Goal: Task Accomplishment & Management: Complete application form

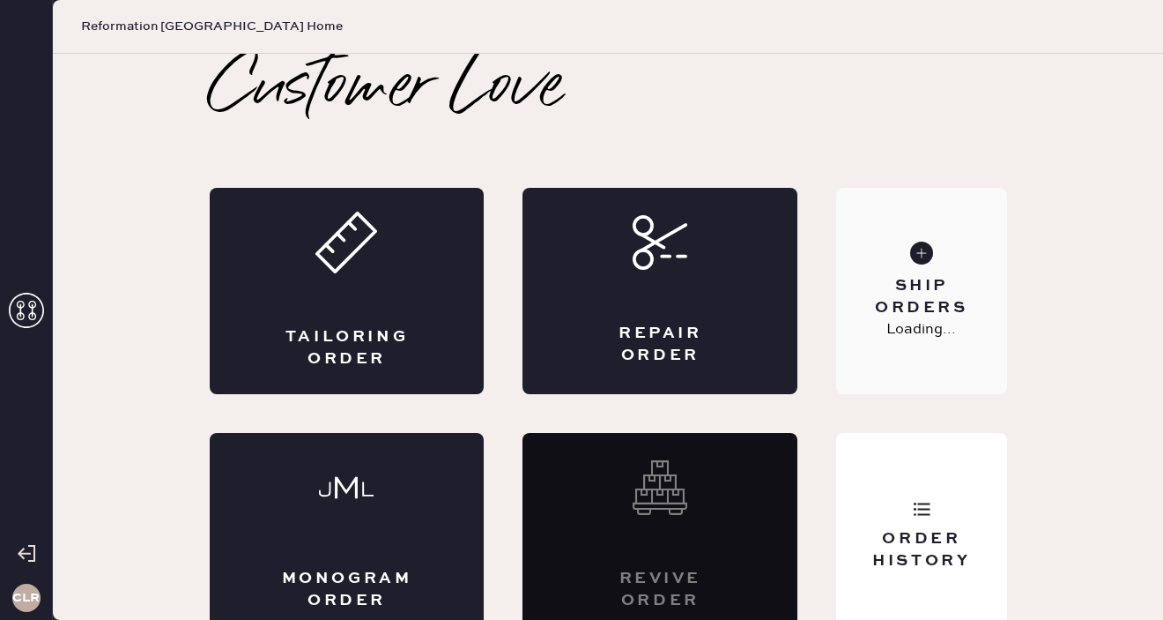
scroll to position [19, 0]
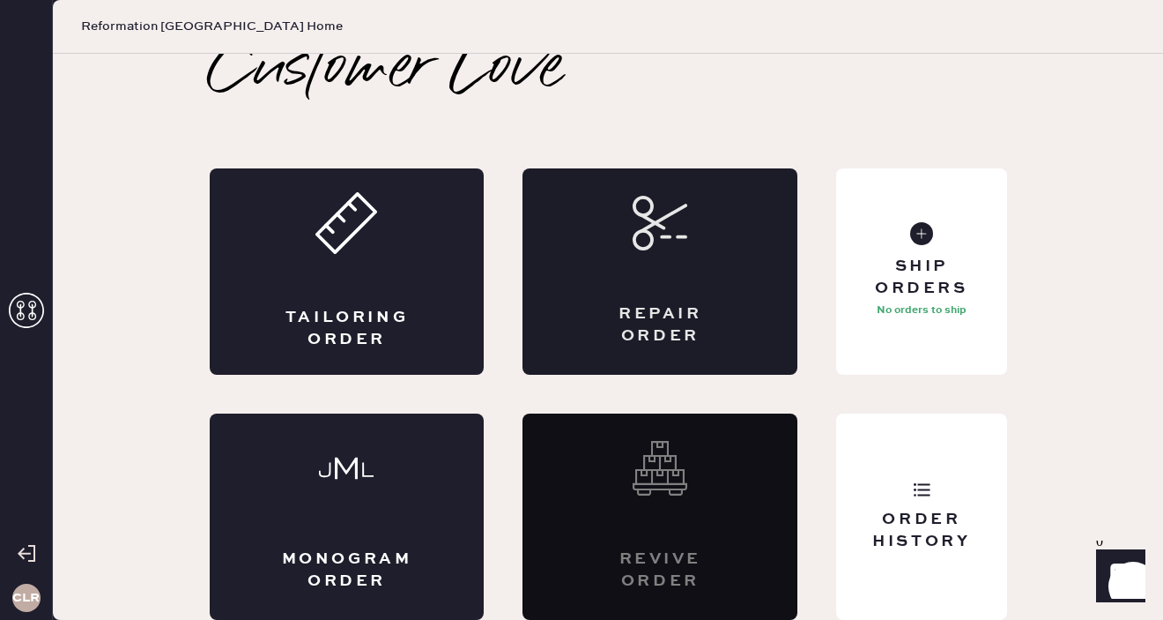
click at [696, 281] on div "Repair Order" at bounding box center [660, 271] width 275 height 206
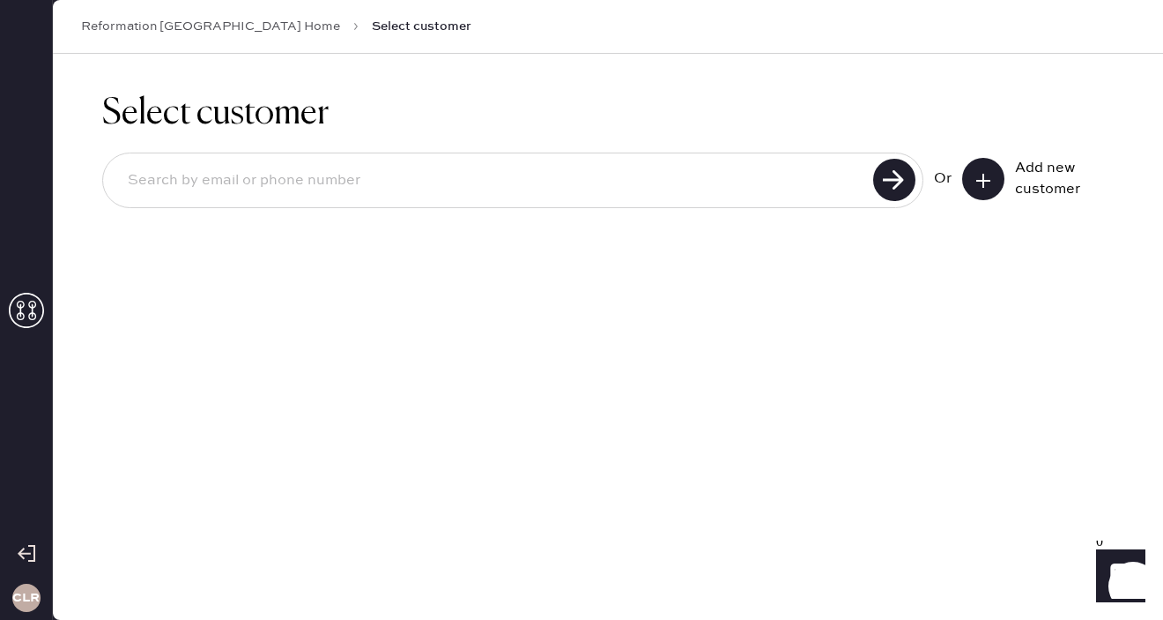
click at [993, 178] on button at bounding box center [983, 179] width 42 height 42
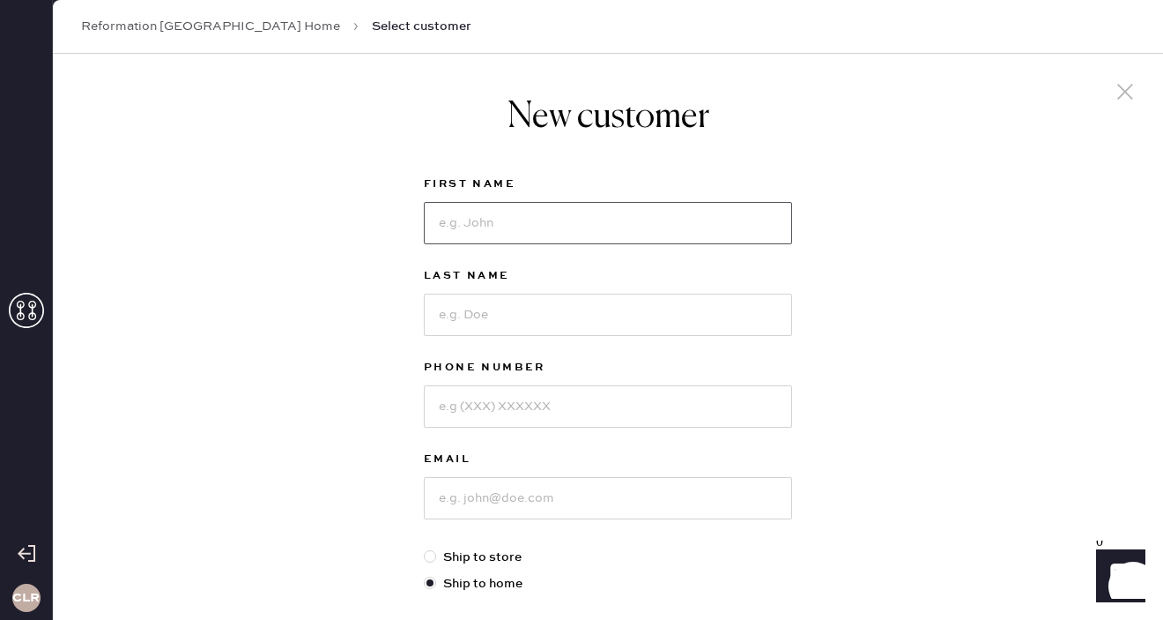
click at [472, 217] on input at bounding box center [608, 223] width 368 height 42
paste input "[PERSON_NAME]"
click at [508, 222] on input "[PERSON_NAME]" at bounding box center [608, 223] width 368 height 42
type input "[PERSON_NAME]"
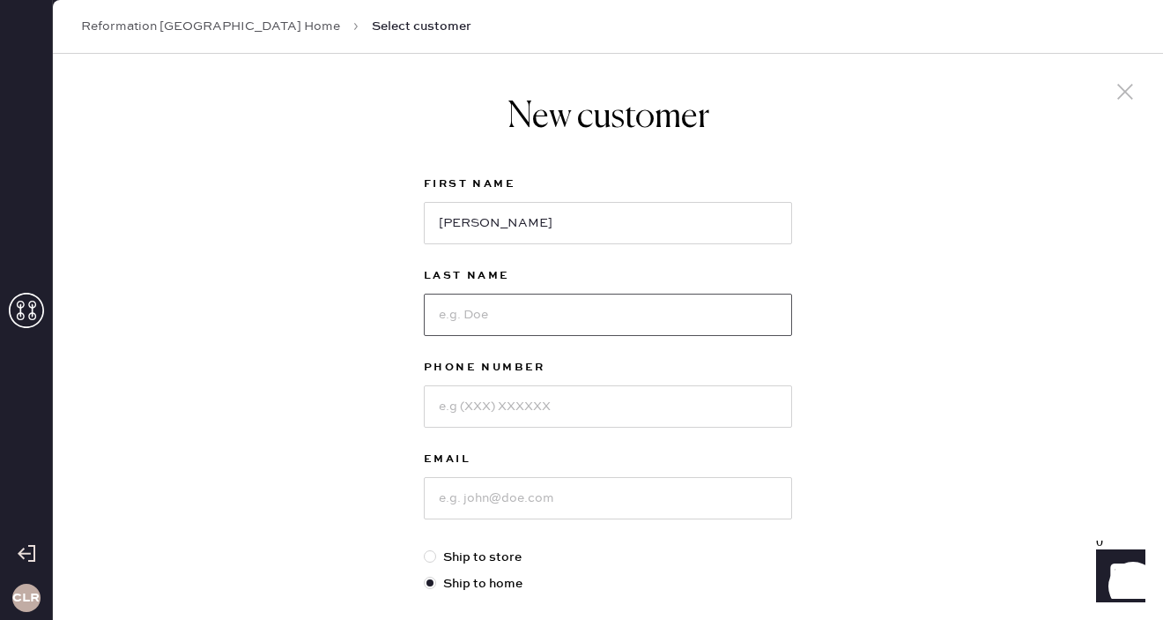
click at [499, 310] on input at bounding box center [608, 314] width 368 height 42
paste input "[PERSON_NAME]"
type input "[PERSON_NAME]"
click at [515, 399] on input at bounding box center [608, 406] width 368 height 42
paste input "434-326-6638"
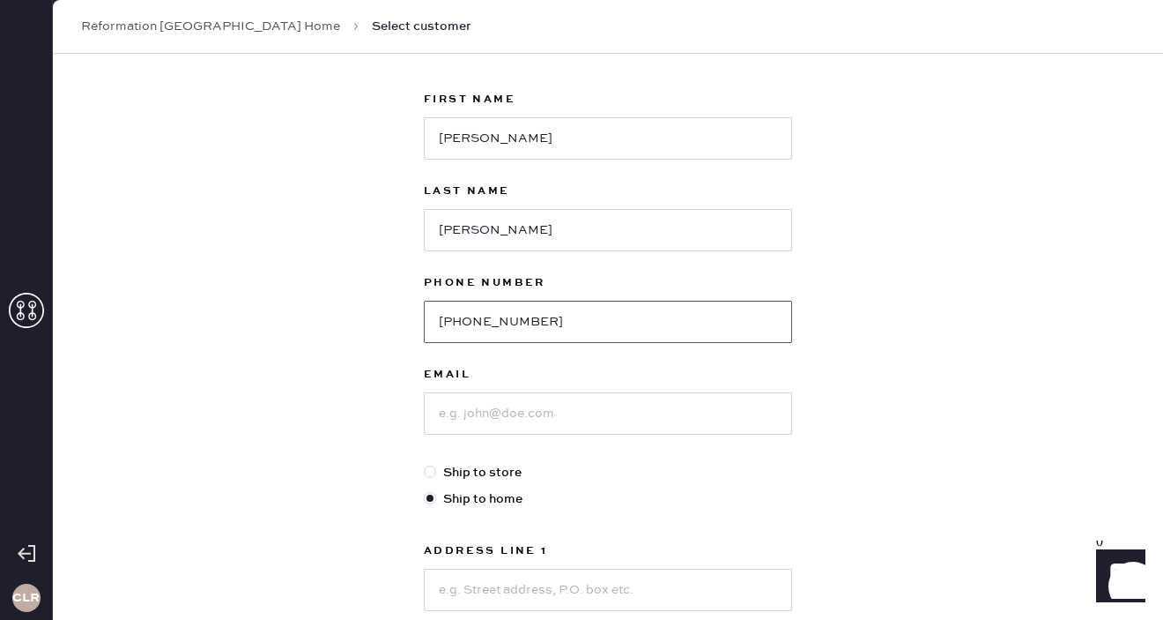
scroll to position [95, 0]
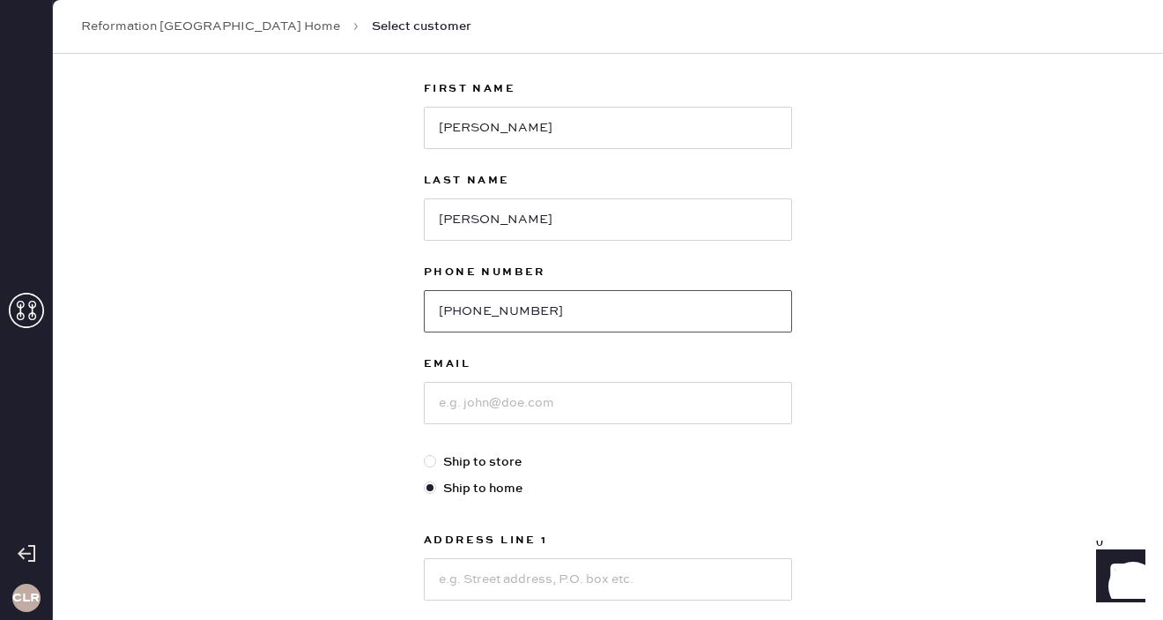
type input "434-326-6638"
click at [494, 394] on input at bounding box center [608, 403] width 368 height 42
paste input "[EMAIL_ADDRESS][DOMAIN_NAME]"
type input "[EMAIL_ADDRESS][DOMAIN_NAME]"
click at [328, 507] on div "New customer First Name Juliet Last Name Bryant Phone Number 434-326-6638 Email…" at bounding box center [608, 505] width 1110 height 1093
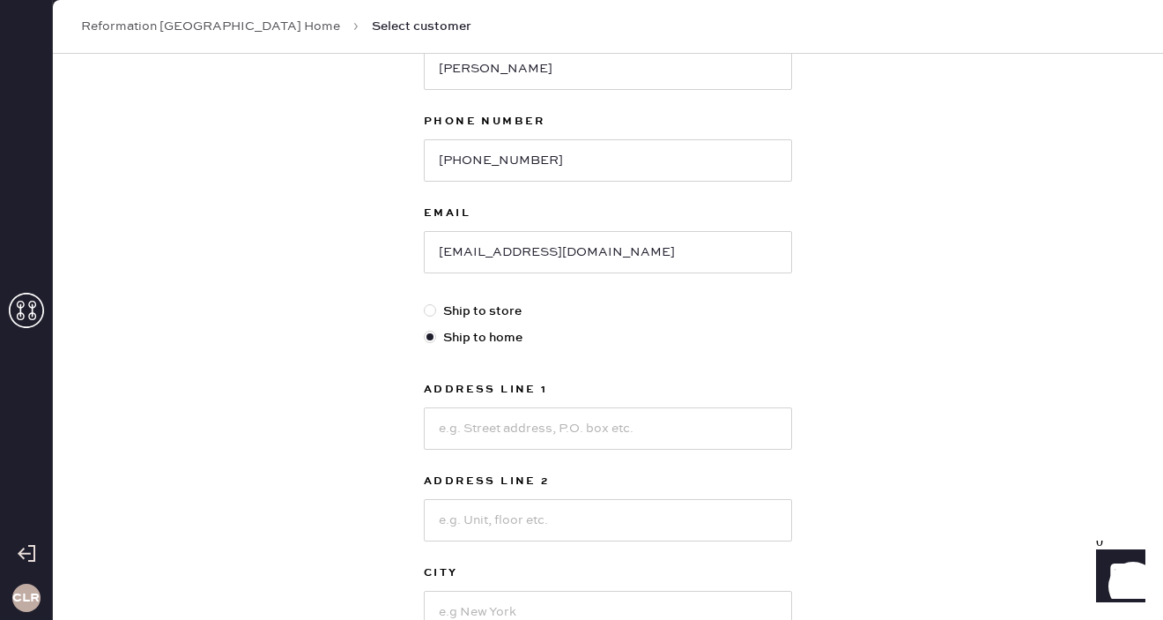
scroll to position [247, 0]
click at [464, 434] on input at bounding box center [608, 427] width 368 height 42
paste input "[STREET_ADDRESS][PERSON_NAME][PERSON_NAME]"
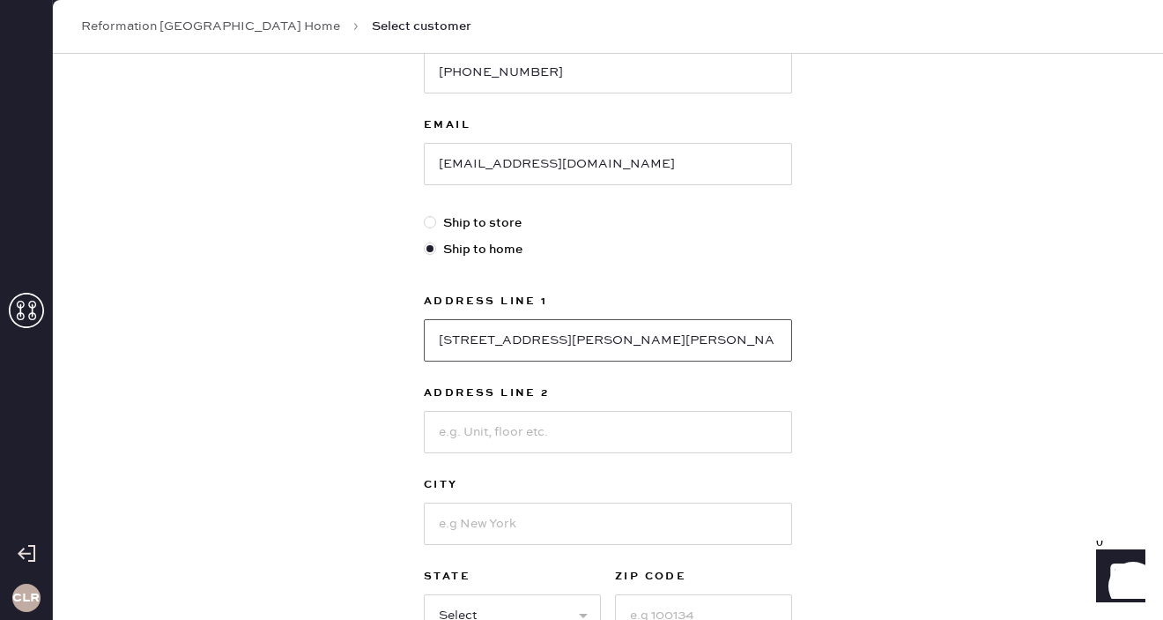
scroll to position [360, 0]
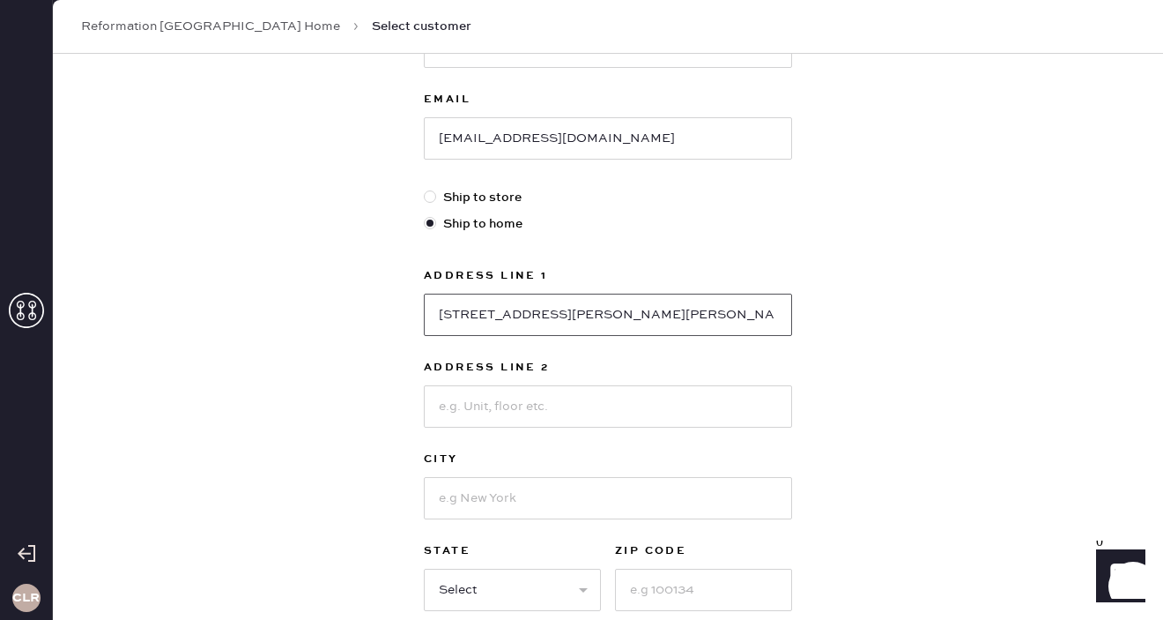
type input "[STREET_ADDRESS][PERSON_NAME][PERSON_NAME]"
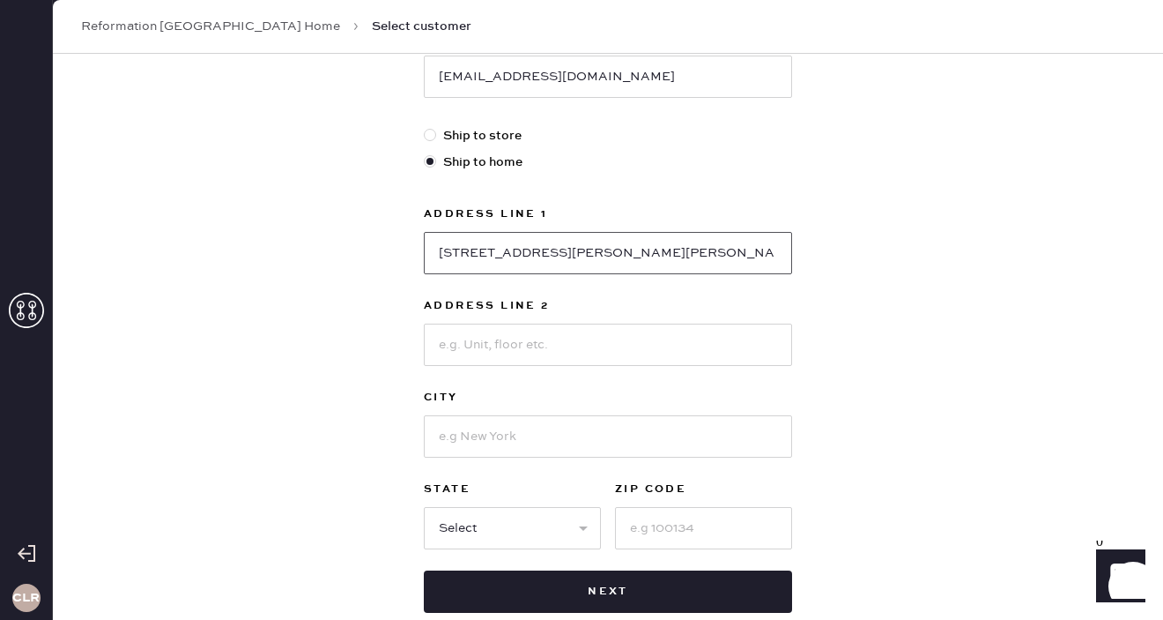
scroll to position [425, 0]
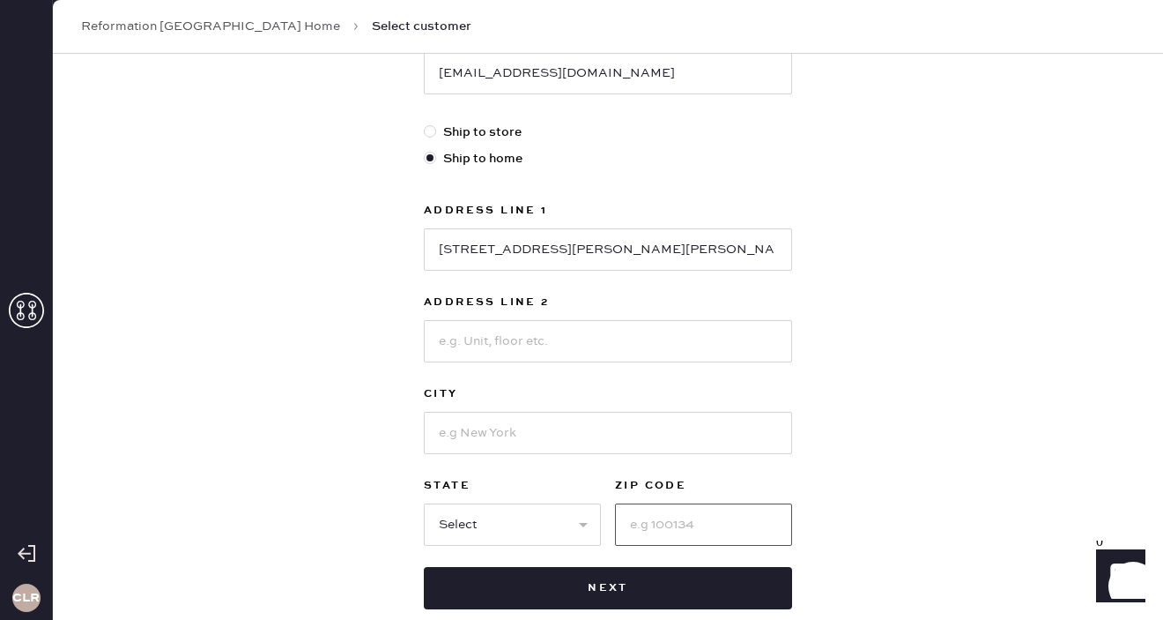
click at [664, 525] on input at bounding box center [703, 524] width 177 height 42
paste input "22947"
type input "22947"
click at [310, 475] on div "New customer First Name Juliet Last Name Bryant Phone Number 434-326-6638 Email…" at bounding box center [608, 175] width 1110 height 1093
click at [560, 516] on select "Select AK AL AR AZ CA CO CT DC DE FL GA HI IA ID IL IN KS KY LA MA MD ME MI MN …" at bounding box center [512, 524] width 177 height 42
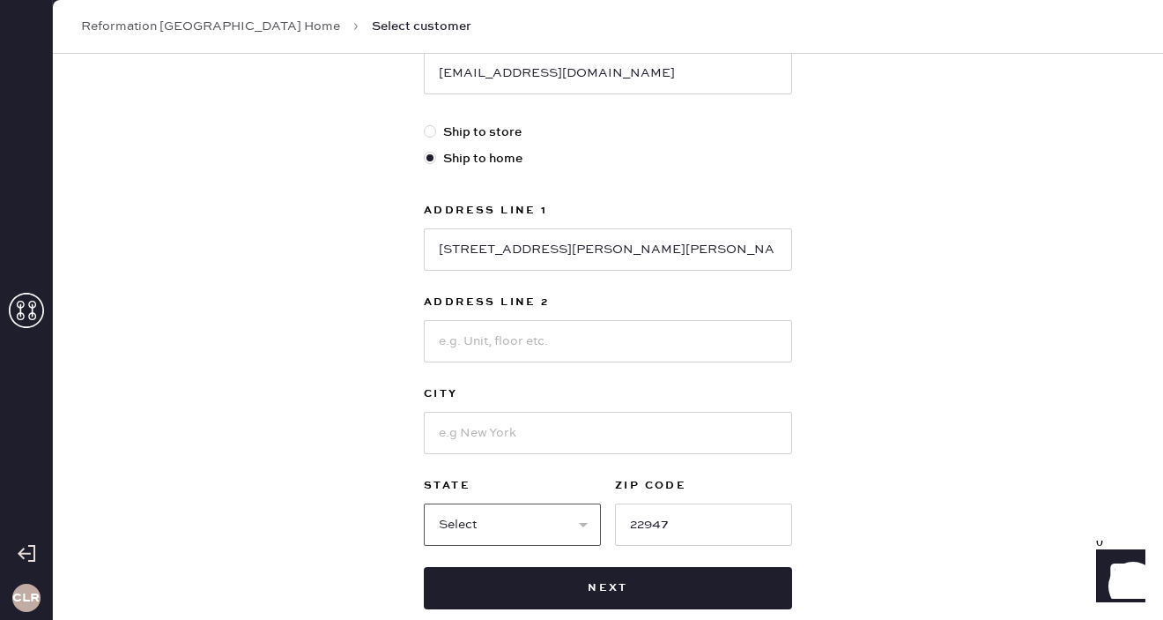
select select "VA"
click at [424, 503] on select "Select AK AL AR AZ CA CO CT DC DE FL GA HI IA ID IL IN KS KY LA MA MD ME MI MN …" at bounding box center [512, 524] width 177 height 42
click at [366, 445] on div "New customer First Name Juliet Last Name Bryant Phone Number 434-326-6638 Email…" at bounding box center [608, 175] width 1110 height 1093
click at [471, 432] on input at bounding box center [608, 433] width 368 height 42
paste input "Keswick"
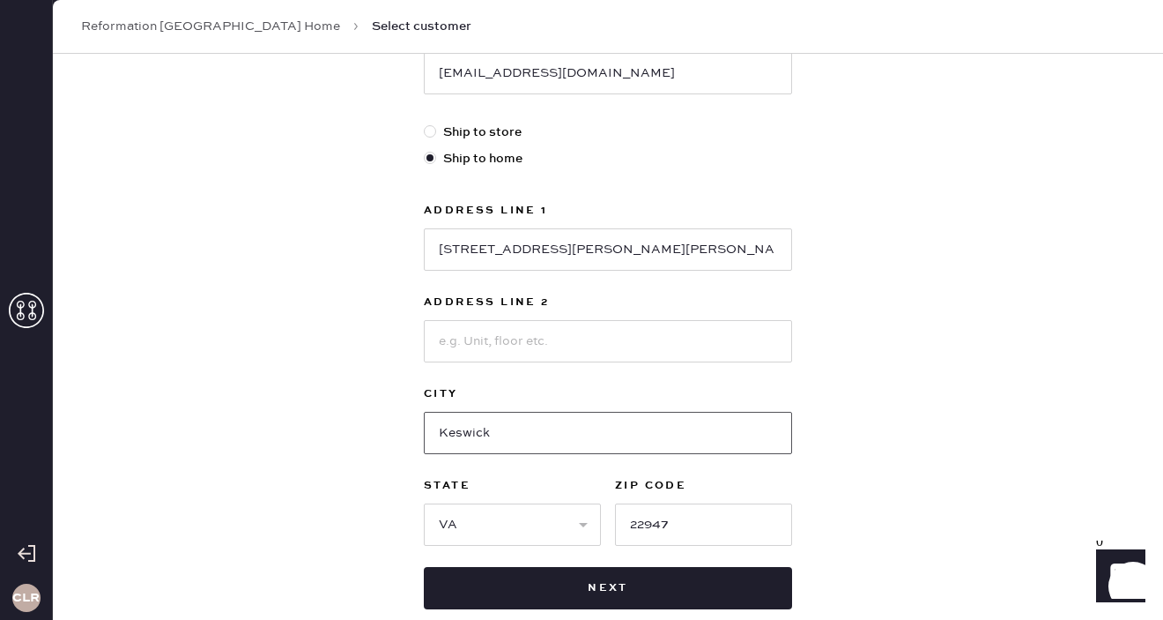
type input "Keswick"
click at [352, 421] on div "New customer First Name Juliet Last Name Bryant Phone Number 434-326-6638 Email…" at bounding box center [608, 175] width 1110 height 1093
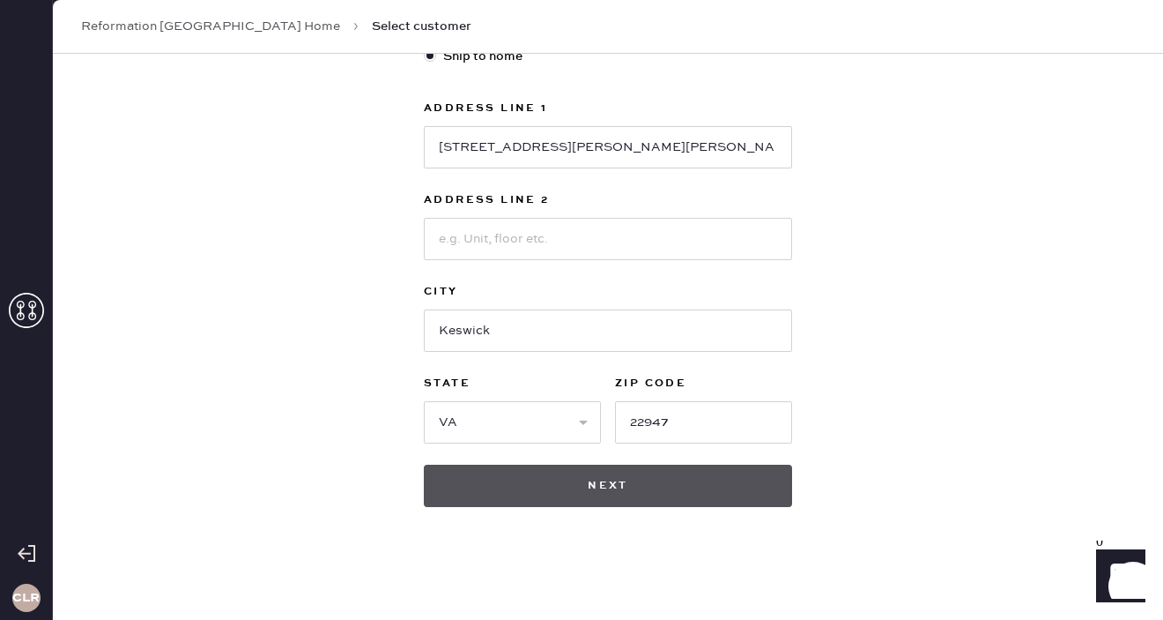
click at [563, 473] on button "Next" at bounding box center [608, 485] width 368 height 42
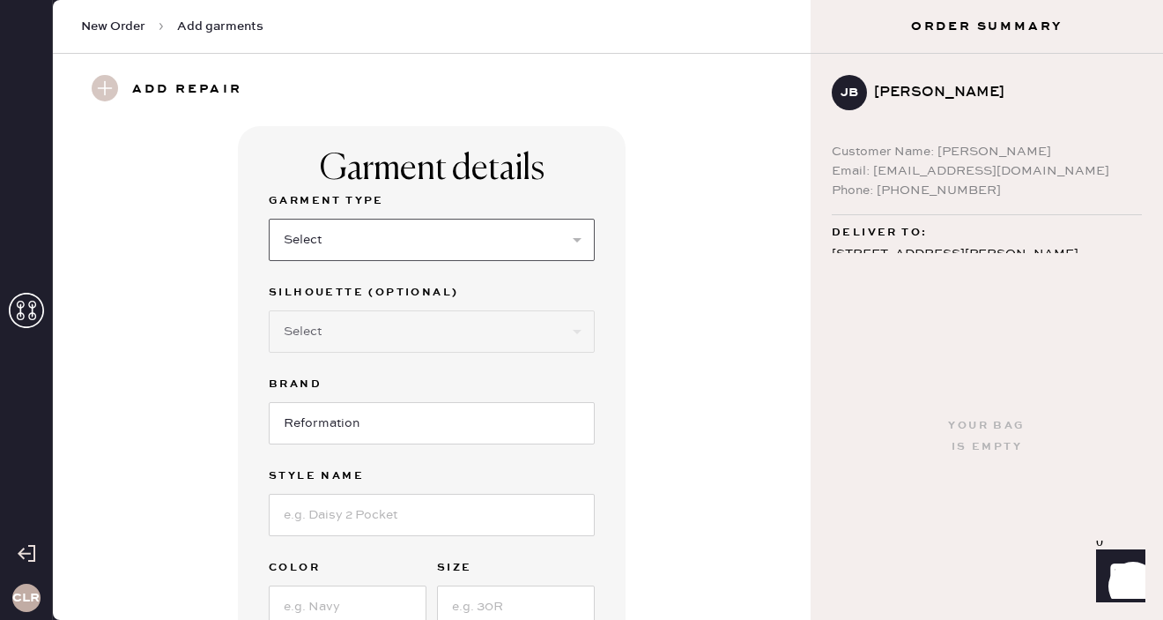
click at [448, 237] on select "Select Basic Skirt Jeans Leggings Pants Shorts Basic Sleeved Dress Basic Sleeve…" at bounding box center [432, 240] width 326 height 42
select select "6"
click at [269, 219] on select "Select Basic Skirt Jeans Leggings Pants Shorts Basic Sleeved Dress Basic Sleeve…" at bounding box center [432, 240] width 326 height 42
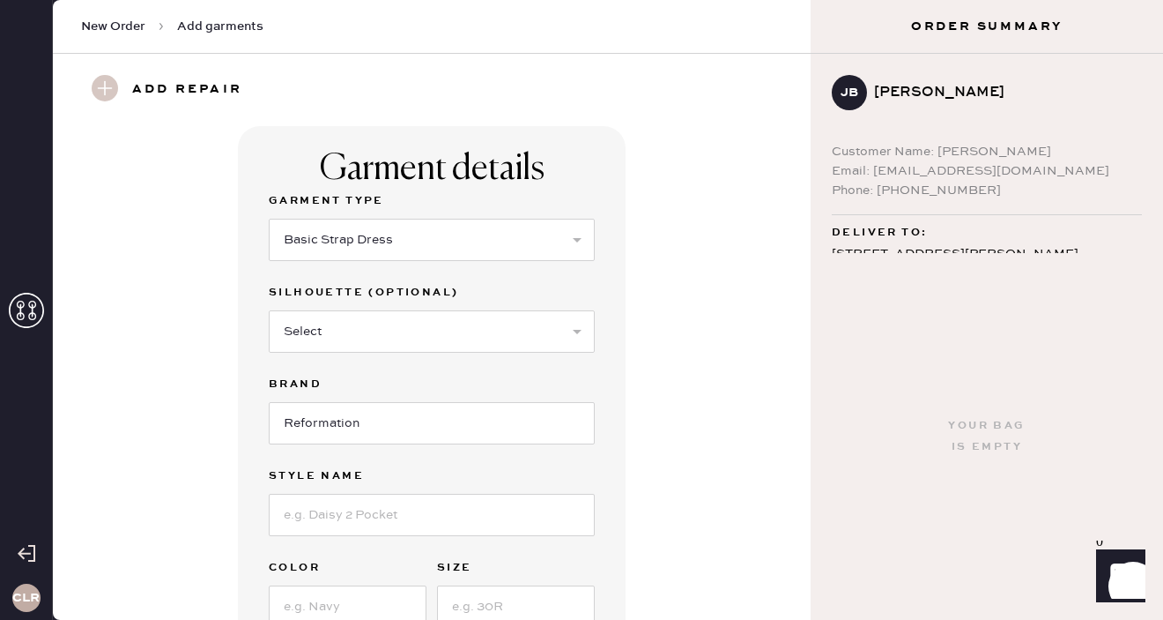
click at [679, 338] on div "Garment details Garment Type Select Basic Skirt Jeans Leggings Pants Shorts Bas…" at bounding box center [432, 433] width 694 height 615
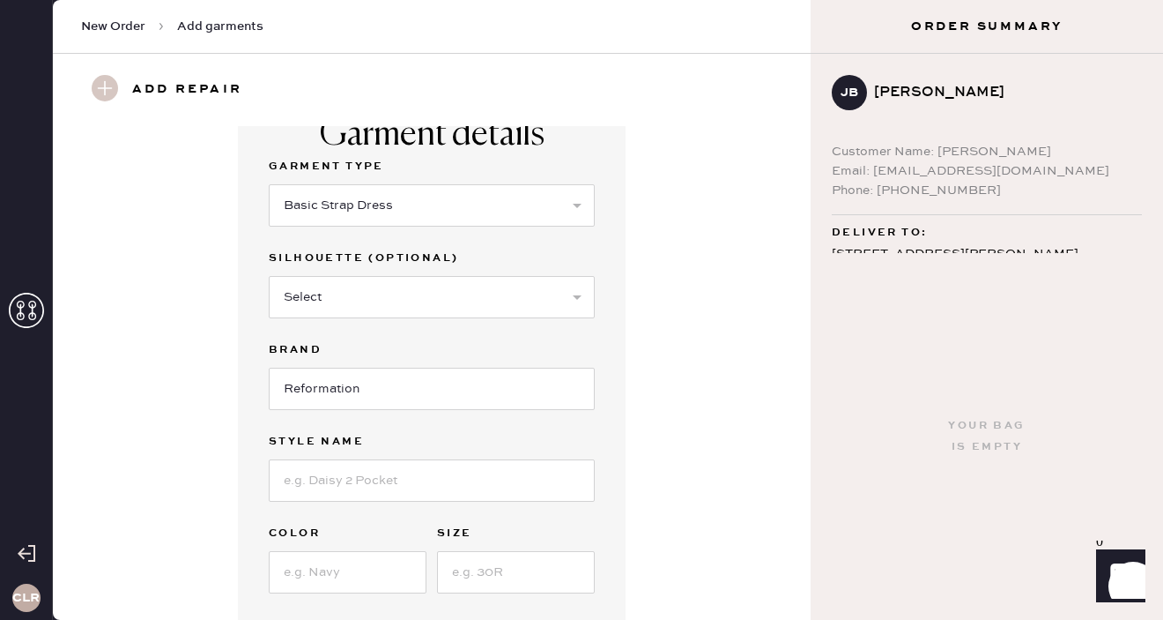
scroll to position [42, 0]
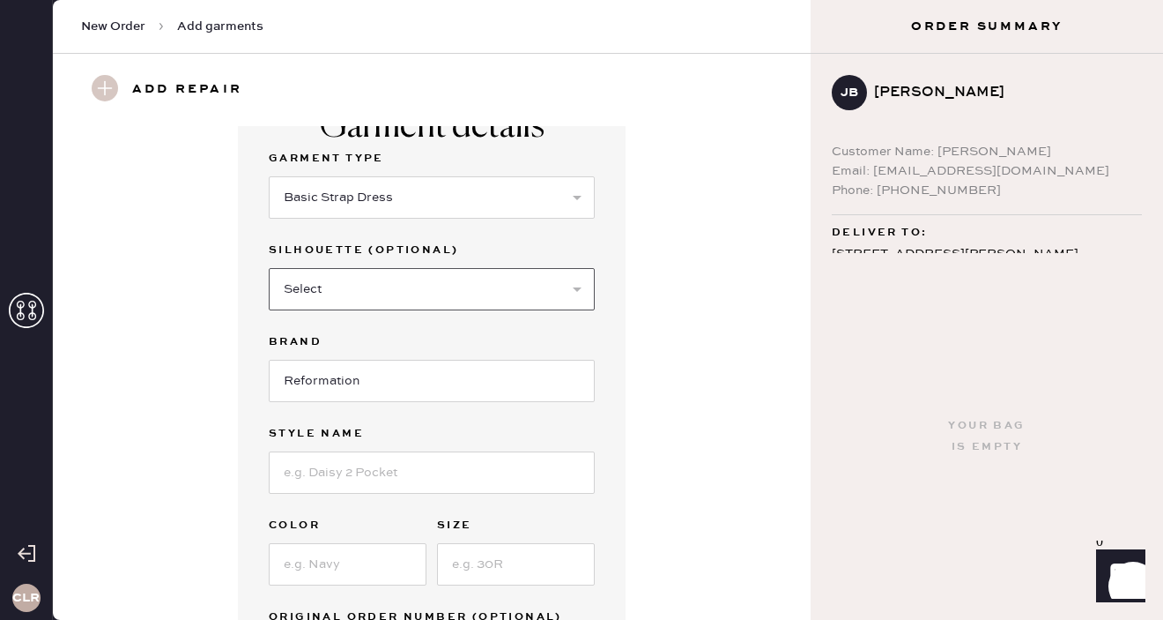
click at [491, 277] on select "Select Maxi Dress Midi Dress Mini Dress Other" at bounding box center [432, 289] width 326 height 42
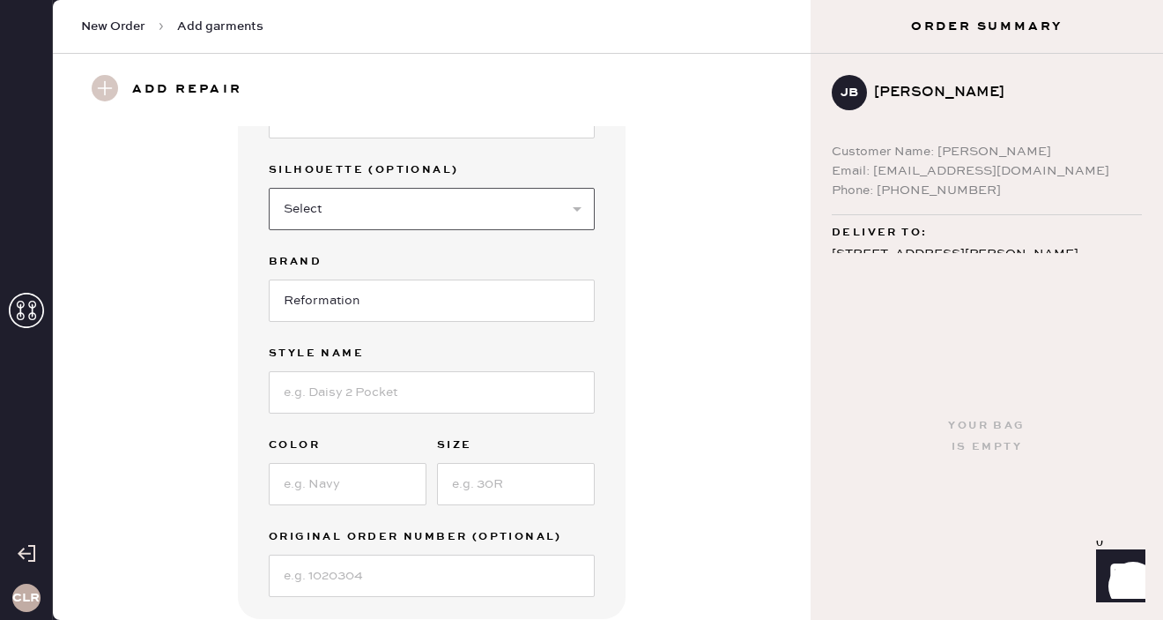
scroll to position [123, 0]
click at [526, 213] on select "Select Maxi Dress Midi Dress Mini Dress Other" at bounding box center [432, 208] width 326 height 42
select select "38"
click at [269, 187] on select "Select Maxi Dress Midi Dress Mini Dress Other" at bounding box center [432, 208] width 326 height 42
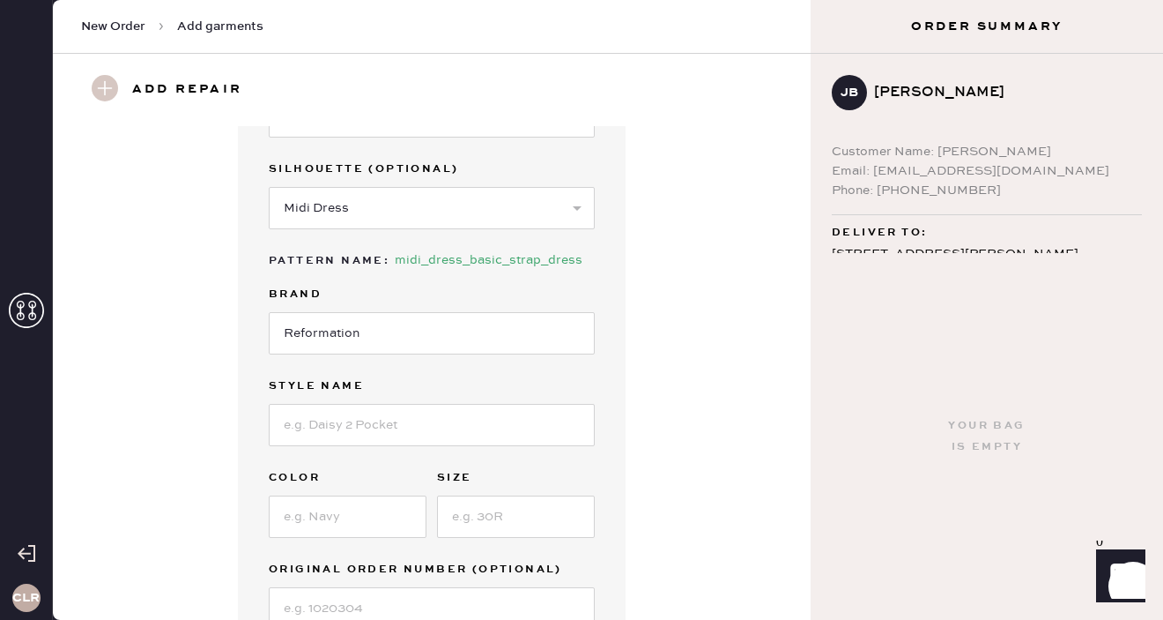
click at [646, 284] on div "Garment details Garment Type Select Basic Skirt Jeans Leggings Pants Shorts Bas…" at bounding box center [432, 327] width 694 height 649
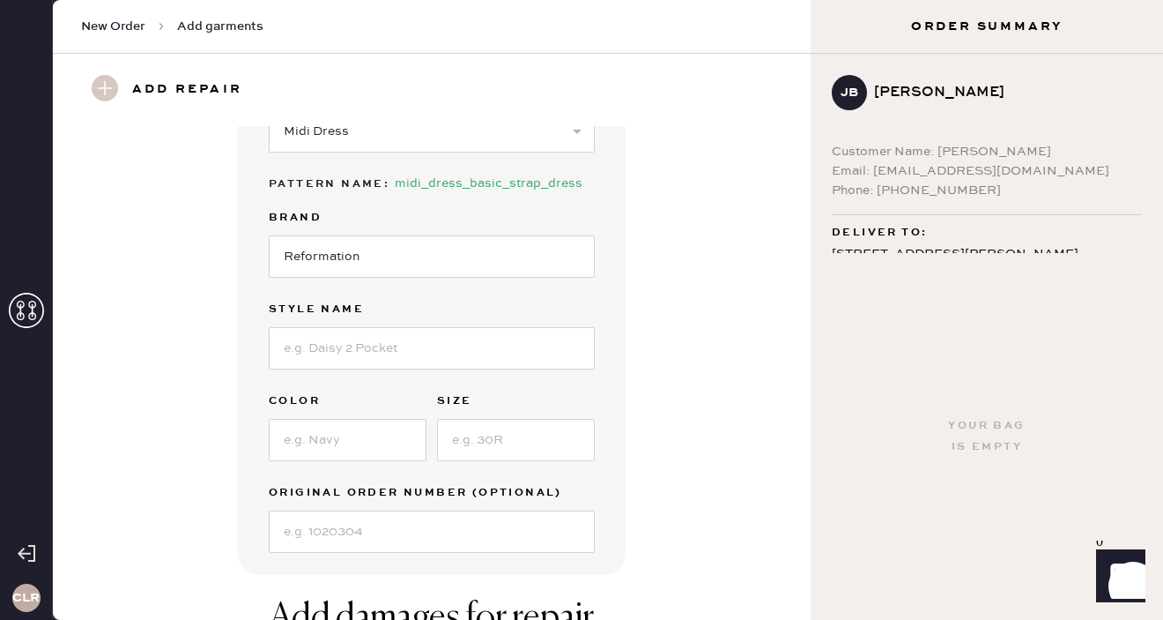
scroll to position [232, 0]
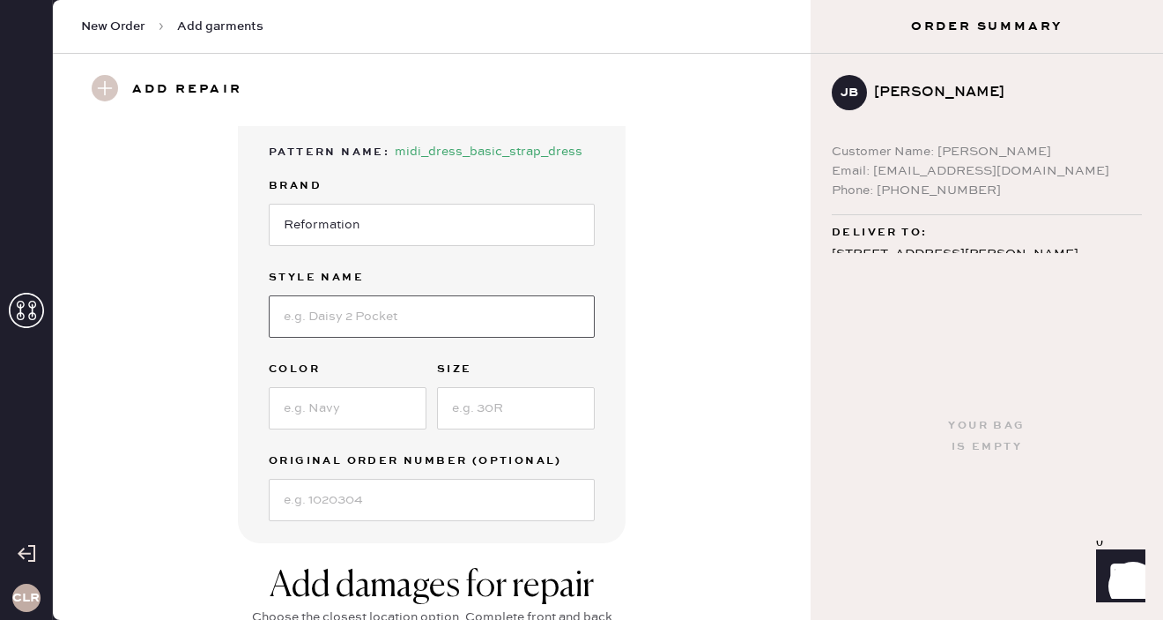
click at [434, 323] on input at bounding box center [432, 316] width 326 height 42
paste input "Balia Linen Dress Es"
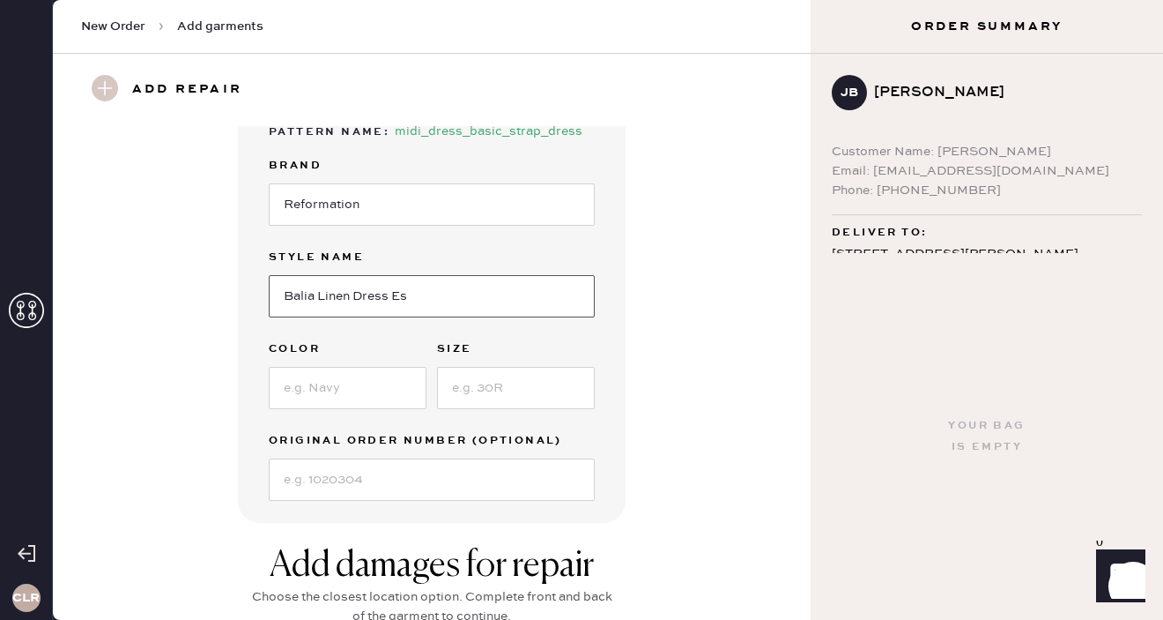
scroll to position [265, 0]
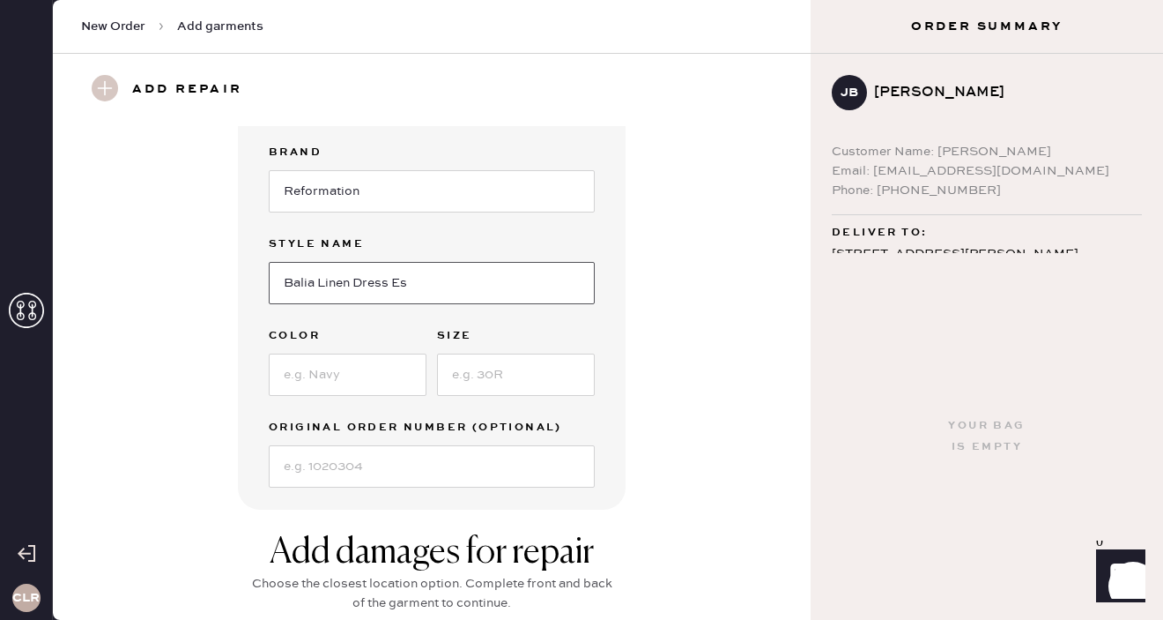
type input "Balia Linen Dress Es"
click at [326, 380] on input at bounding box center [348, 374] width 158 height 42
paste input "Slate Check"
type input "Slate Check"
click at [494, 373] on input at bounding box center [516, 374] width 158 height 42
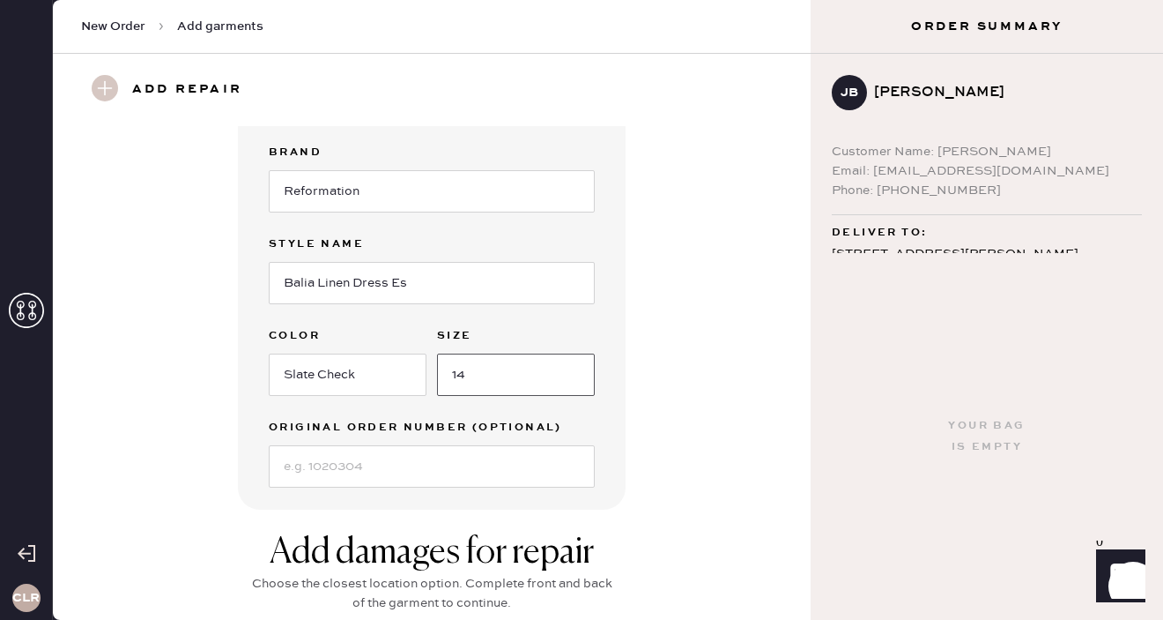
type input "14"
click at [639, 407] on div "Garment details Garment Type Select Basic Skirt Jeans Leggings Pants Shorts Bas…" at bounding box center [432, 185] width 694 height 649
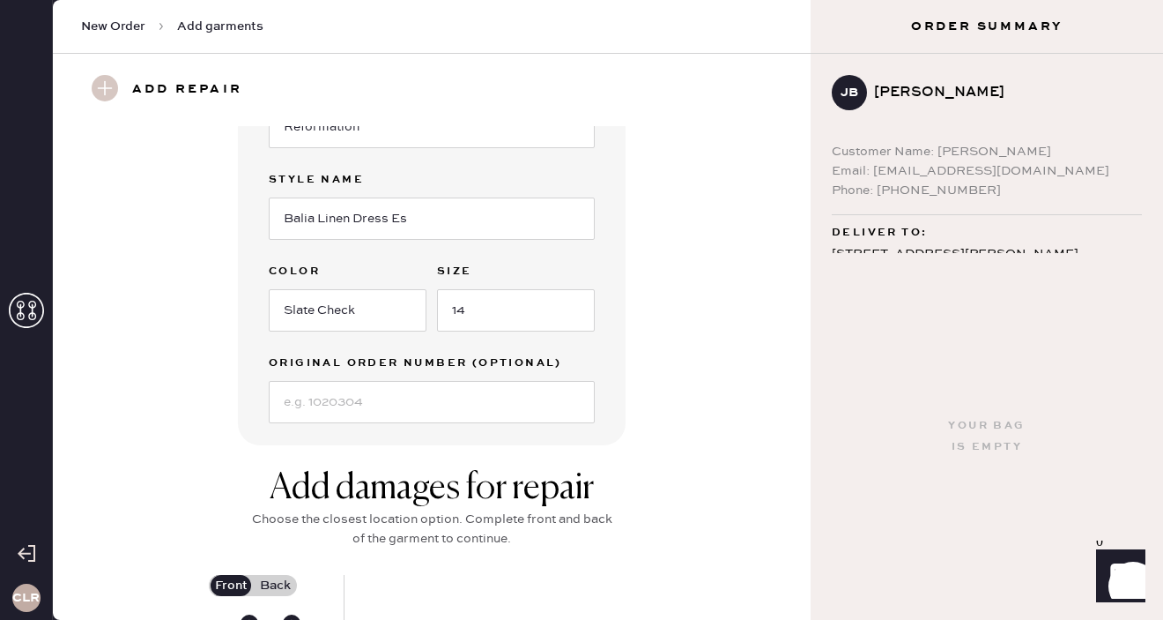
scroll to position [332, 0]
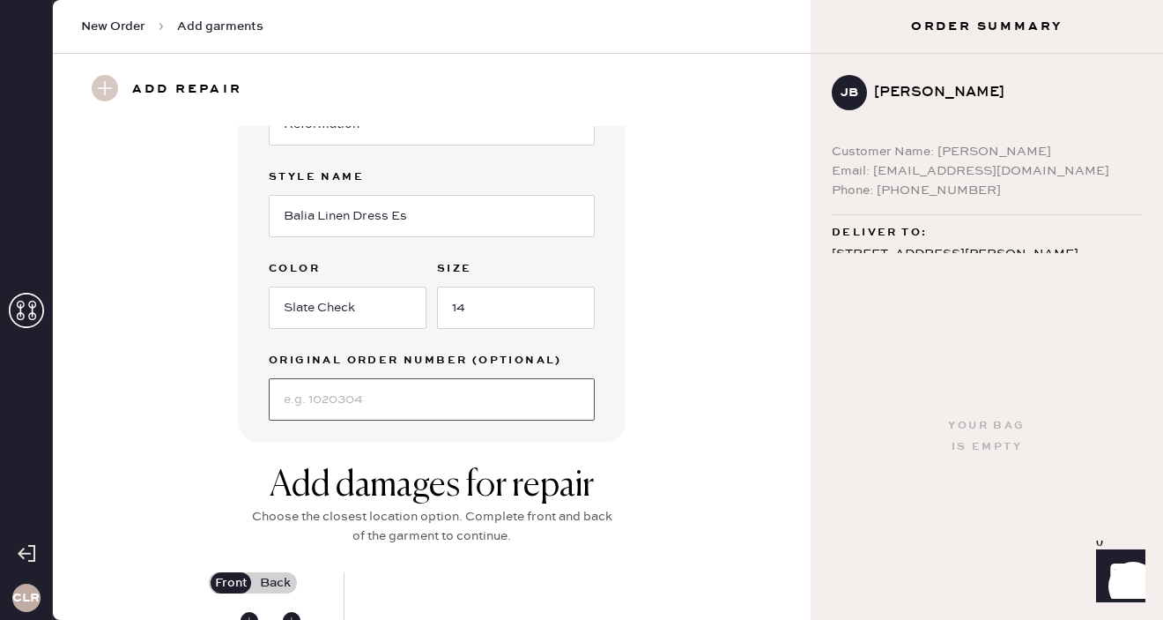
click at [410, 402] on input at bounding box center [432, 399] width 326 height 42
paste input "S20199446"
type input "S20199446"
click at [665, 371] on div "Garment details Garment Type Select Basic Skirt Jeans Leggings Pants Shorts Bas…" at bounding box center [432, 118] width 694 height 649
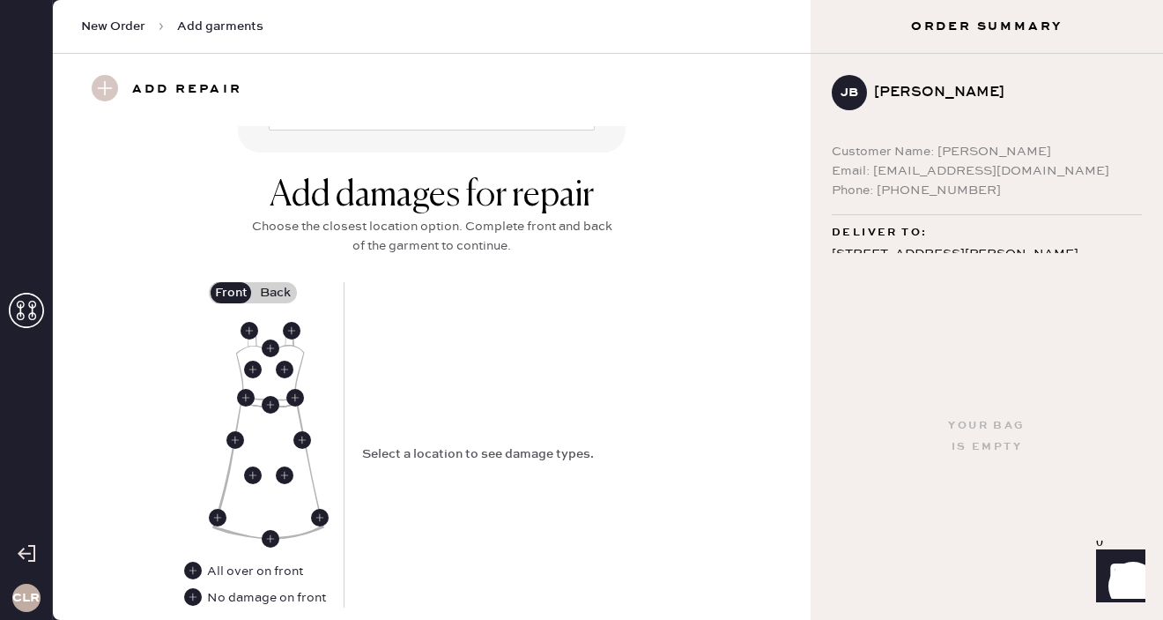
scroll to position [624, 0]
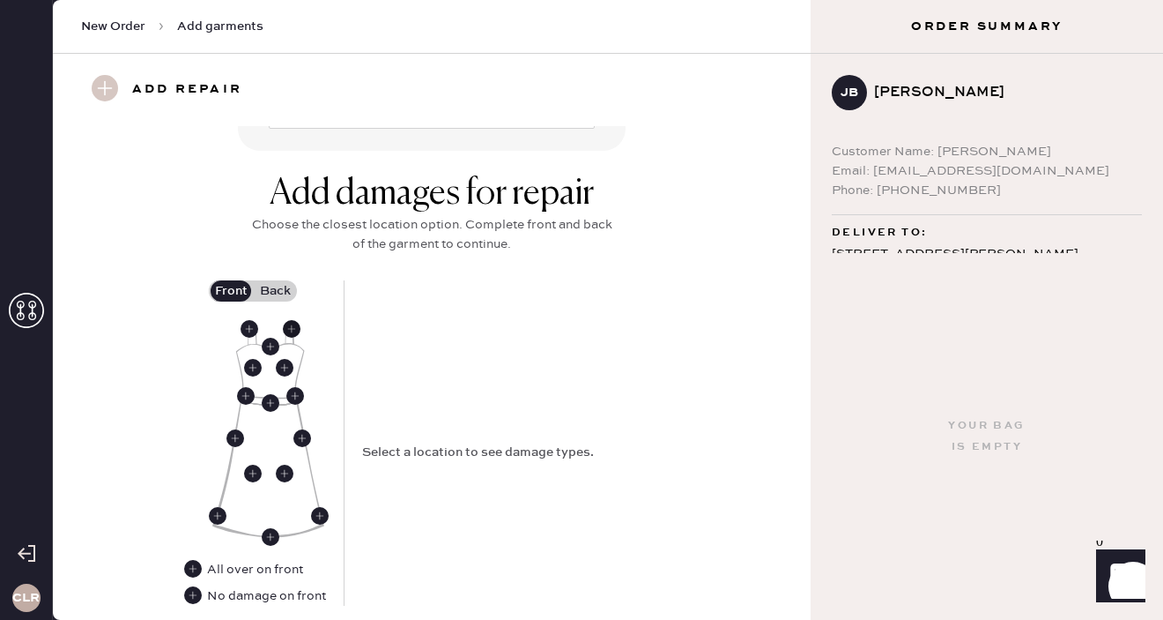
click at [294, 330] on use at bounding box center [292, 329] width 18 height 18
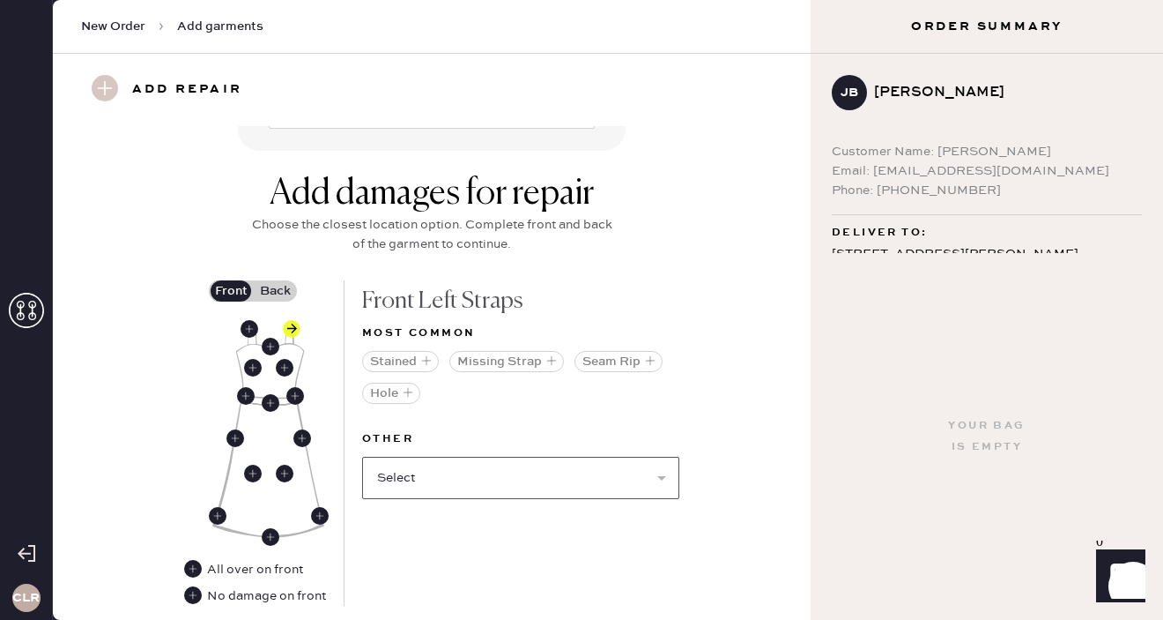
click at [483, 477] on select "Select Broken / Ripped Hem Broken Beads Broken Belt Loop Broken Button Broken C…" at bounding box center [520, 478] width 317 height 42
select select "1658"
click at [362, 457] on select "Select Broken / Ripped Hem Broken Beads Broken Belt Loop Broken Button Broken C…" at bounding box center [520, 478] width 317 height 42
select select
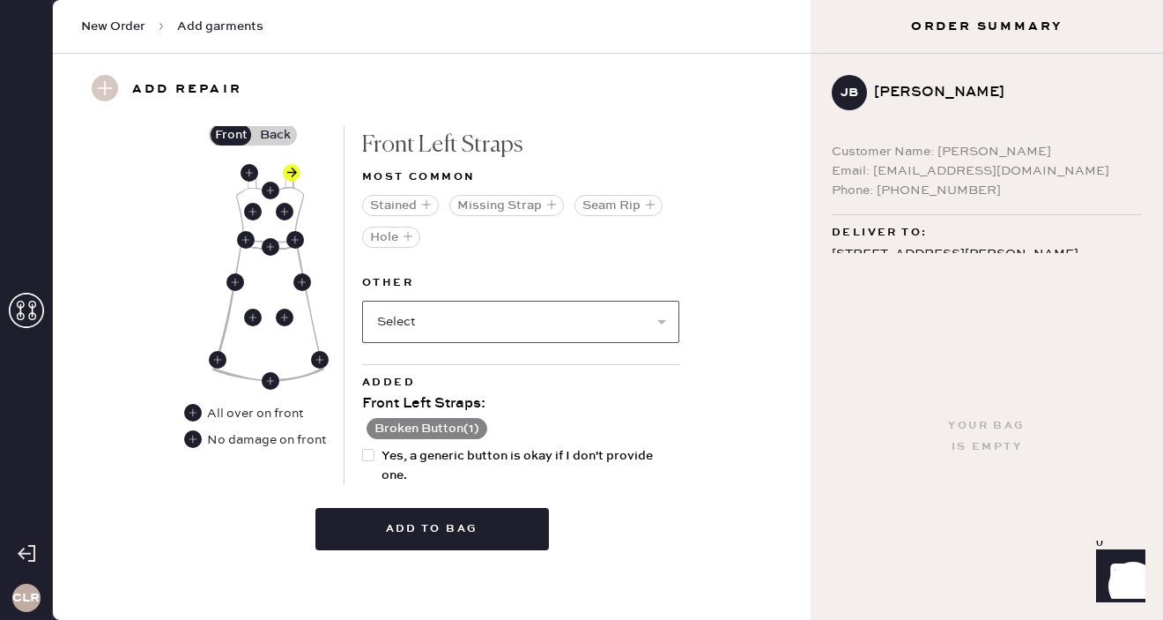
scroll to position [753, 0]
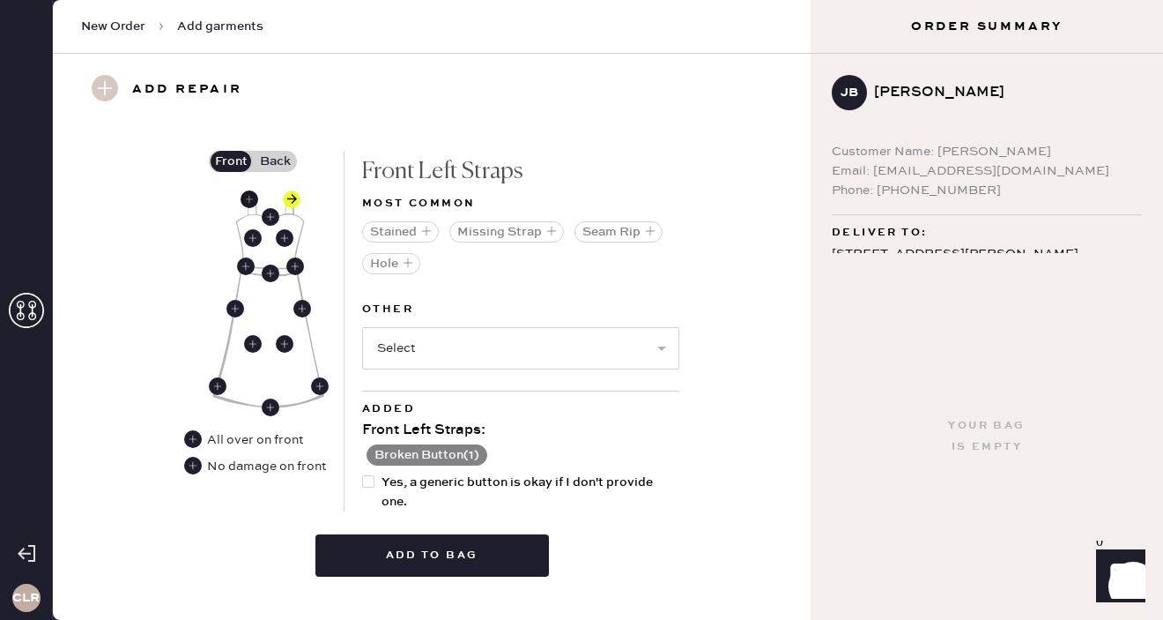
click at [251, 202] on use at bounding box center [250, 199] width 18 height 18
click at [294, 200] on use at bounding box center [292, 199] width 18 height 18
click at [294, 191] on use at bounding box center [292, 199] width 18 height 18
click at [294, 198] on use at bounding box center [292, 199] width 18 height 18
click at [259, 197] on img at bounding box center [268, 301] width 112 height 214
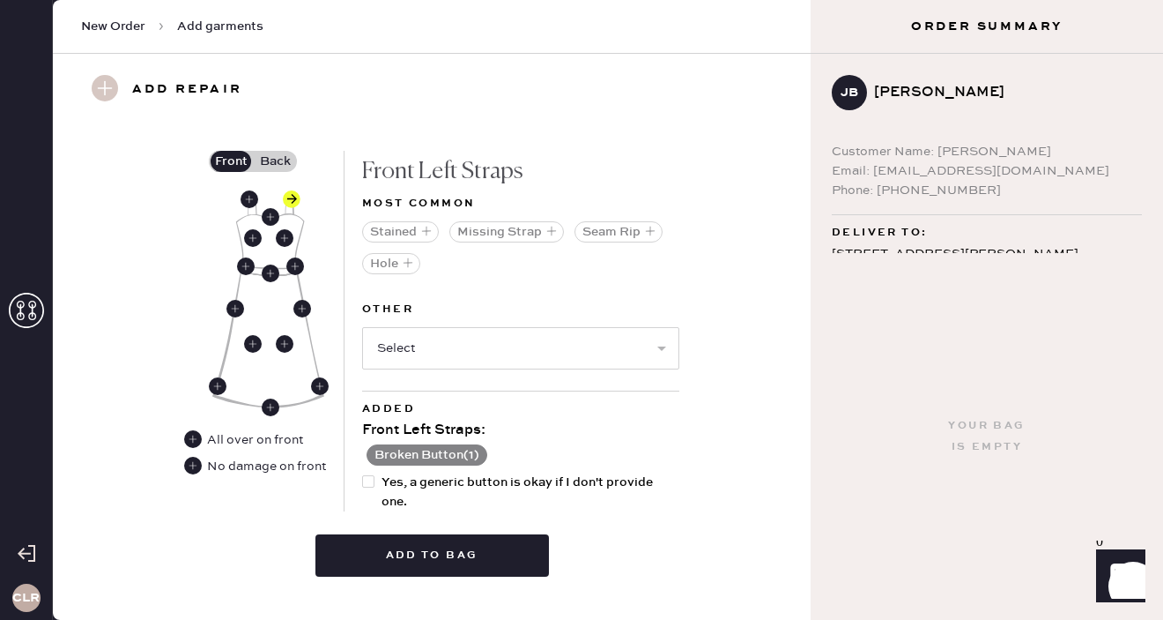
click at [270, 169] on label "Back" at bounding box center [275, 161] width 44 height 21
click at [275, 161] on input "Back" at bounding box center [275, 161] width 0 height 0
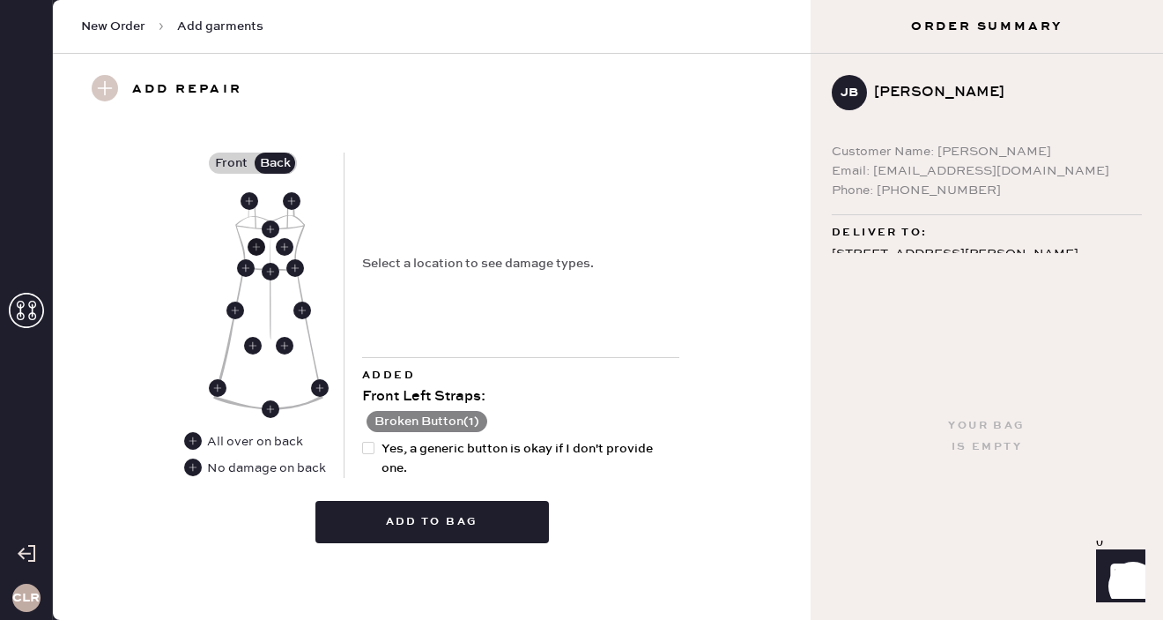
click at [261, 238] on use at bounding box center [257, 247] width 18 height 18
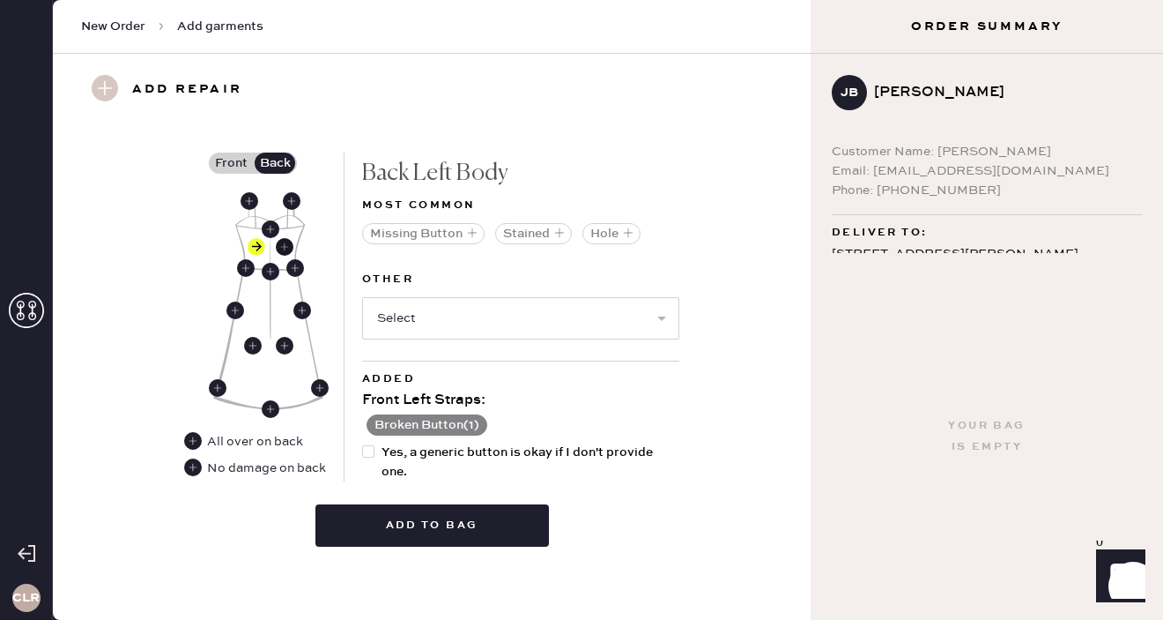
click at [284, 244] on use at bounding box center [285, 247] width 18 height 18
click at [467, 234] on icon "button" at bounding box center [472, 232] width 11 height 11
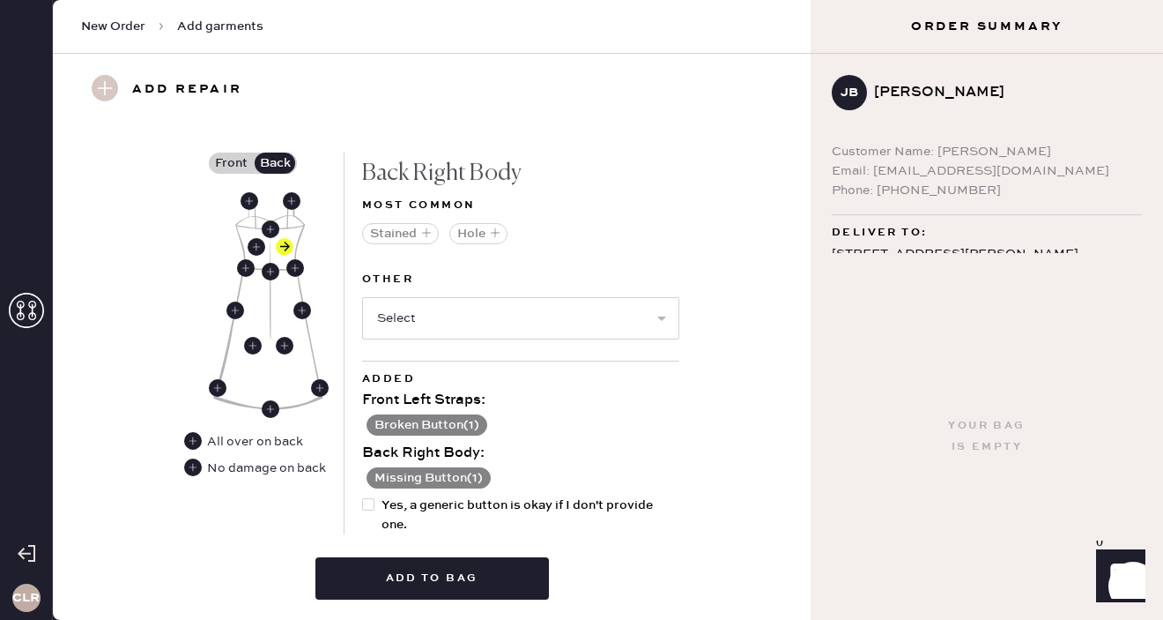
scroll to position [808, 0]
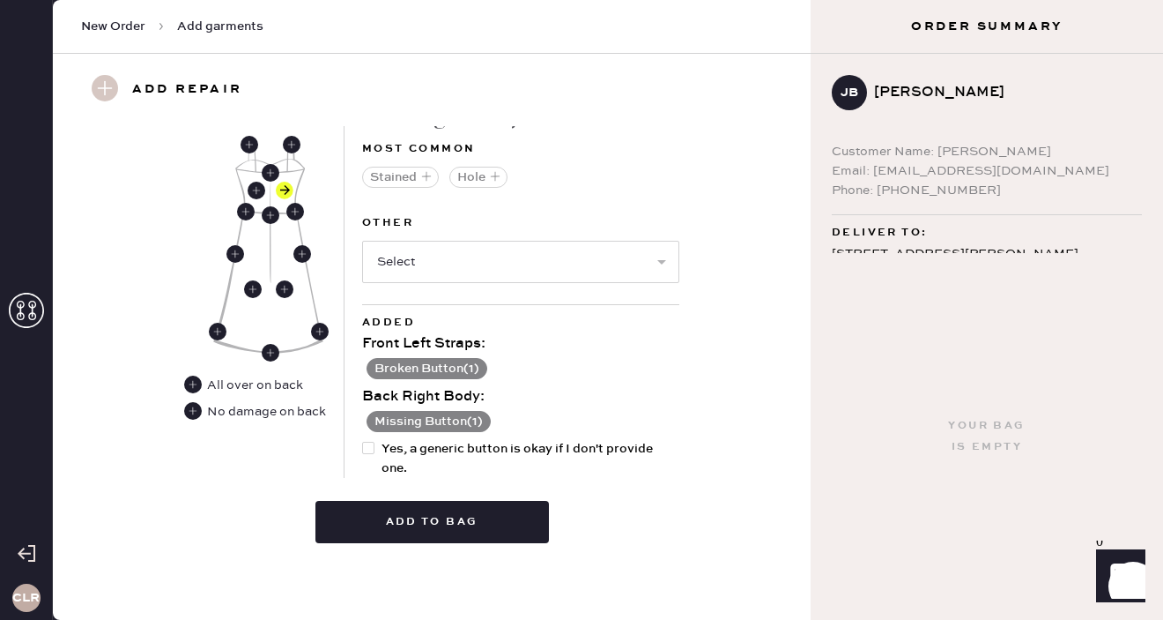
click at [469, 365] on button "Broken Button ( 1 )" at bounding box center [427, 368] width 121 height 21
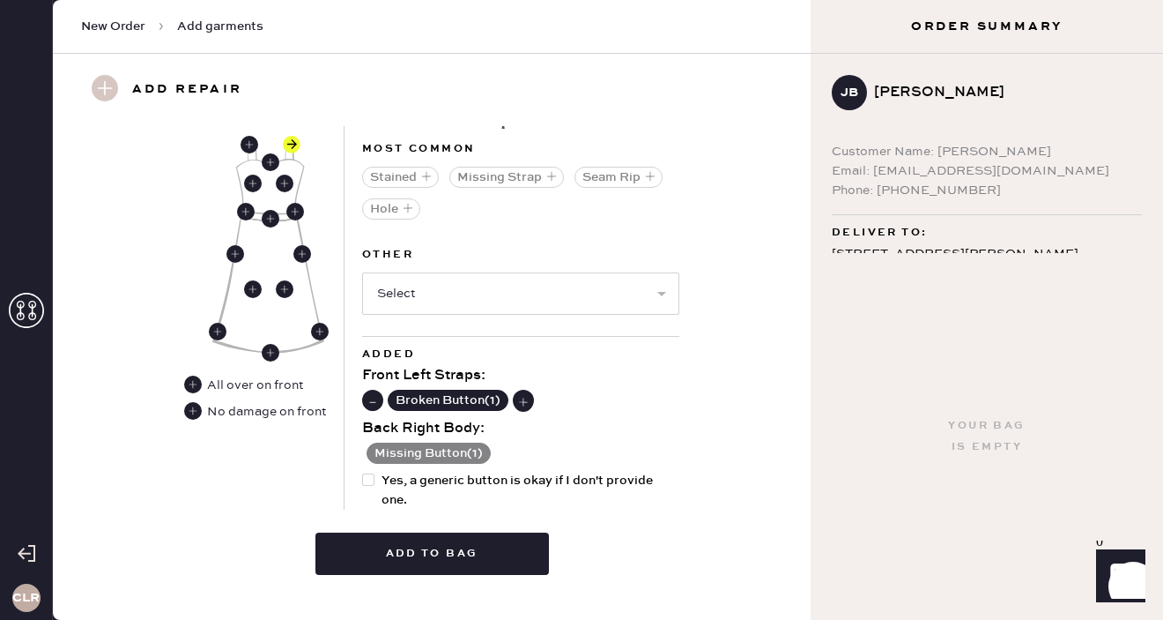
click at [377, 397] on use at bounding box center [373, 401] width 18 height 18
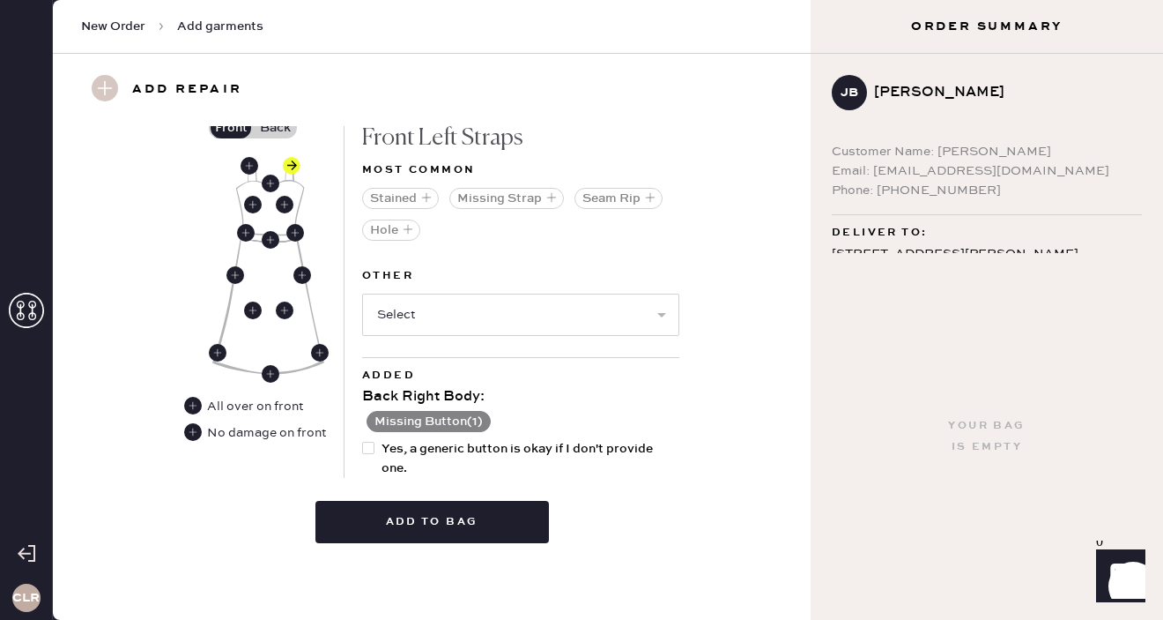
click at [375, 447] on div at bounding box center [371, 458] width 19 height 39
click at [363, 440] on input "Yes, a generic button is okay if I don't provide one." at bounding box center [362, 439] width 1 height 1
checkbox input "true"
click at [483, 308] on select "Select Broken / Ripped Hem Broken Beads Broken Belt Loop Broken Button Broken C…" at bounding box center [520, 314] width 317 height 42
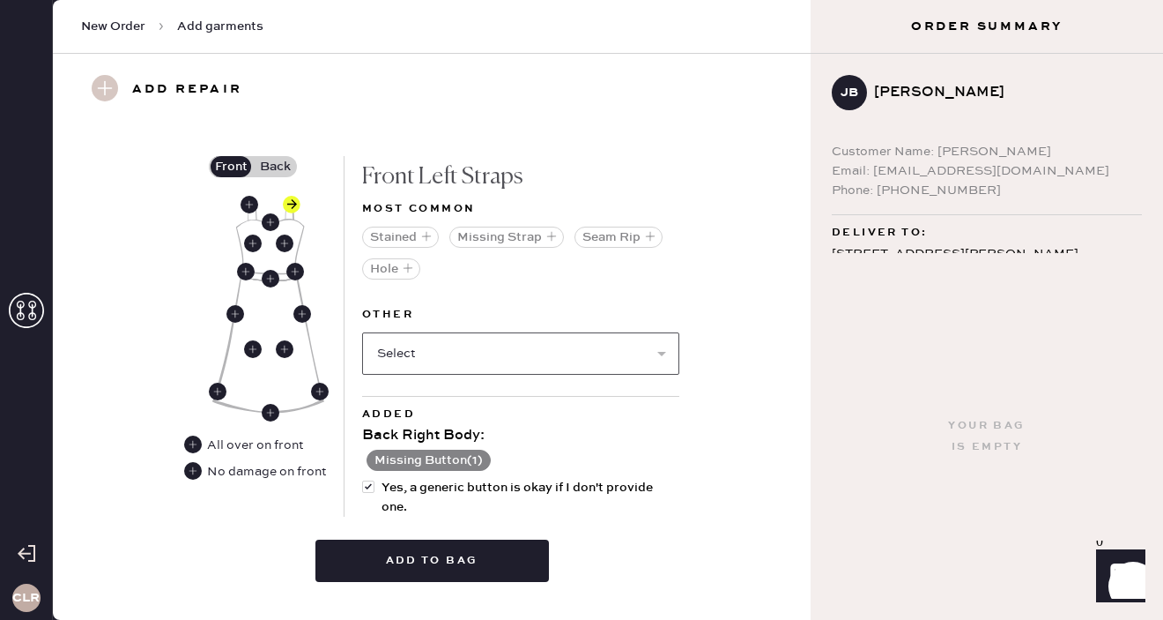
scroll to position [745, 0]
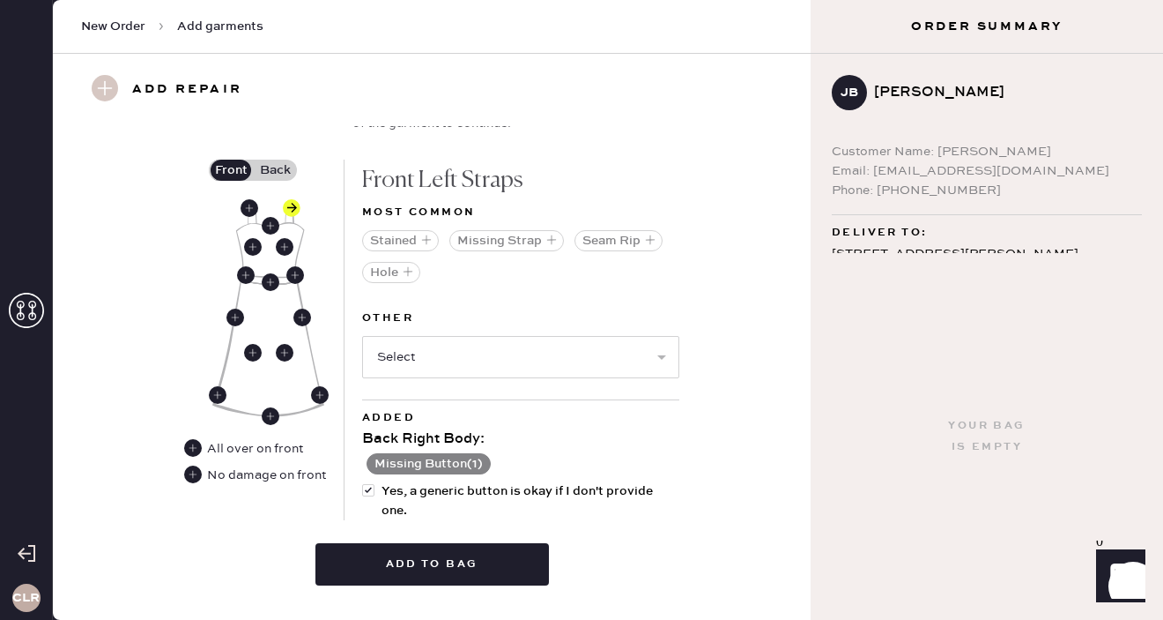
click at [292, 167] on label "Back" at bounding box center [275, 170] width 44 height 21
click at [275, 170] on input "Back" at bounding box center [275, 170] width 0 height 0
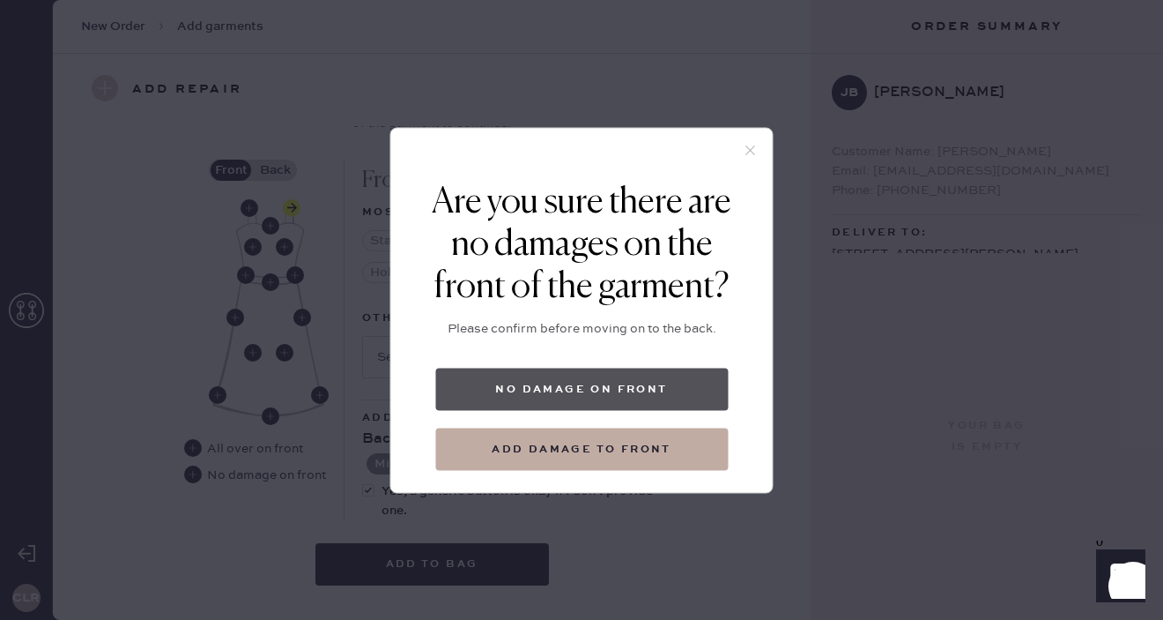
click at [582, 390] on button "No damage on front" at bounding box center [581, 388] width 293 height 42
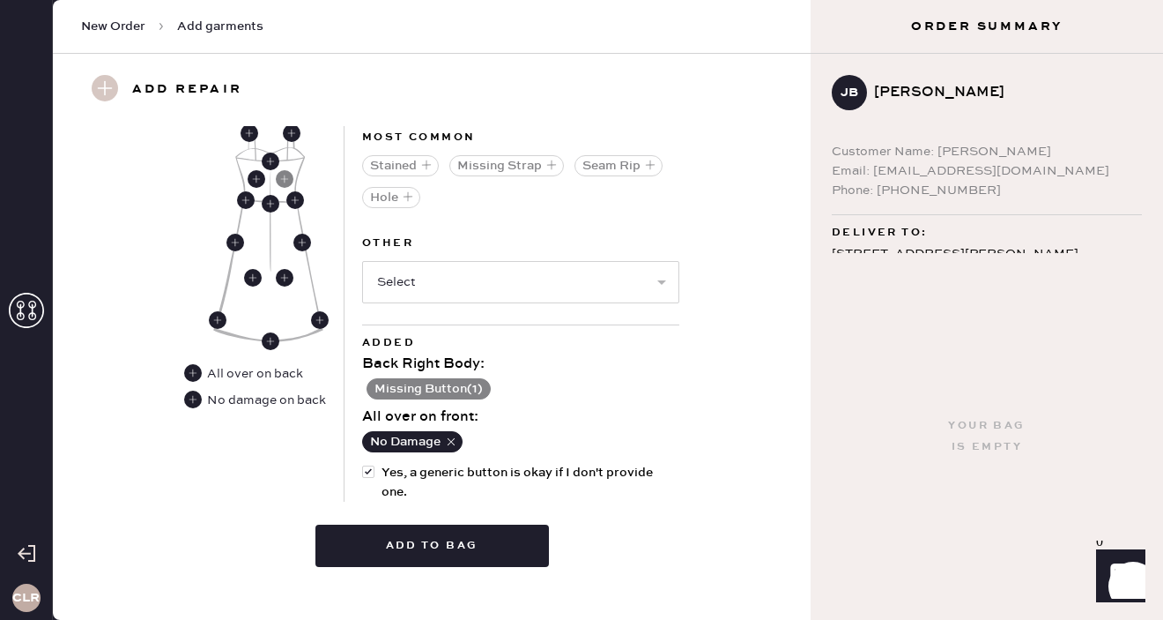
scroll to position [843, 0]
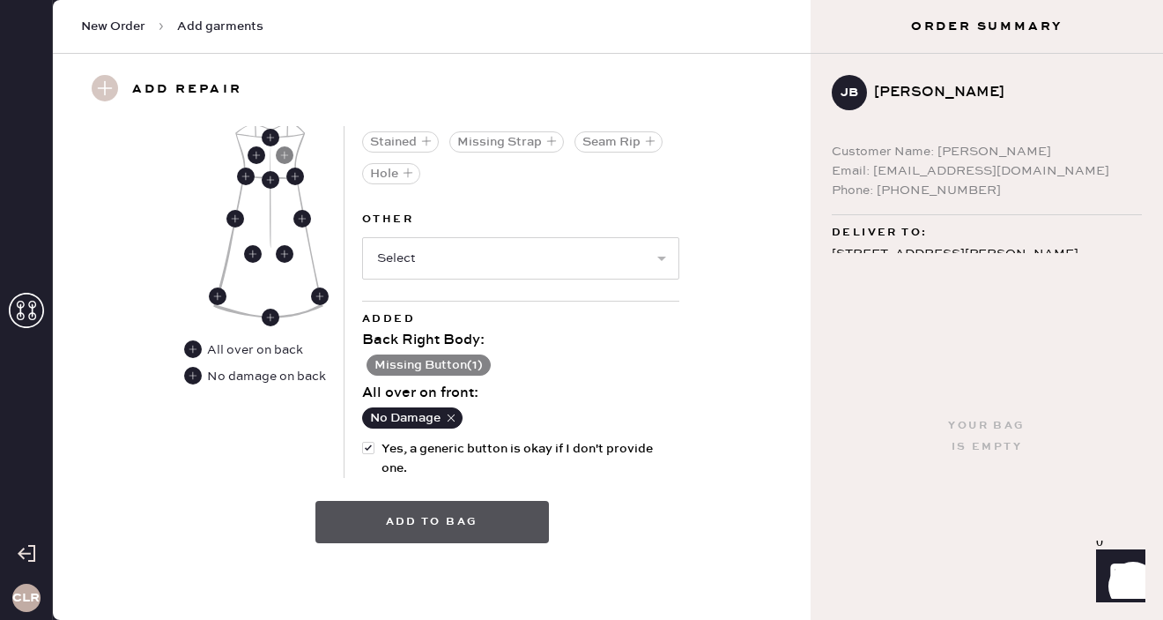
click at [475, 525] on button "Add to bag" at bounding box center [432, 522] width 234 height 42
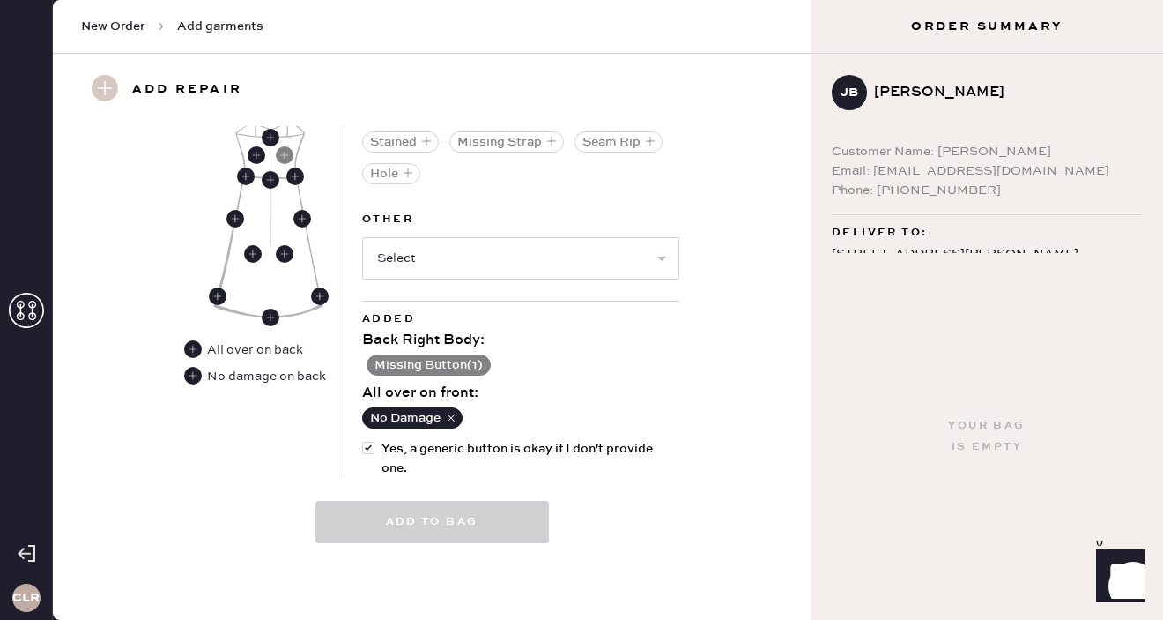
select select
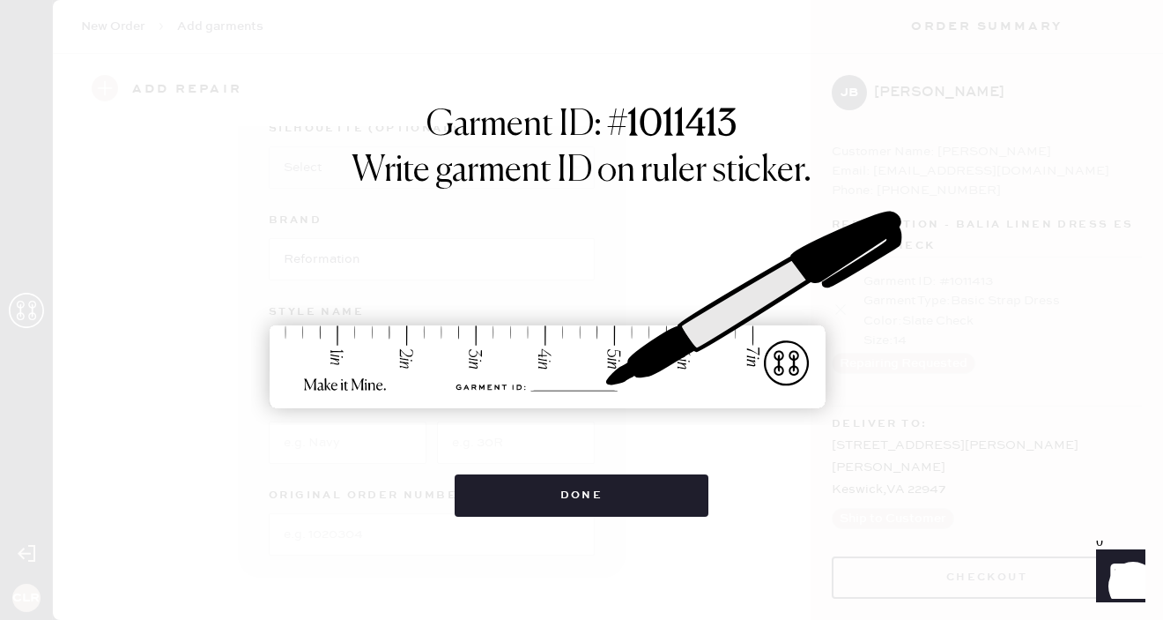
scroll to position [163, 0]
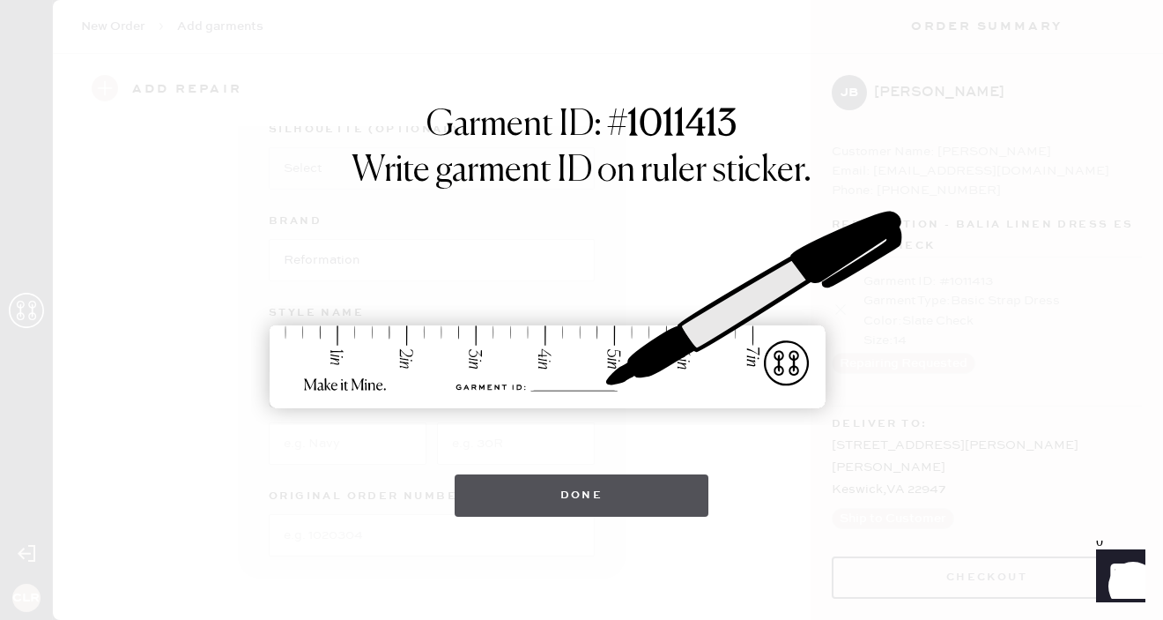
click at [633, 486] on button "Done" at bounding box center [582, 495] width 255 height 42
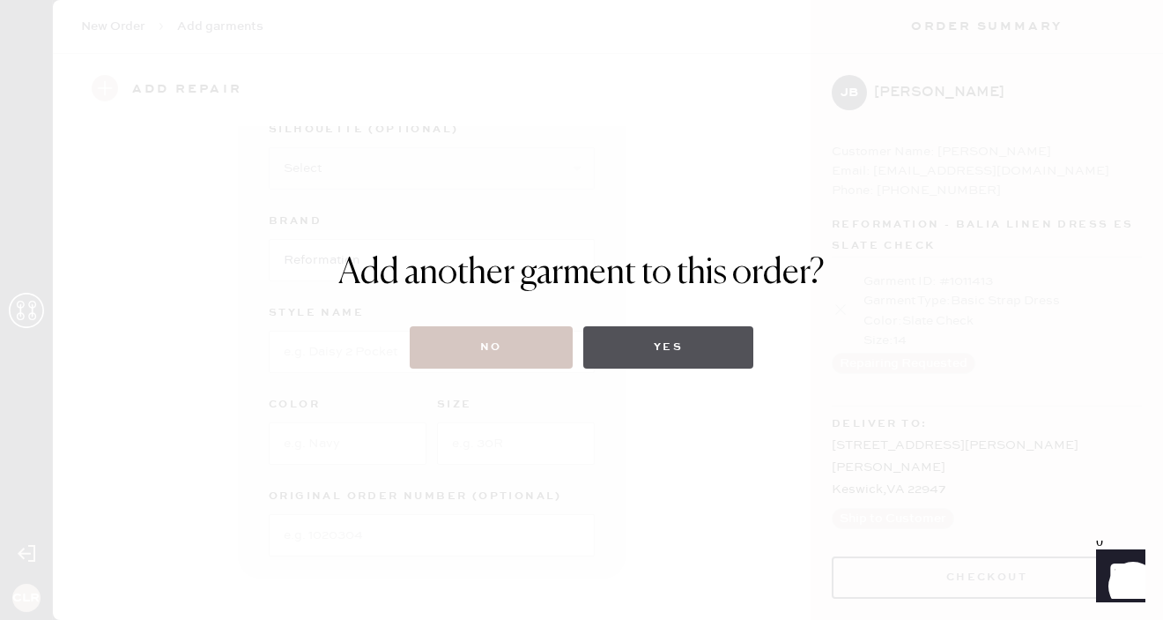
click at [649, 348] on button "Yes" at bounding box center [668, 347] width 170 height 42
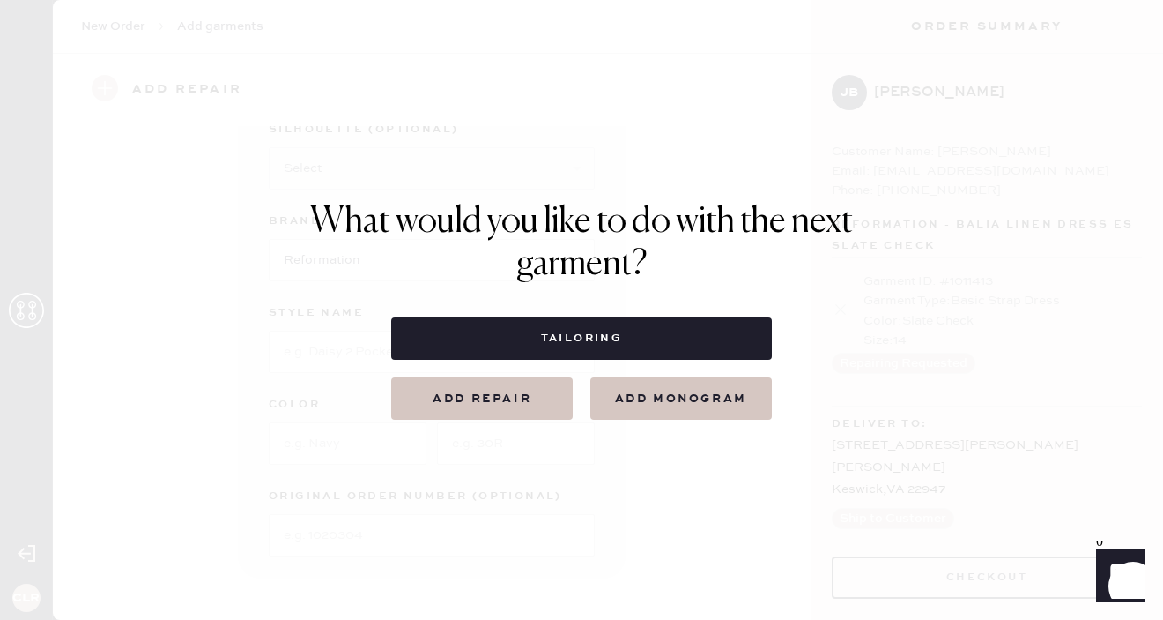
click at [541, 407] on button "Add repair" at bounding box center [482, 398] width 182 height 42
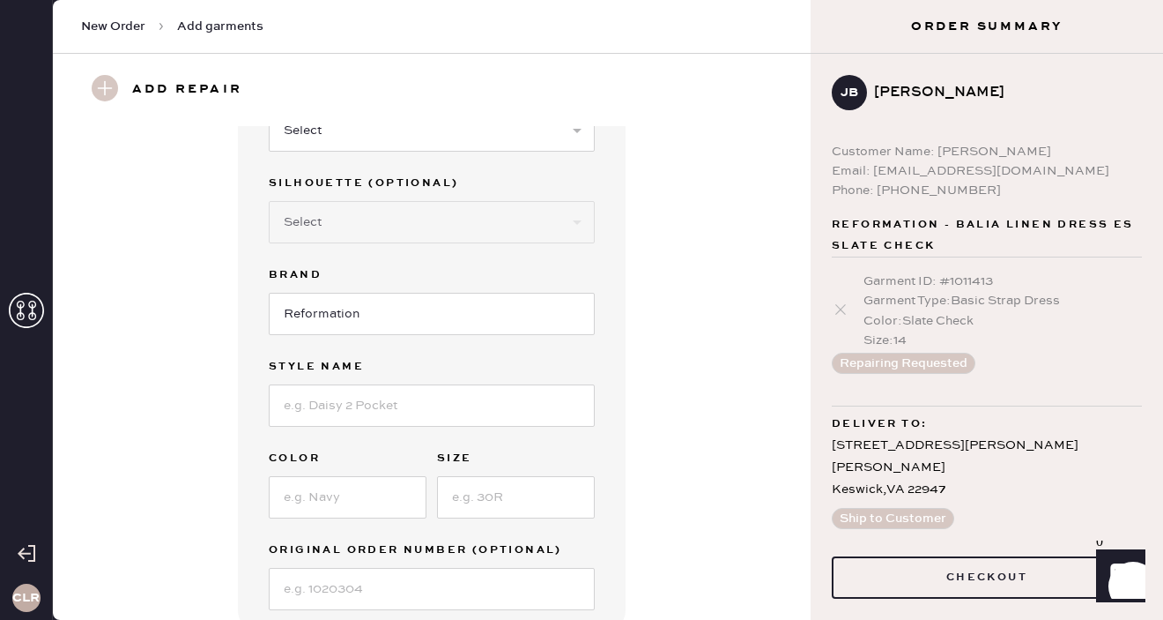
scroll to position [0, 0]
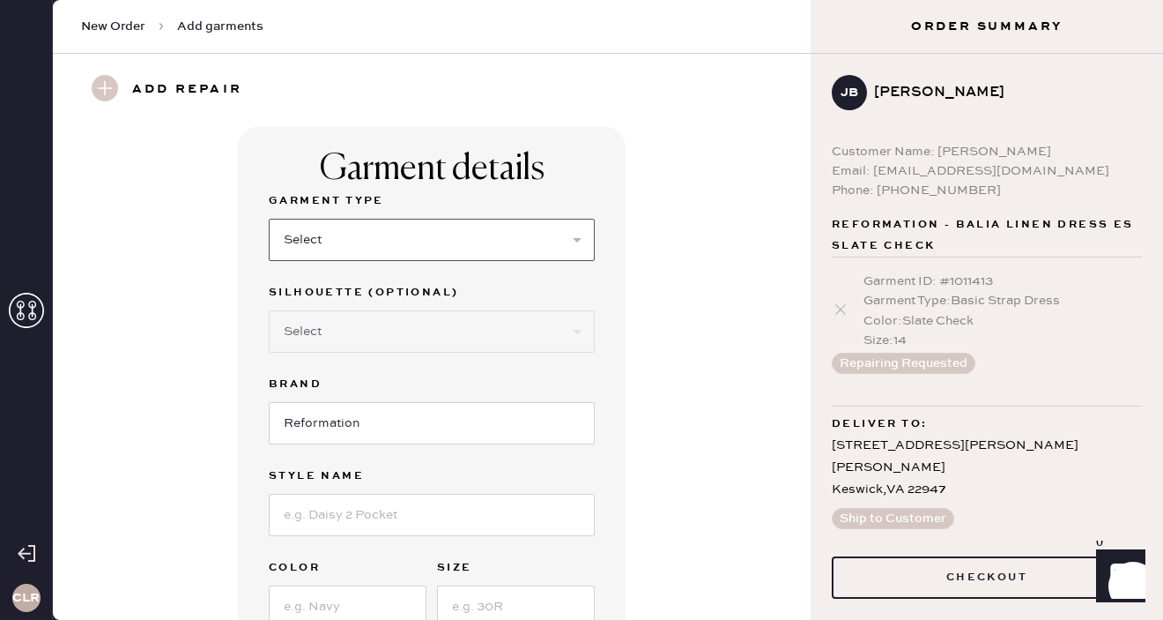
click at [486, 245] on select "Select Basic Skirt Jeans Leggings Pants Shorts Basic Sleeved Dress Basic Sleeve…" at bounding box center [432, 240] width 326 height 42
select select "6"
click at [269, 219] on select "Select Basic Skirt Jeans Leggings Pants Shorts Basic Sleeved Dress Basic Sleeve…" at bounding box center [432, 240] width 326 height 42
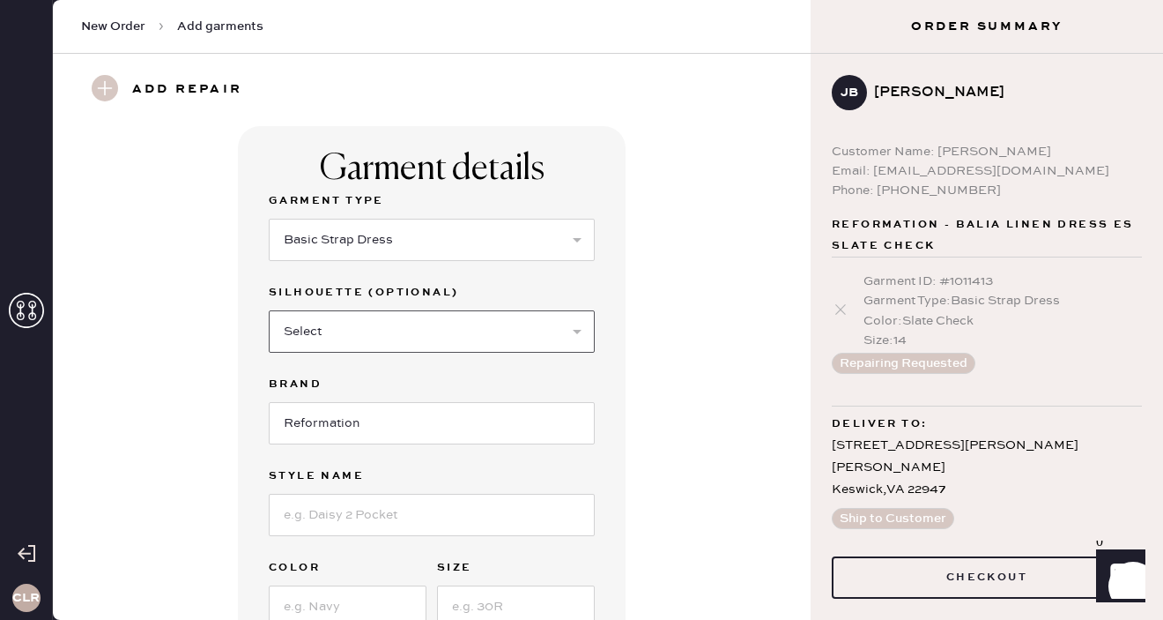
click at [450, 340] on select "Select Maxi Dress Midi Dress Mini Dress Other" at bounding box center [432, 331] width 326 height 42
select select "38"
click at [269, 310] on select "Select Maxi Dress Midi Dress Mini Dress Other" at bounding box center [432, 331] width 326 height 42
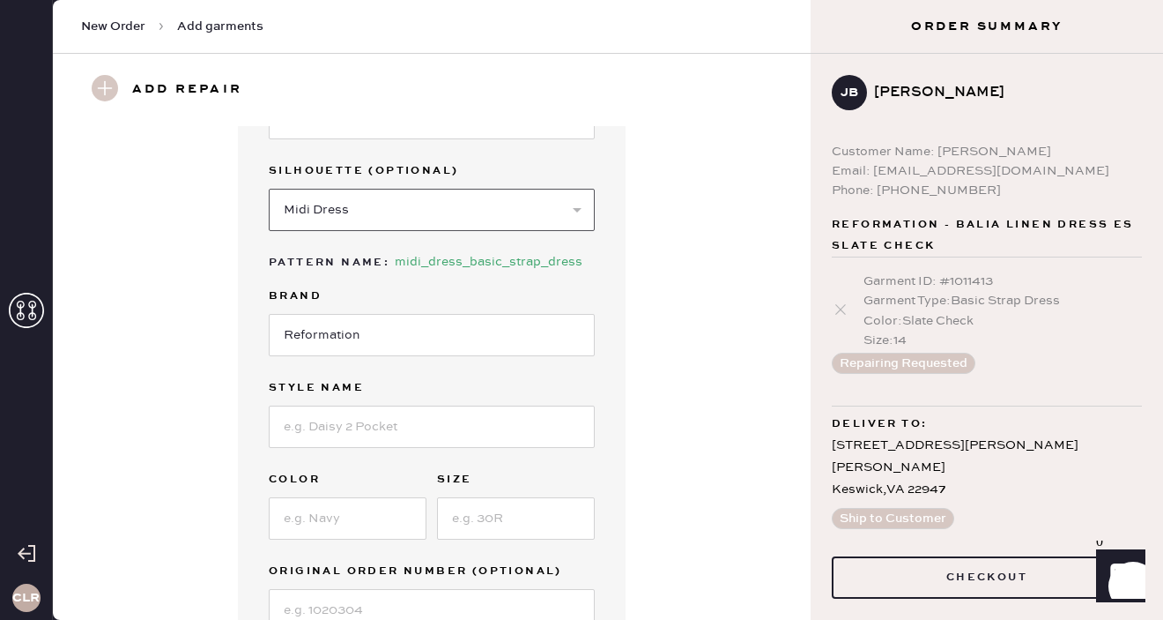
scroll to position [125, 0]
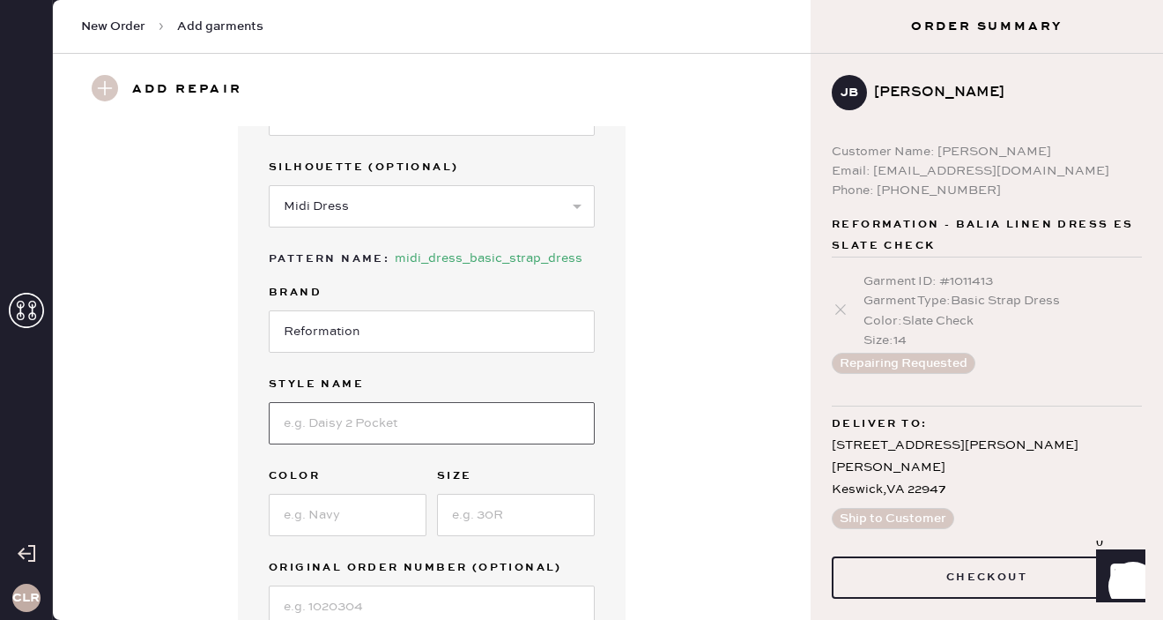
click at [438, 427] on input at bounding box center [432, 423] width 326 height 42
paste input "Balia Linen Dress"
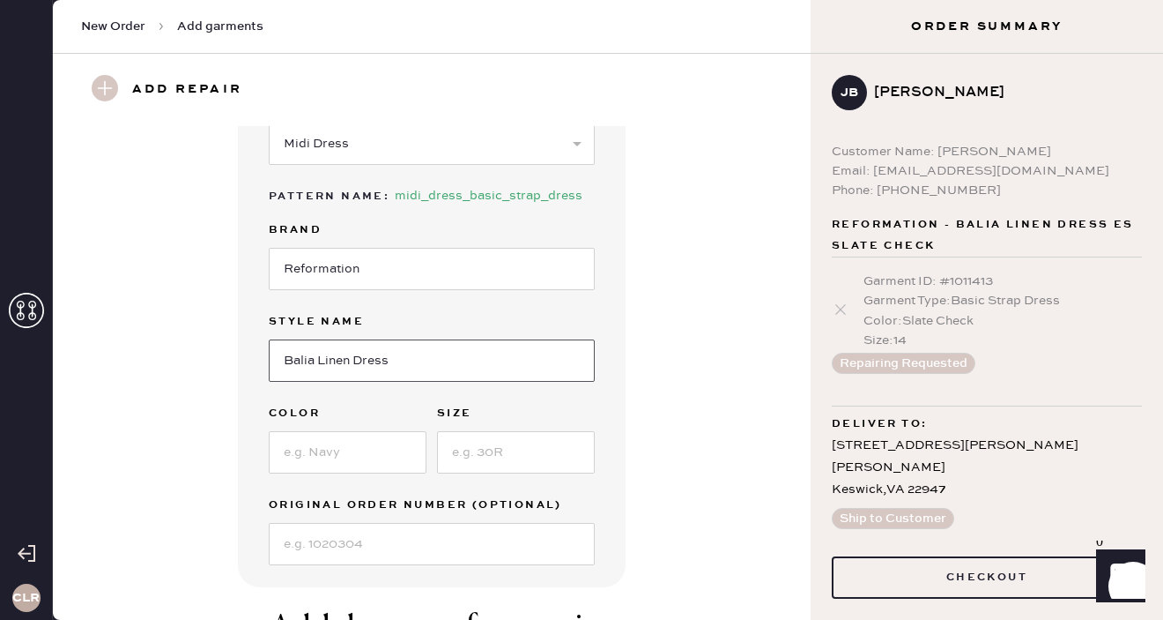
scroll to position [196, 0]
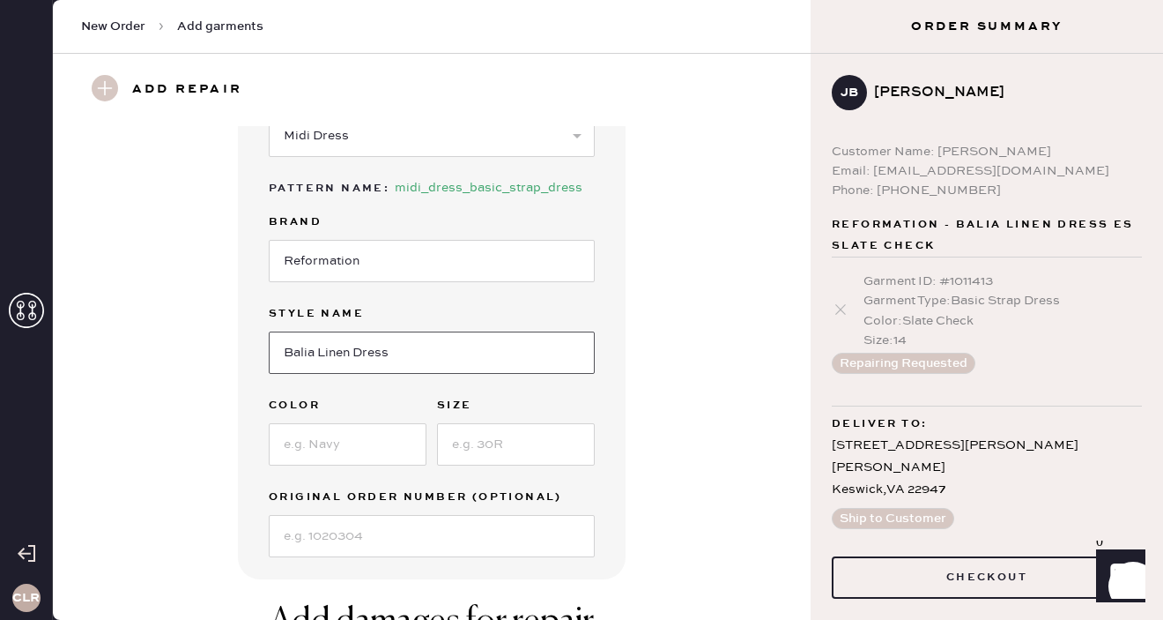
type input "Balia Linen Dress"
click at [385, 437] on input at bounding box center [348, 444] width 158 height 42
paste input "Parmesan"
type input "Parmesan"
click at [531, 449] on input at bounding box center [516, 444] width 158 height 42
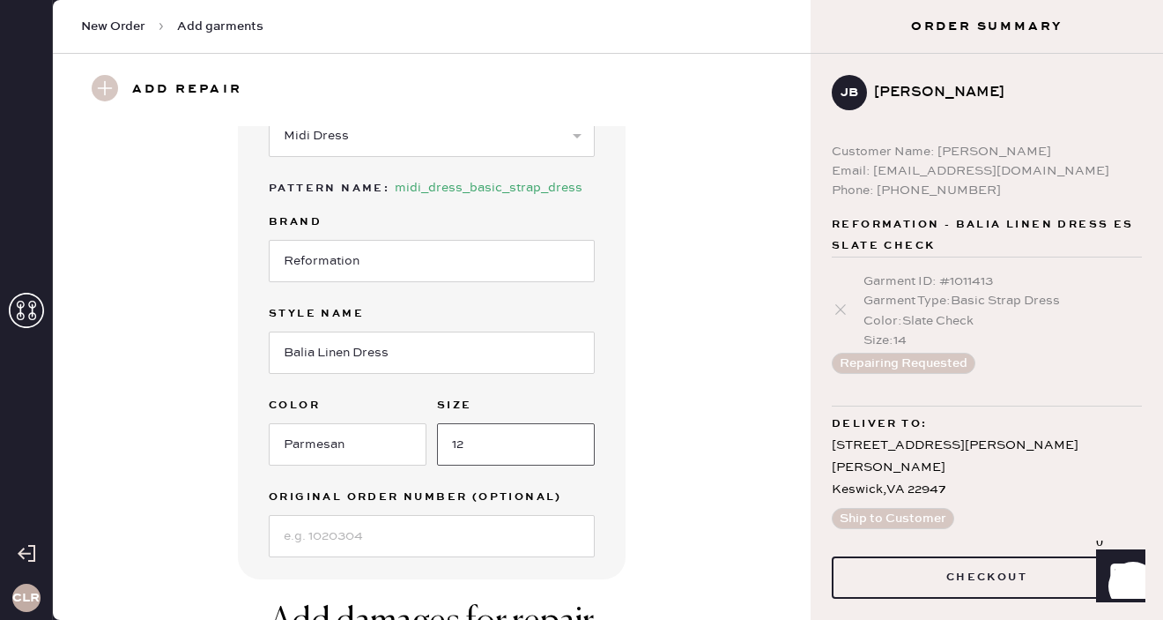
type input "12"
click at [686, 423] on div "Garment details Garment Type Select Basic Skirt Jeans Leggings Pants Shorts Bas…" at bounding box center [432, 254] width 694 height 649
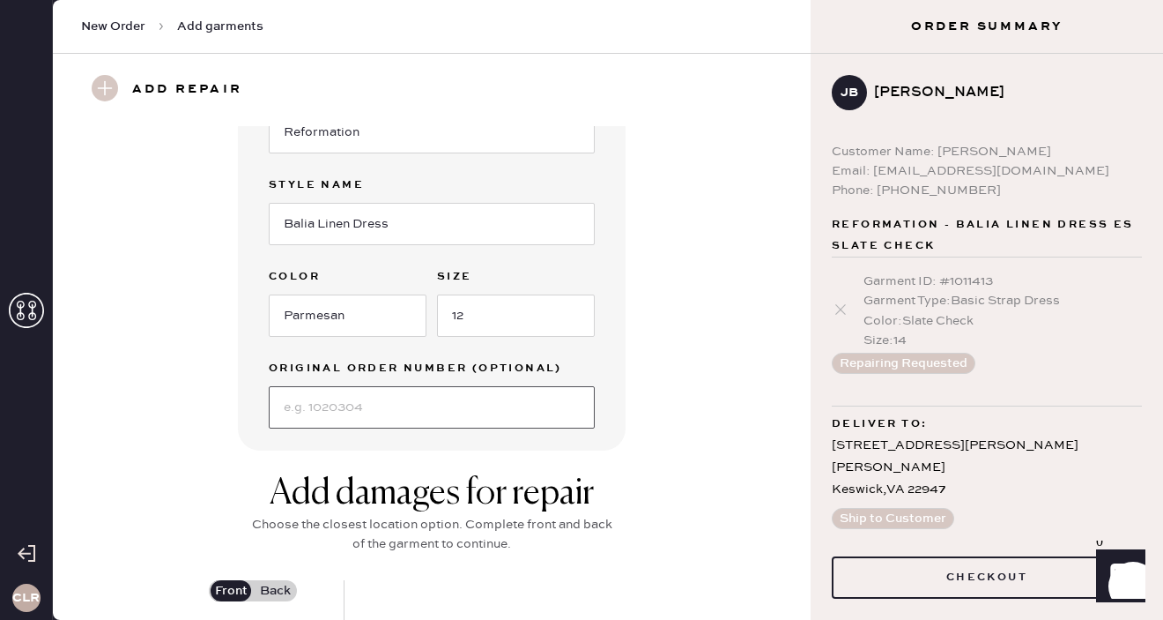
click at [370, 406] on input at bounding box center [432, 407] width 326 height 42
paste input "S20337065"
type input "S20337065"
click at [655, 390] on div "Garment details Garment Type Select Basic Skirt Jeans Leggings Pants Shorts Bas…" at bounding box center [432, 126] width 694 height 649
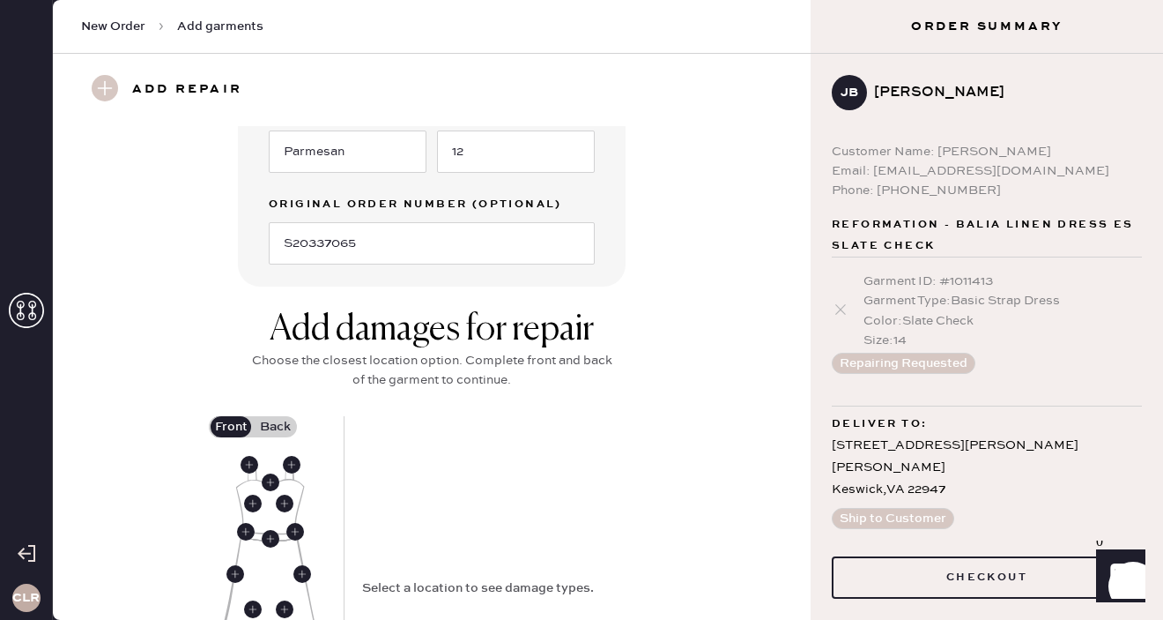
scroll to position [589, 0]
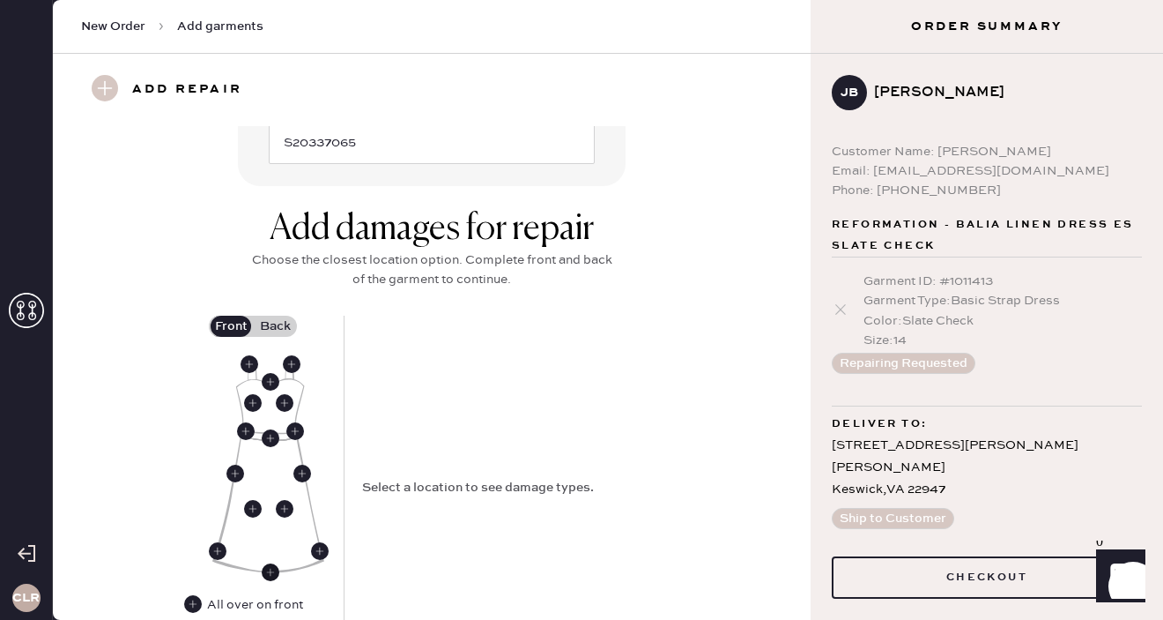
click at [269, 574] on use at bounding box center [271, 572] width 18 height 18
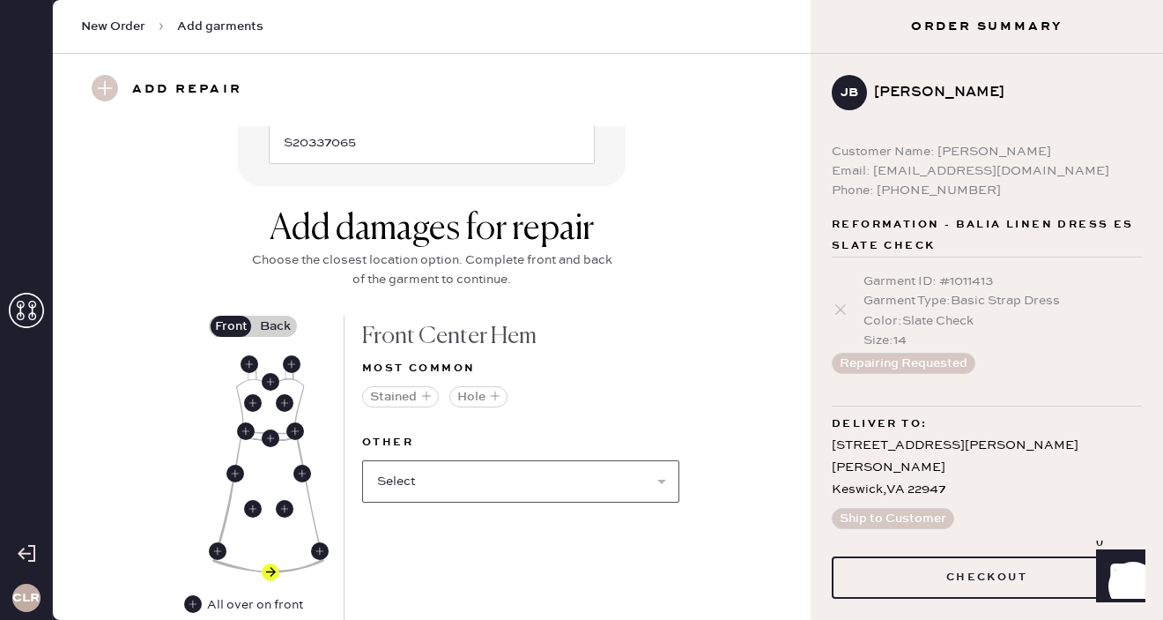
click at [499, 478] on select "Select Broken / Ripped Hem Broken Beads Broken Belt Loop Broken Button Broken C…" at bounding box center [520, 481] width 317 height 42
select select "1665"
click at [362, 460] on select "Select Broken / Ripped Hem Broken Beads Broken Belt Loop Broken Button Broken C…" at bounding box center [520, 481] width 317 height 42
select select
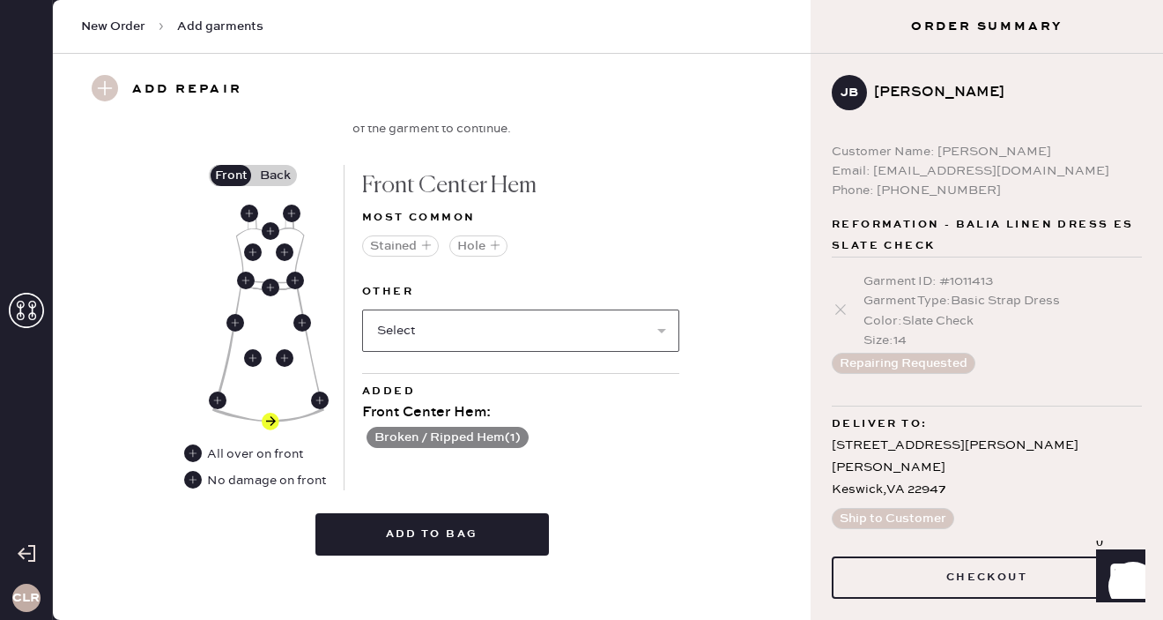
scroll to position [742, 0]
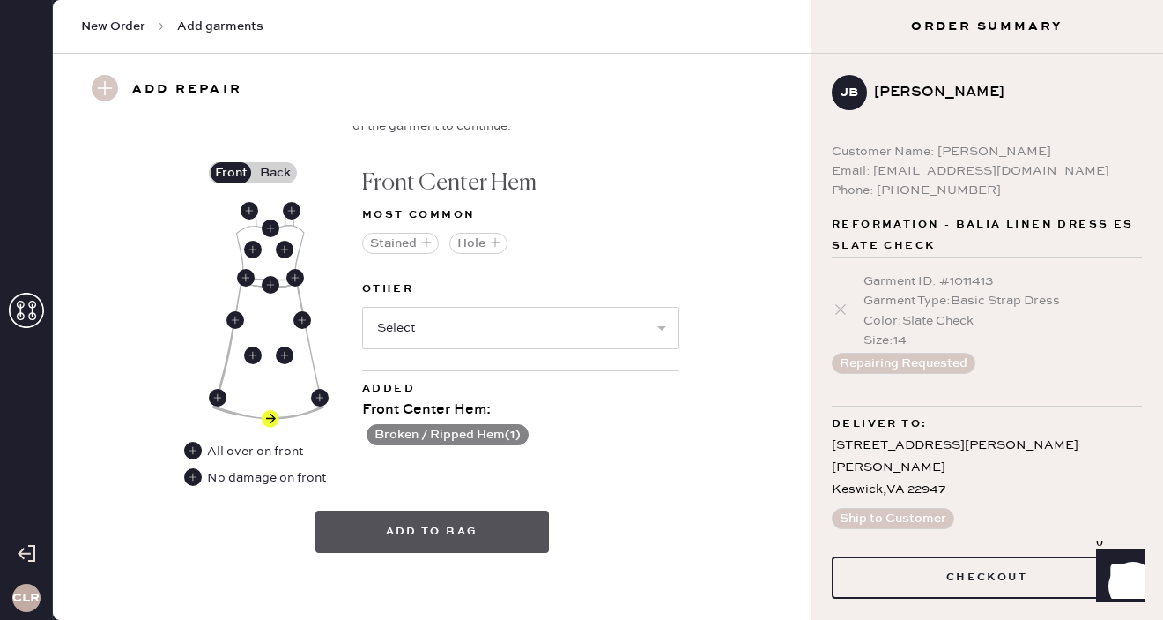
click at [496, 523] on button "Add to bag" at bounding box center [432, 531] width 234 height 42
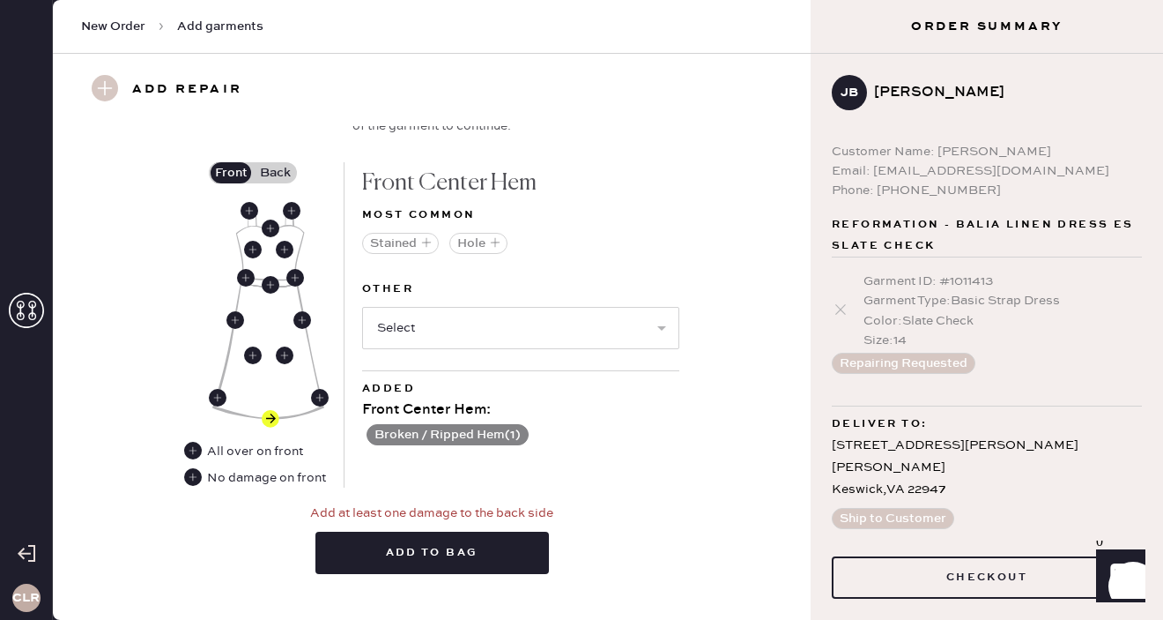
click at [271, 171] on label "Back" at bounding box center [275, 172] width 44 height 21
click at [275, 173] on input "Back" at bounding box center [275, 173] width 0 height 0
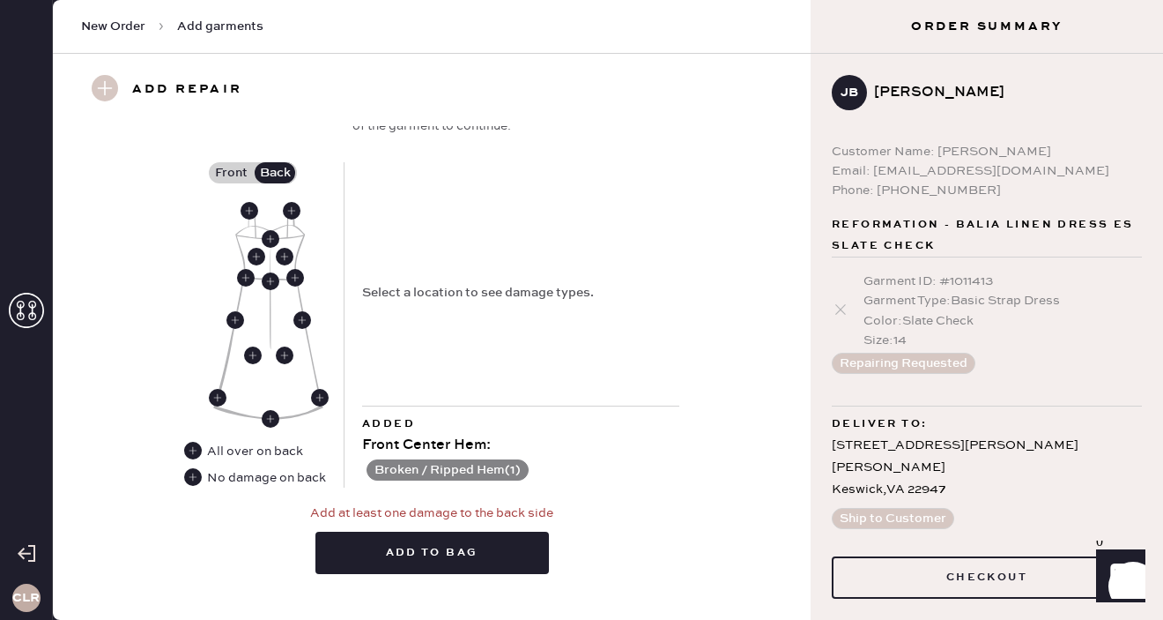
click at [236, 481] on div "No damage on back" at bounding box center [266, 477] width 119 height 19
click at [194, 477] on use at bounding box center [193, 477] width 18 height 18
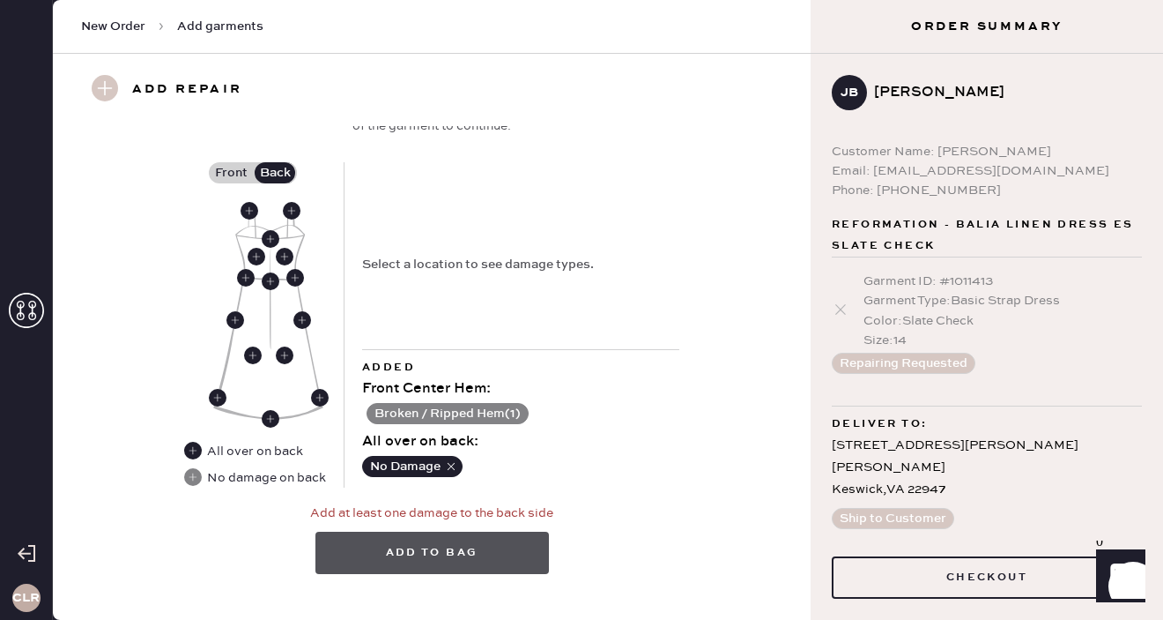
click at [457, 556] on button "Add to bag" at bounding box center [432, 552] width 234 height 42
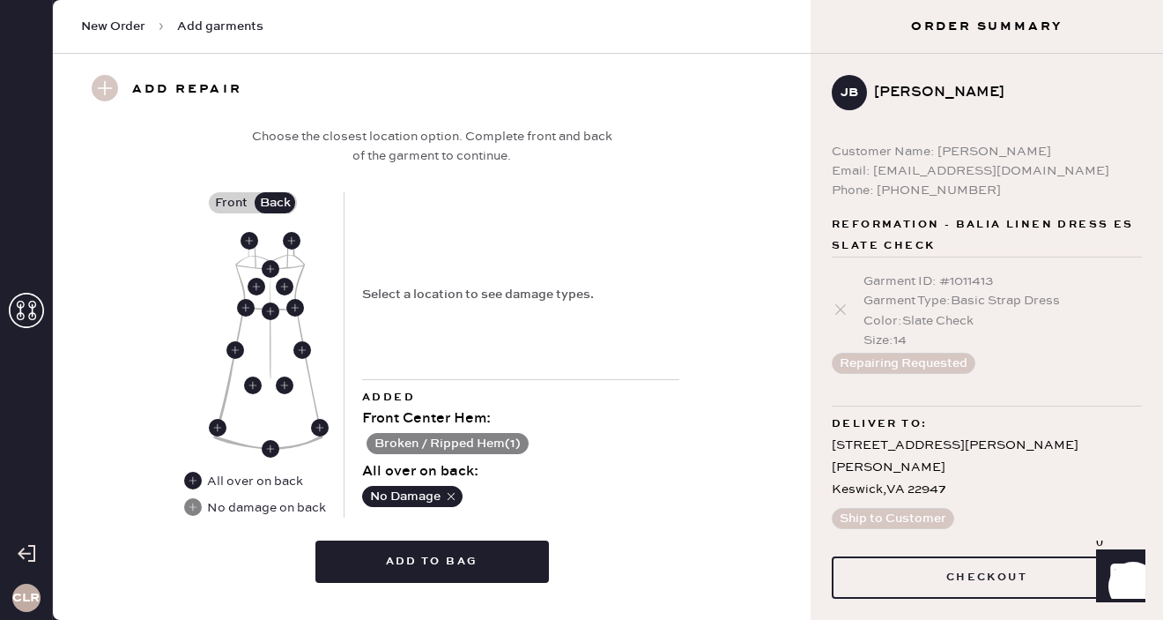
scroll to position [752, 0]
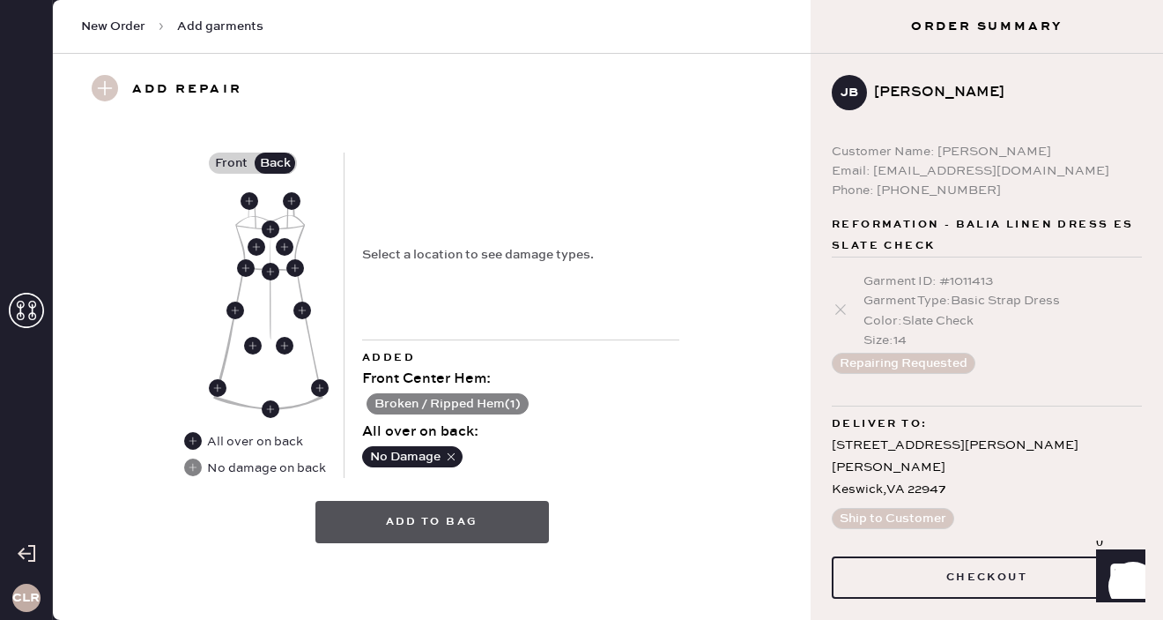
click at [491, 528] on button "Add to bag" at bounding box center [432, 522] width 234 height 42
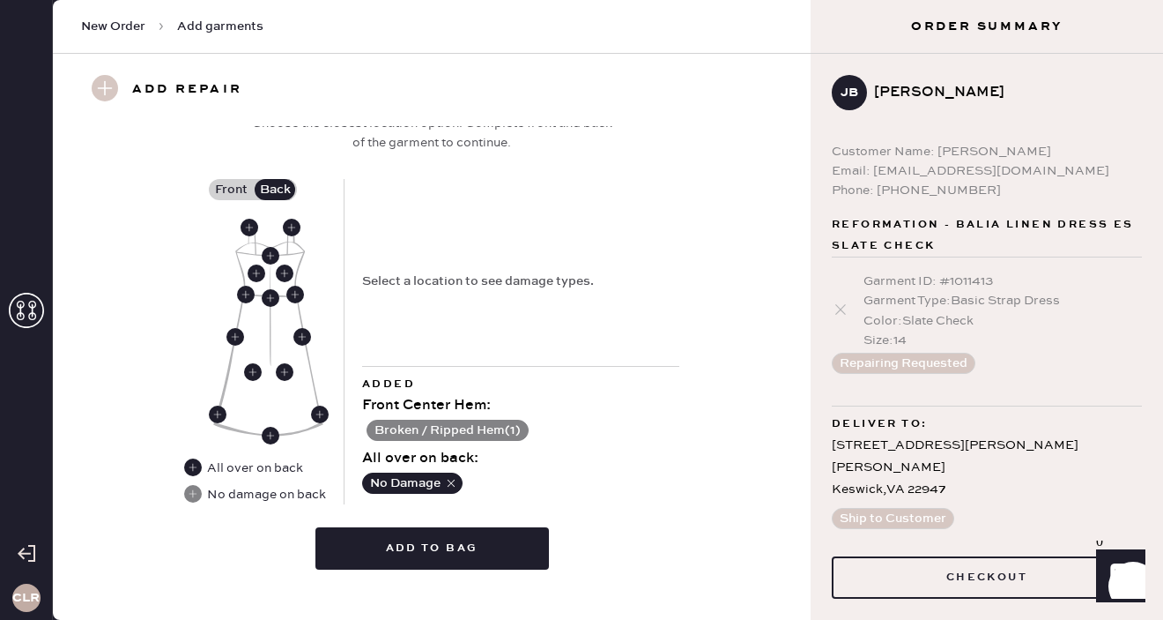
scroll to position [731, 0]
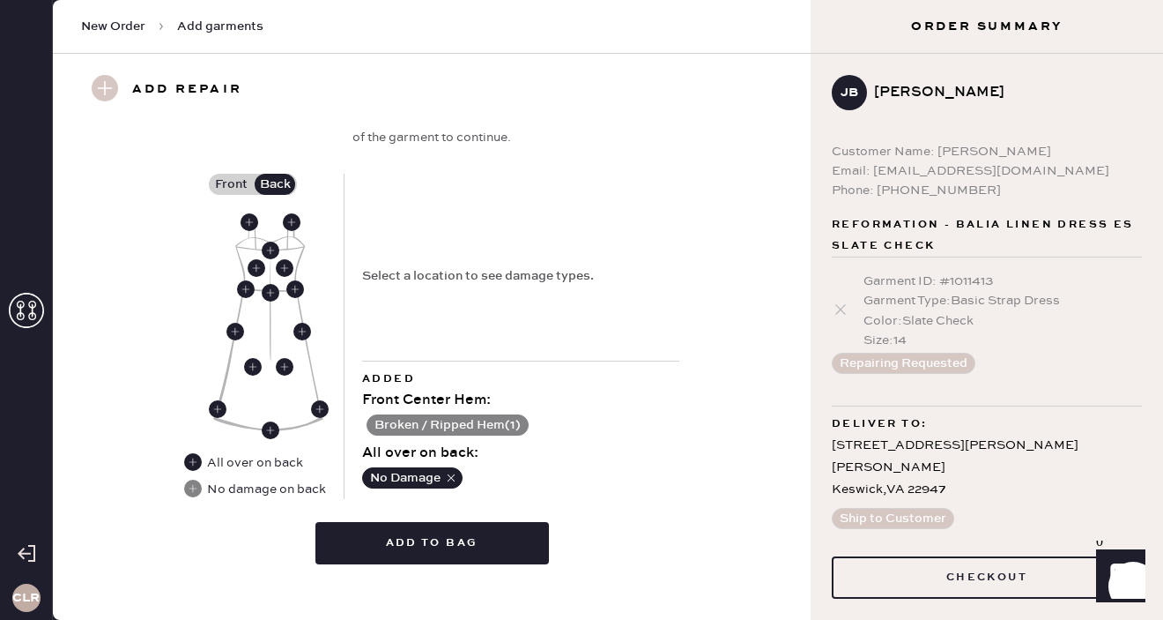
click at [234, 182] on label "Front" at bounding box center [231, 184] width 44 height 21
click at [231, 184] on input "Front" at bounding box center [231, 184] width 0 height 0
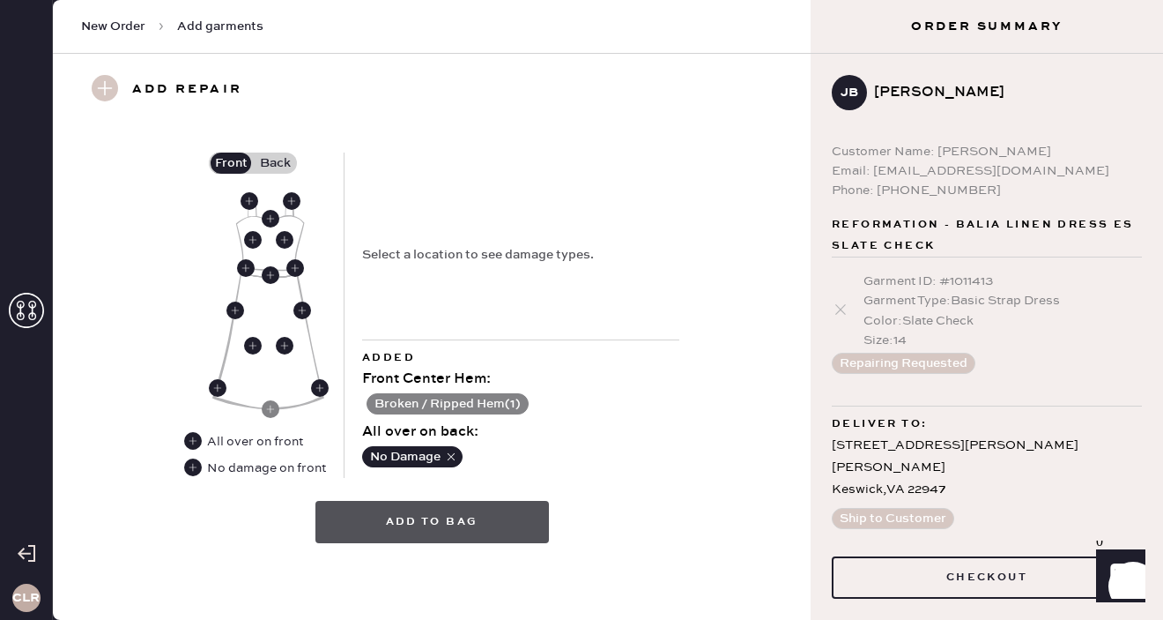
click at [447, 522] on button "Add to bag" at bounding box center [432, 522] width 234 height 42
click at [479, 511] on button "Add to bag" at bounding box center [432, 522] width 234 height 42
click at [397, 510] on button "Add to bag" at bounding box center [432, 522] width 234 height 42
click at [447, 532] on button "Add to bag" at bounding box center [432, 522] width 234 height 42
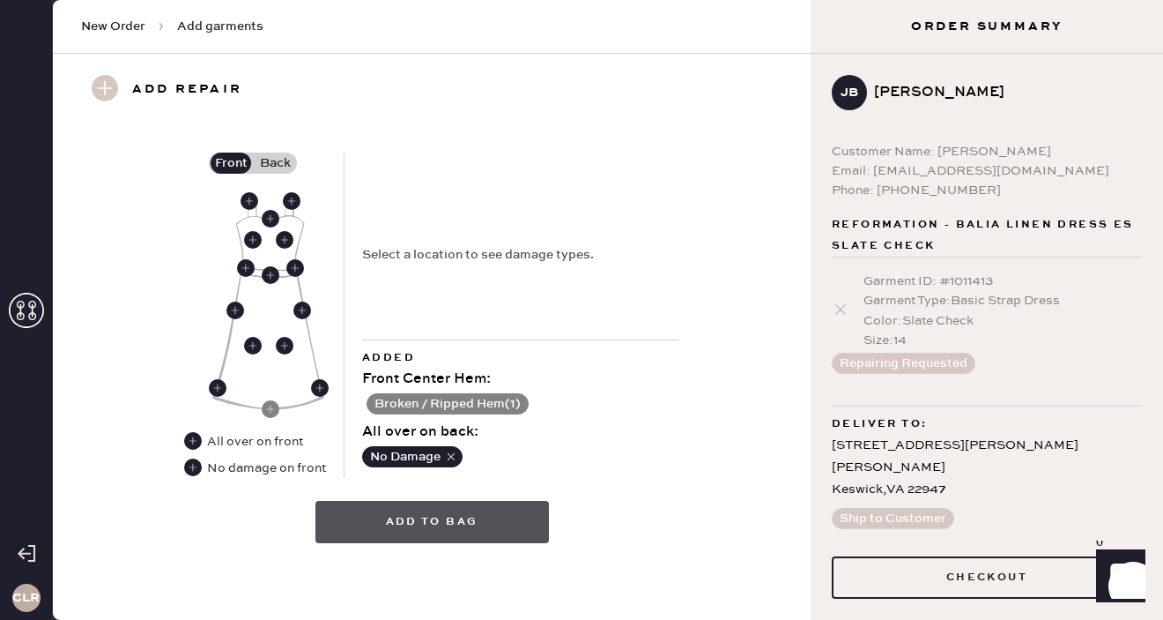
click at [447, 532] on button "Add to bag" at bounding box center [432, 522] width 234 height 42
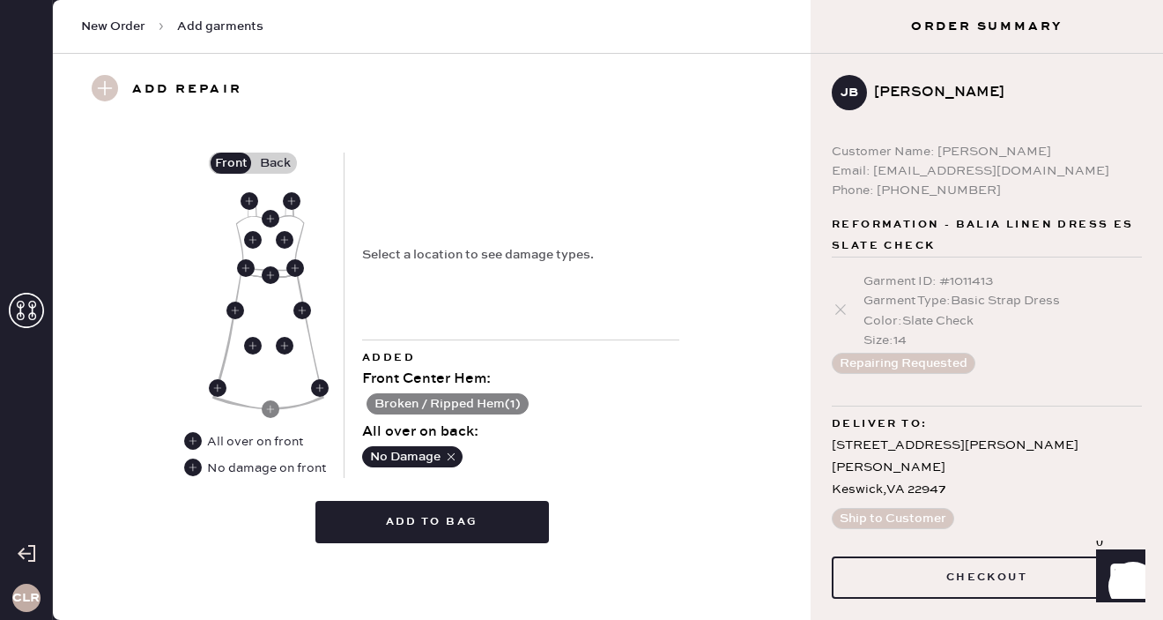
click at [578, 279] on div "Select a location to see damage types." at bounding box center [520, 245] width 317 height 187
click at [276, 411] on use at bounding box center [271, 409] width 18 height 18
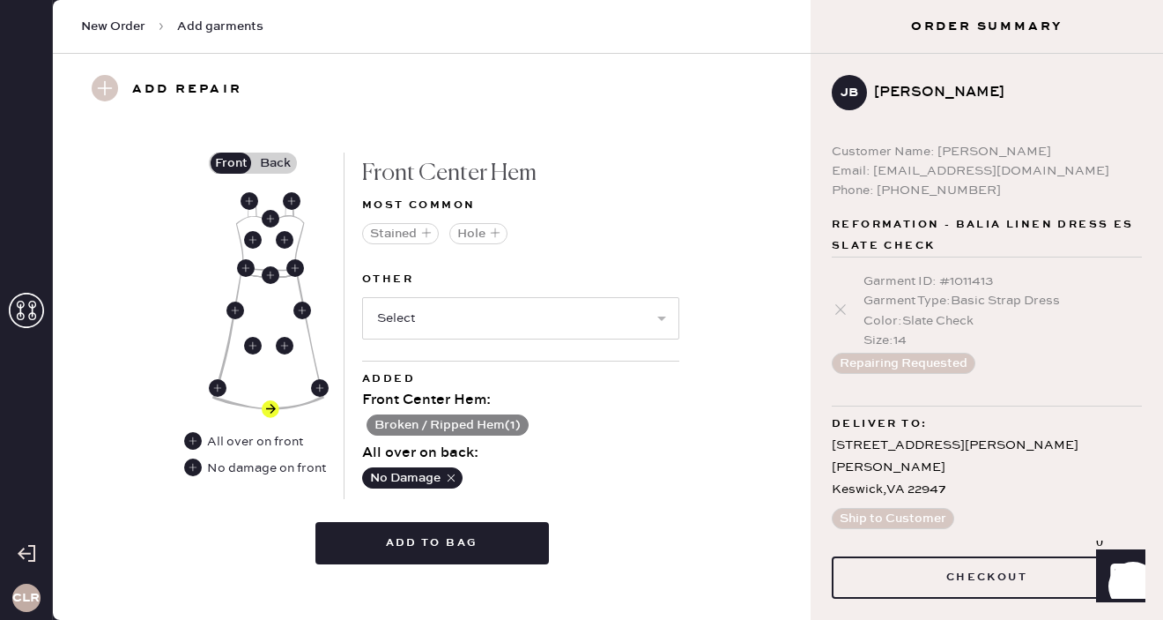
click at [614, 471] on div "No Damage" at bounding box center [520, 478] width 317 height 28
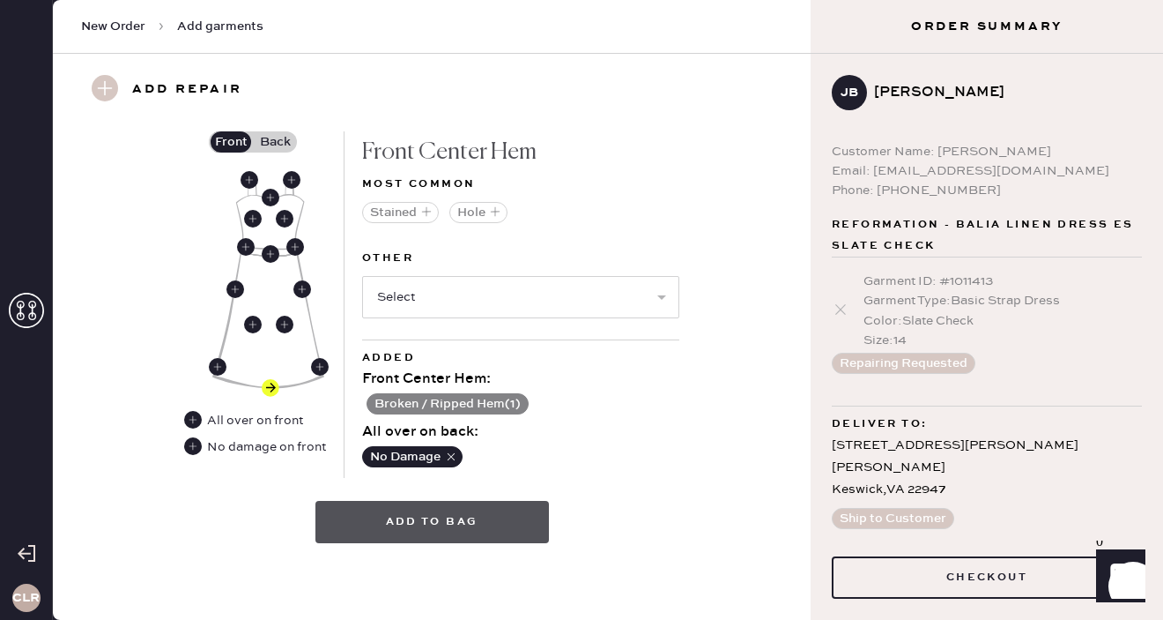
click at [479, 531] on button "Add to bag" at bounding box center [432, 522] width 234 height 42
click at [449, 519] on button "Add to bag" at bounding box center [432, 522] width 234 height 42
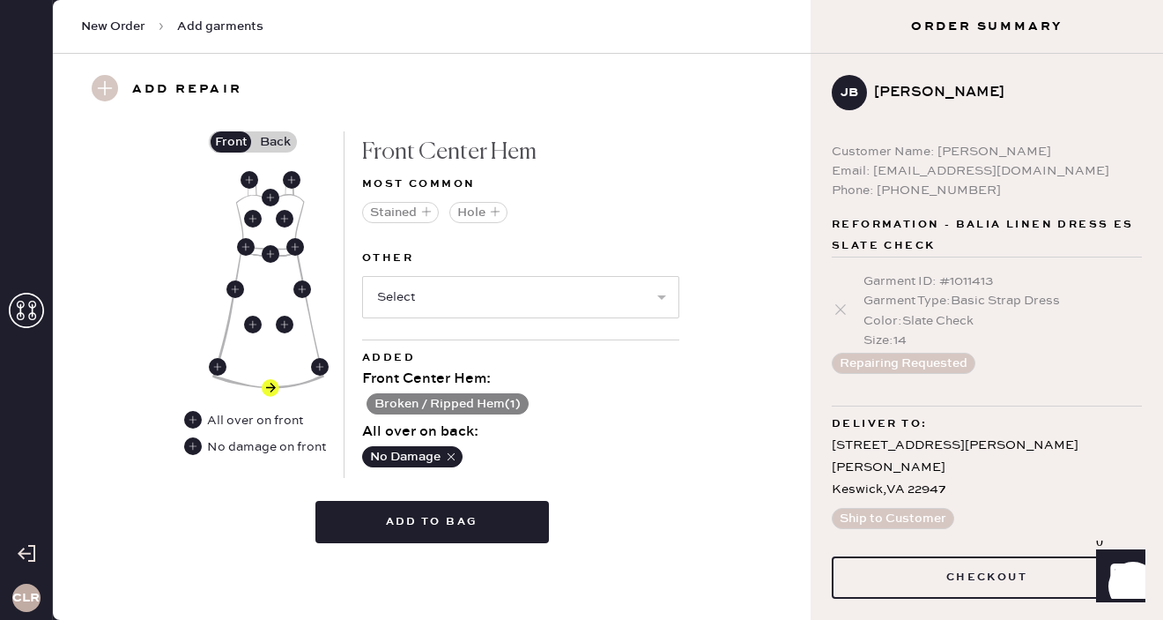
click at [108, 91] on use at bounding box center [105, 88] width 26 height 26
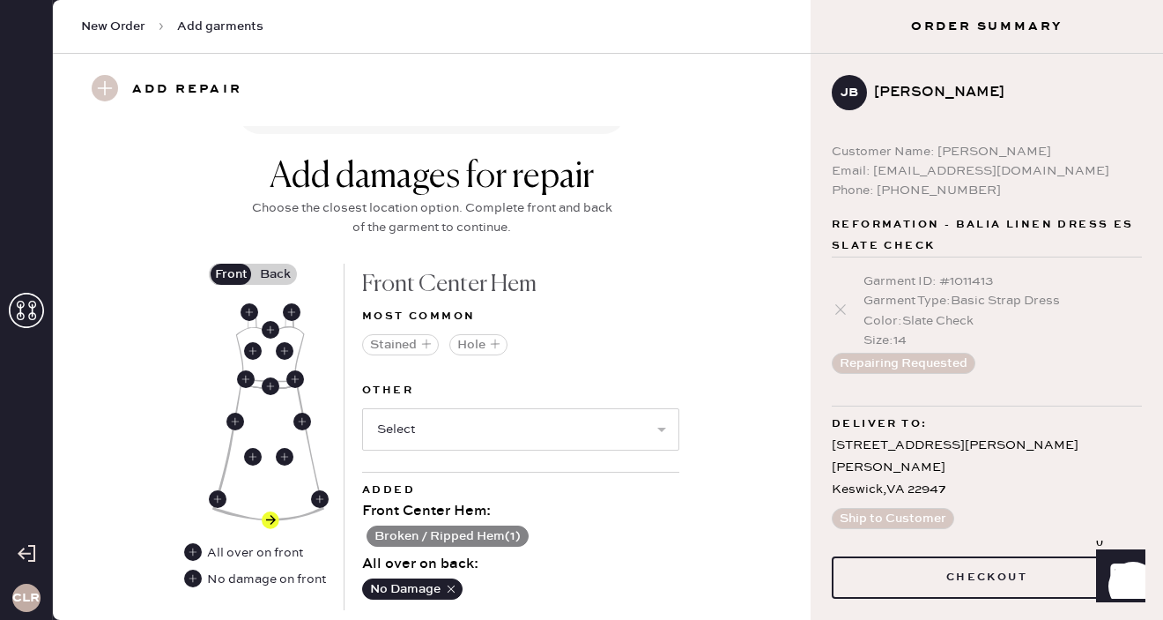
scroll to position [638, 0]
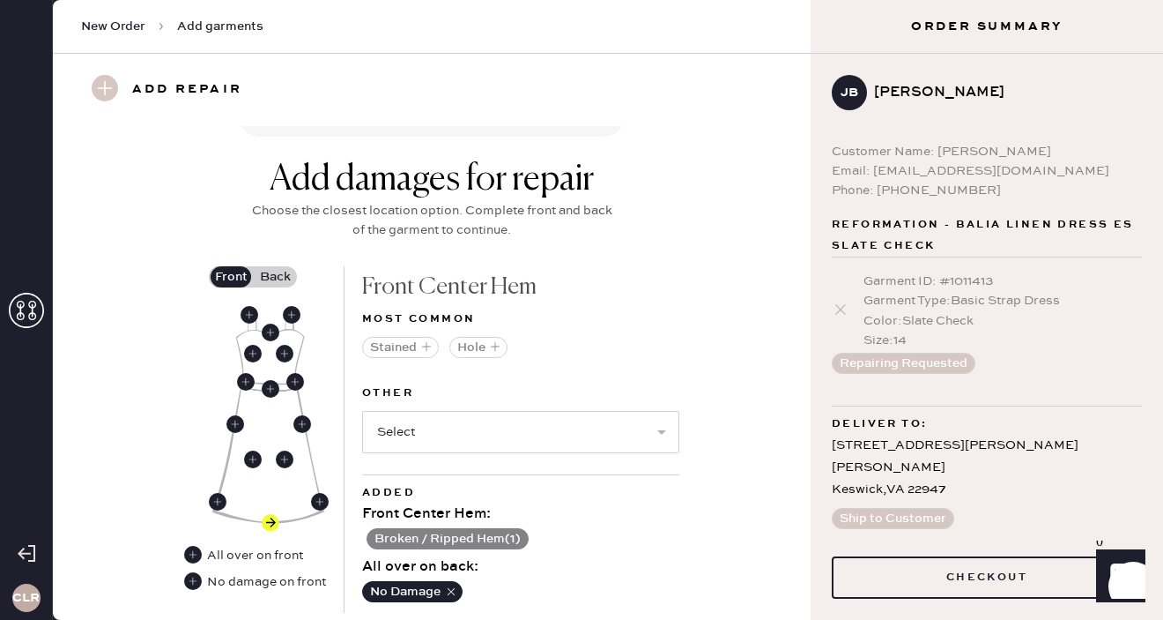
click at [197, 81] on h3 "Add repair" at bounding box center [187, 90] width 110 height 30
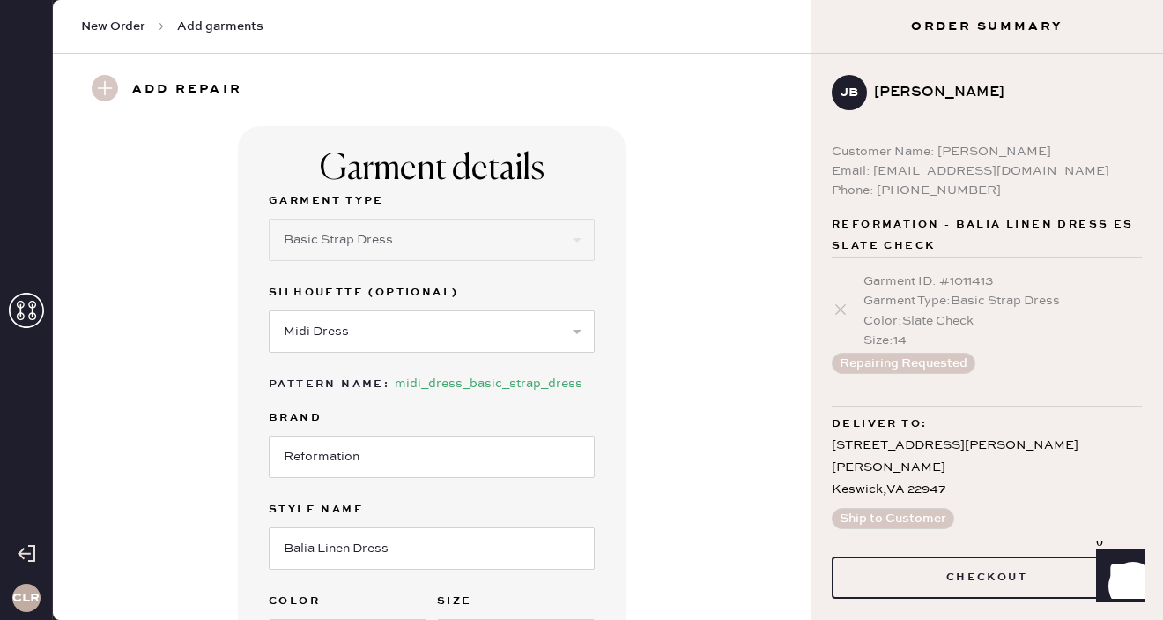
click at [137, 82] on h3 "Add repair" at bounding box center [187, 90] width 110 height 30
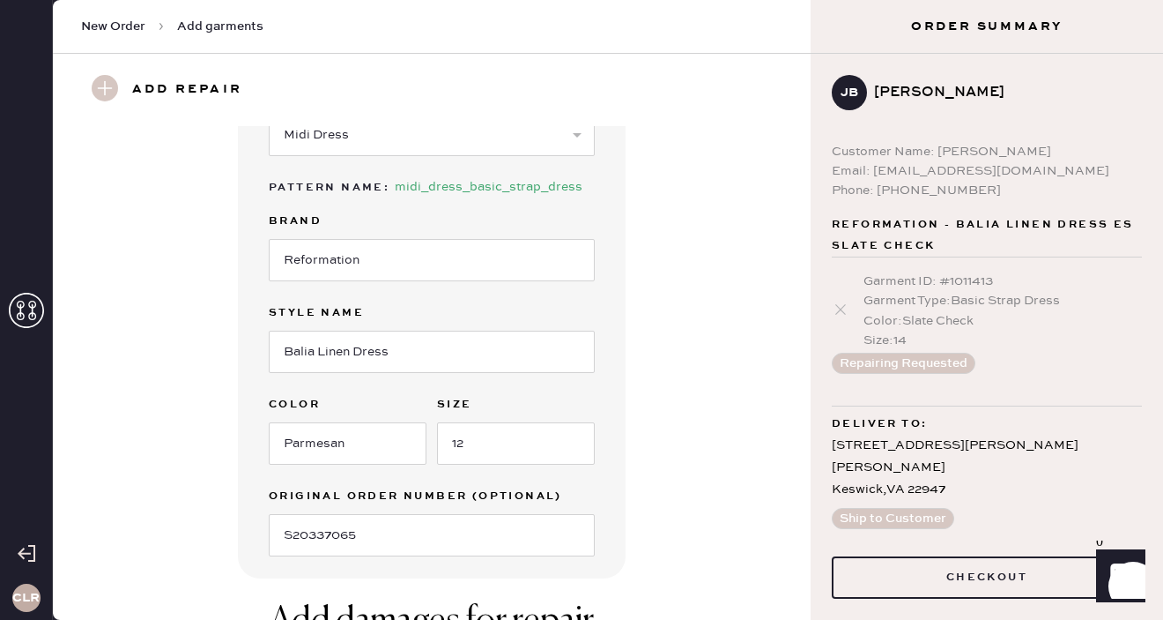
scroll to position [773, 0]
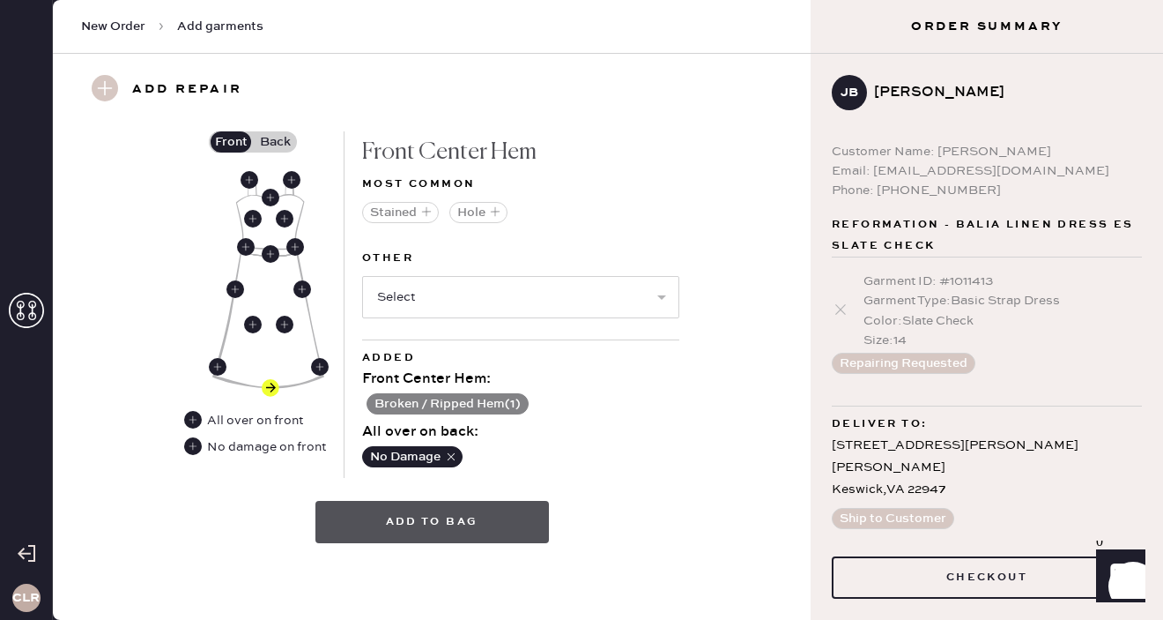
click at [475, 526] on button "Add to bag" at bounding box center [432, 522] width 234 height 42
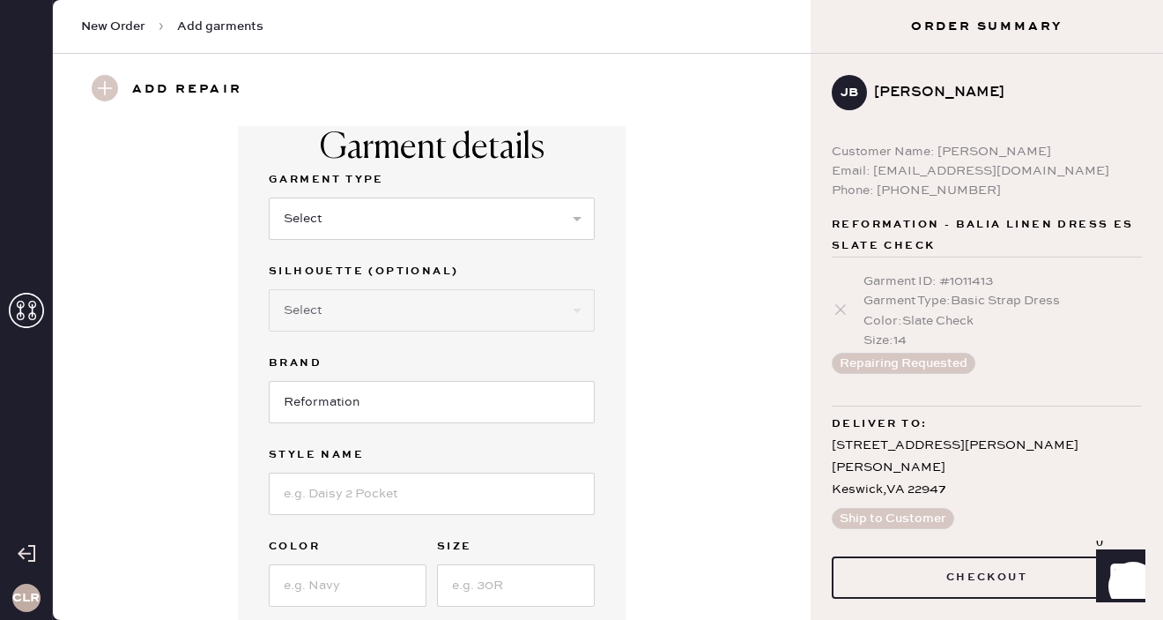
scroll to position [19, 0]
click at [454, 227] on select "Select Basic Skirt Jeans Leggings Pants Shorts Basic Sleeved Dress Basic Sleeve…" at bounding box center [432, 220] width 326 height 42
select select "6"
click at [269, 199] on select "Select Basic Skirt Jeans Leggings Pants Shorts Basic Sleeved Dress Basic Sleeve…" at bounding box center [432, 220] width 326 height 42
click at [683, 382] on div "Garment details Garment Type Select Basic Skirt Jeans Leggings Pants Shorts Bas…" at bounding box center [432, 414] width 694 height 615
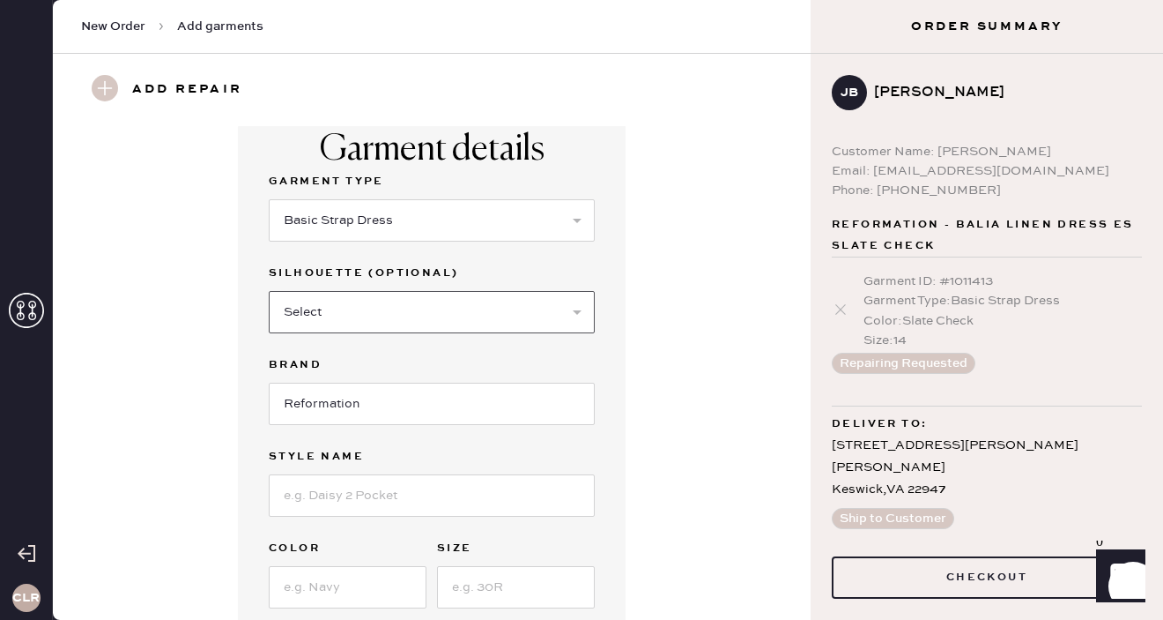
click at [494, 313] on select "Select Maxi Dress Midi Dress Mini Dress Other" at bounding box center [432, 312] width 326 height 42
select select "38"
click at [269, 291] on select "Select Maxi Dress Midi Dress Mini Dress Other" at bounding box center [432, 312] width 326 height 42
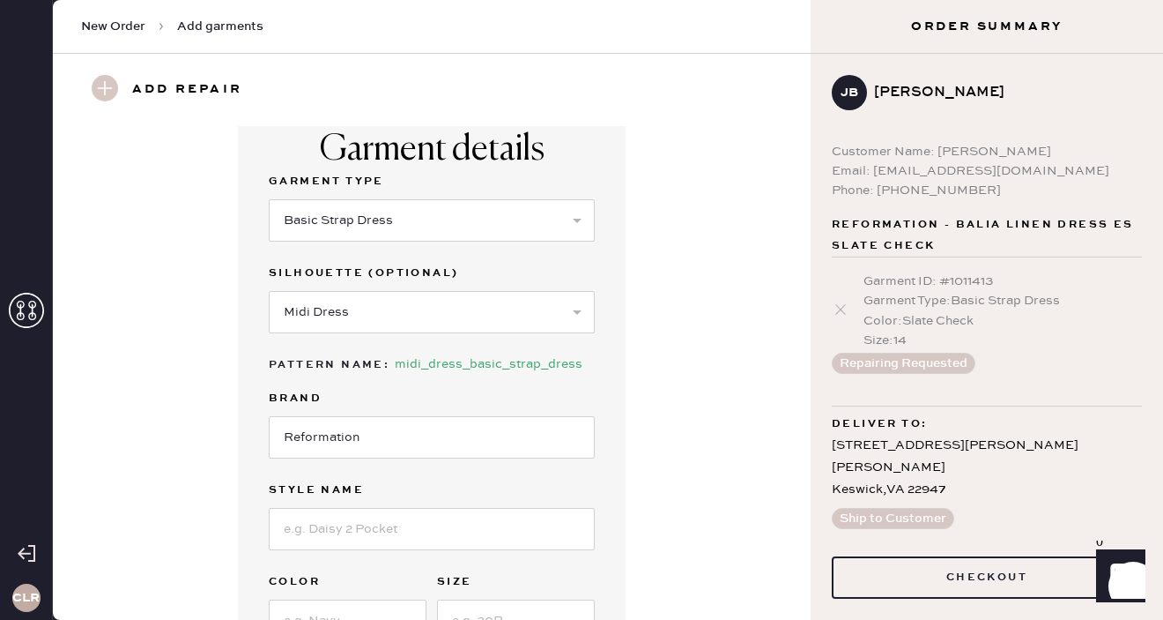
click at [687, 360] on div "Garment details Garment Type Select Basic Skirt Jeans Leggings Pants Shorts Bas…" at bounding box center [432, 431] width 694 height 649
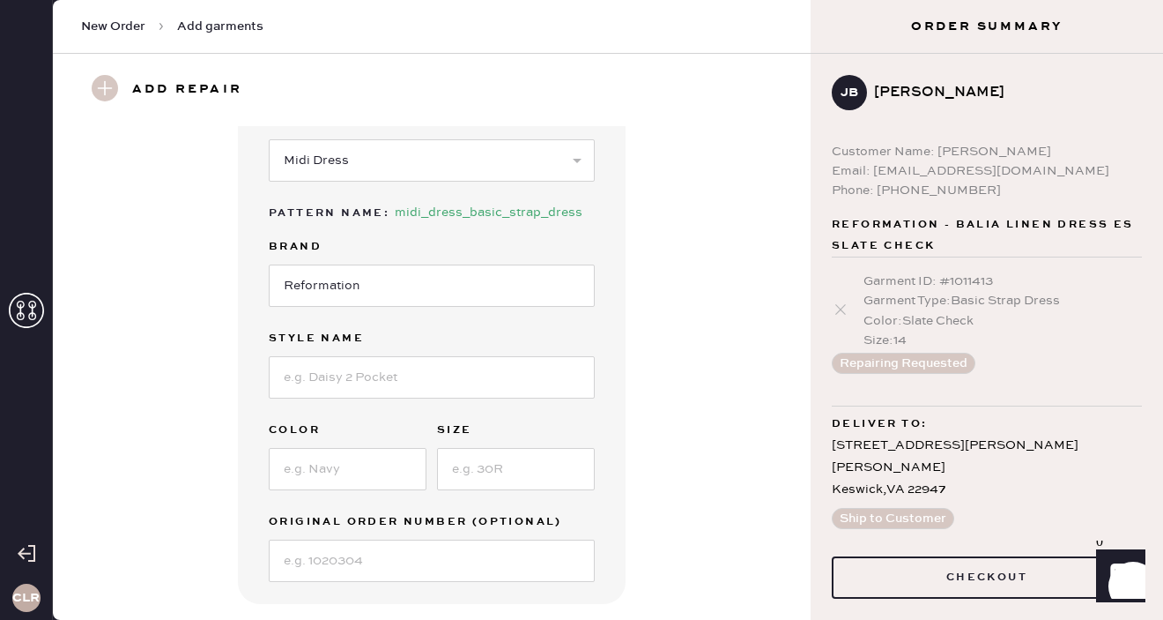
scroll to position [186, 0]
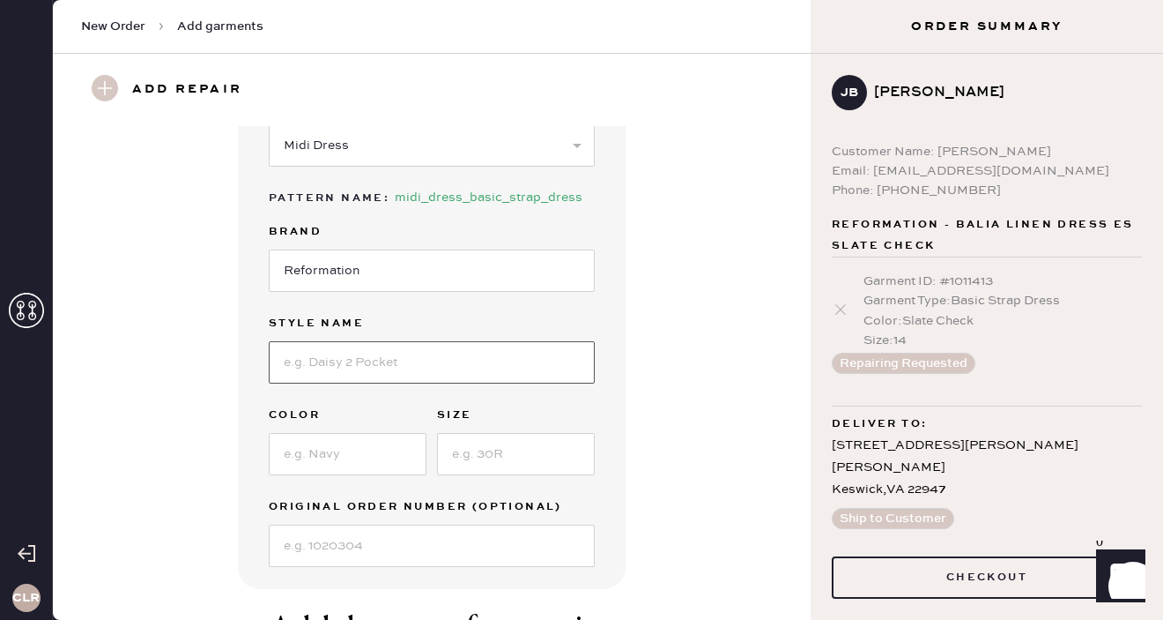
click at [480, 357] on input at bounding box center [432, 362] width 326 height 42
paste input "Balia Linen Dress"
type input "Balia Linen Dress"
click at [661, 402] on div "Garment details Garment Type Select Basic Skirt Jeans Leggings Pants Shorts Bas…" at bounding box center [432, 264] width 694 height 649
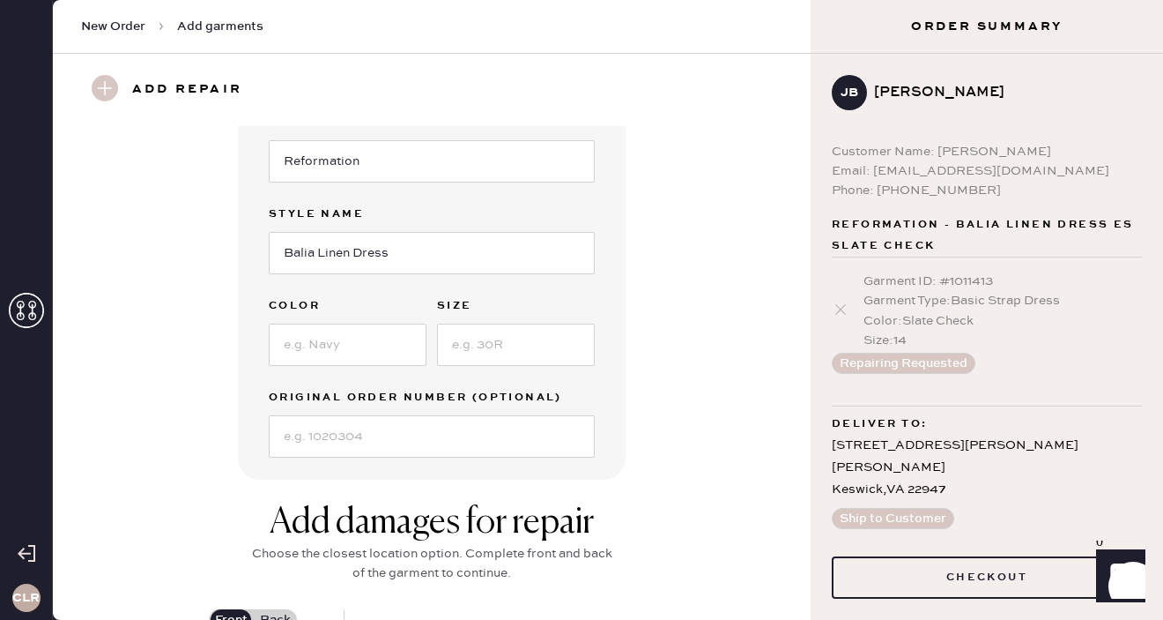
scroll to position [323, 0]
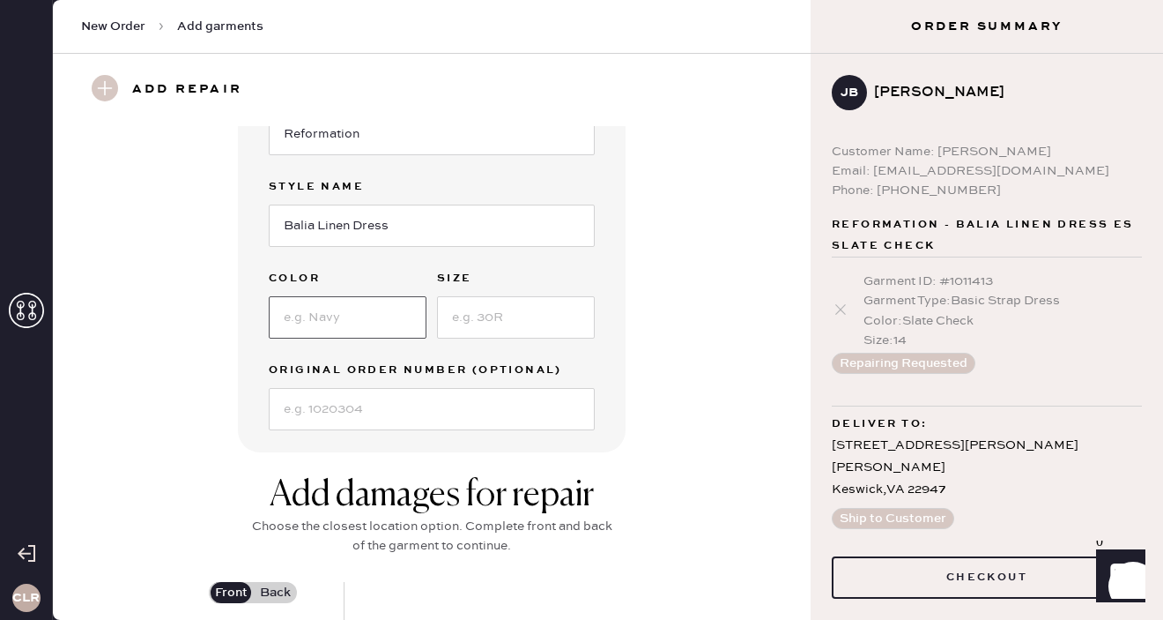
click at [367, 330] on input at bounding box center [348, 317] width 158 height 42
paste input "Parmesan"
type input "Parmesan"
click at [703, 322] on div "Garment details Garment Type Select Basic Skirt Jeans Leggings Pants Shorts Bas…" at bounding box center [432, 127] width 694 height 649
click at [538, 318] on input at bounding box center [516, 317] width 158 height 42
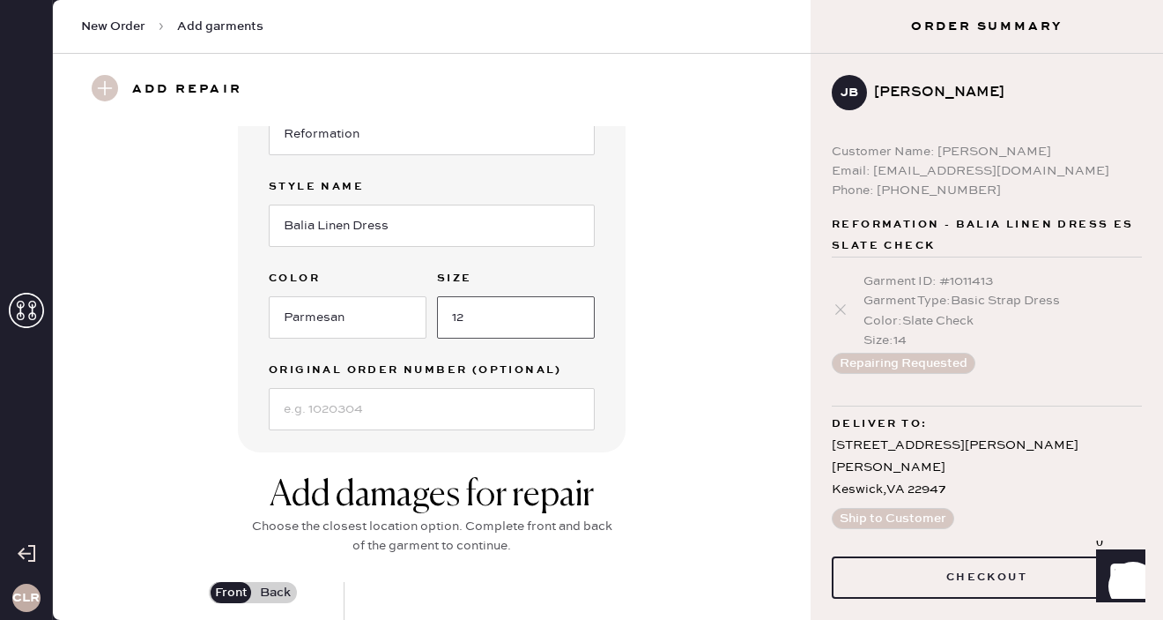
type input "12"
click at [758, 311] on div "Garment details Garment Type Select Basic Skirt Jeans Leggings Pants Shorts Bas…" at bounding box center [432, 127] width 694 height 649
click at [679, 352] on div "Garment details Garment Type Select Basic Skirt Jeans Leggings Pants Shorts Bas…" at bounding box center [432, 127] width 694 height 649
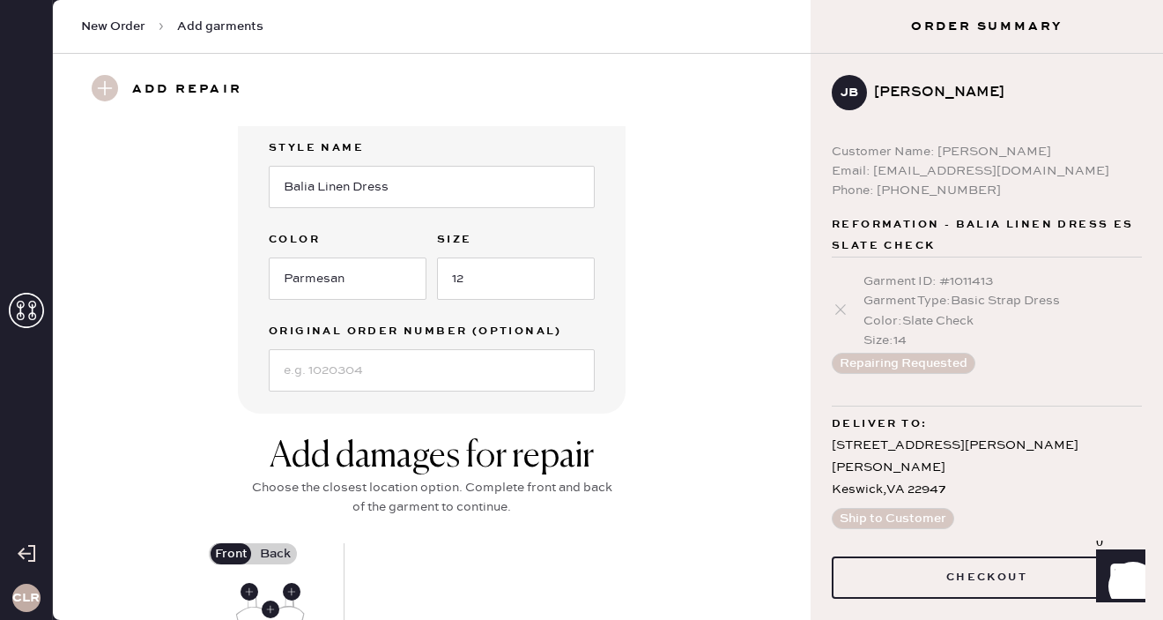
scroll to position [365, 0]
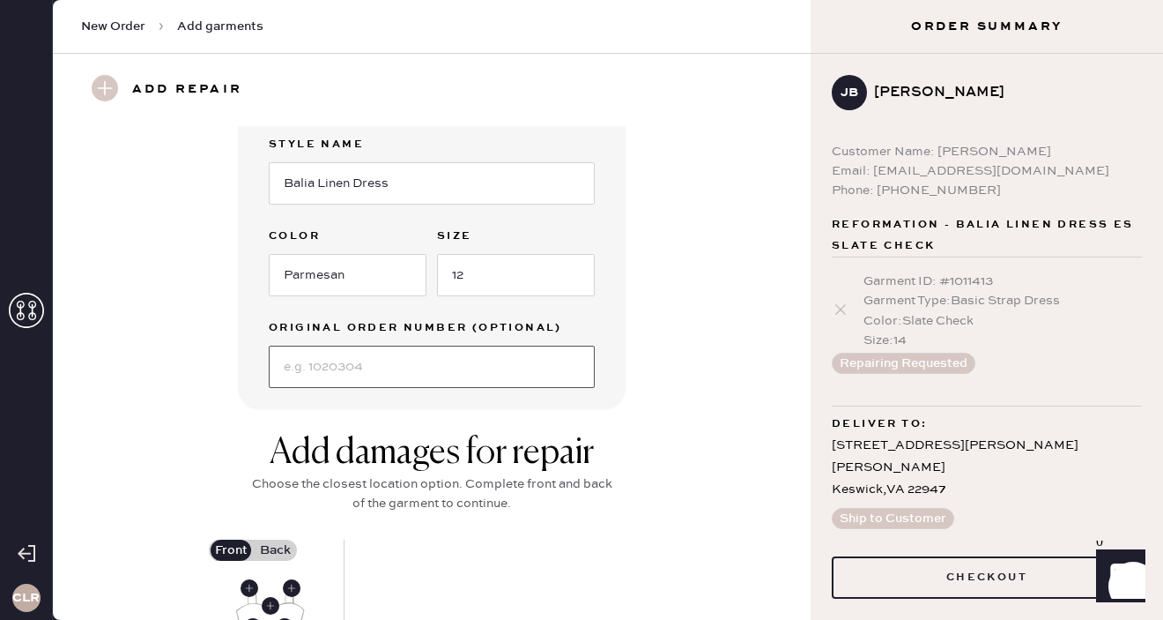
click at [347, 356] on input at bounding box center [432, 366] width 326 height 42
paste input "S20337065"
type input "S20337065"
click at [168, 405] on div "Garment details Garment Type Select Basic Skirt Jeans Leggings Pants Shorts Bas…" at bounding box center [432, 85] width 694 height 649
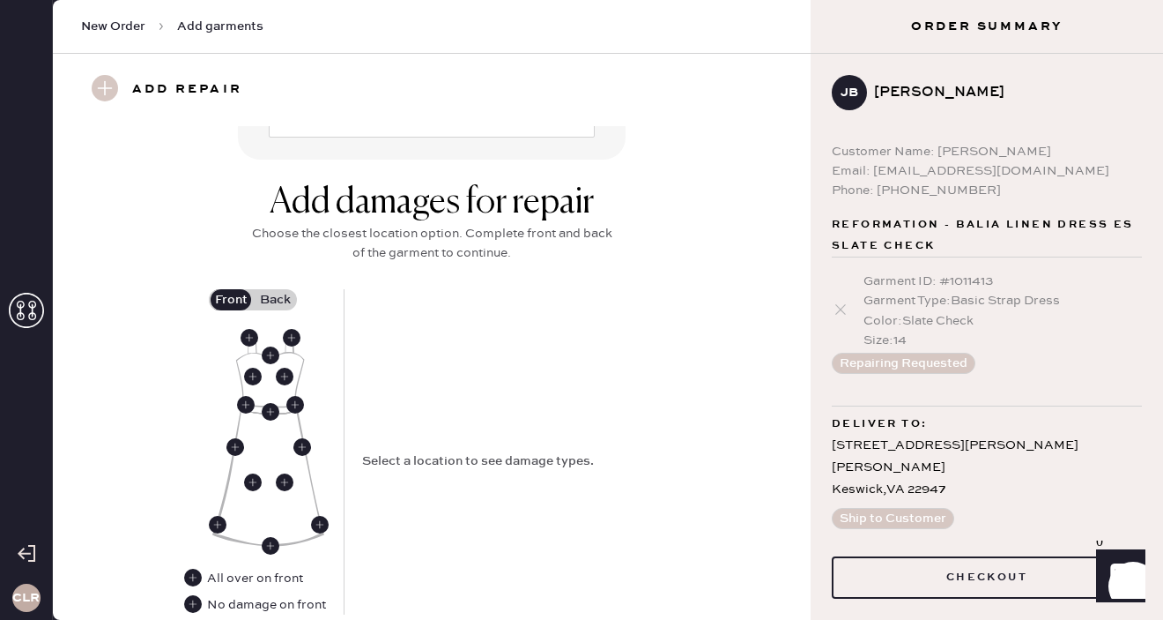
scroll to position [619, 0]
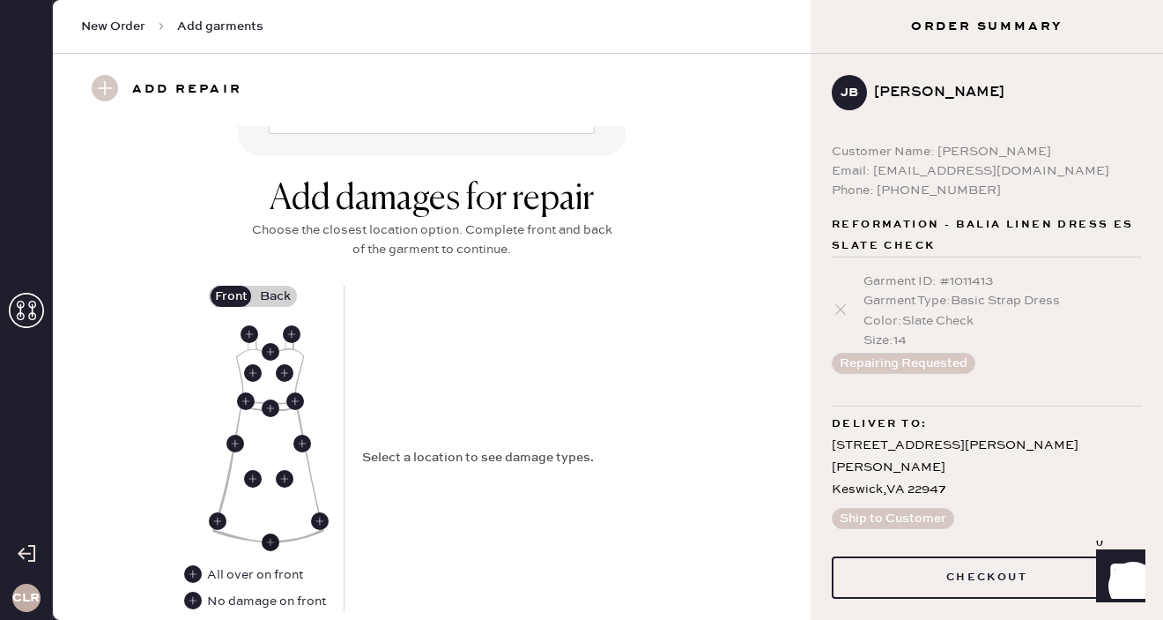
click at [271, 538] on use at bounding box center [271, 542] width 18 height 18
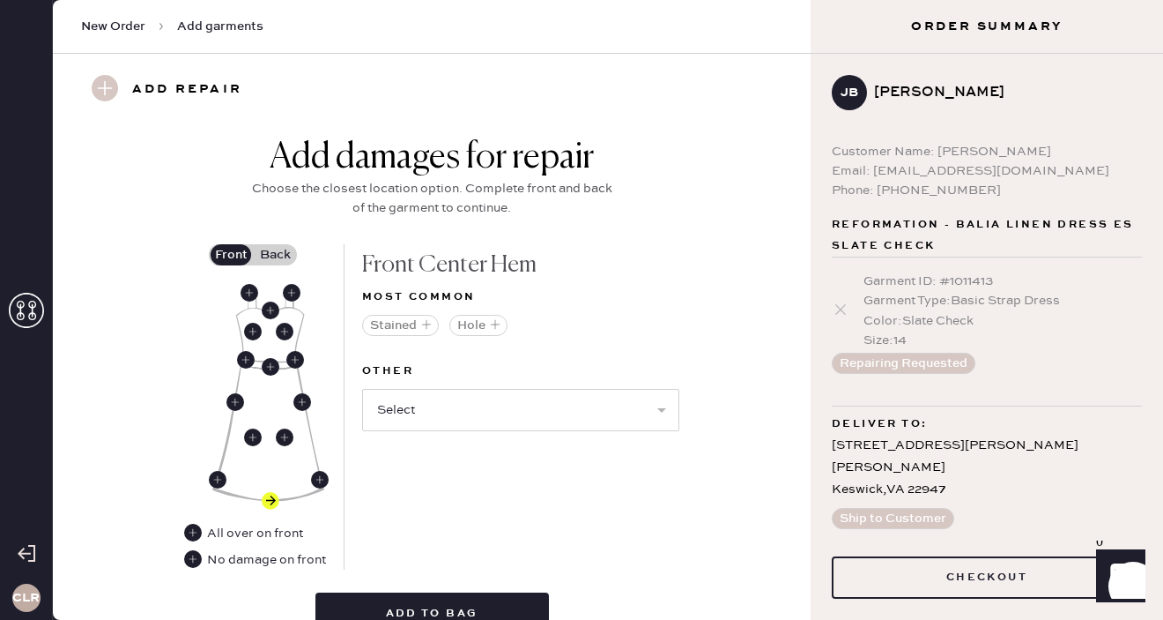
scroll to position [664, 0]
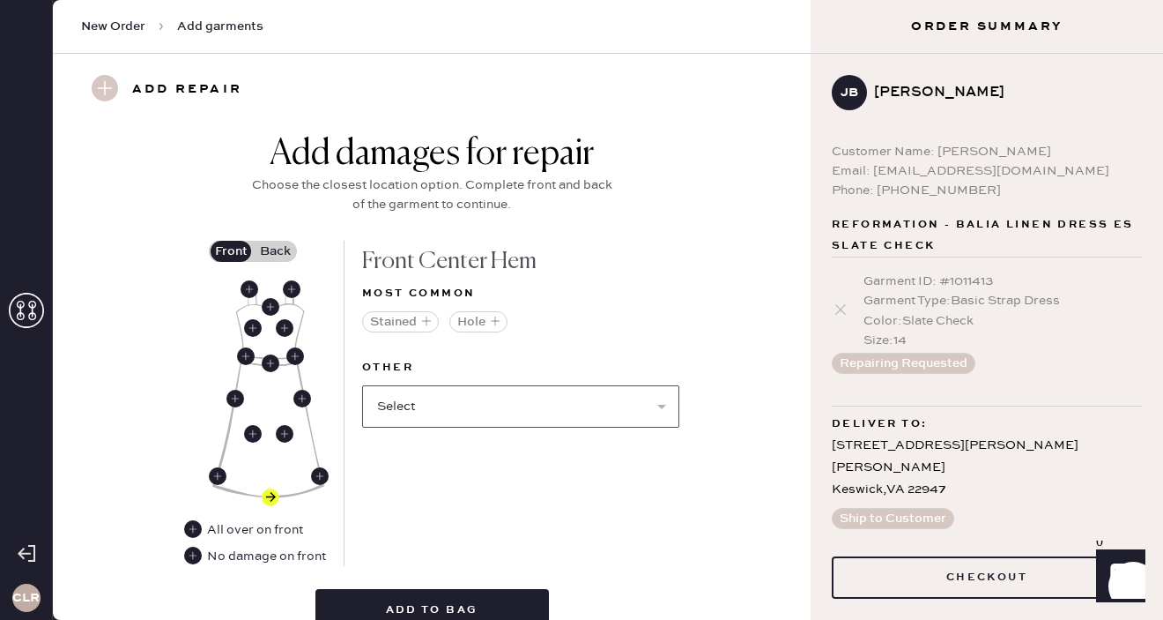
click at [417, 398] on select "Select Broken / Ripped Hem Broken Beads Broken Belt Loop Broken Button Broken C…" at bounding box center [520, 406] width 317 height 42
select select "1665"
click at [362, 385] on select "Select Broken / Ripped Hem Broken Beads Broken Belt Loop Broken Button Broken C…" at bounding box center [520, 406] width 317 height 42
select select
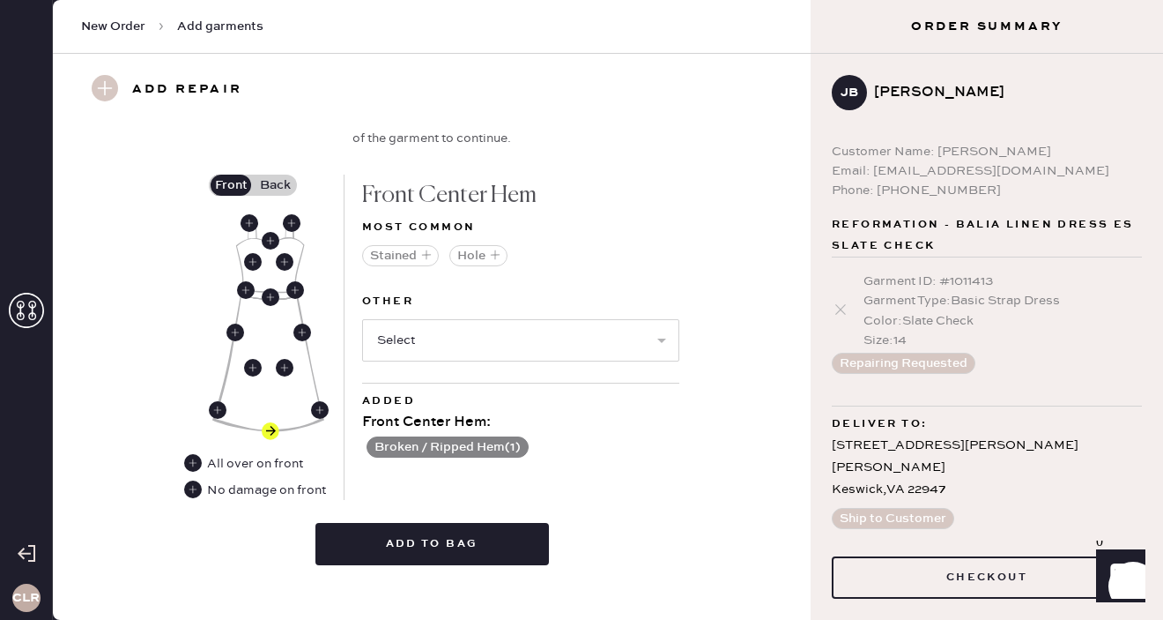
click at [278, 183] on label "Back" at bounding box center [275, 184] width 44 height 21
click at [275, 185] on input "Back" at bounding box center [275, 185] width 0 height 0
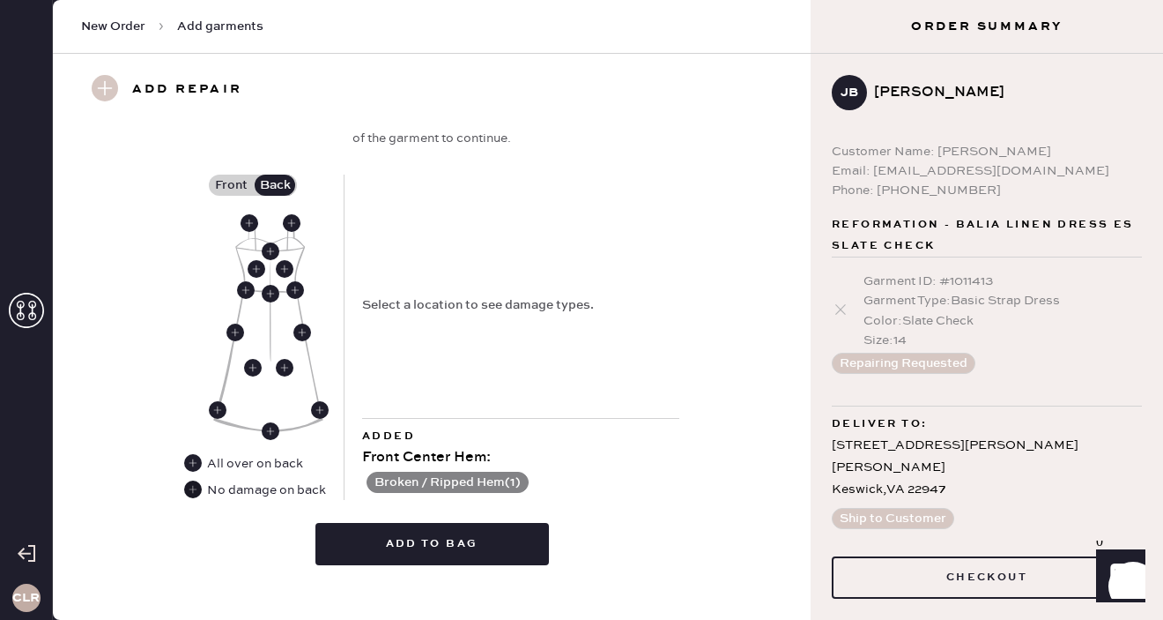
click at [189, 492] on use at bounding box center [193, 489] width 18 height 18
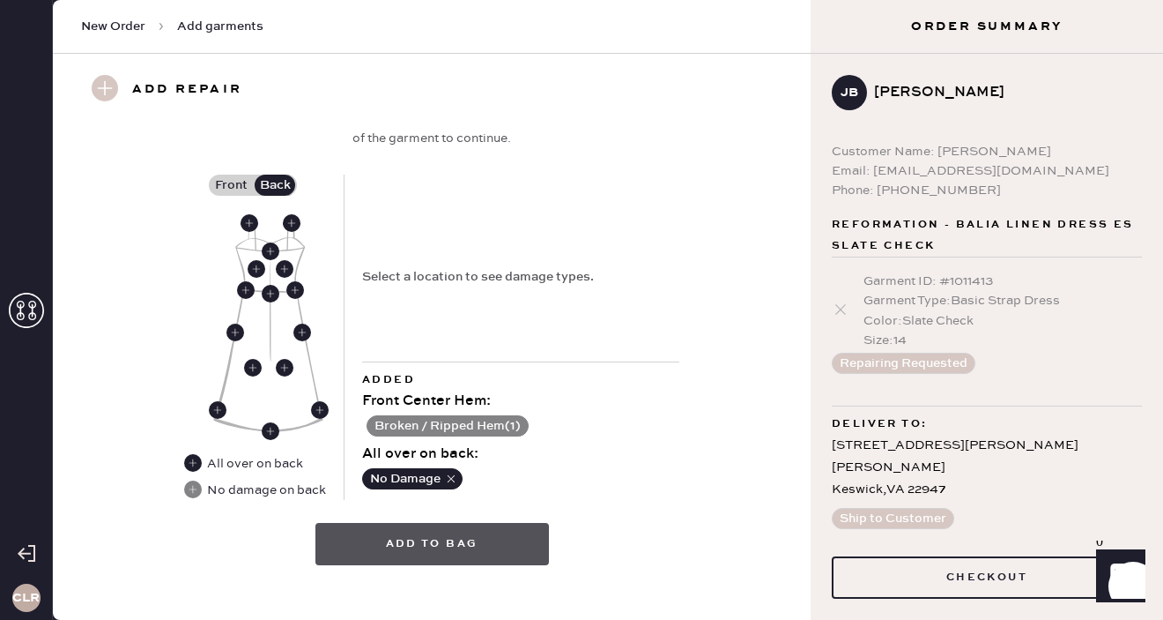
click at [502, 537] on button "Add to bag" at bounding box center [432, 544] width 234 height 42
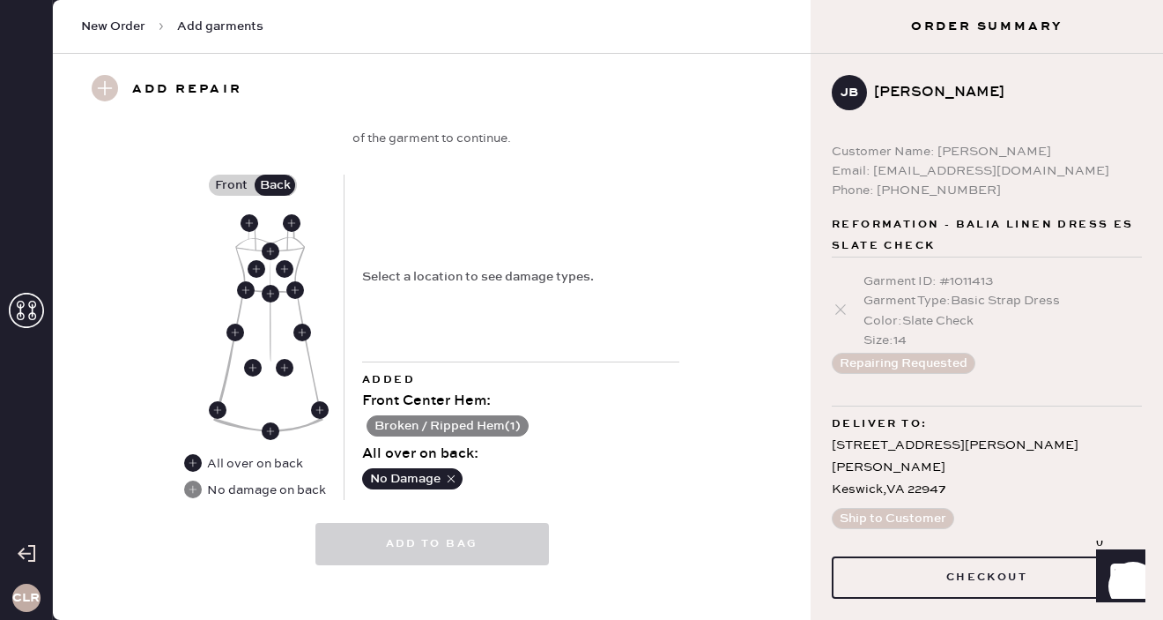
select select
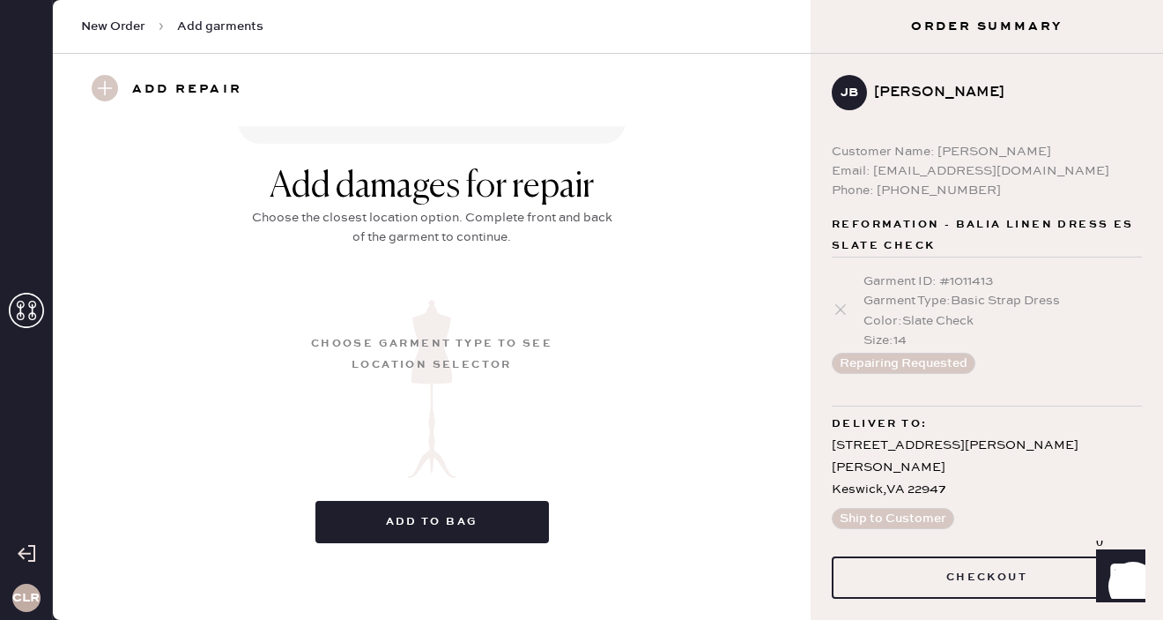
scroll to position [163, 0]
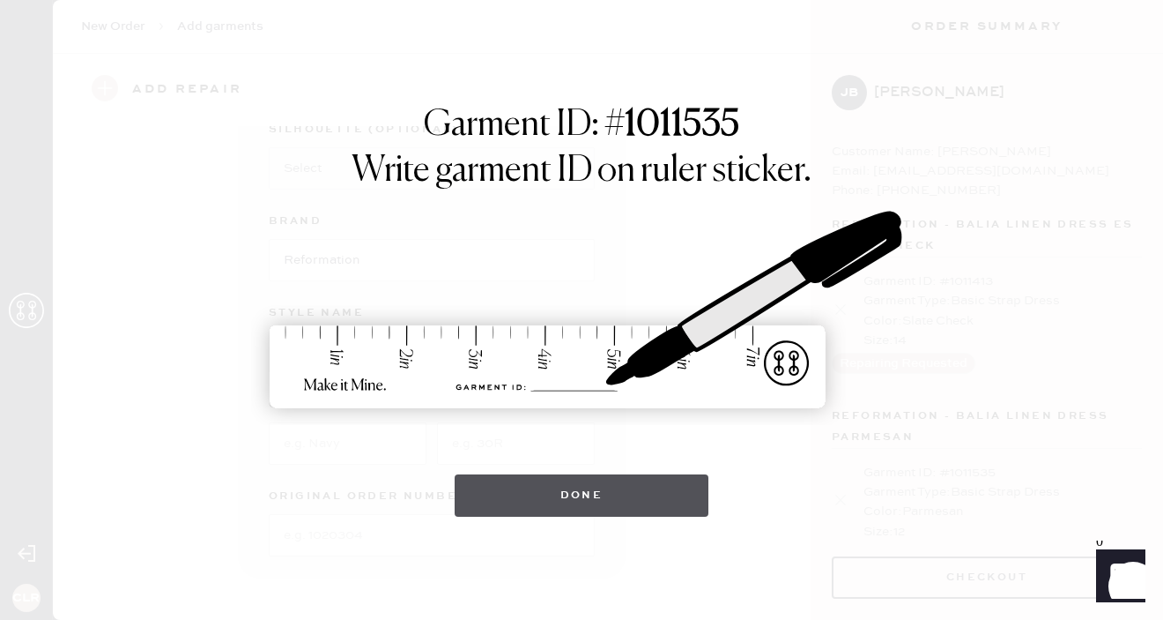
click at [573, 495] on button "Done" at bounding box center [582, 495] width 255 height 42
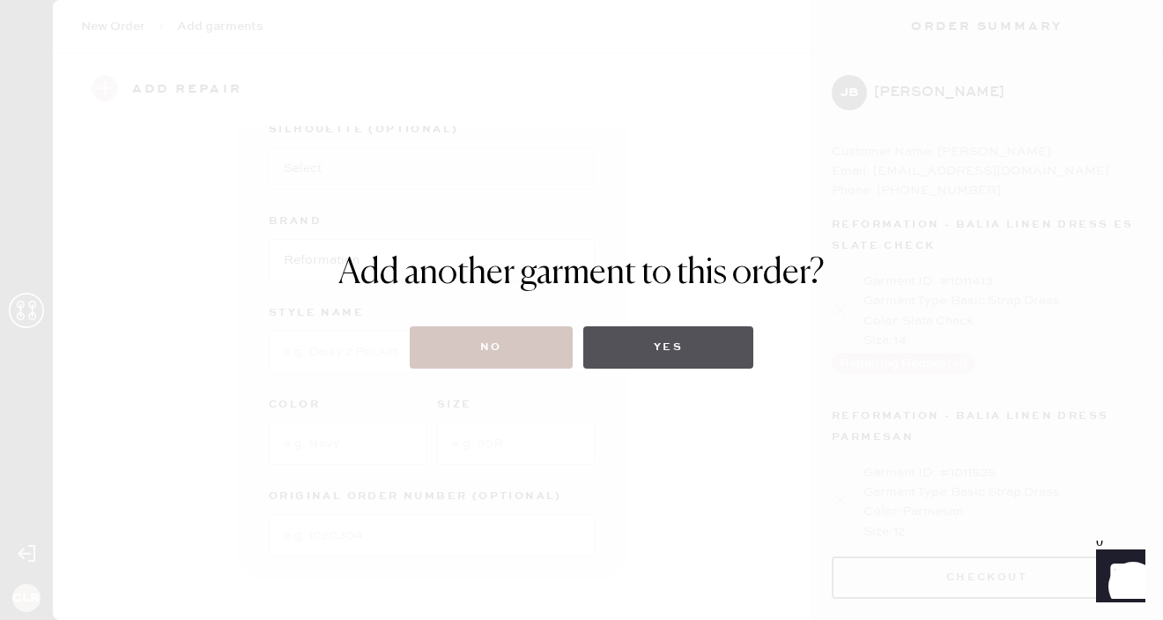
click at [638, 338] on button "Yes" at bounding box center [668, 347] width 170 height 42
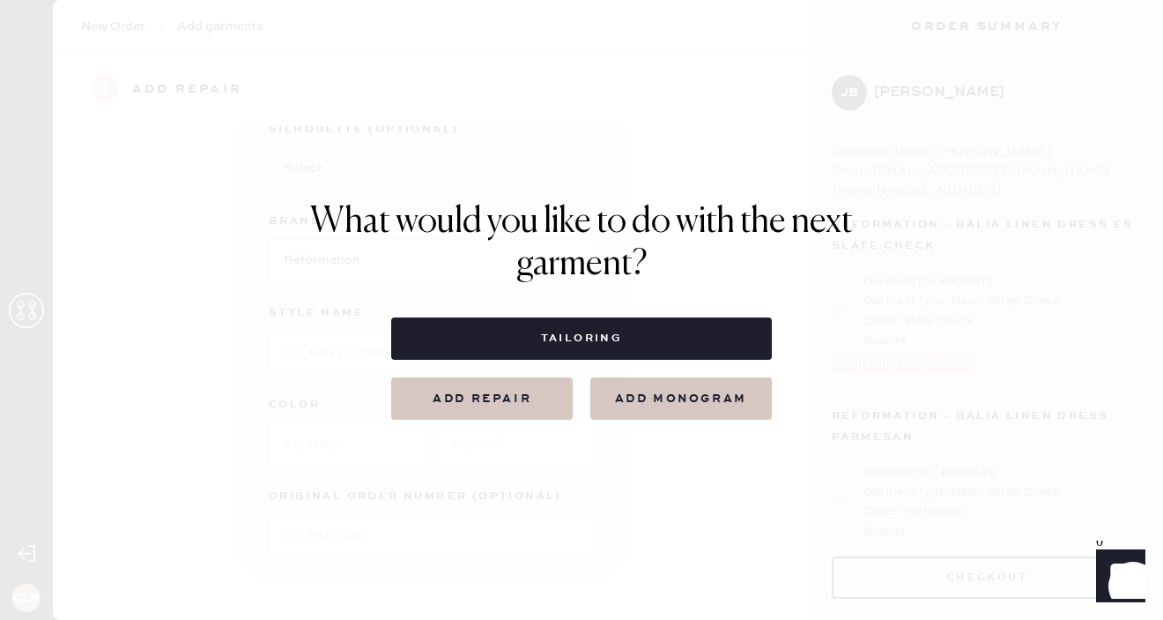
click at [501, 399] on button "Add repair" at bounding box center [482, 398] width 182 height 42
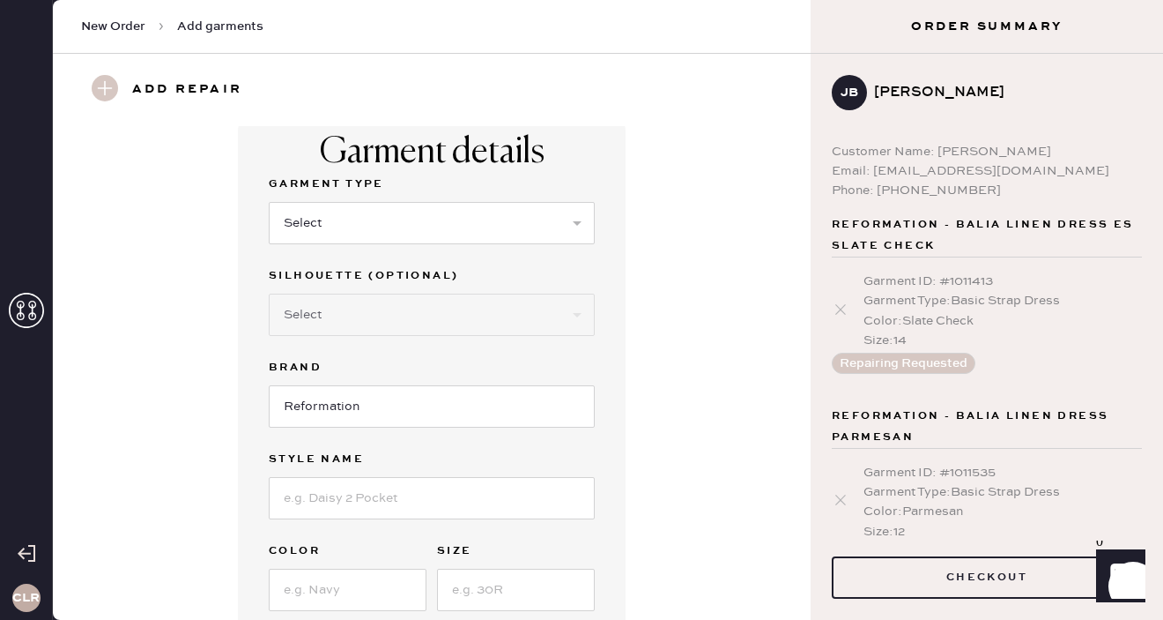
scroll to position [0, 0]
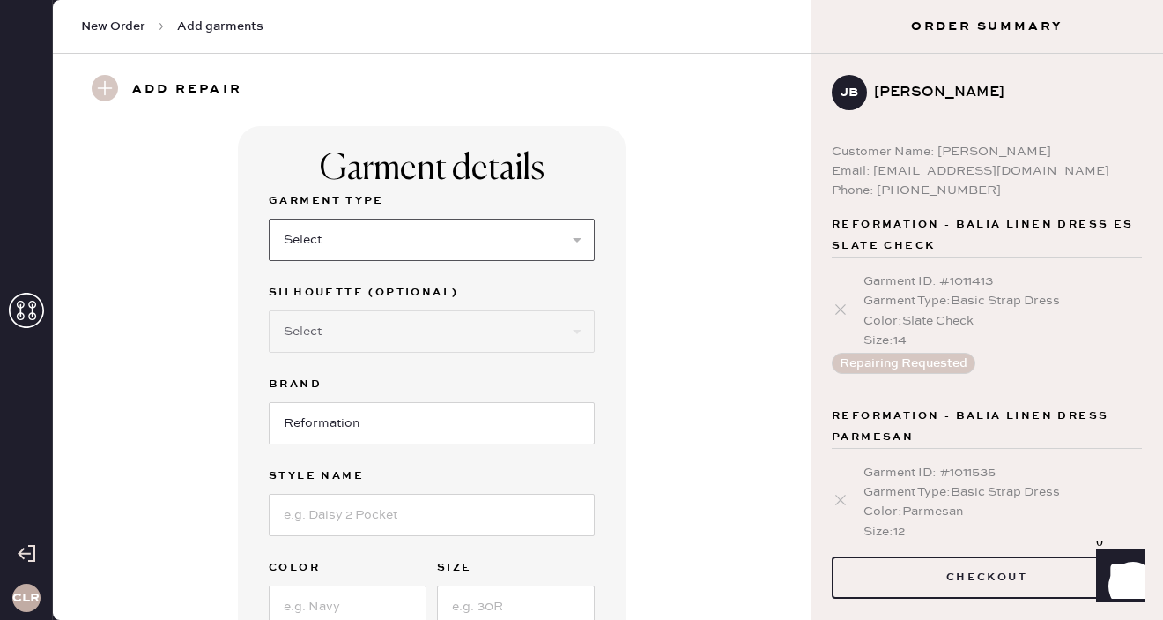
click at [478, 257] on select "Select Basic Skirt Jeans Leggings Pants Shorts Basic Sleeved Dress Basic Sleeve…" at bounding box center [432, 240] width 326 height 42
select select "6"
click at [269, 219] on select "Select Basic Skirt Jeans Leggings Pants Shorts Basic Sleeved Dress Basic Sleeve…" at bounding box center [432, 240] width 326 height 42
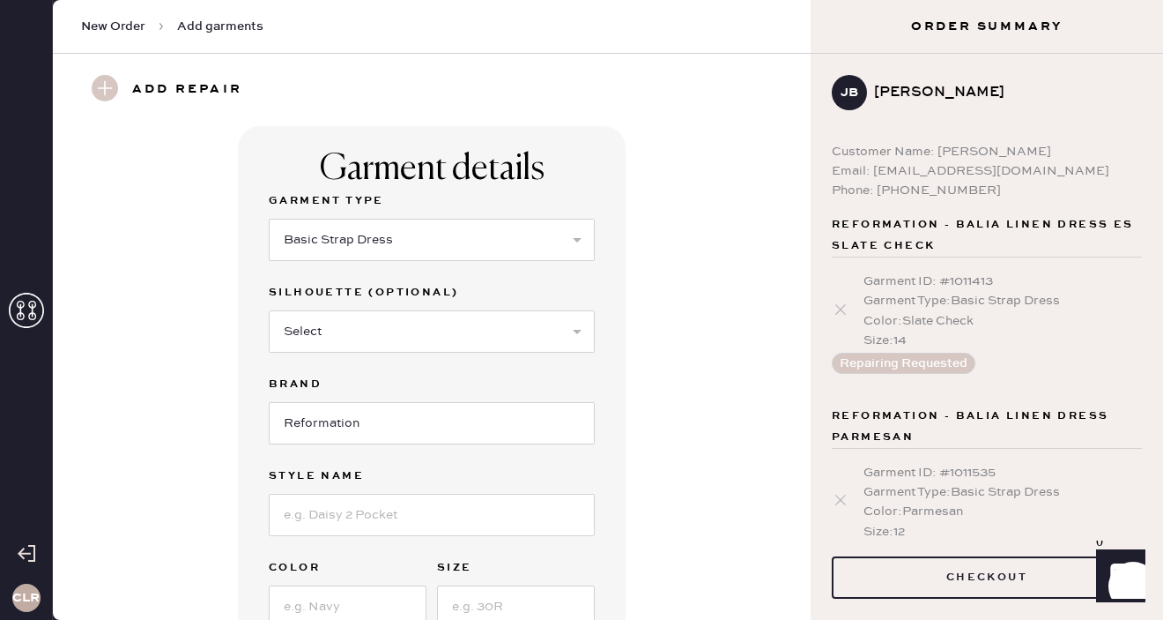
click at [650, 315] on div "Garment details Garment Type Select Basic Skirt Jeans Leggings Pants Shorts Bas…" at bounding box center [432, 433] width 694 height 615
click at [429, 337] on select "Select Maxi Dress Midi Dress Mini Dress Other" at bounding box center [432, 331] width 326 height 42
select select "38"
click at [269, 310] on select "Select Maxi Dress Midi Dress Mini Dress Other" at bounding box center [432, 331] width 326 height 42
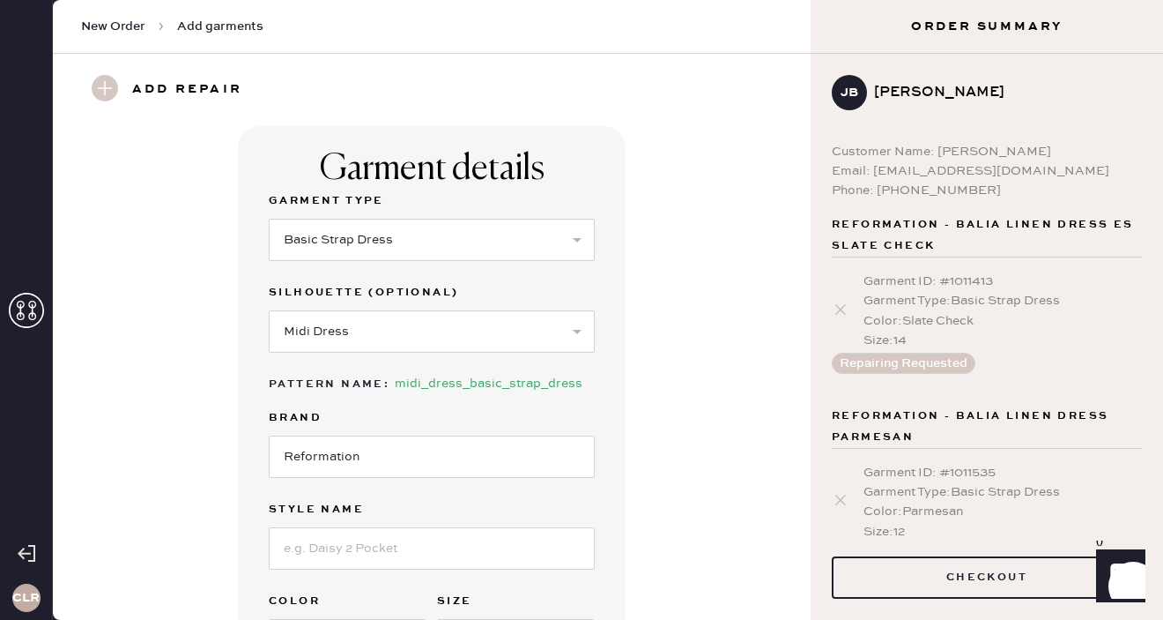
click at [643, 363] on div "Garment details Garment Type Select Basic Skirt Jeans Leggings Pants Shorts Bas…" at bounding box center [432, 450] width 694 height 649
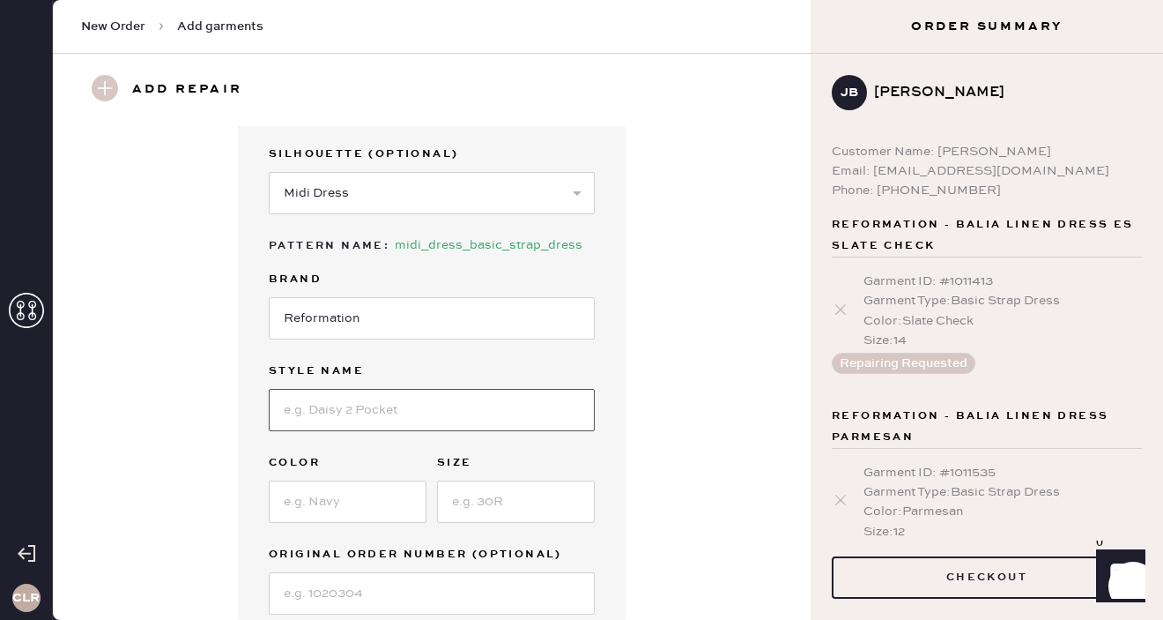
click at [372, 407] on input at bounding box center [432, 410] width 326 height 42
paste input "Balia Linen Dress Es"
type input "Balia Linen Dress Es"
click at [690, 392] on div "Garment details Garment Type Select Basic Skirt Jeans Leggings Pants Shorts Bas…" at bounding box center [432, 312] width 694 height 649
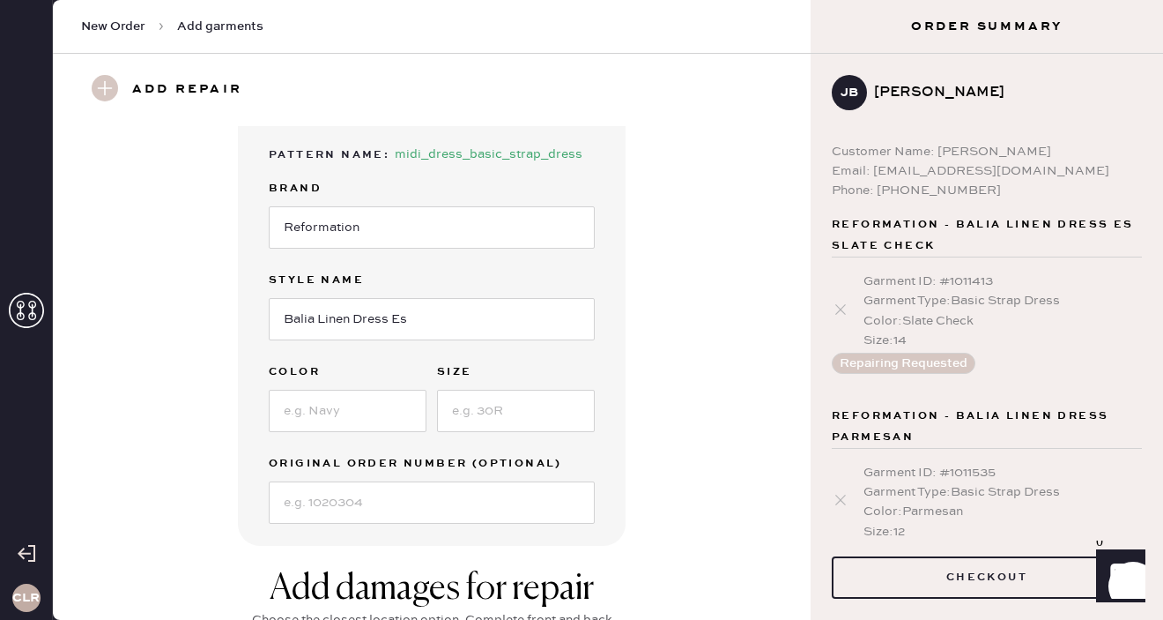
scroll to position [244, 0]
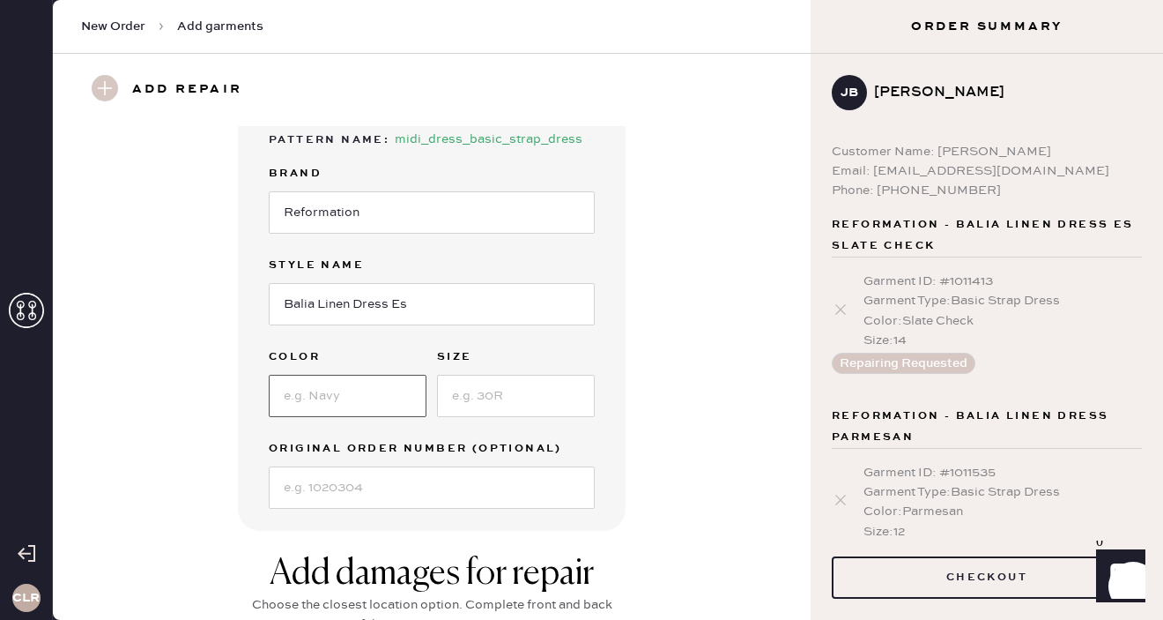
click at [336, 390] on input at bounding box center [348, 396] width 158 height 42
paste input "Sundried Tomato"
type input "Sundried Tomato"
click at [492, 391] on input at bounding box center [516, 396] width 158 height 42
type input "14"
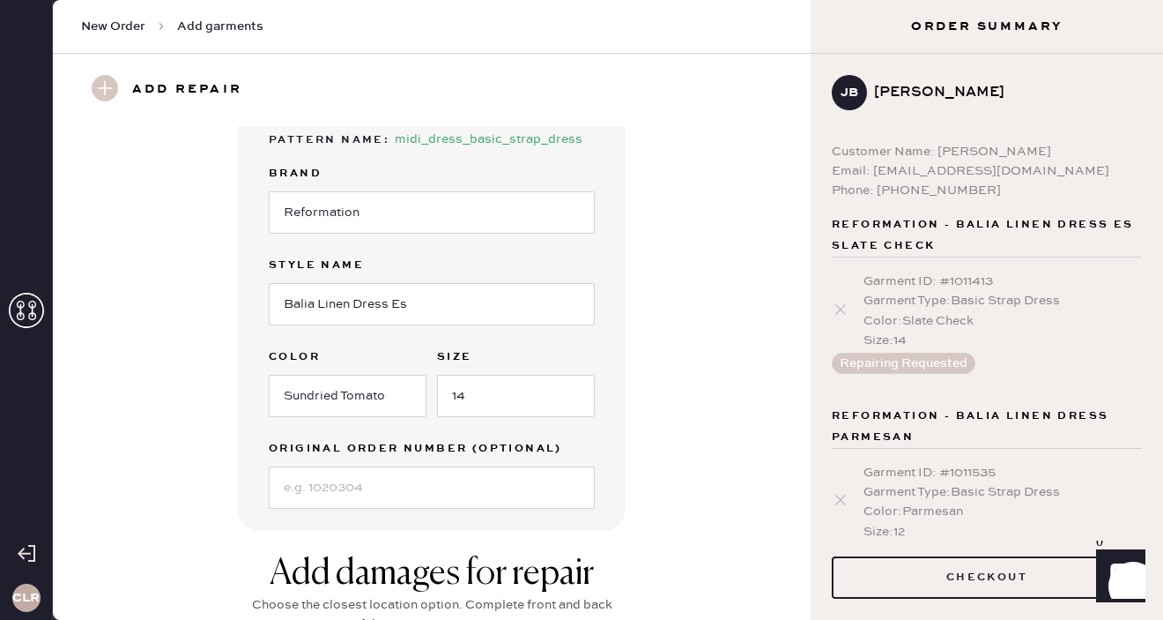
click at [698, 381] on div "Garment details Garment Type Select Basic Skirt Jeans Leggings Pants Shorts Bas…" at bounding box center [432, 206] width 694 height 649
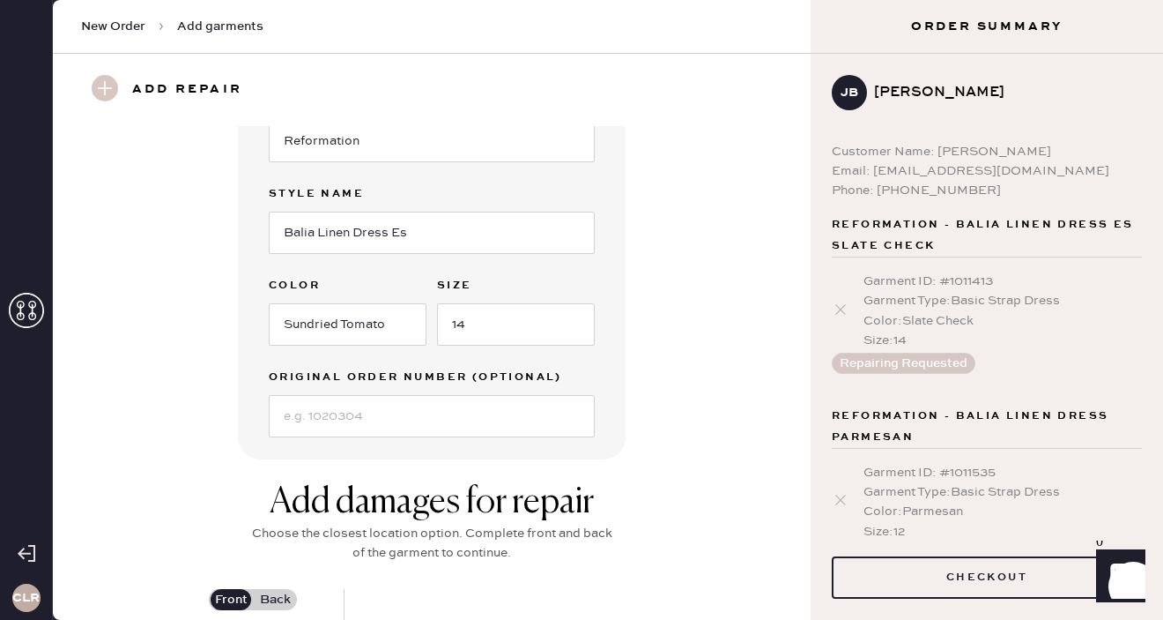
scroll to position [342, 0]
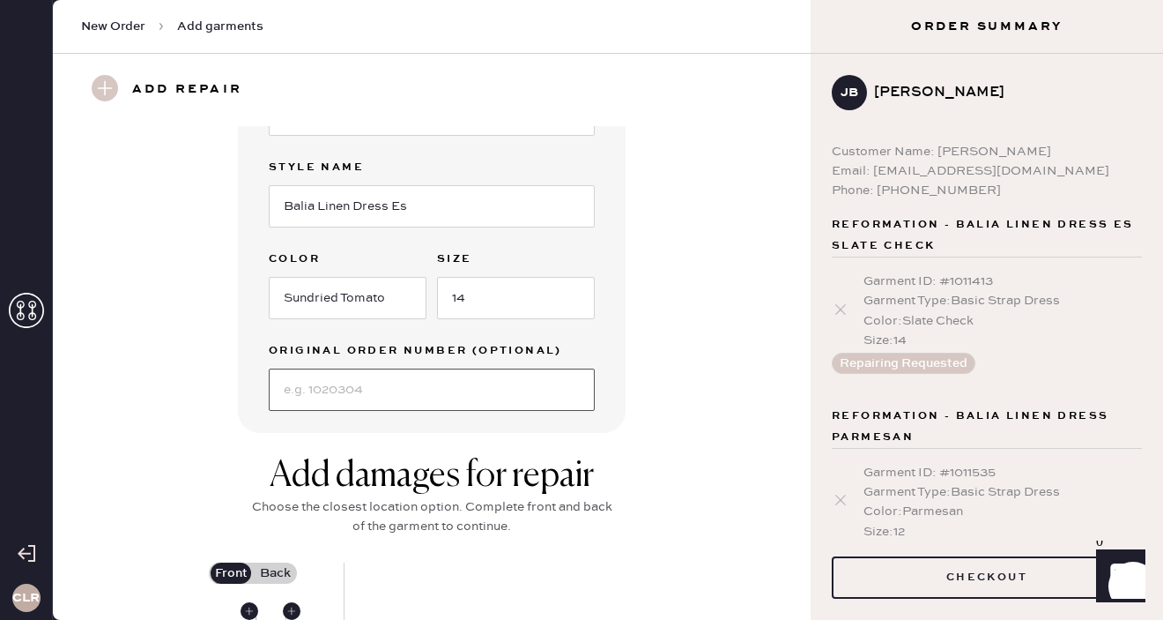
click at [374, 384] on input at bounding box center [432, 389] width 326 height 42
paste input "S19939455"
type input "S19939455"
click at [656, 352] on div "Garment details Garment Type Select Basic Skirt Jeans Leggings Pants Shorts Bas…" at bounding box center [432, 108] width 694 height 649
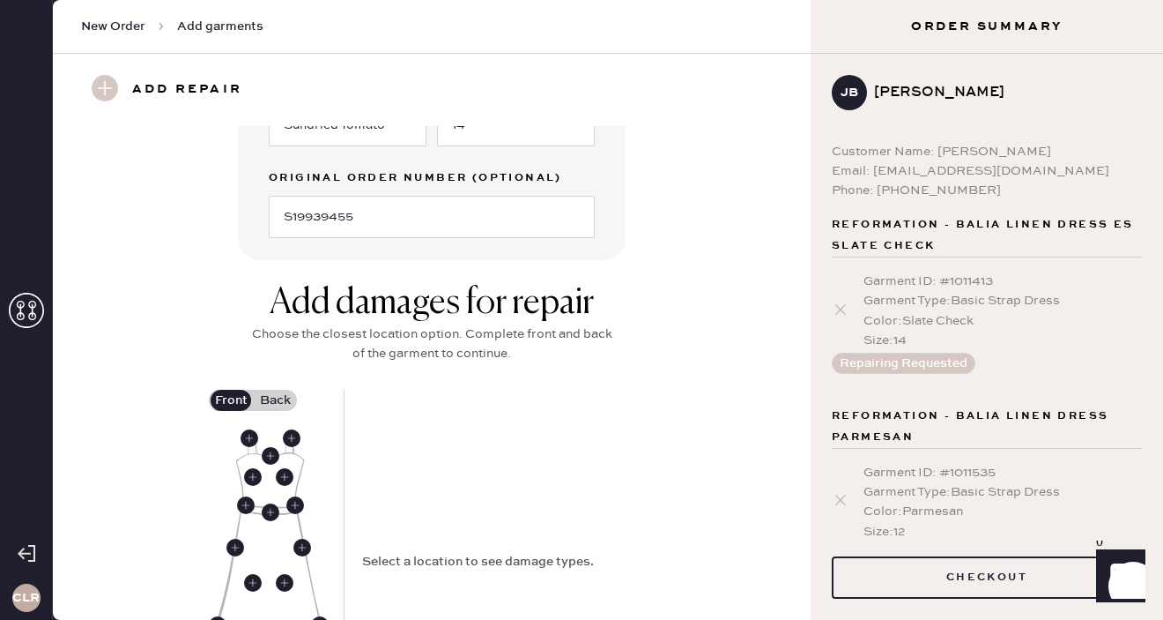
scroll to position [595, 0]
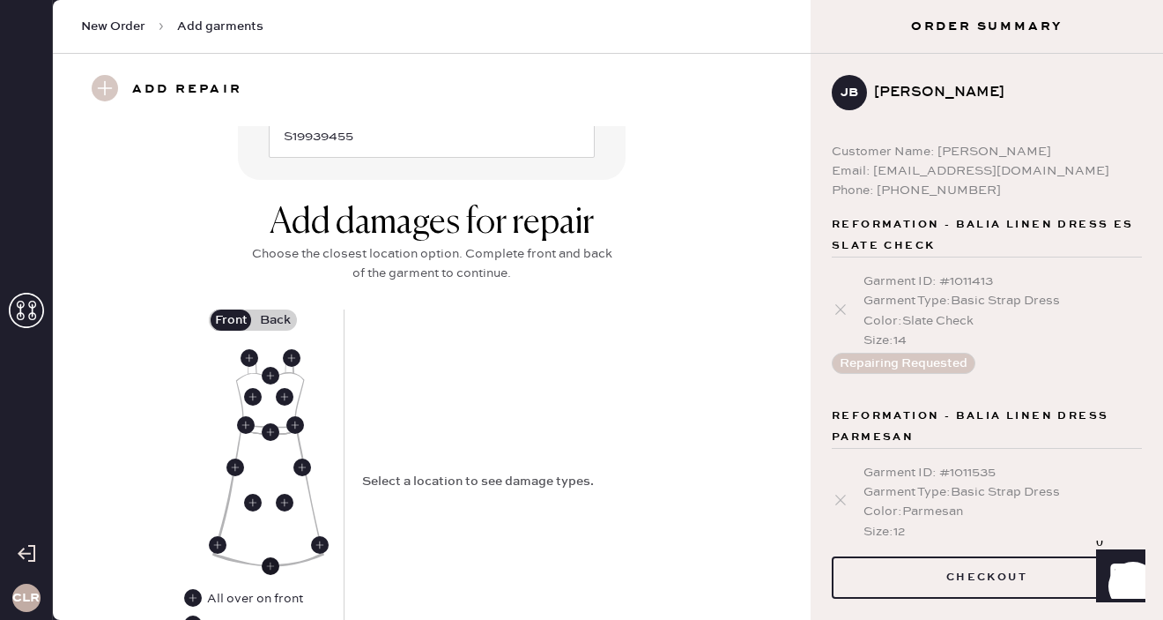
click at [274, 565] on use at bounding box center [271, 566] width 18 height 18
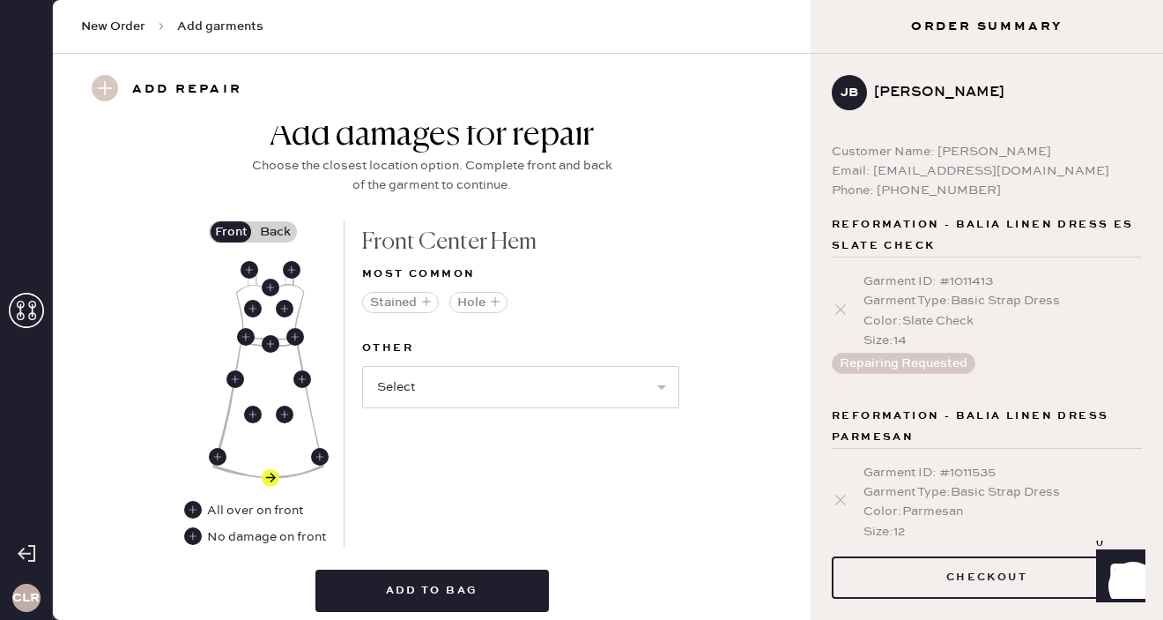
scroll to position [687, 0]
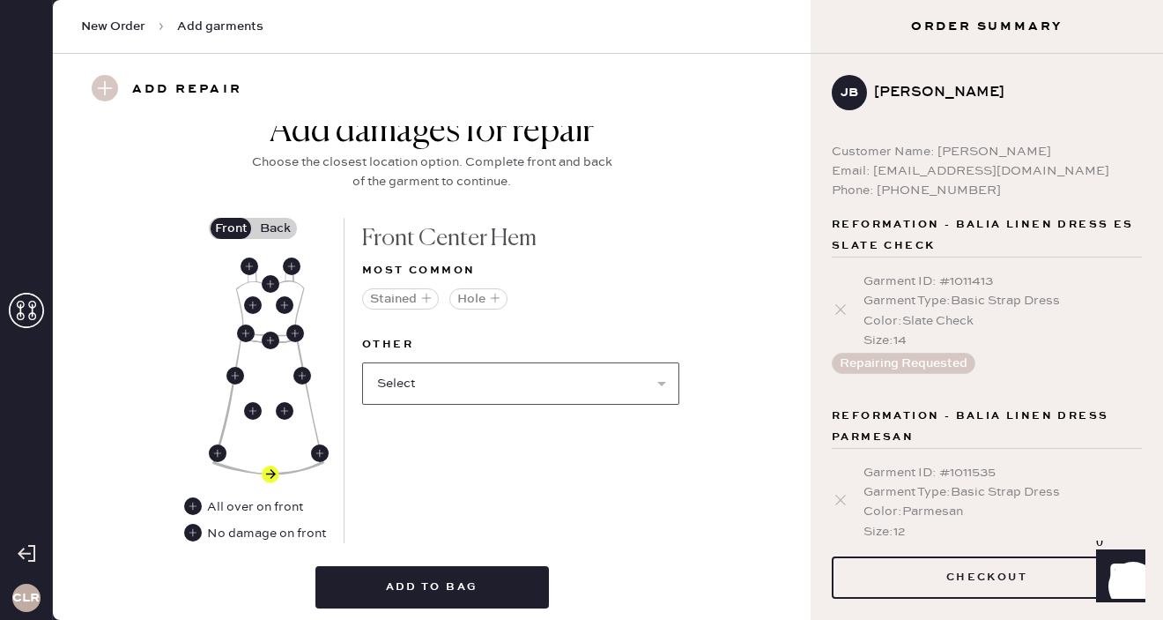
click at [485, 397] on select "Select Broken / Ripped Hem Broken Beads Broken Belt Loop Broken Button Broken C…" at bounding box center [520, 383] width 317 height 42
select select "1665"
click at [362, 362] on select "Select Broken / Ripped Hem Broken Beads Broken Belt Loop Broken Button Broken C…" at bounding box center [520, 383] width 317 height 42
select select
click at [272, 232] on label "Back" at bounding box center [275, 228] width 44 height 21
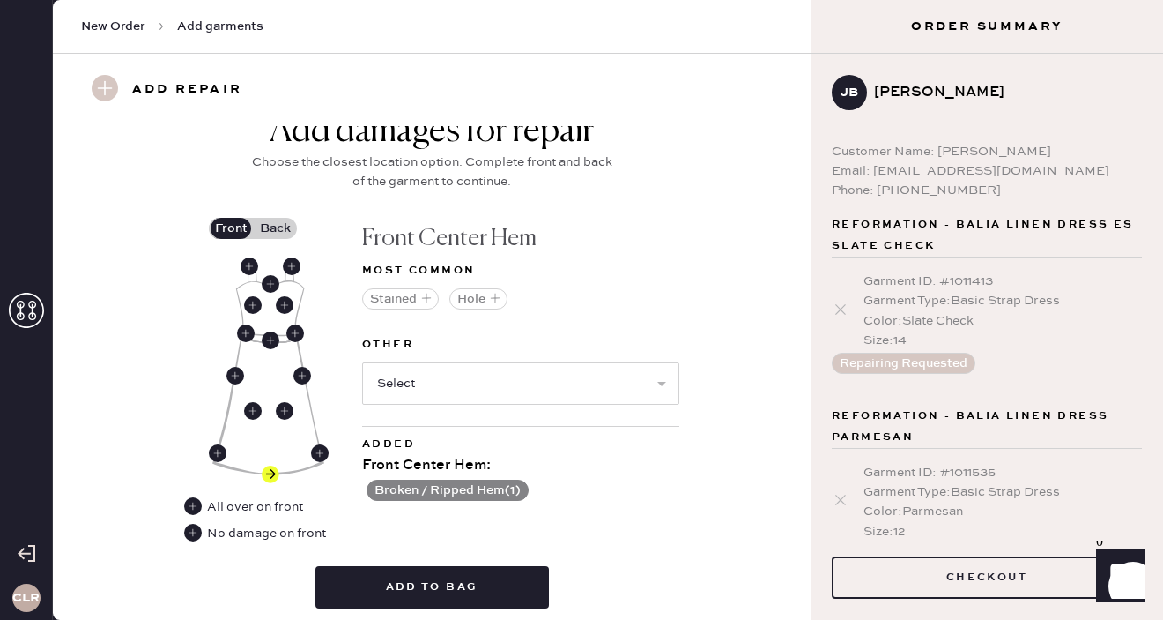
click at [275, 228] on input "Back" at bounding box center [275, 228] width 0 height 0
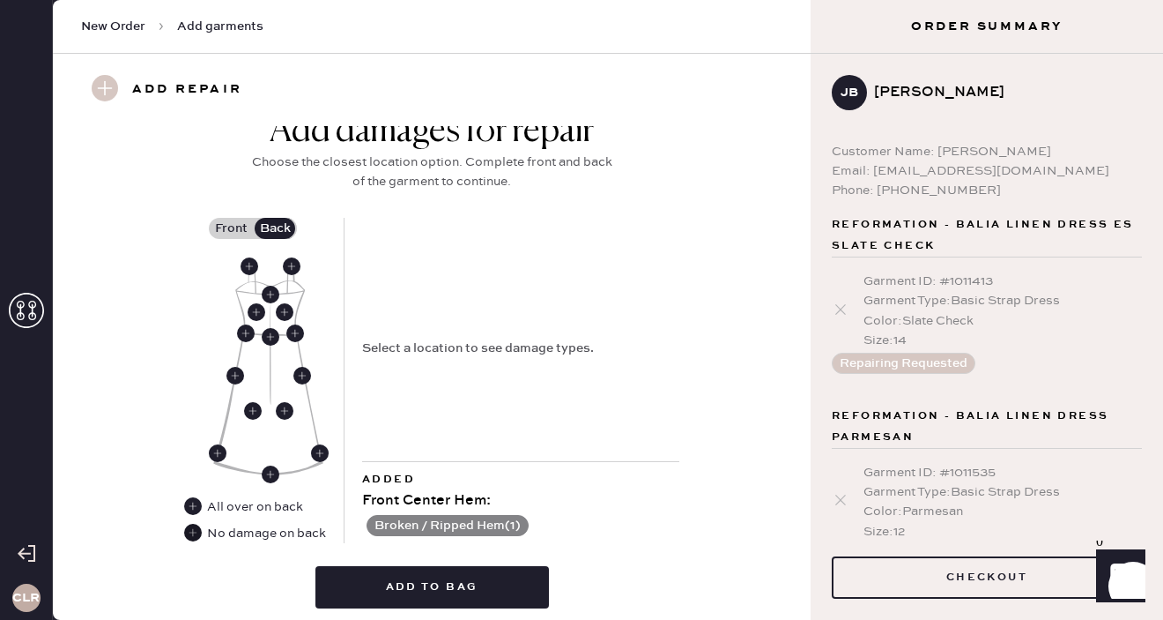
click at [192, 532] on use at bounding box center [193, 532] width 18 height 18
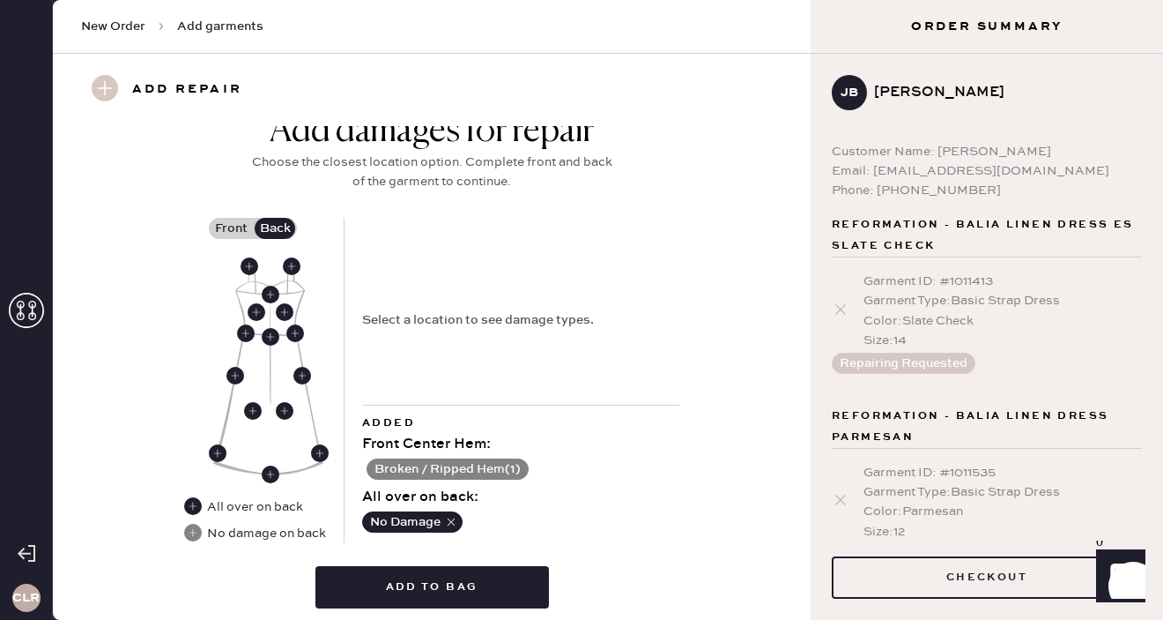
scroll to position [752, 0]
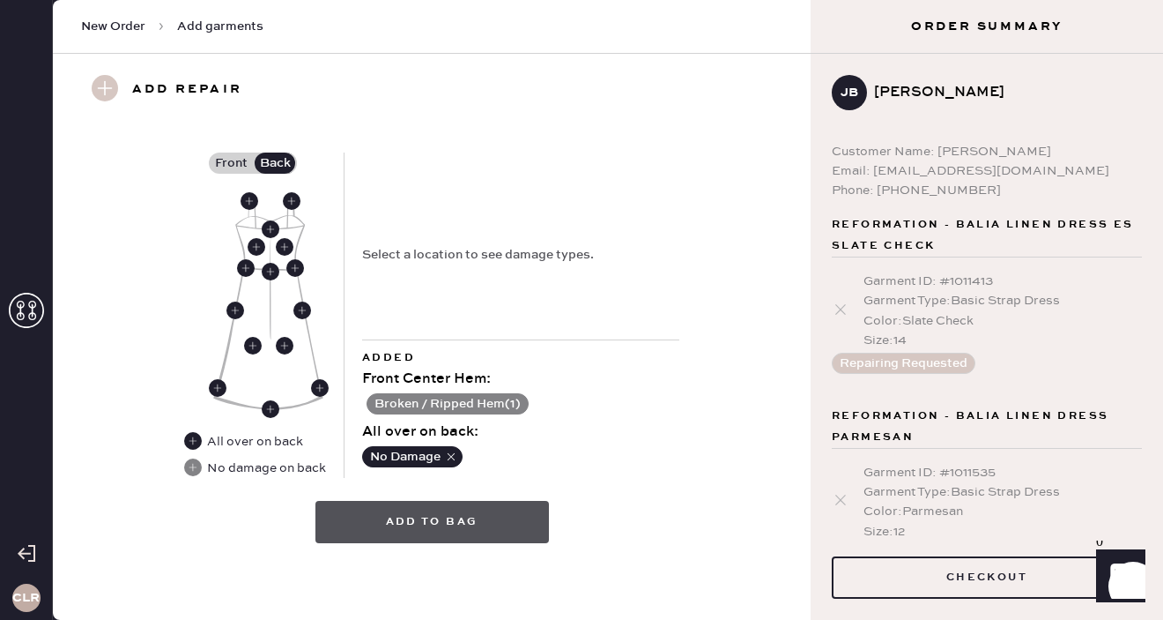
click at [488, 512] on button "Add to bag" at bounding box center [432, 522] width 234 height 42
click at [420, 515] on button "Add to bag" at bounding box center [432, 522] width 234 height 42
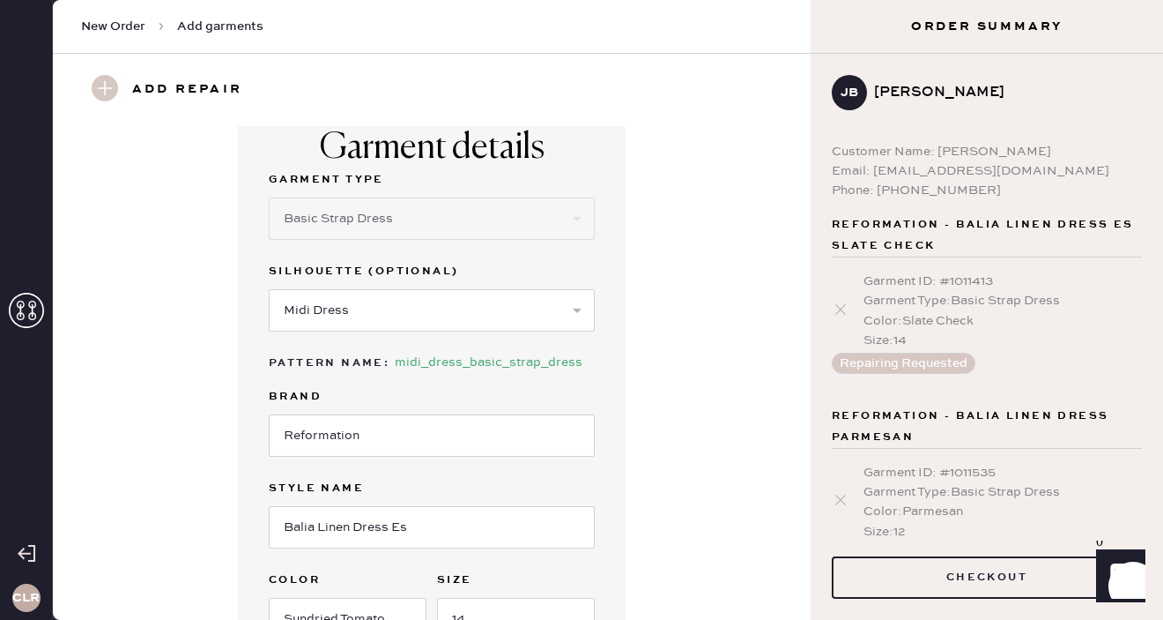
scroll to position [0, 0]
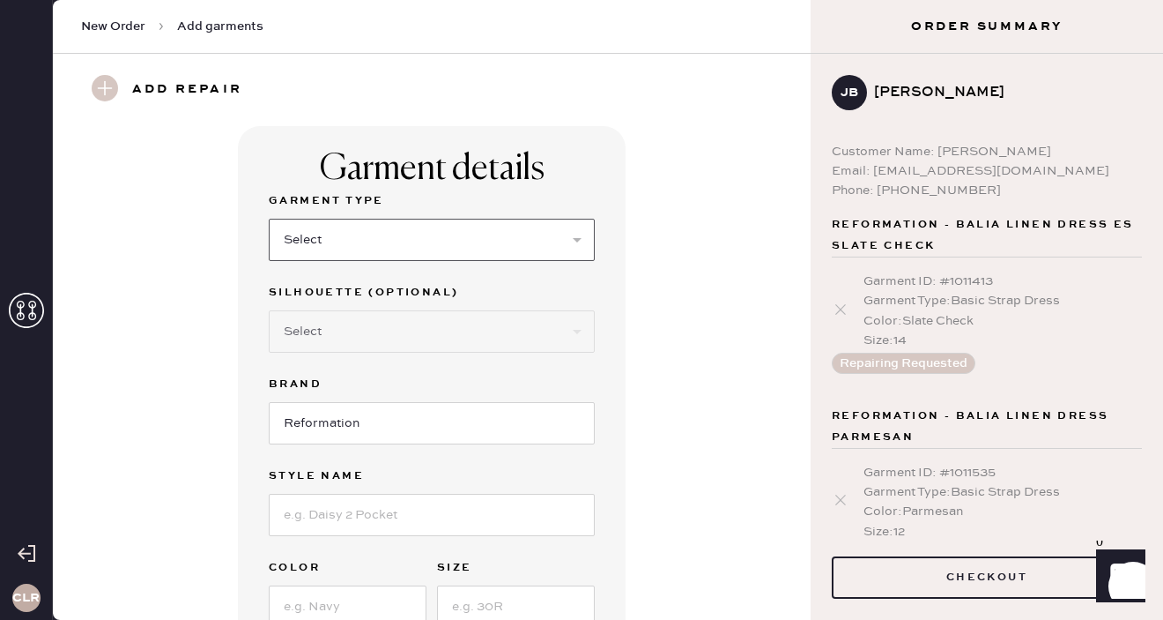
click at [427, 243] on select "Select Basic Skirt Jeans Leggings Pants Shorts Basic Sleeved Dress Basic Sleeve…" at bounding box center [432, 240] width 326 height 42
select select "6"
click at [269, 219] on select "Select Basic Skirt Jeans Leggings Pants Shorts Basic Sleeved Dress Basic Sleeve…" at bounding box center [432, 240] width 326 height 42
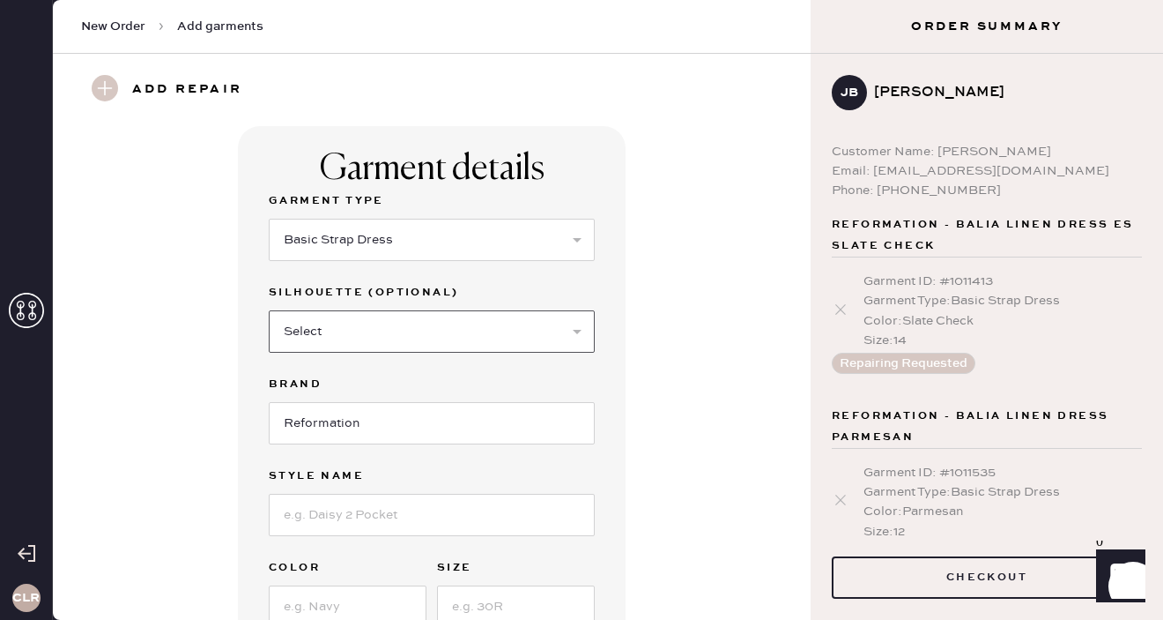
click at [468, 324] on select "Select Maxi Dress Midi Dress Mini Dress Other" at bounding box center [432, 331] width 326 height 42
select select "38"
click at [269, 310] on select "Select Maxi Dress Midi Dress Mini Dress Other" at bounding box center [432, 331] width 326 height 42
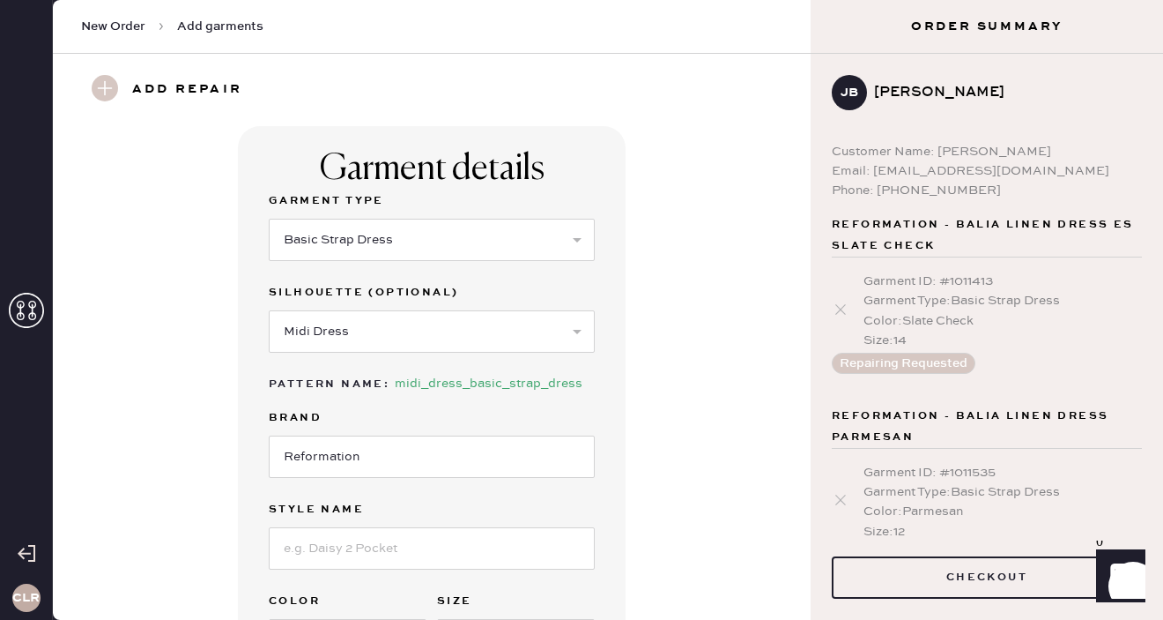
click at [637, 369] on div "Garment details Garment Type Select Basic Skirt Jeans Leggings Pants Shorts Bas…" at bounding box center [432, 450] width 694 height 649
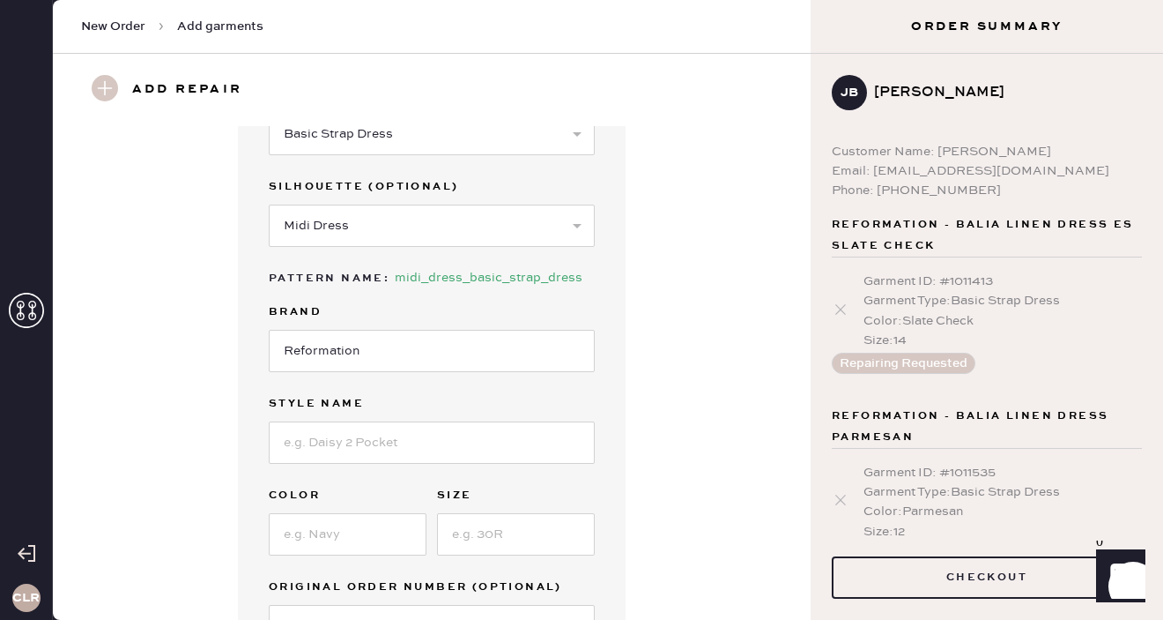
scroll to position [107, 0]
click at [397, 447] on input at bounding box center [432, 441] width 326 height 42
paste input "Balia Linen Dress Es"
type input "Balia Linen Dress Es"
click at [668, 413] on div "Garment details Garment Type Select Basic Skirt Jeans Leggings Pants Shorts Bas…" at bounding box center [432, 343] width 694 height 649
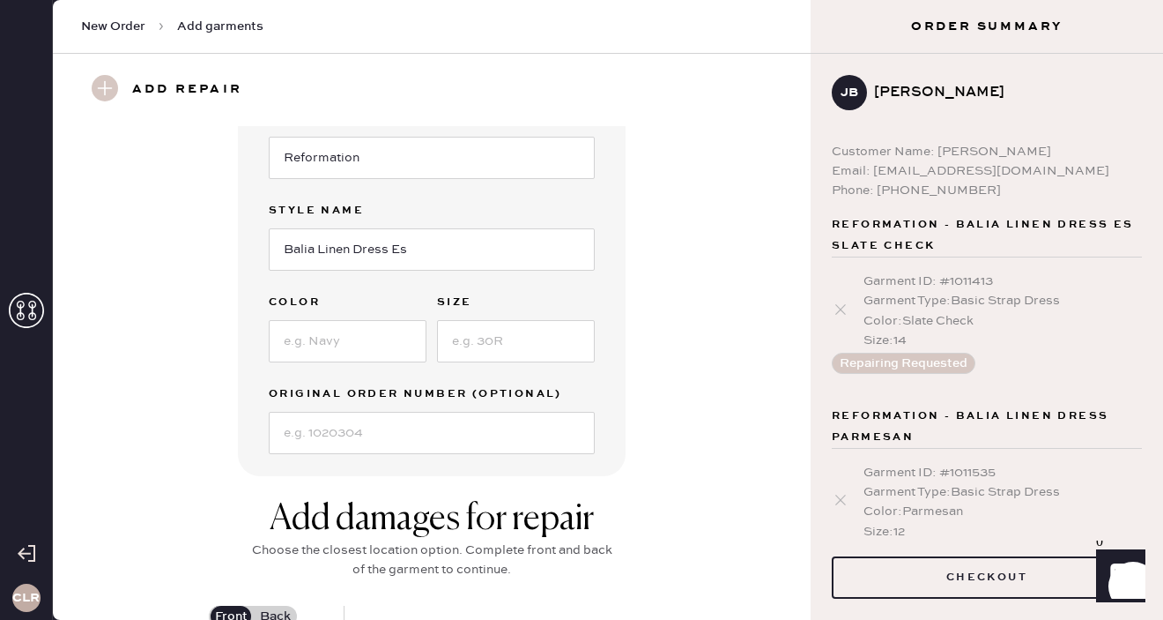
scroll to position [301, 0]
click at [371, 337] on input at bounding box center [348, 339] width 158 height 42
paste input "Sundried Tomato"
type input "Sundried Tomato"
click at [680, 347] on div "Garment details Garment Type Select Basic Skirt Jeans Leggings Pants Shorts Bas…" at bounding box center [432, 150] width 694 height 649
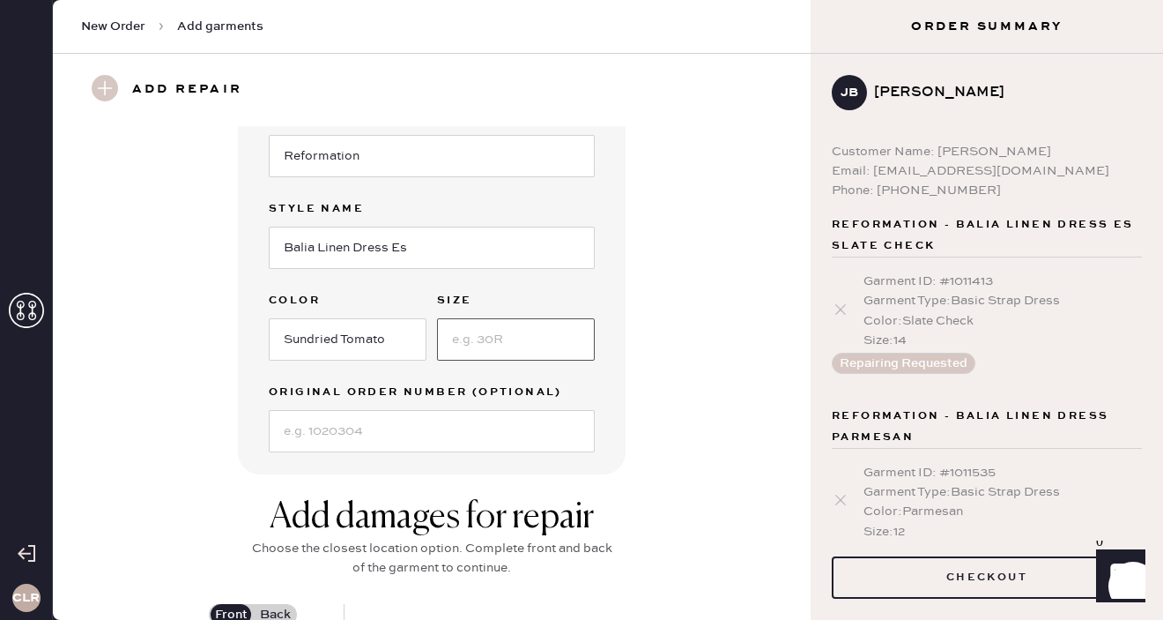
click at [508, 340] on input at bounding box center [516, 339] width 158 height 42
type input "14"
click at [642, 366] on div "Garment details Garment Type Select Basic Skirt Jeans Leggings Pants Shorts Bas…" at bounding box center [432, 150] width 694 height 649
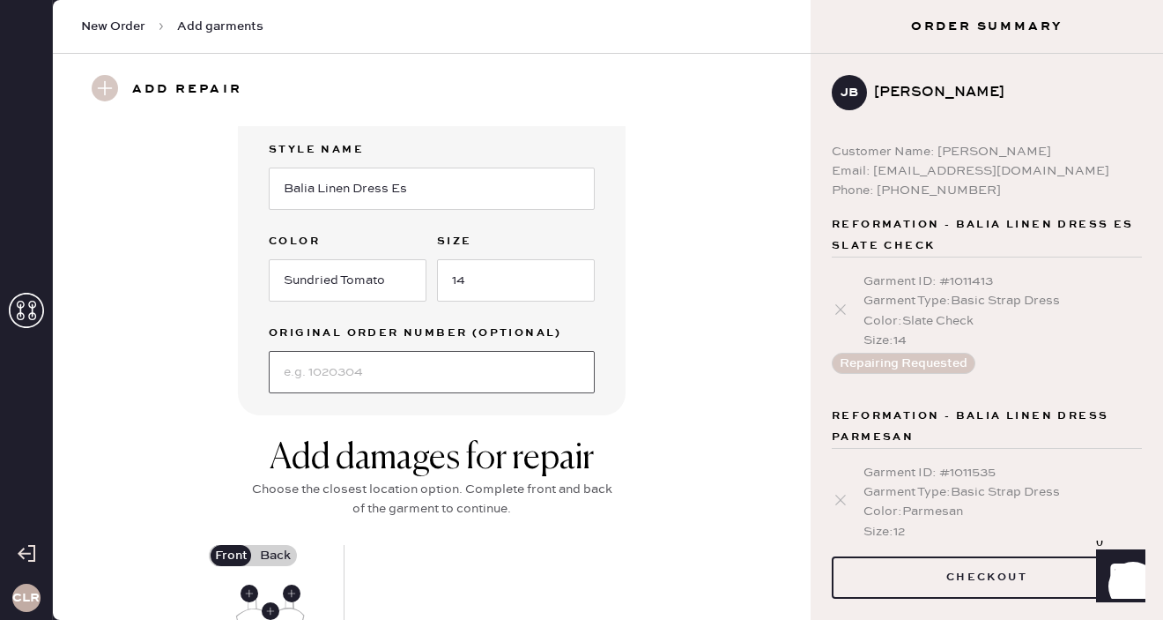
click at [372, 366] on input at bounding box center [432, 372] width 326 height 42
paste input "S19939455"
type input "S19939455"
click at [649, 344] on div "Garment details Garment Type Select Basic Skirt Jeans Leggings Pants Shorts Bas…" at bounding box center [432, 90] width 694 height 649
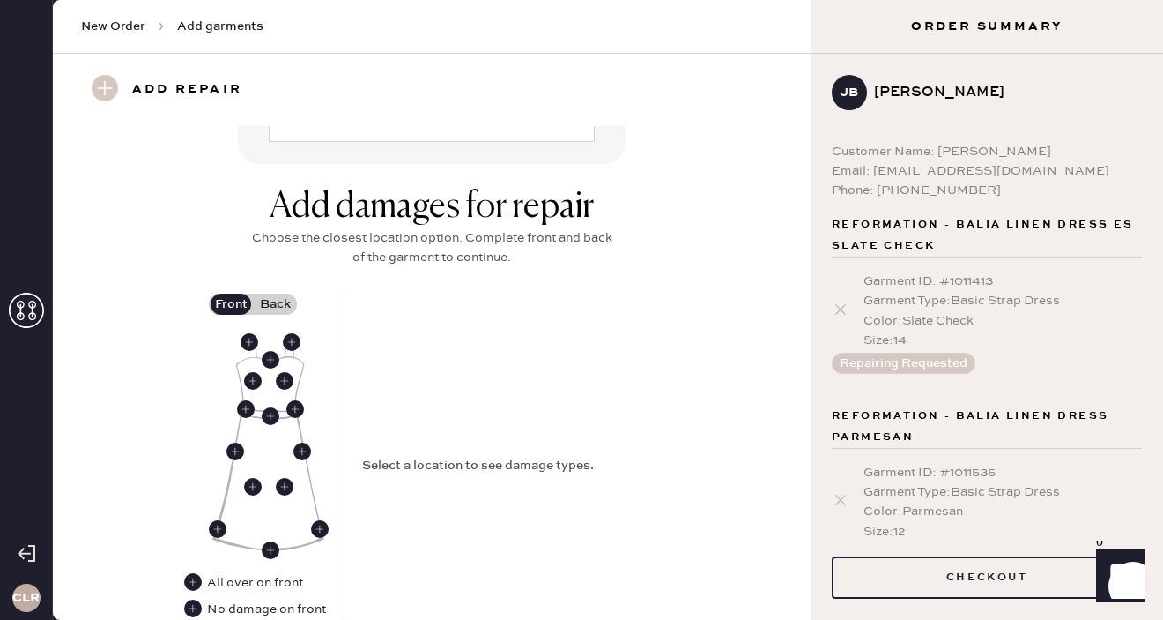
scroll to position [678, 0]
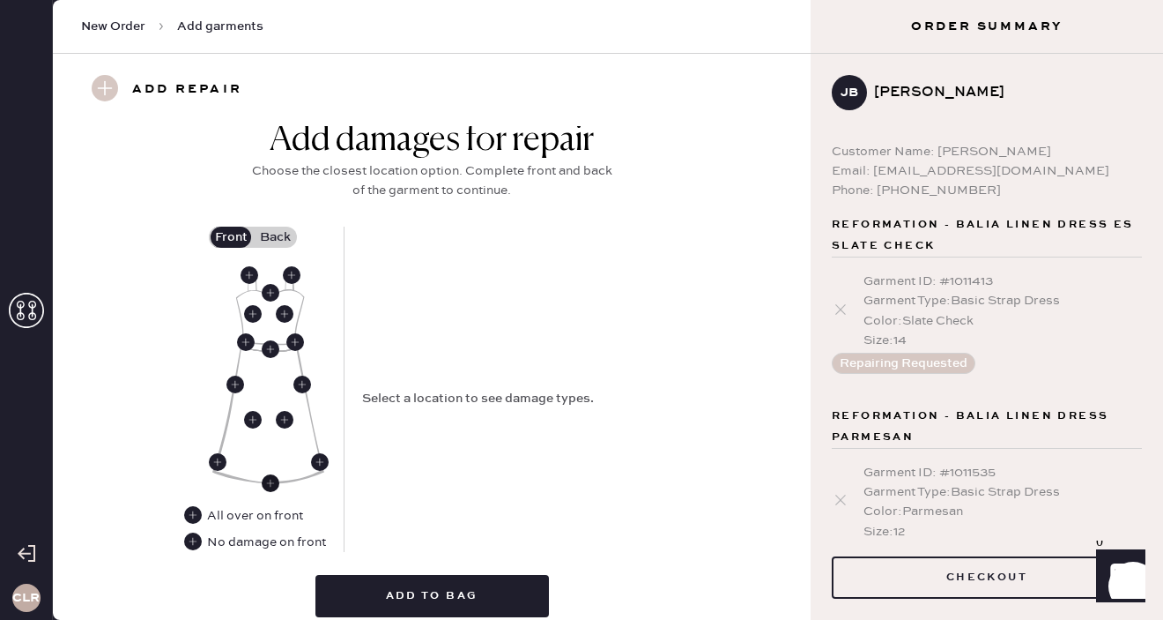
click at [268, 481] on use at bounding box center [271, 483] width 18 height 18
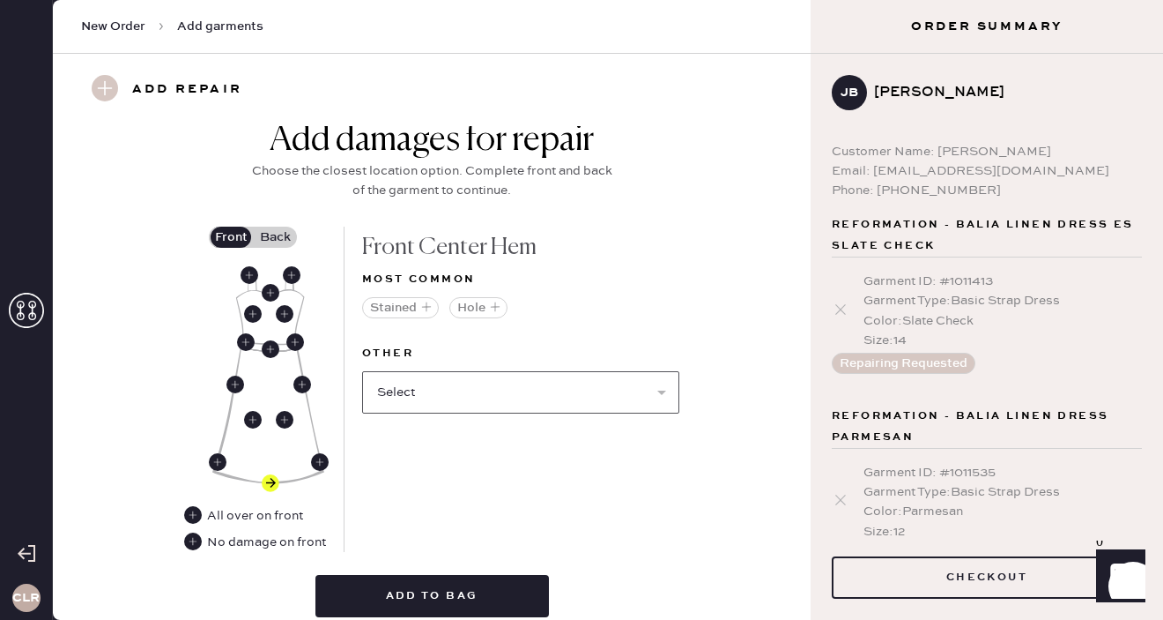
click at [437, 386] on select "Select Broken / Ripped Hem Broken Beads Broken Belt Loop Broken Button Broken C…" at bounding box center [520, 392] width 317 height 42
select select "1665"
click at [362, 371] on select "Select Broken / Ripped Hem Broken Beads Broken Belt Loop Broken Button Broken C…" at bounding box center [520, 392] width 317 height 42
select select
click at [690, 312] on div "Add damages for repair Choose the closest location option. Complete front and b…" at bounding box center [432, 374] width 694 height 511
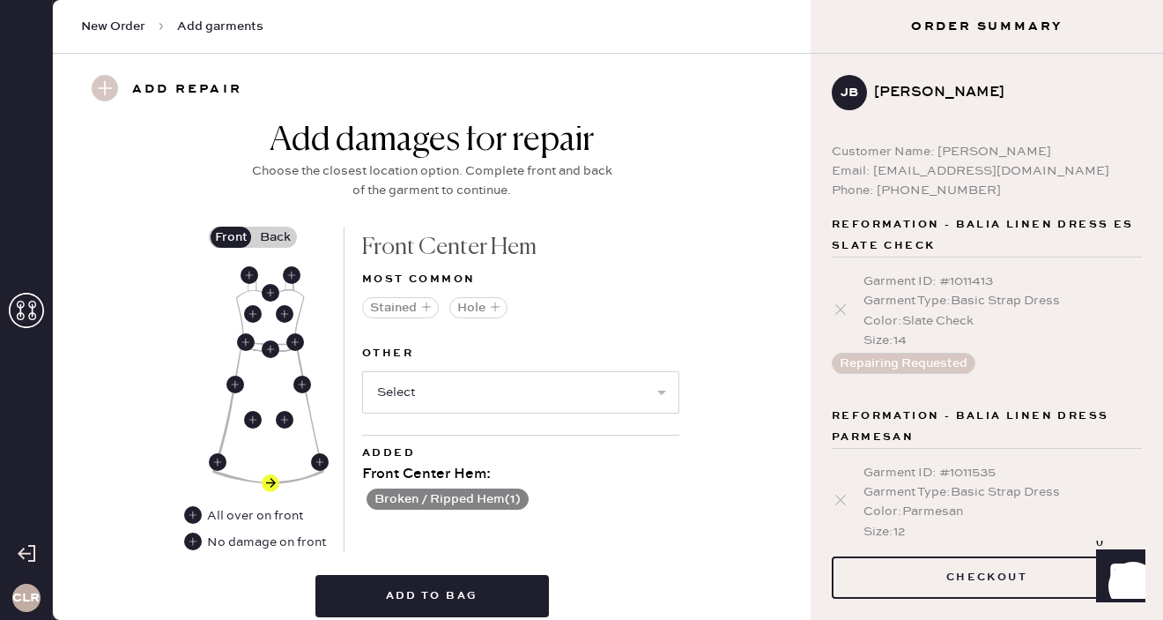
scroll to position [752, 0]
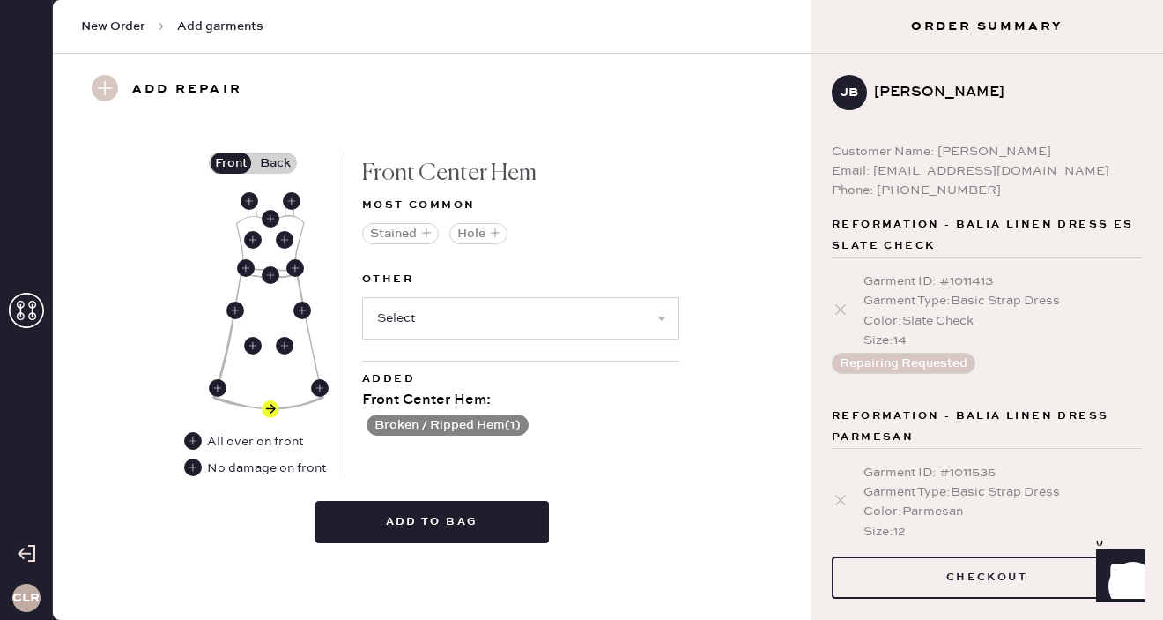
click at [279, 162] on label "Back" at bounding box center [275, 162] width 44 height 21
click at [275, 163] on input "Back" at bounding box center [275, 163] width 0 height 0
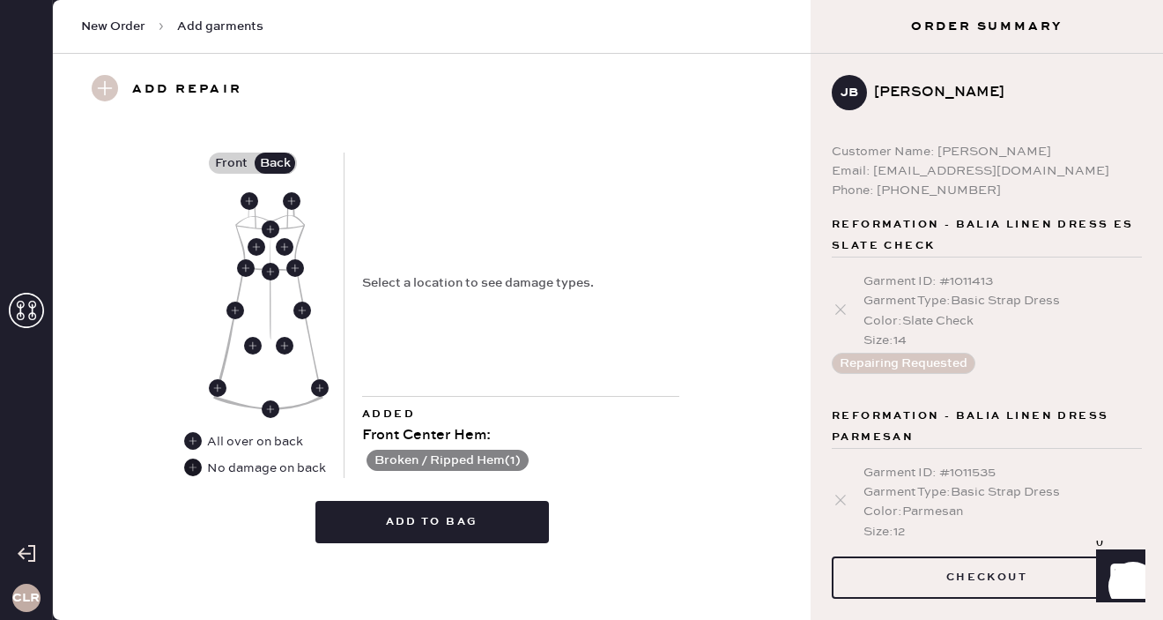
click at [194, 468] on use at bounding box center [193, 467] width 18 height 18
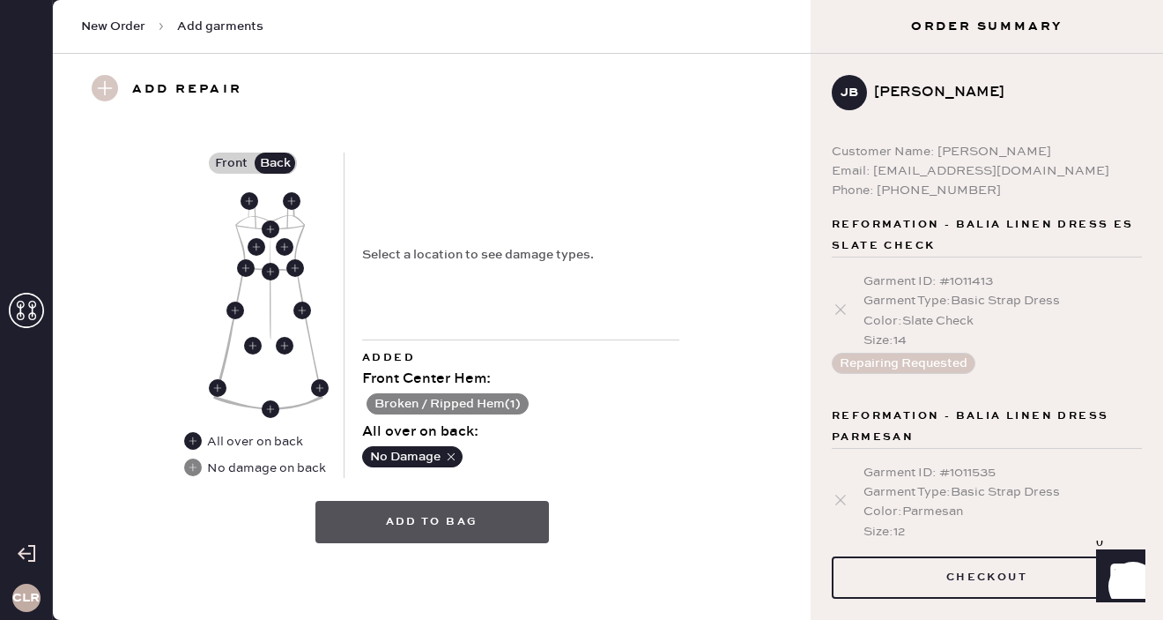
click at [468, 518] on button "Add to bag" at bounding box center [432, 522] width 234 height 42
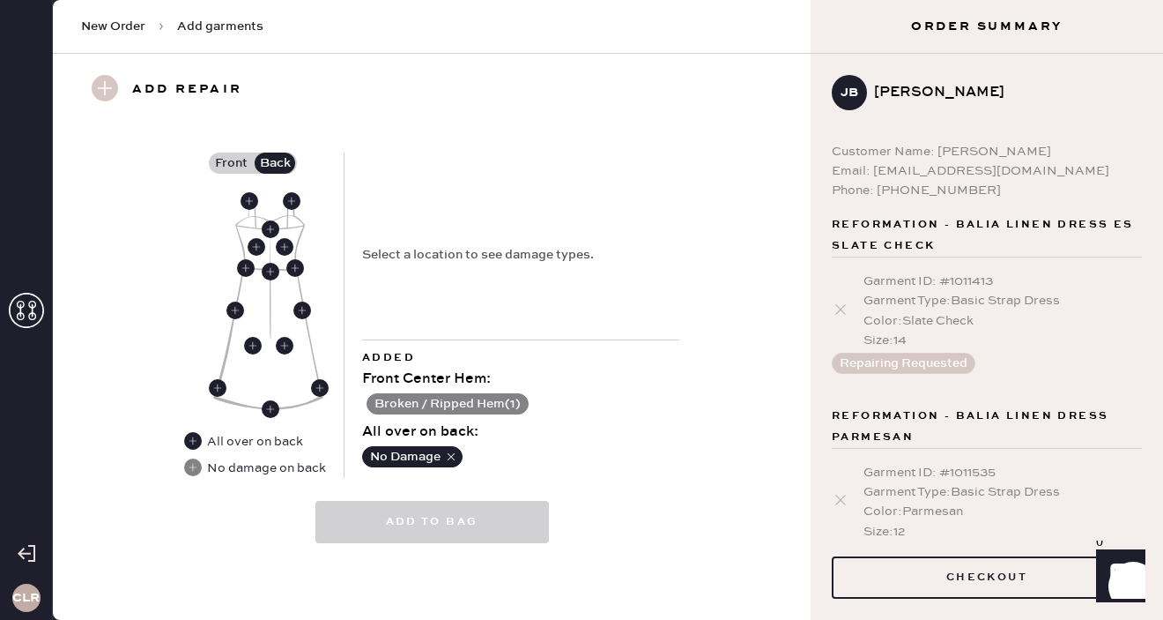
select select
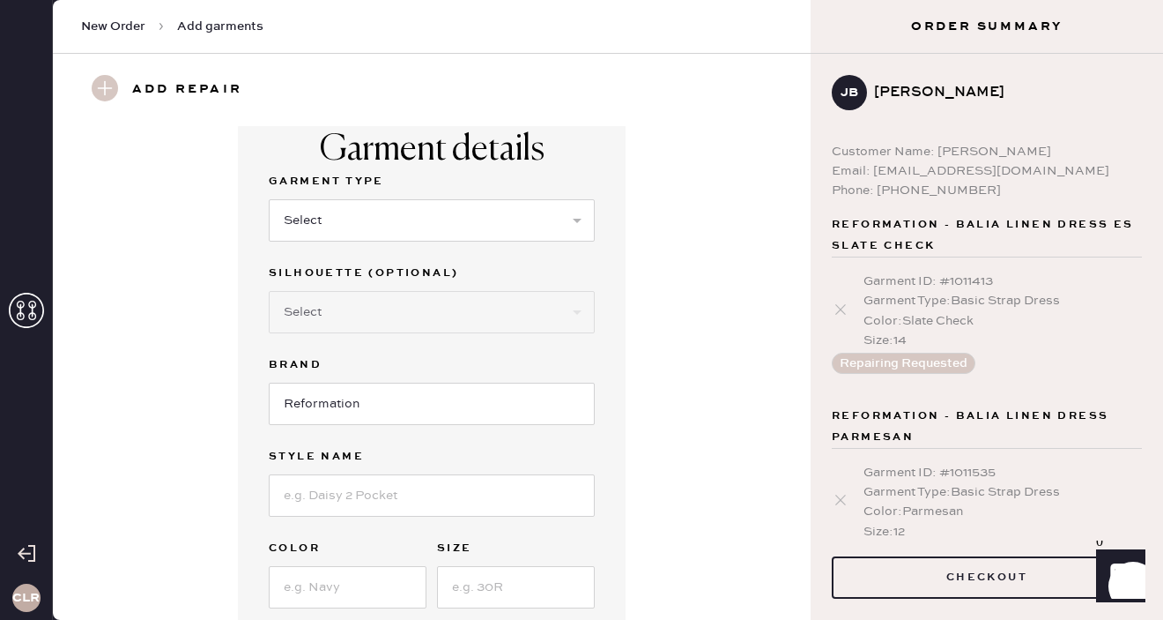
scroll to position [0, 0]
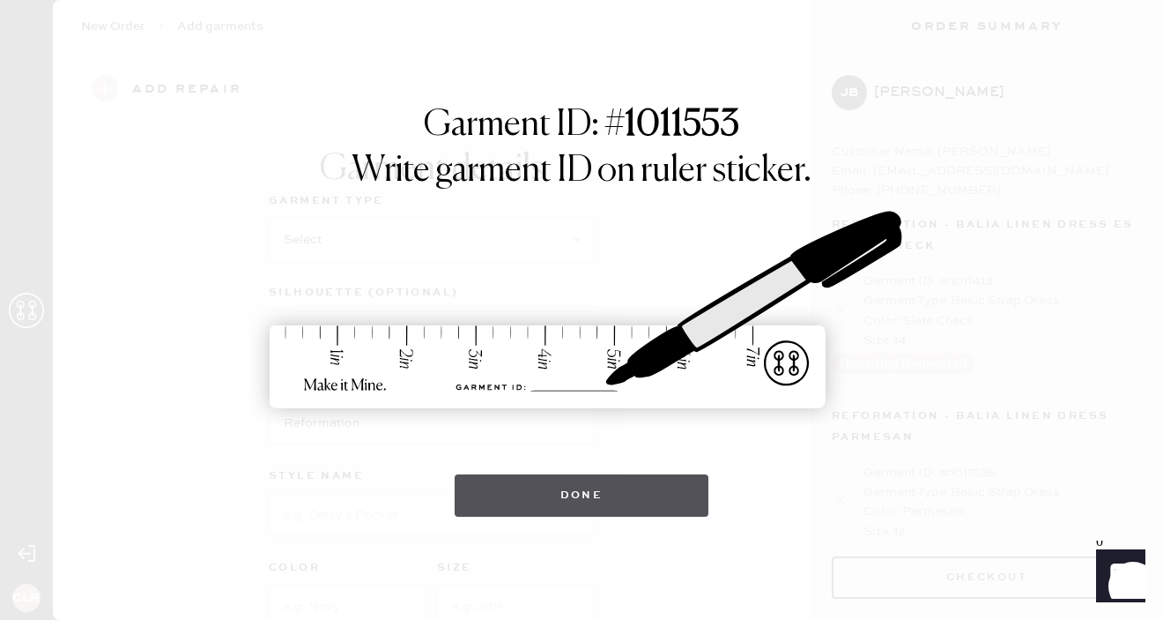
click at [621, 486] on button "Done" at bounding box center [582, 495] width 255 height 42
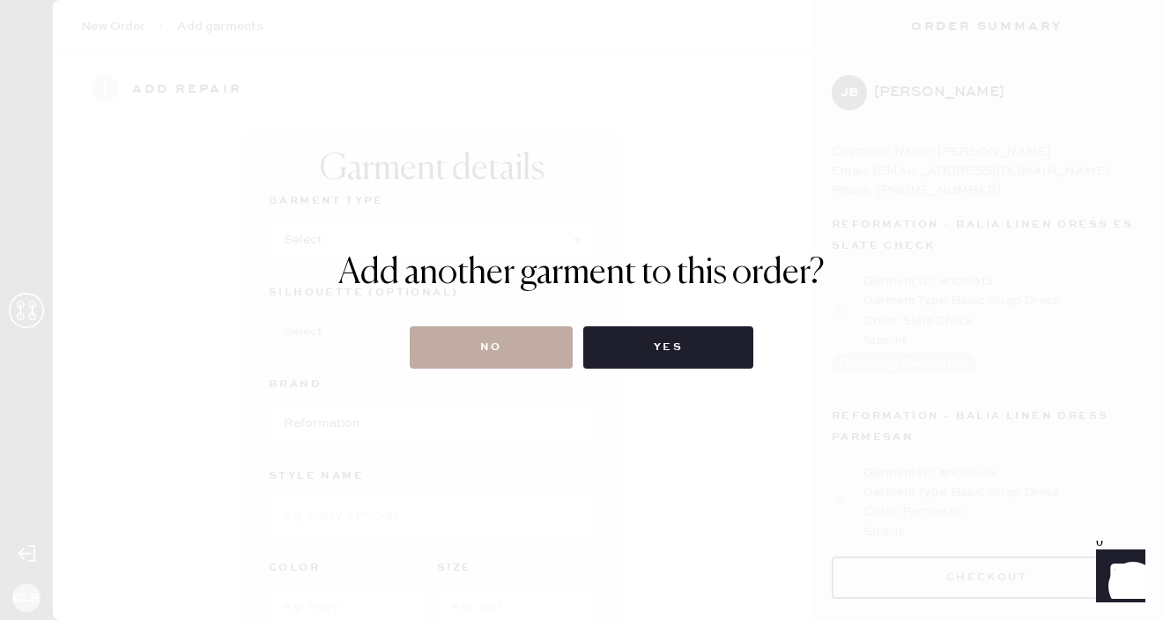
click at [523, 344] on button "No" at bounding box center [491, 347] width 163 height 42
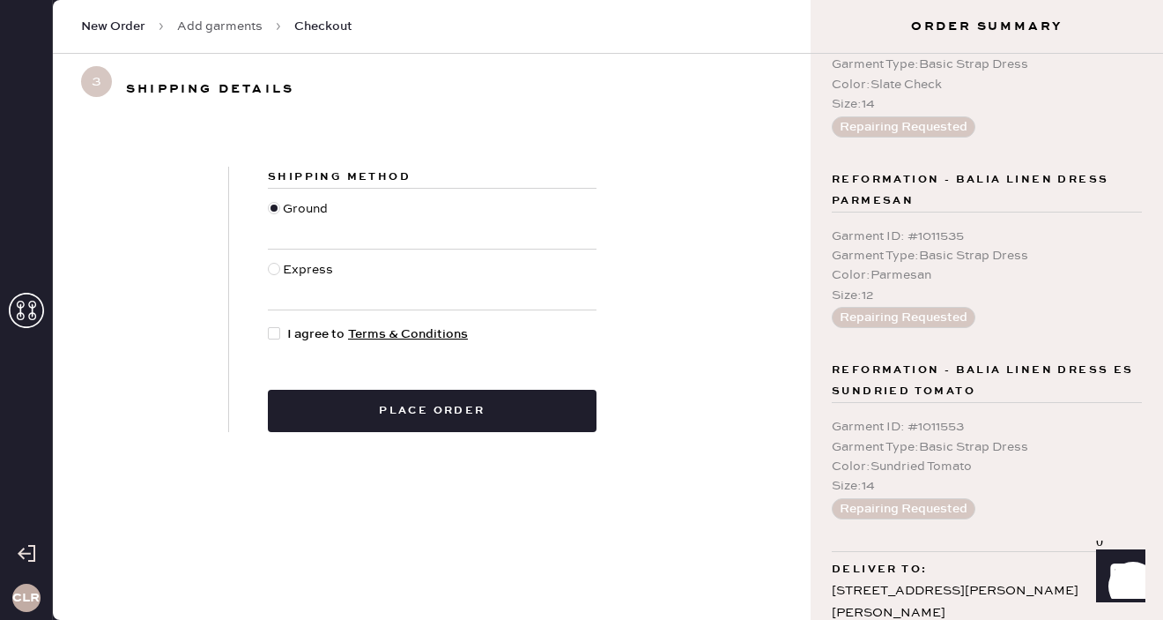
scroll to position [290, 0]
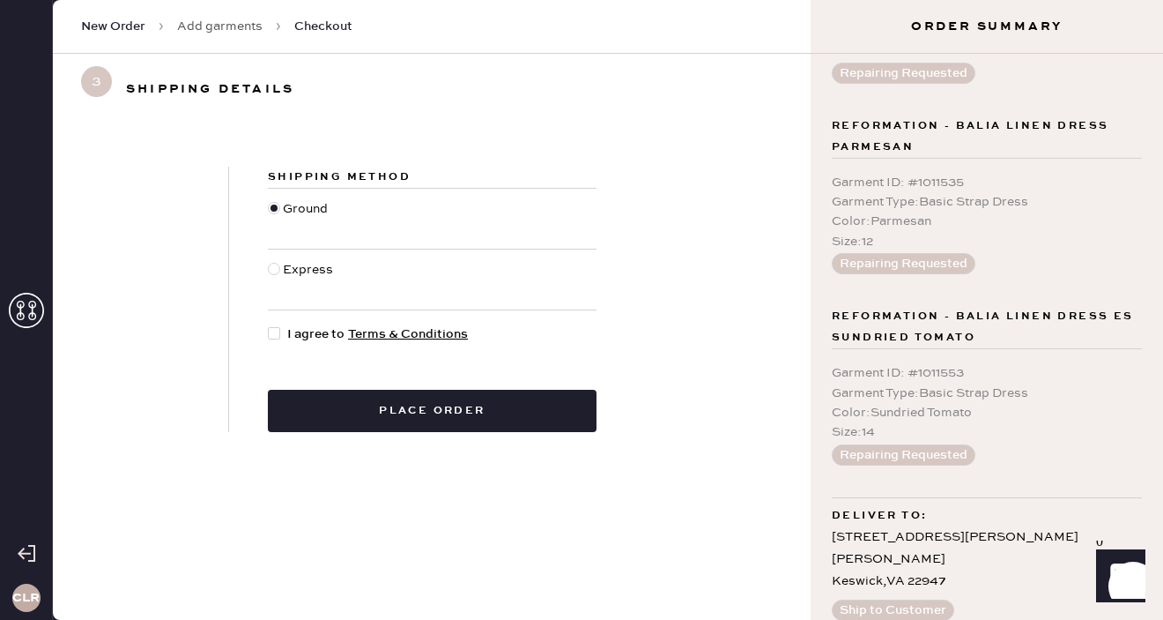
click at [277, 334] on div at bounding box center [274, 333] width 12 height 12
click at [269, 325] on input "I agree to Terms & Conditions" at bounding box center [268, 324] width 1 height 1
checkbox input "true"
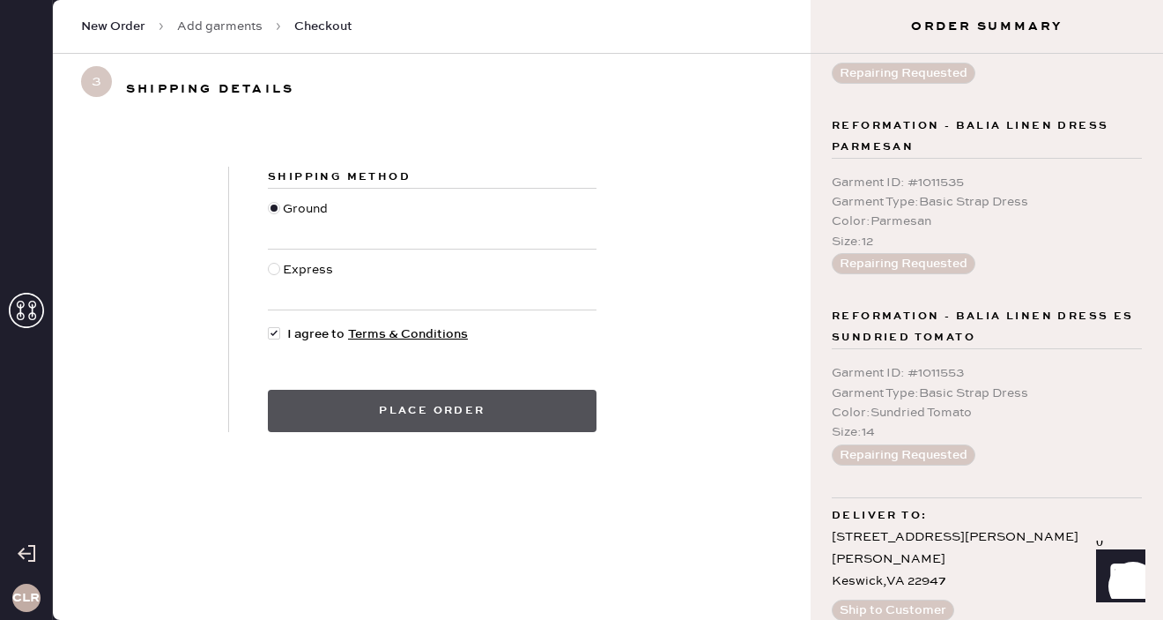
click at [406, 412] on button "Place order" at bounding box center [432, 411] width 329 height 42
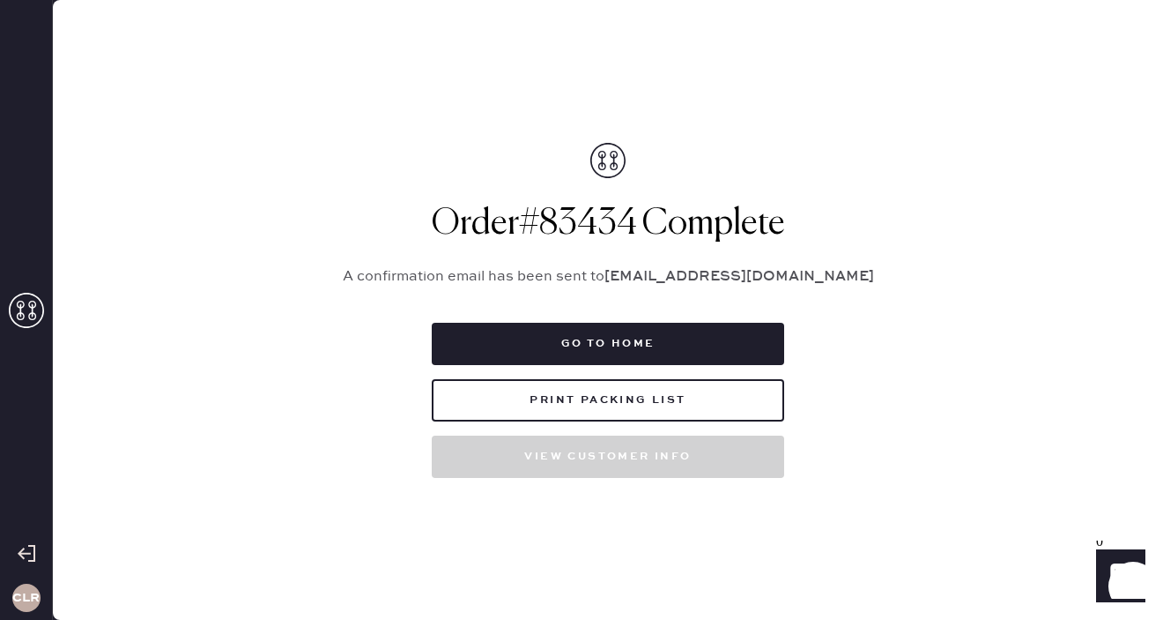
click at [612, 224] on h1 "Order # 83434 Complete" at bounding box center [608, 224] width 573 height 42
copy h1 "83434"
click at [615, 407] on button "Print Packing List" at bounding box center [608, 400] width 353 height 42
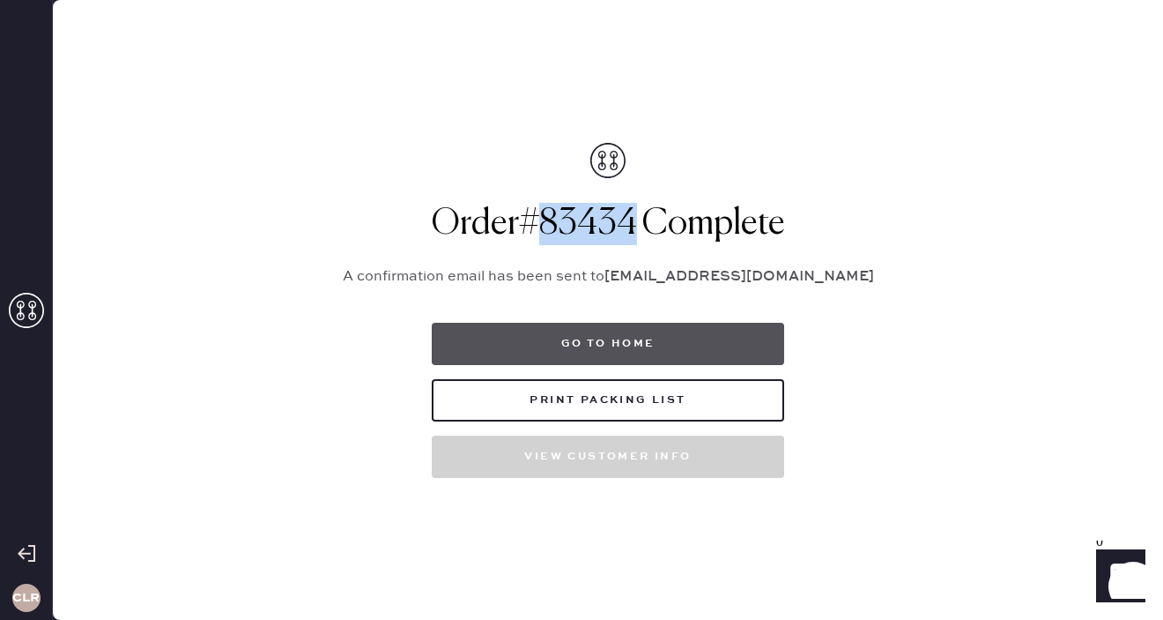
click at [631, 338] on button "Go to home" at bounding box center [608, 344] width 353 height 42
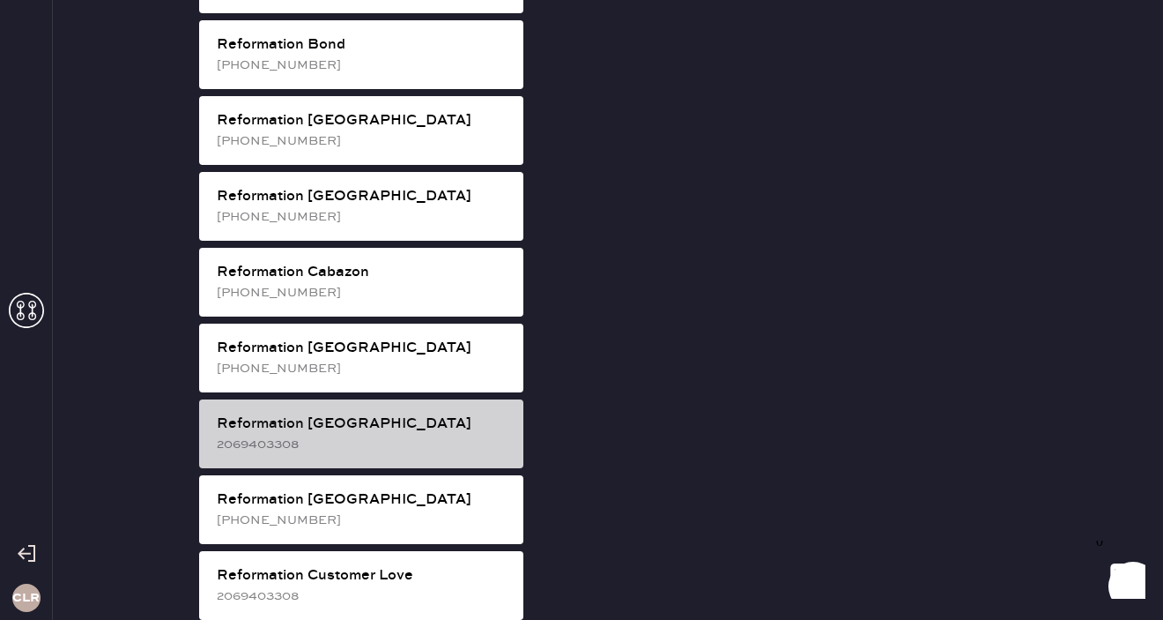
scroll to position [453, 0]
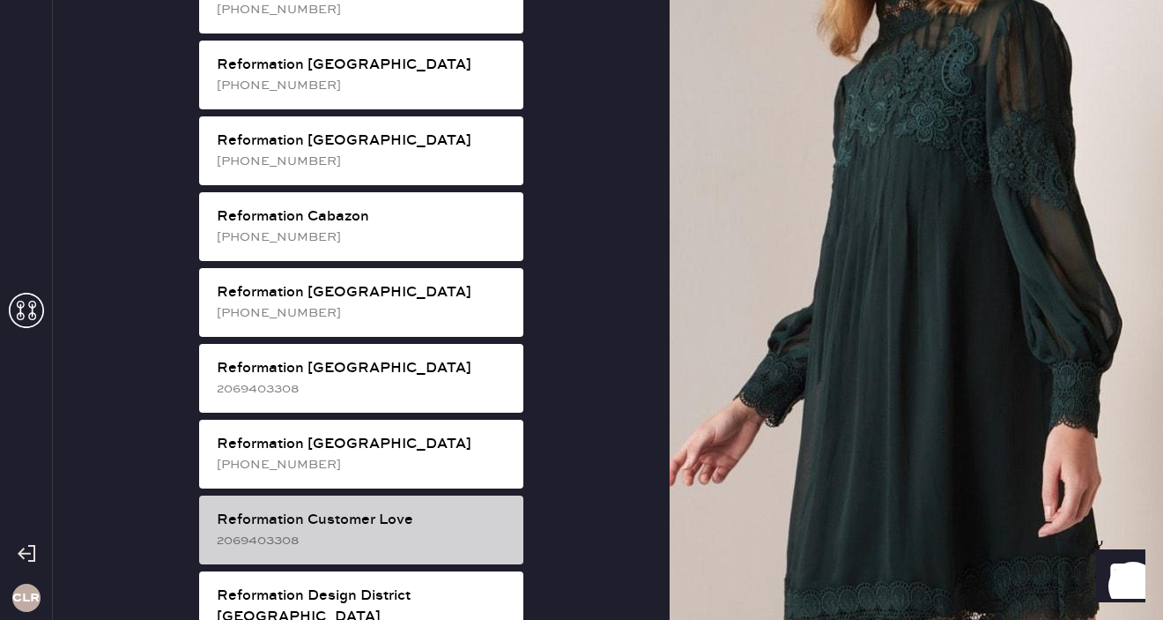
click at [418, 509] on div "Reformation Customer Love" at bounding box center [363, 519] width 293 height 21
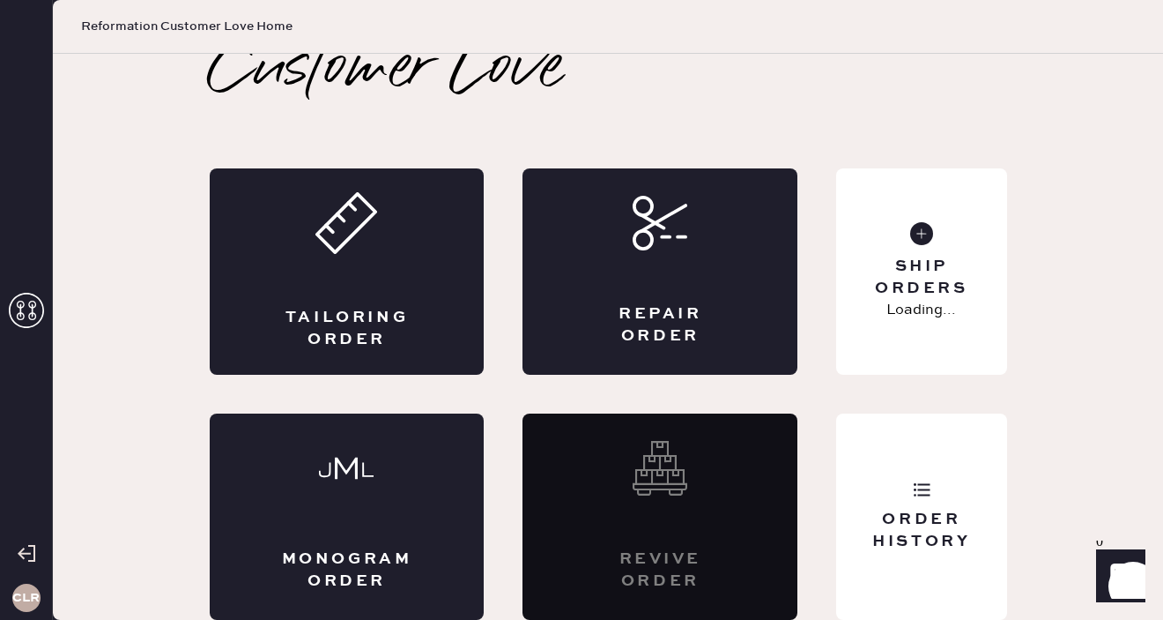
scroll to position [19, 0]
click at [931, 501] on div "Order History" at bounding box center [921, 516] width 170 height 206
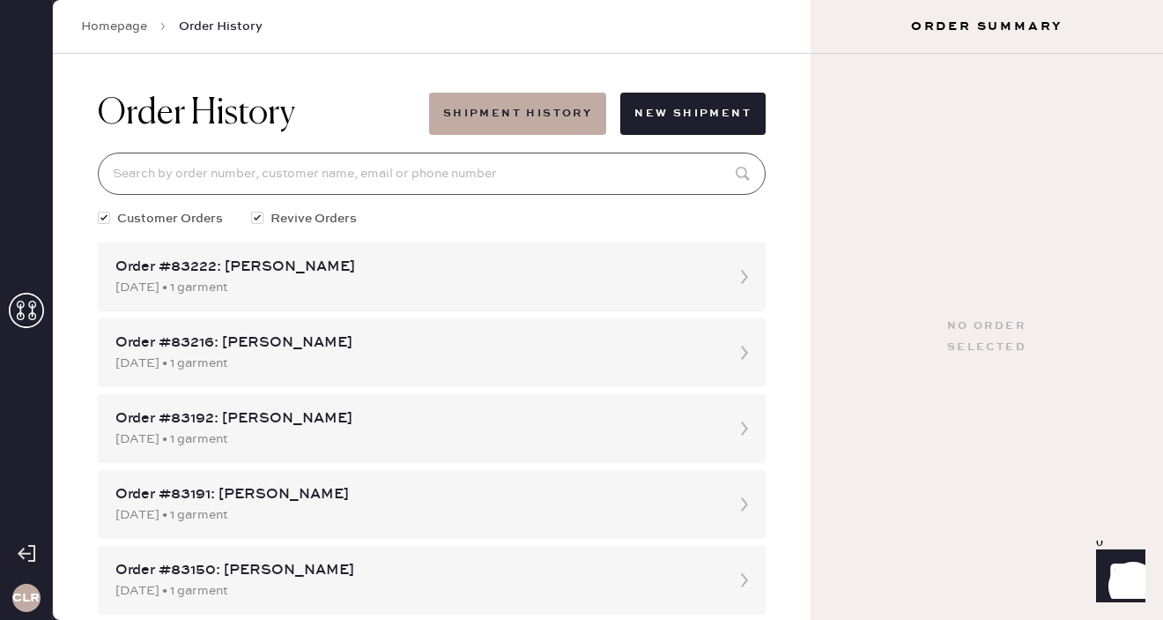
click at [376, 171] on input at bounding box center [432, 173] width 668 height 42
paste input "83434"
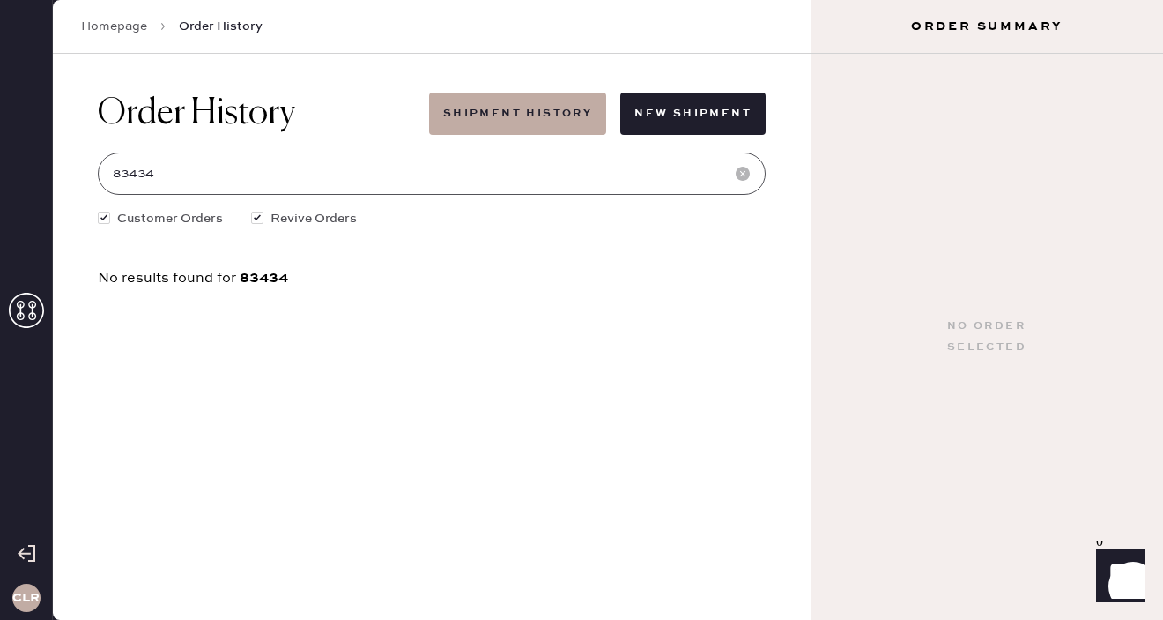
type input "83434"
click at [117, 29] on link "Homepage" at bounding box center [114, 27] width 66 height 18
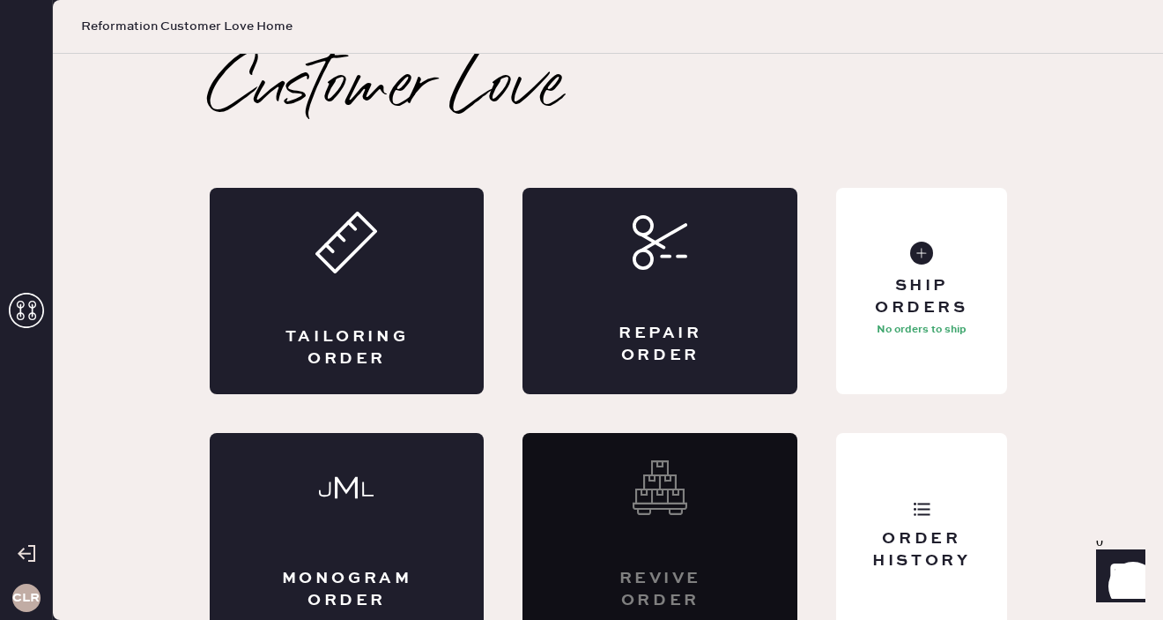
scroll to position [19, 0]
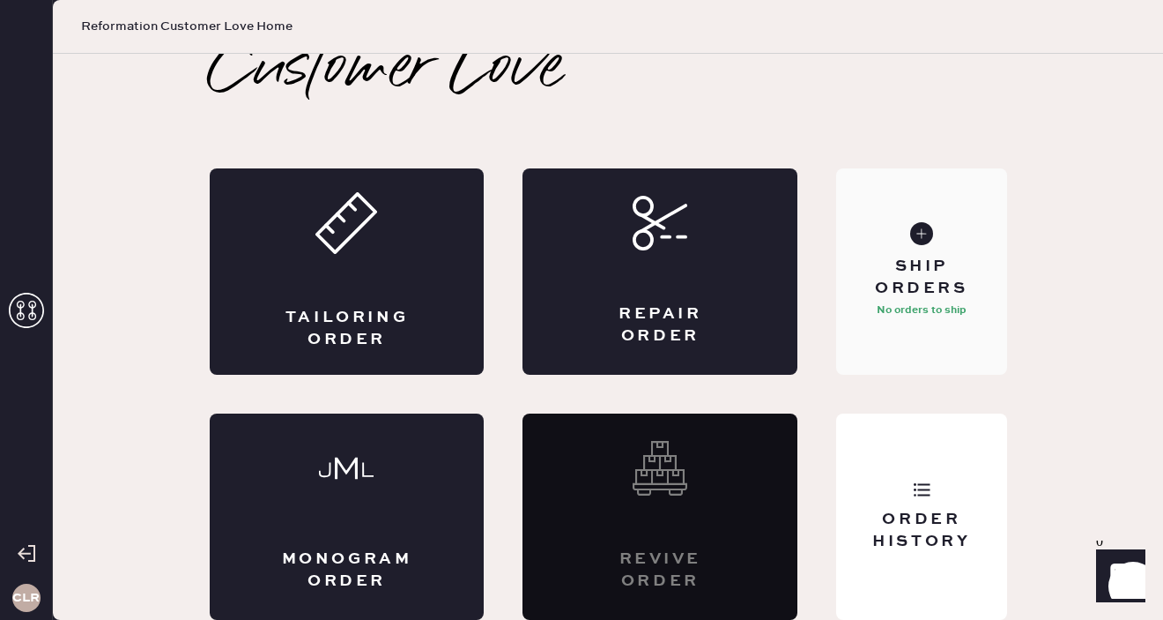
click at [911, 256] on div "Ship Orders" at bounding box center [921, 278] width 142 height 44
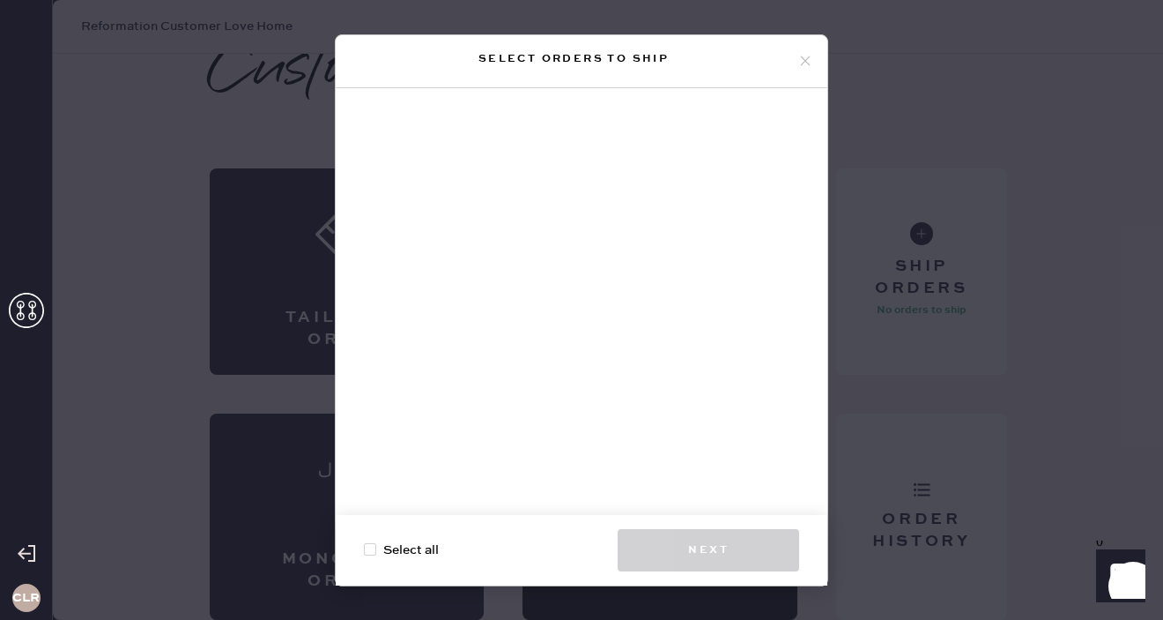
click at [803, 66] on icon at bounding box center [806, 61] width 16 height 16
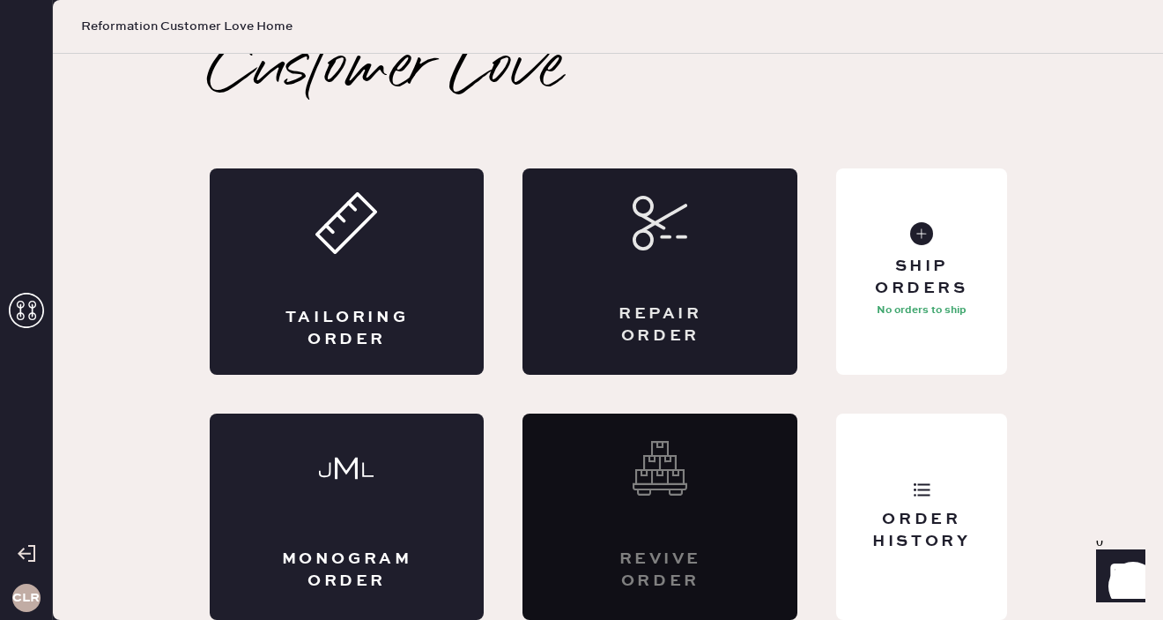
click at [650, 288] on div "Repair Order" at bounding box center [660, 271] width 275 height 206
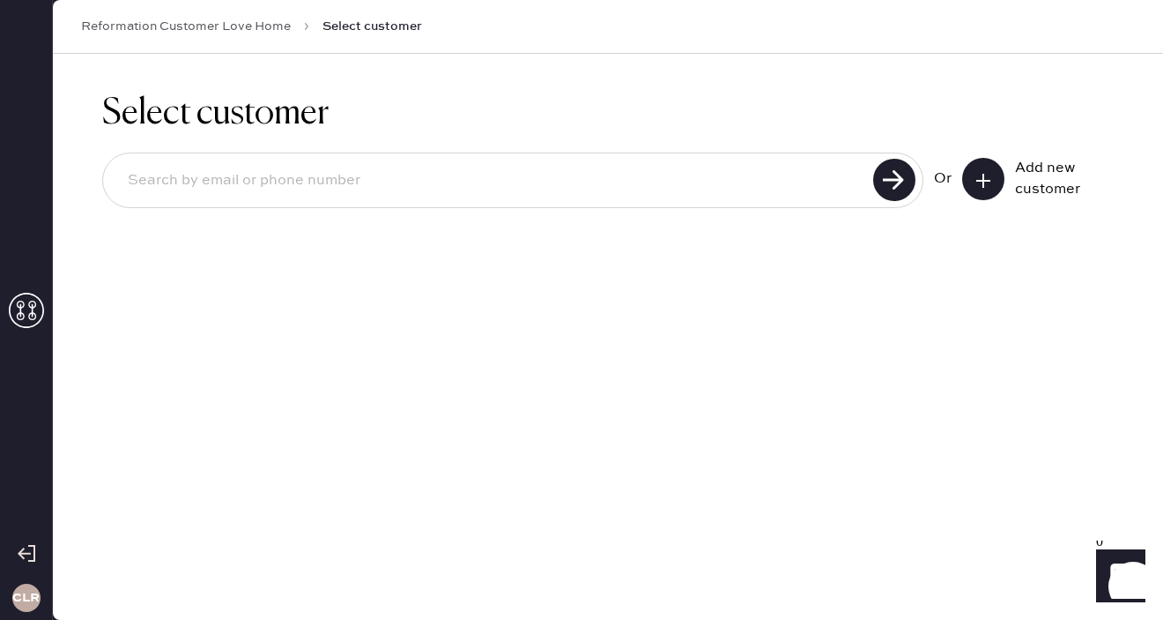
click at [677, 187] on input at bounding box center [491, 180] width 754 height 41
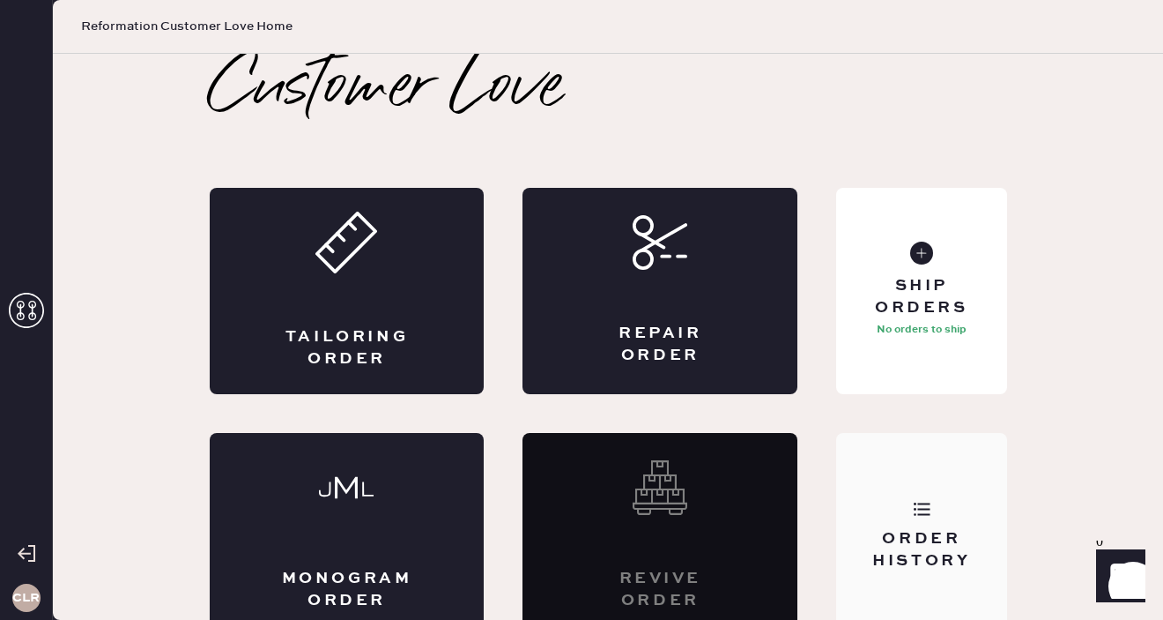
click at [962, 542] on div "Order History" at bounding box center [921, 550] width 142 height 44
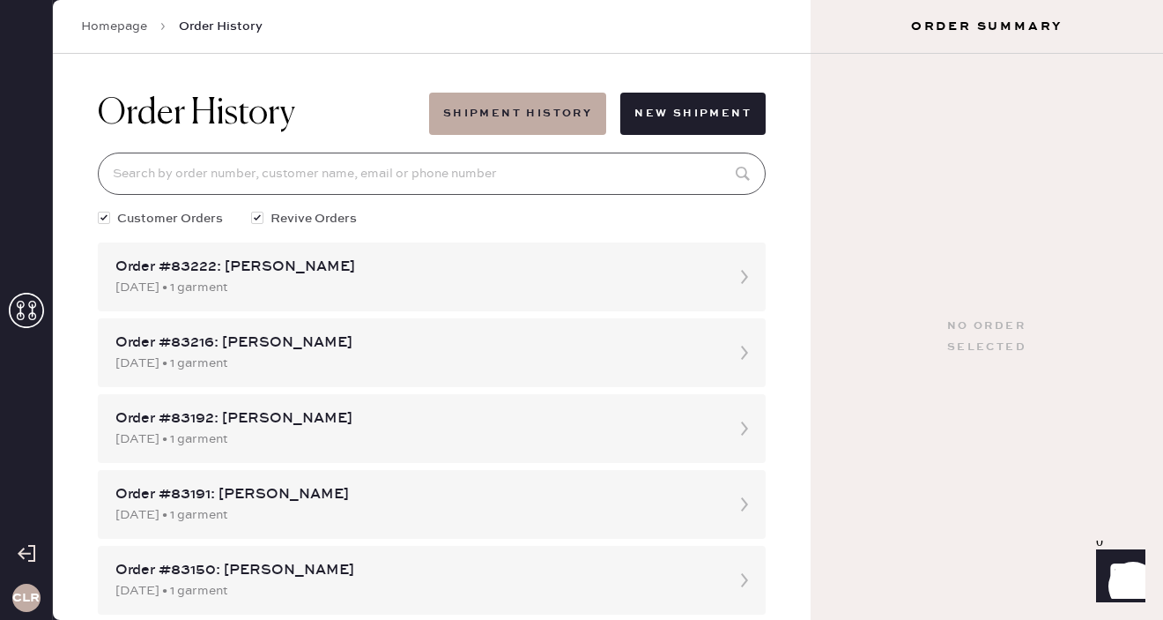
click at [482, 167] on input at bounding box center [432, 173] width 668 height 42
paste input "83434"
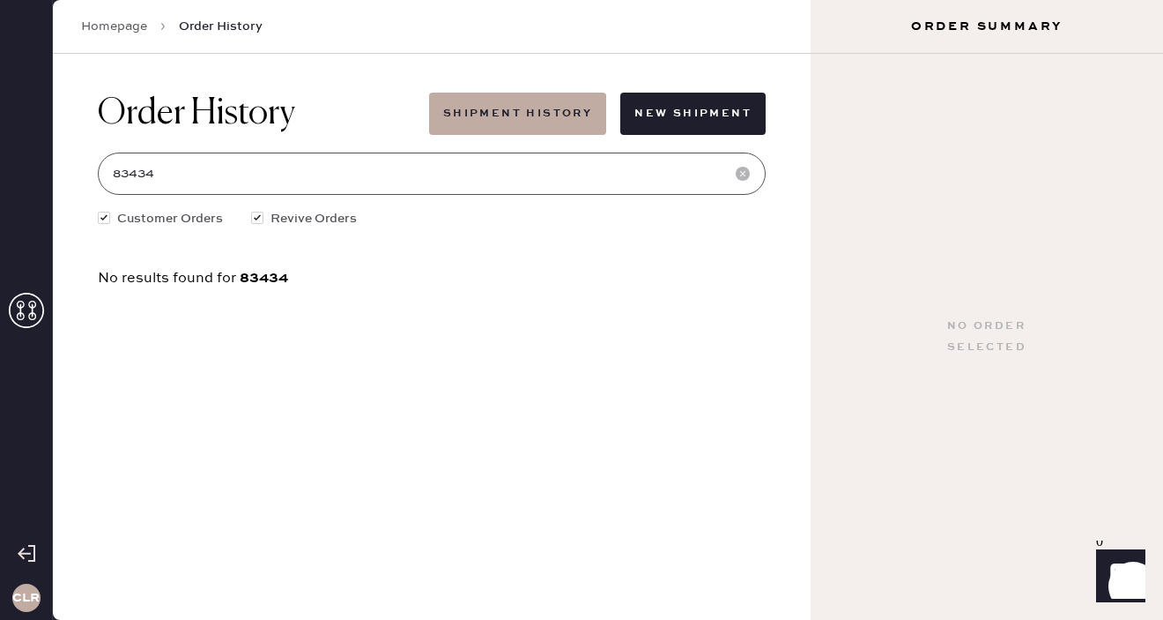
type input "83434"
click at [451, 273] on div "No results found for 83434" at bounding box center [432, 278] width 668 height 15
click at [129, 26] on link "Homepage" at bounding box center [114, 27] width 66 height 18
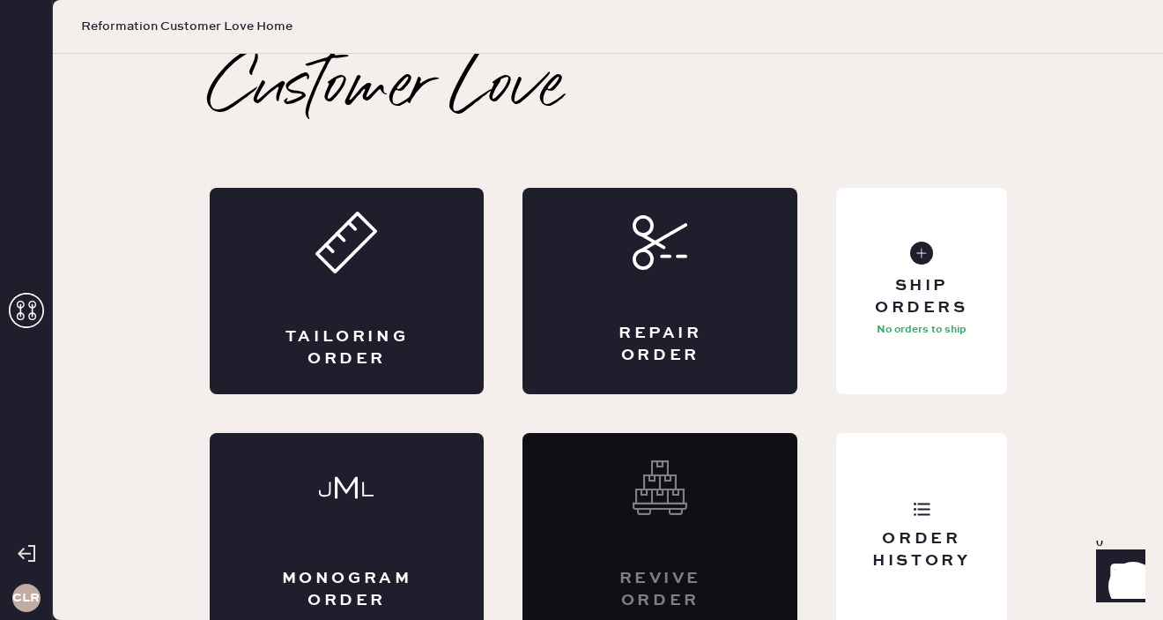
scroll to position [19, 0]
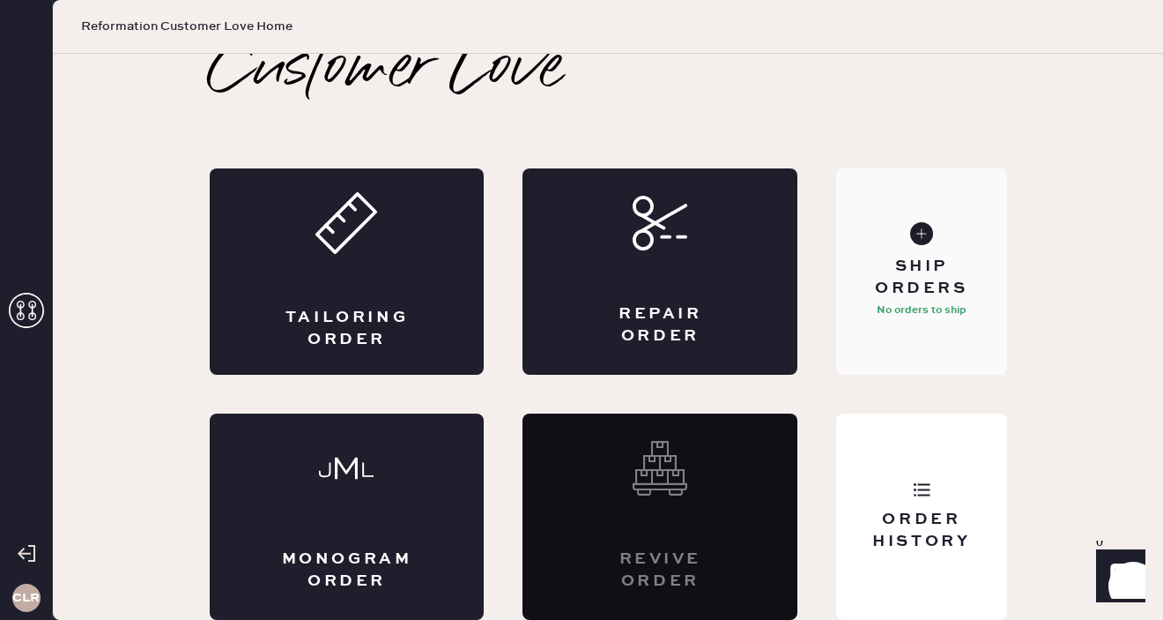
click at [925, 226] on use at bounding box center [921, 233] width 23 height 23
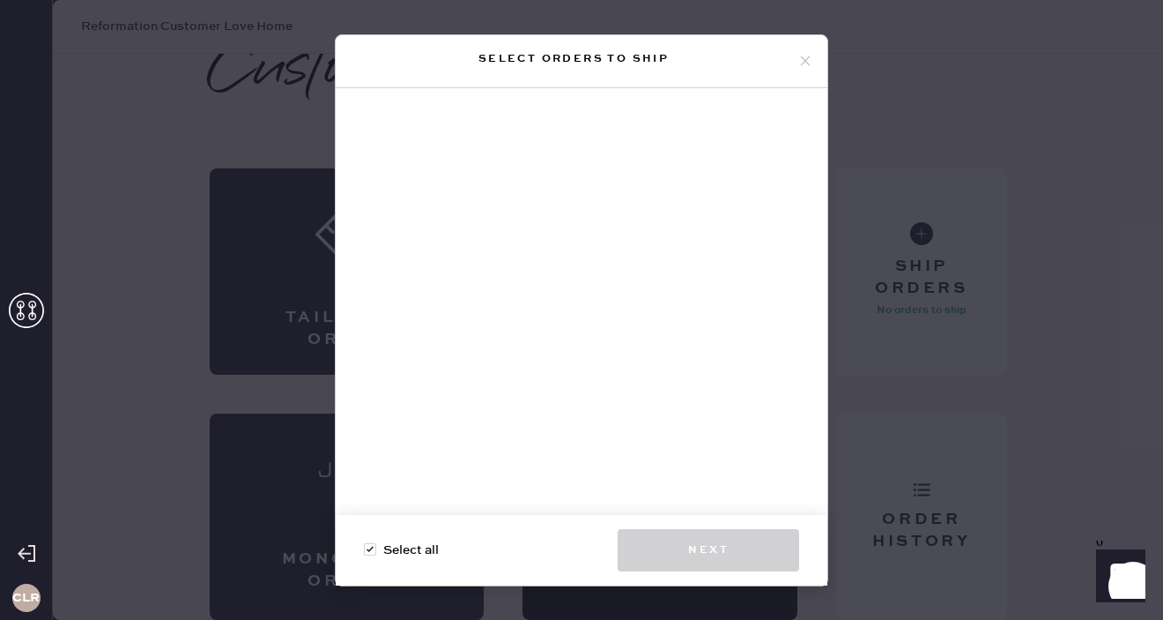
click at [371, 553] on div at bounding box center [370, 549] width 12 height 12
click at [365, 541] on input "Select all" at bounding box center [364, 540] width 1 height 1
click at [373, 541] on div at bounding box center [373, 549] width 19 height 19
click at [365, 541] on input "Select all" at bounding box center [364, 540] width 1 height 1
click at [371, 545] on div at bounding box center [370, 549] width 12 height 12
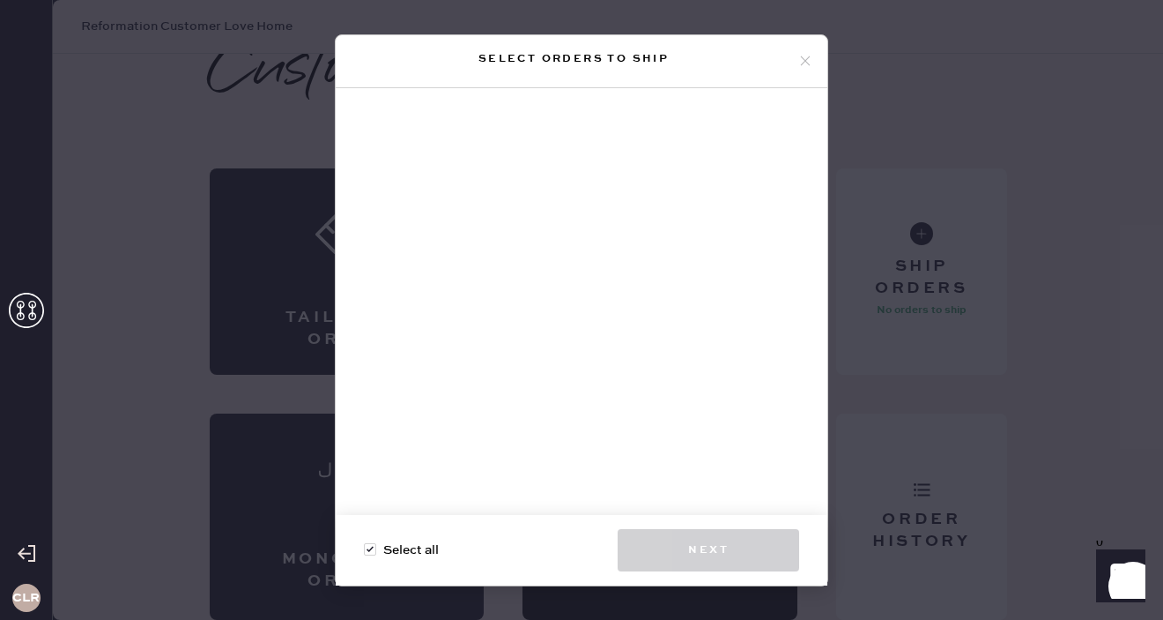
click at [365, 541] on input "Select all" at bounding box center [364, 540] width 1 height 1
checkbox input "true"
click at [802, 58] on icon at bounding box center [806, 61] width 16 height 16
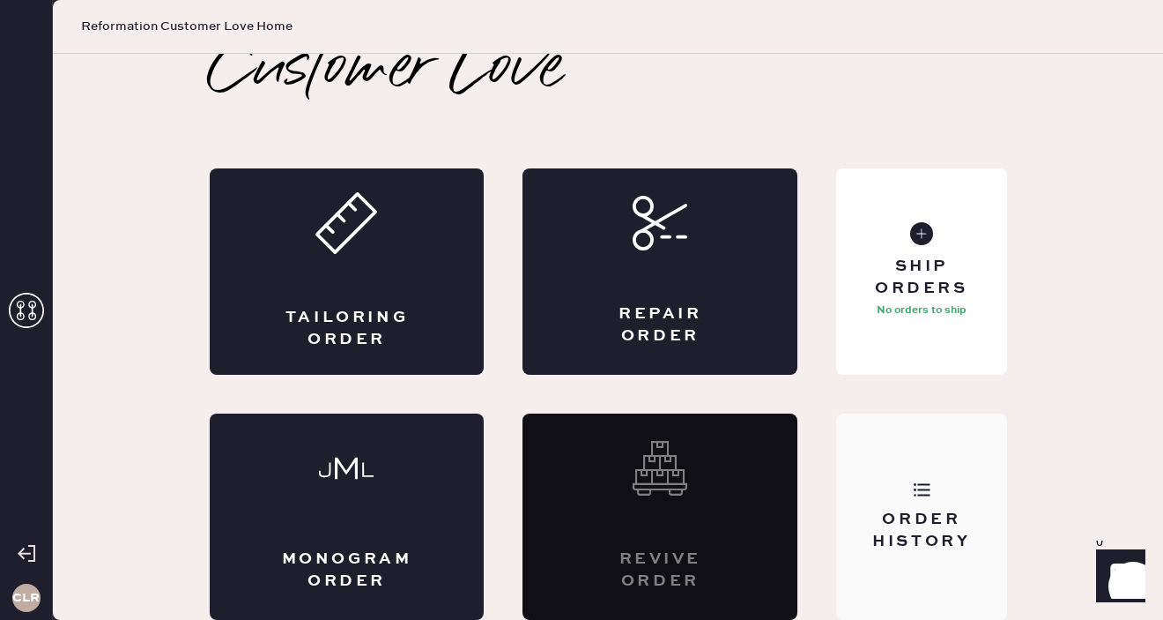
click at [892, 517] on div "Order History" at bounding box center [921, 530] width 142 height 44
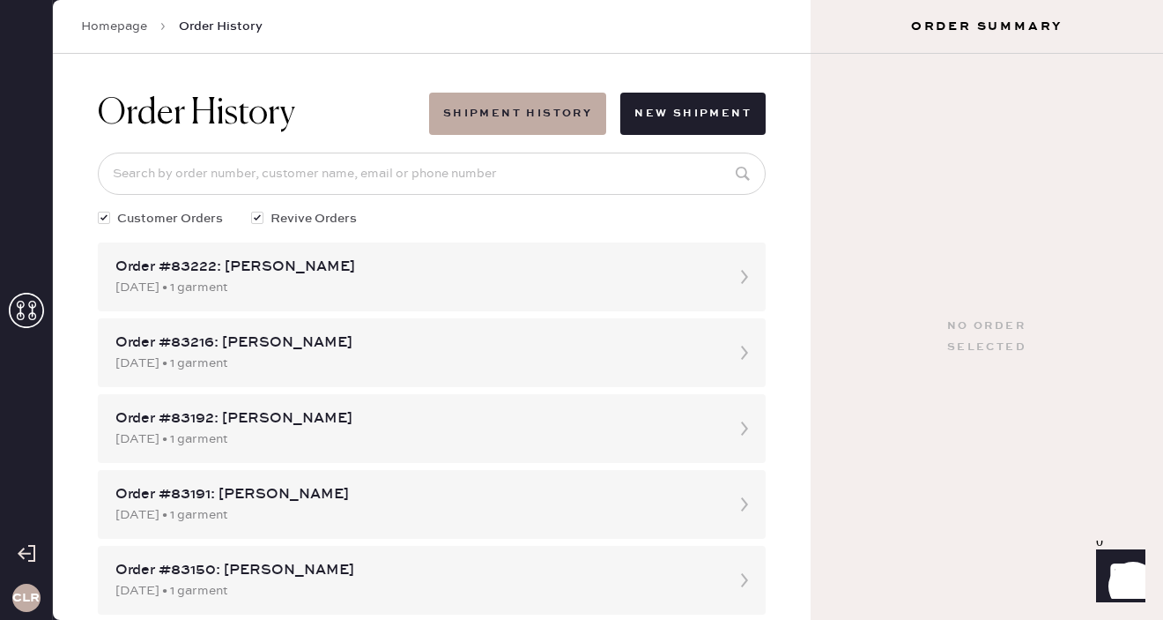
click at [108, 33] on link "Homepage" at bounding box center [114, 27] width 66 height 18
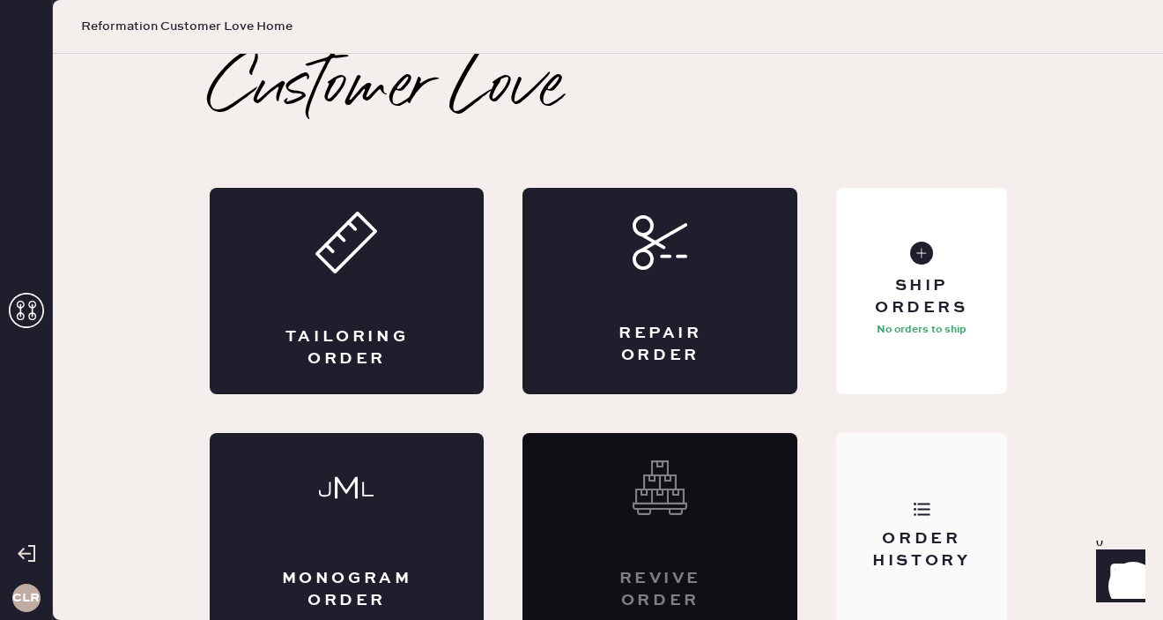
click at [917, 513] on use at bounding box center [922, 508] width 17 height 13
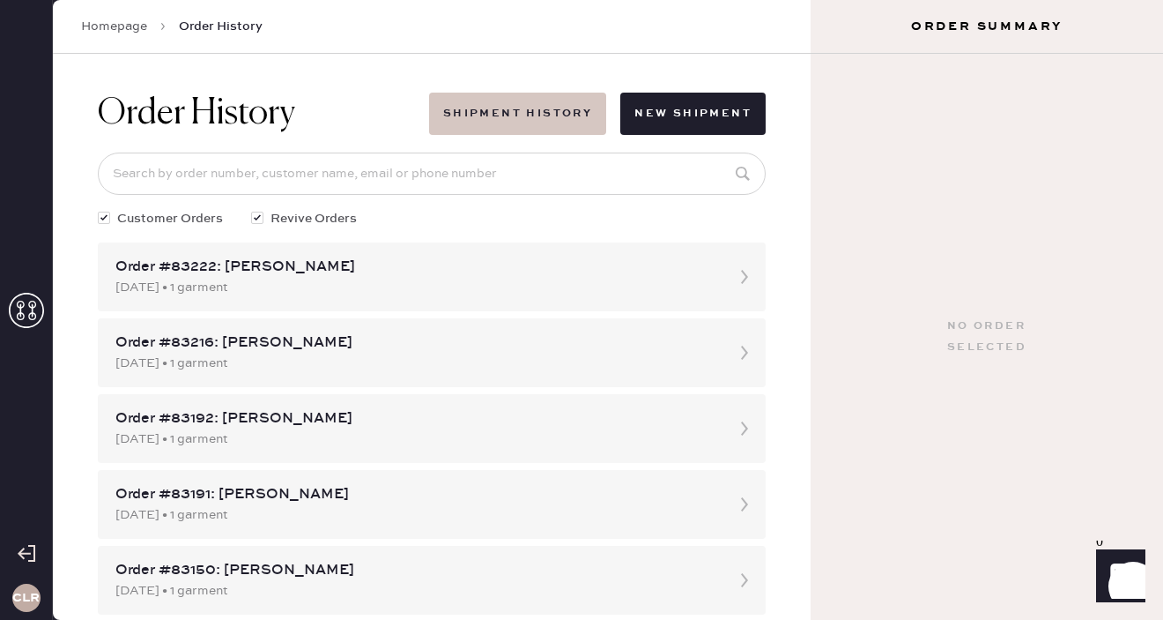
click at [495, 115] on button "Shipment History" at bounding box center [517, 114] width 177 height 42
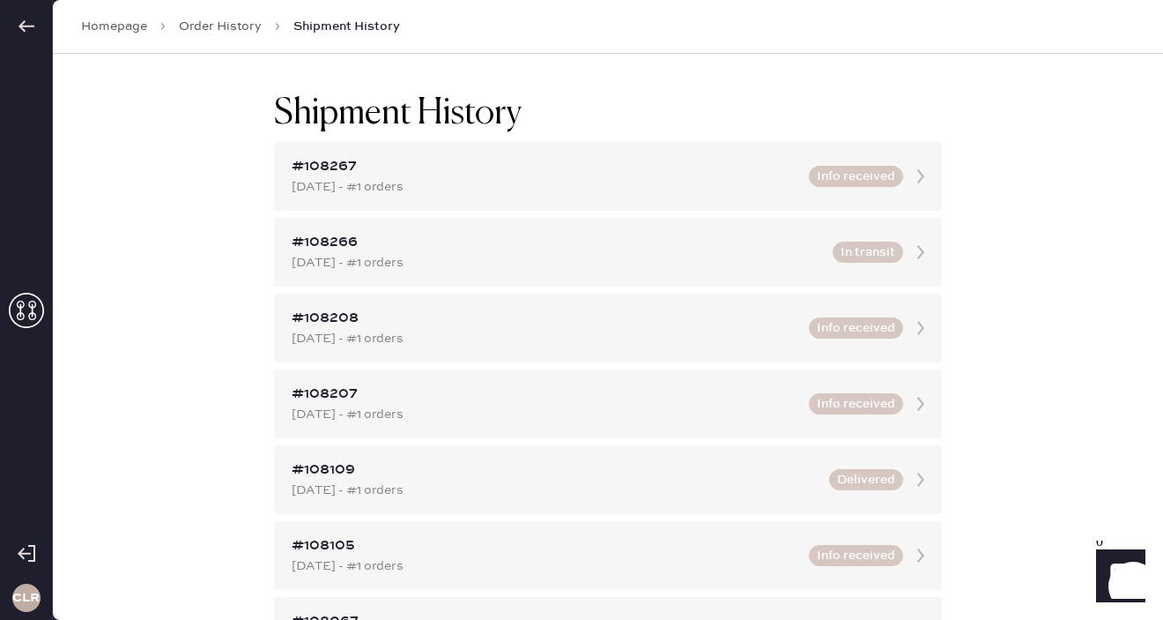
click at [110, 21] on link "Homepage" at bounding box center [114, 27] width 66 height 18
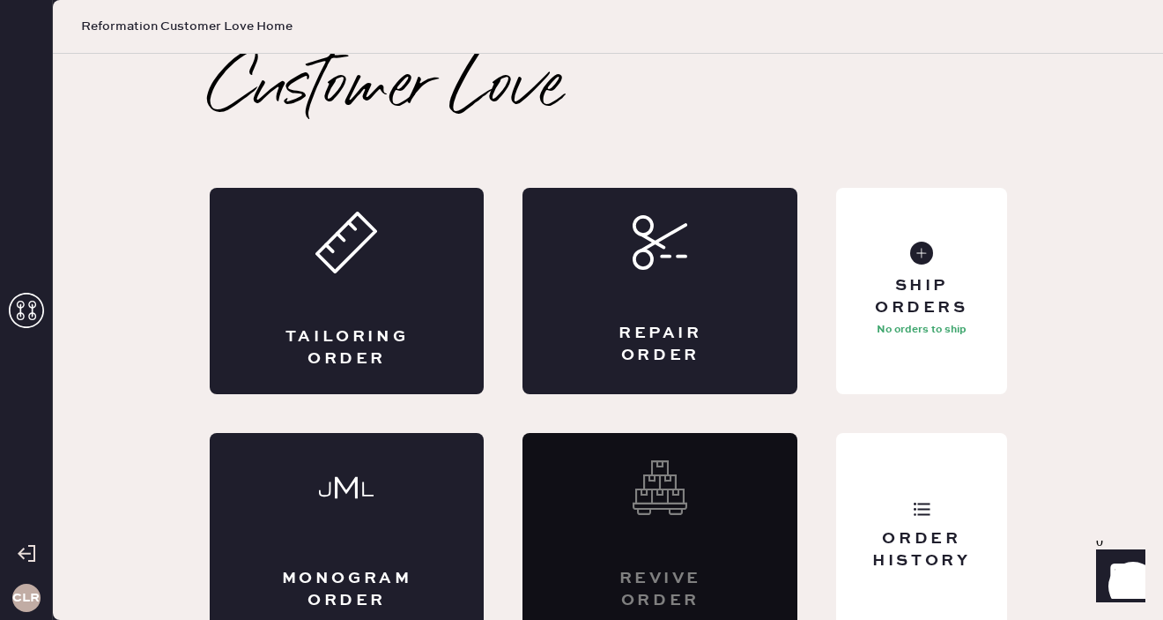
click at [29, 311] on icon at bounding box center [26, 310] width 35 height 35
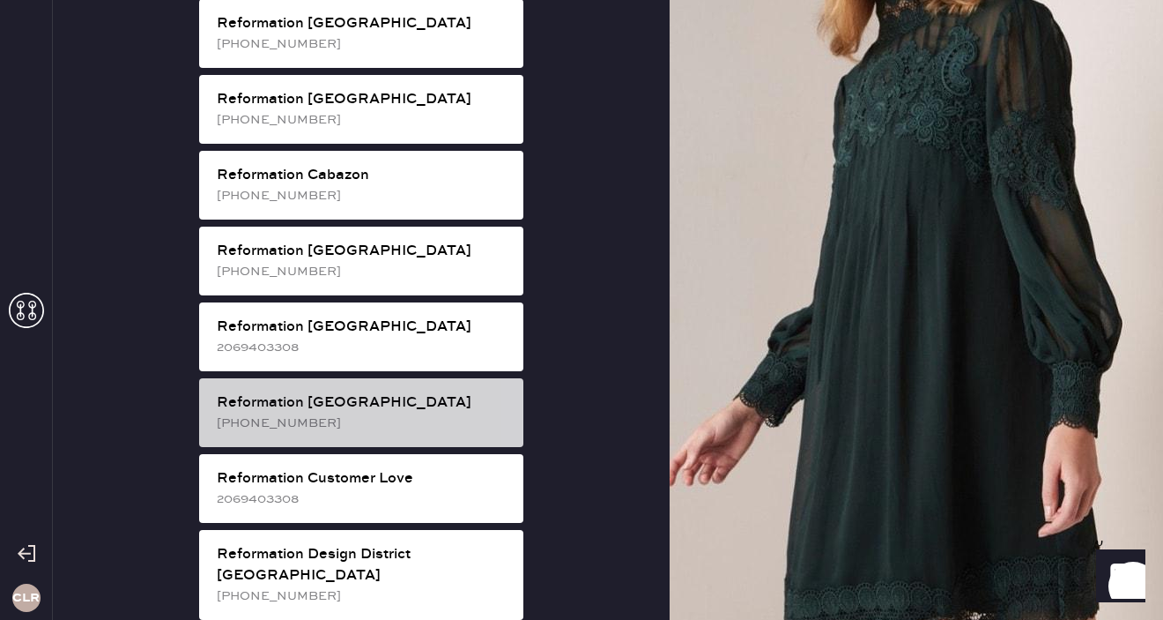
scroll to position [496, 0]
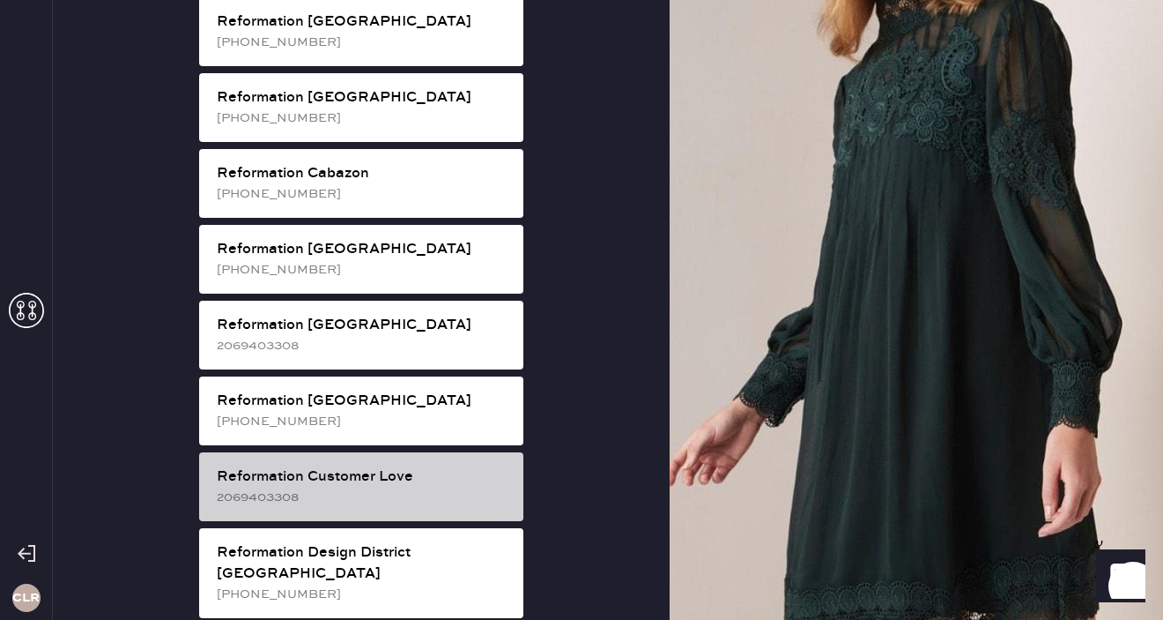
click at [396, 466] on div "Reformation Customer Love" at bounding box center [363, 476] width 293 height 21
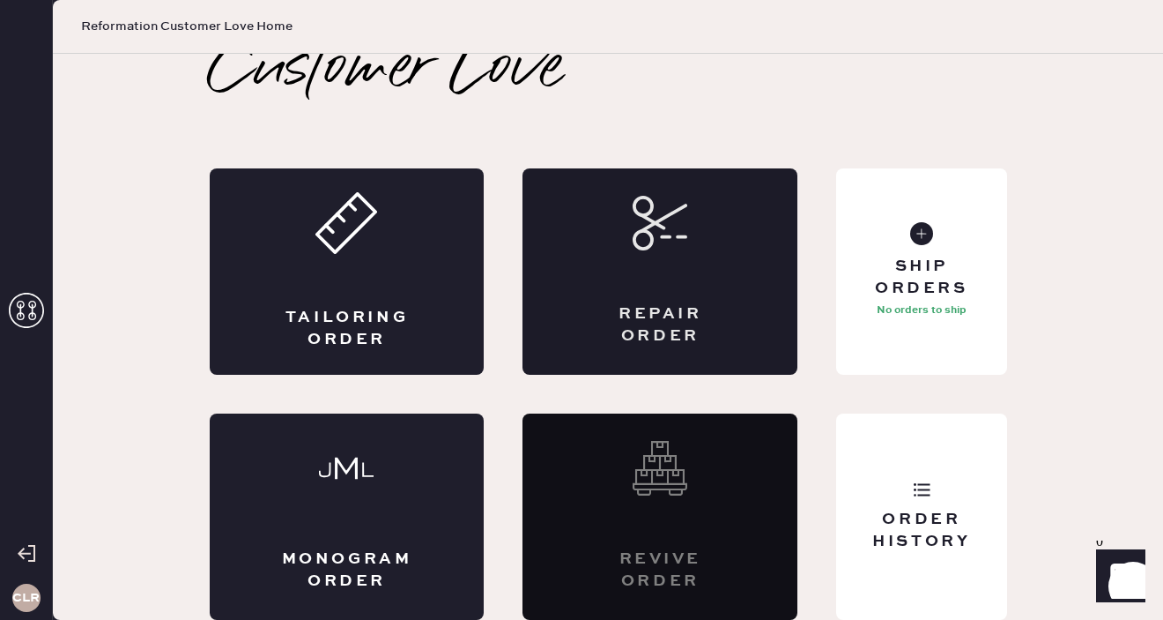
scroll to position [0, 0]
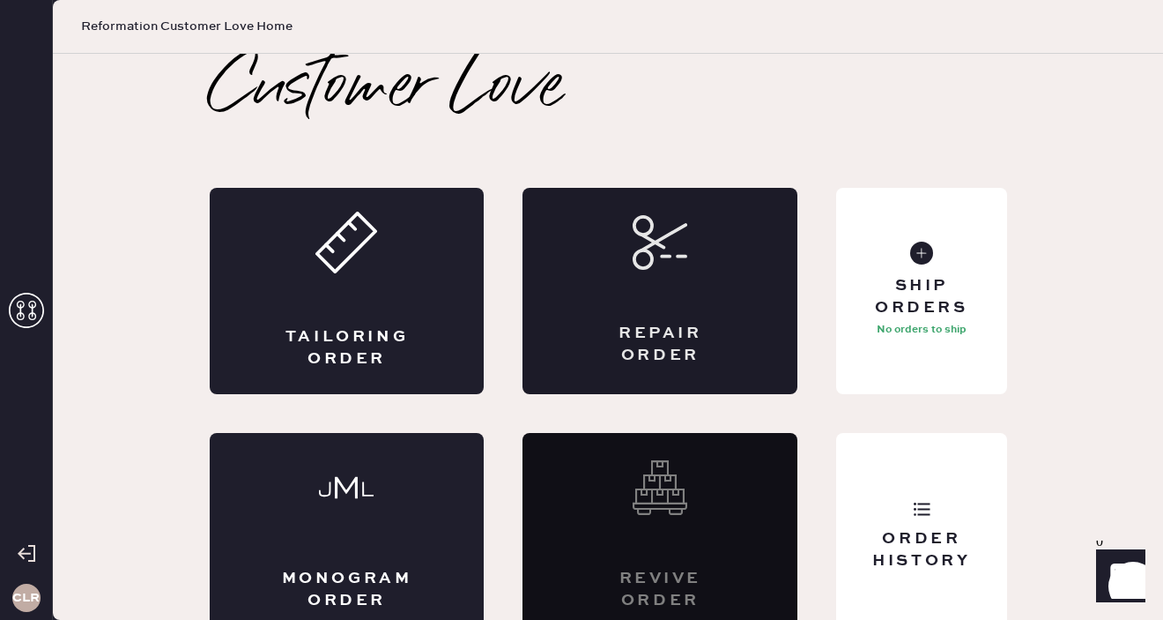
click at [704, 279] on div "Repair Order" at bounding box center [660, 291] width 275 height 206
click at [939, 544] on div "Order History" at bounding box center [921, 550] width 142 height 44
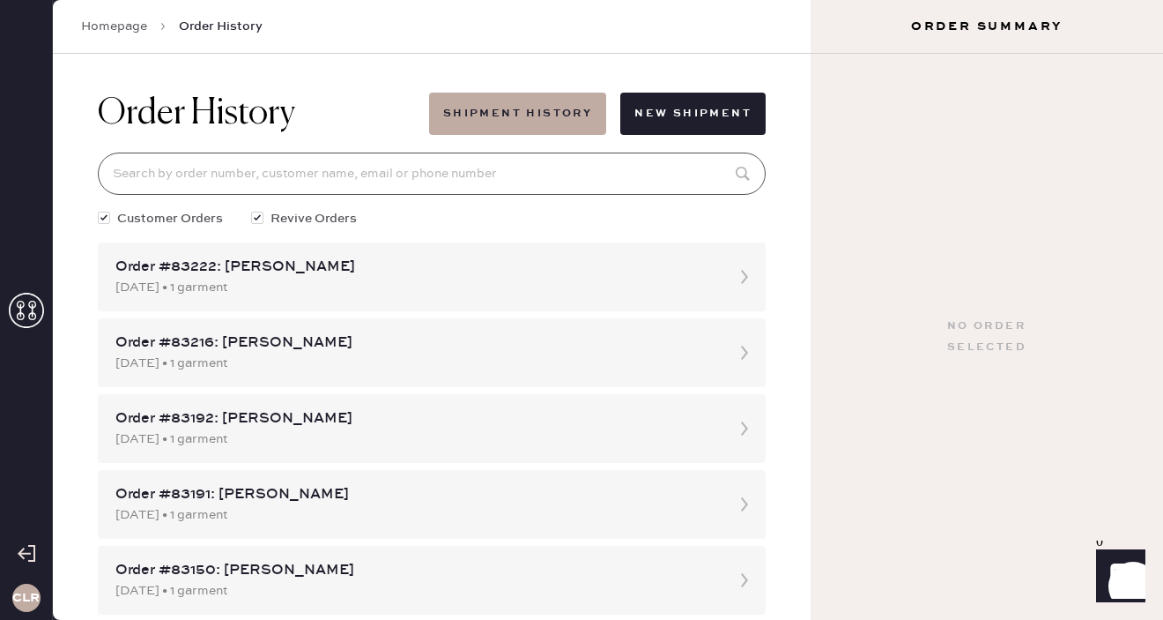
click at [320, 166] on input at bounding box center [432, 173] width 668 height 42
paste input "83434"
type input "83434"
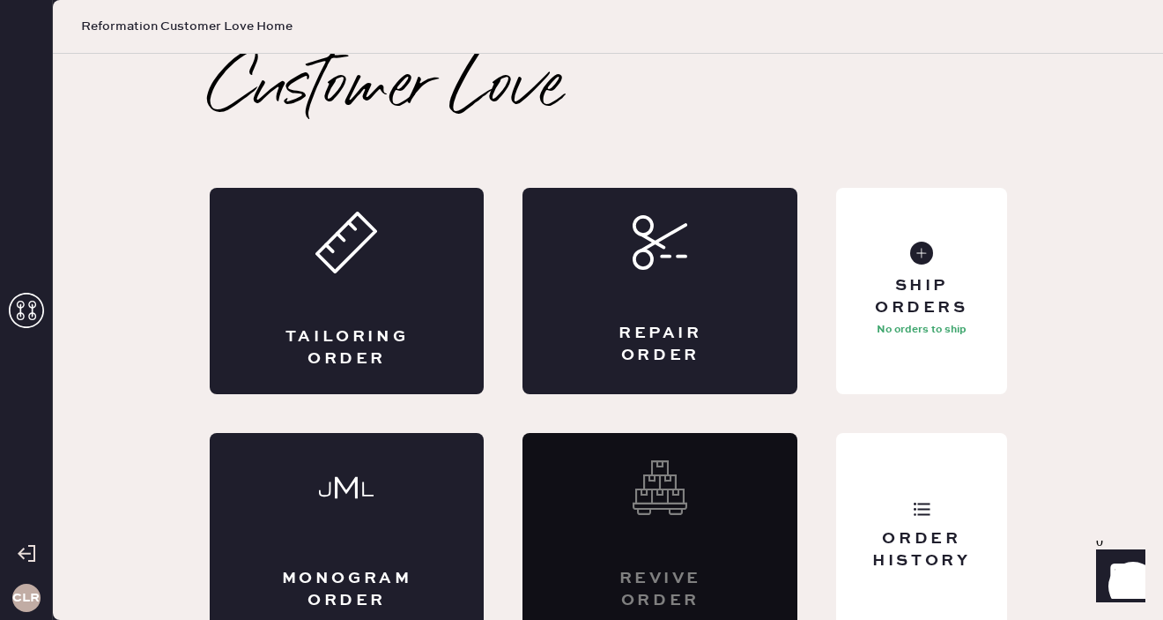
click at [28, 306] on icon at bounding box center [26, 310] width 35 height 35
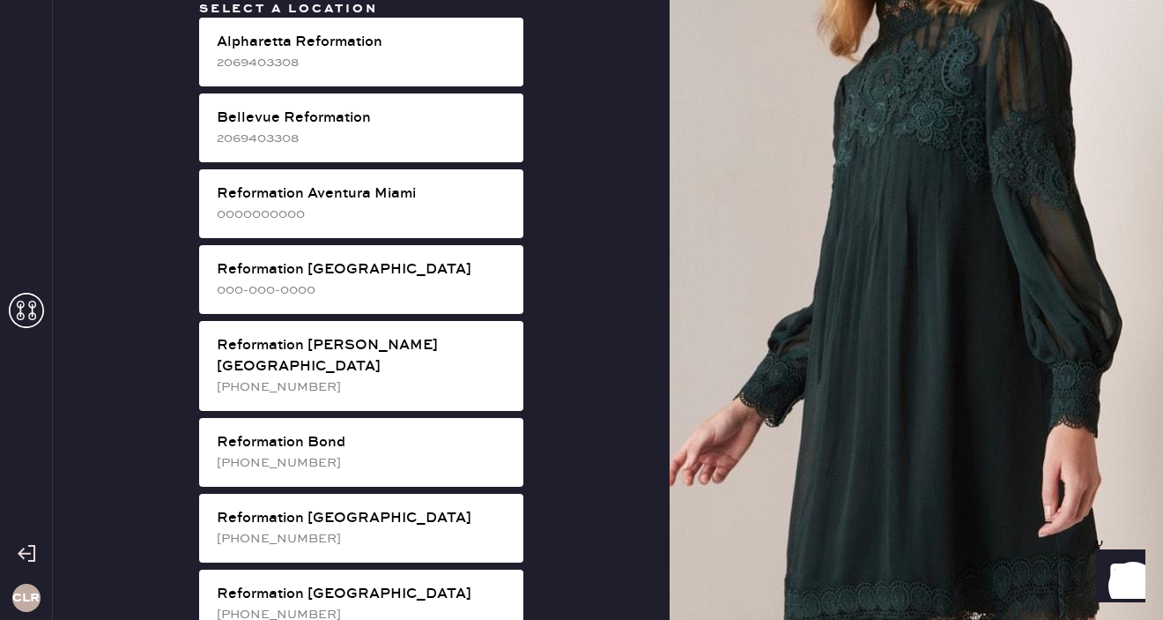
click at [32, 320] on icon at bounding box center [26, 310] width 35 height 35
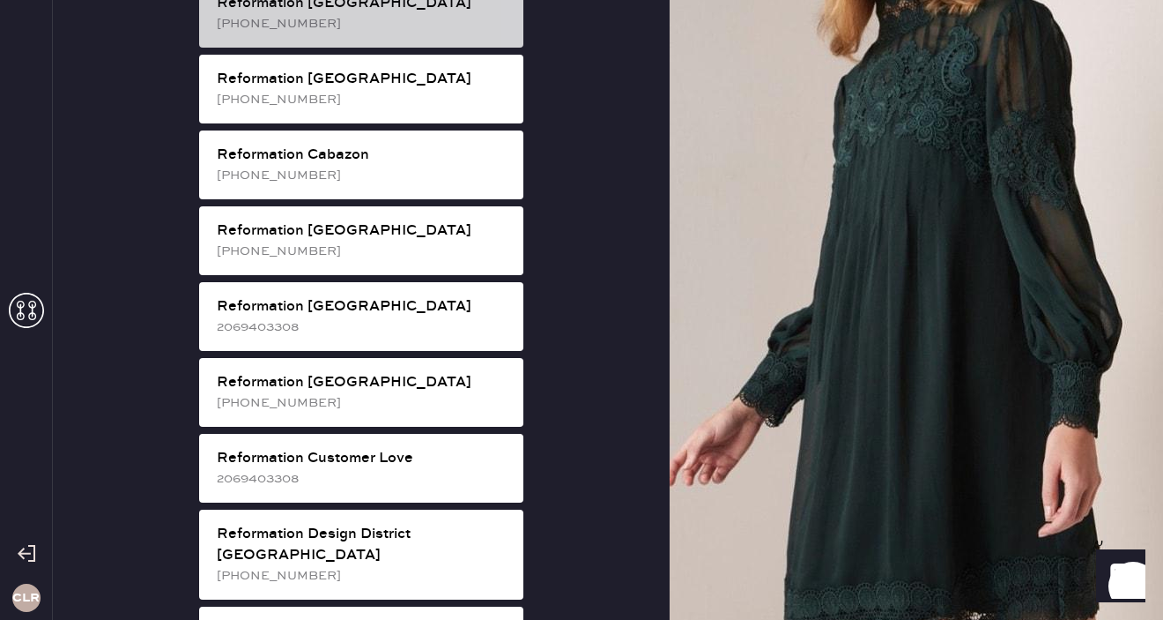
scroll to position [610, 0]
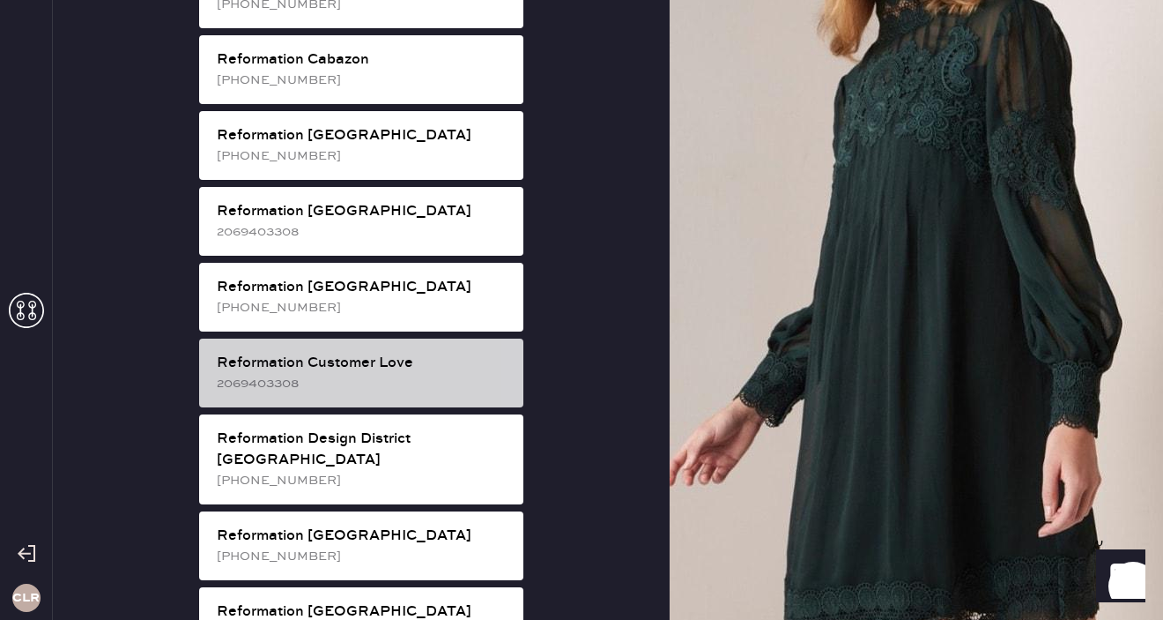
click at [437, 373] on div "Reformation Customer Love 2069403308" at bounding box center [361, 372] width 324 height 69
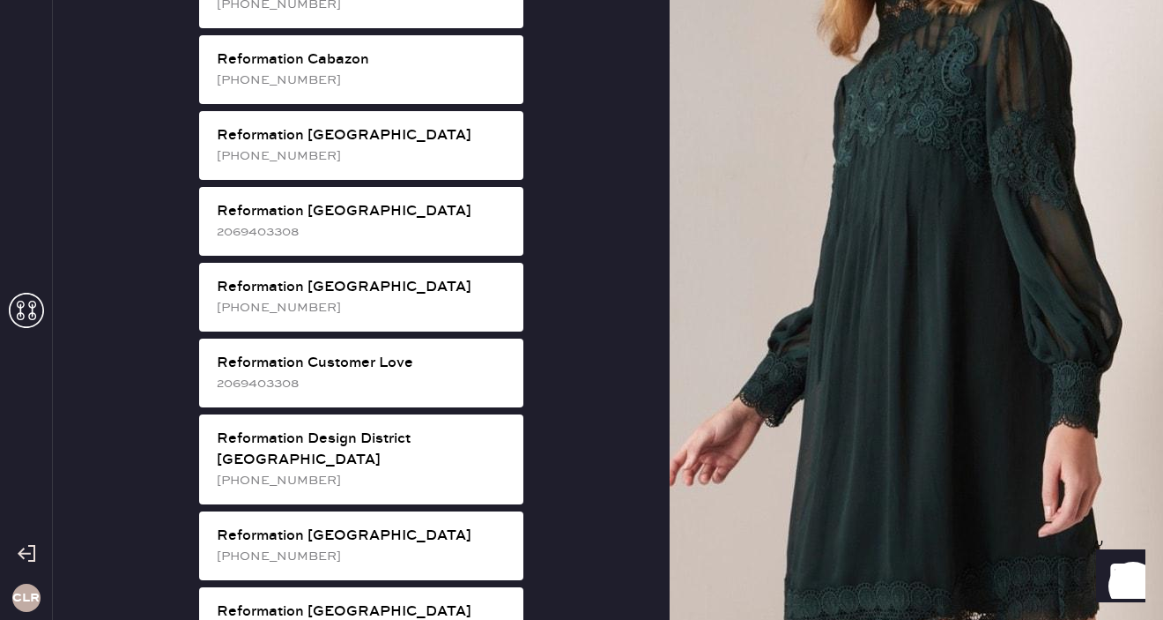
scroll to position [19, 0]
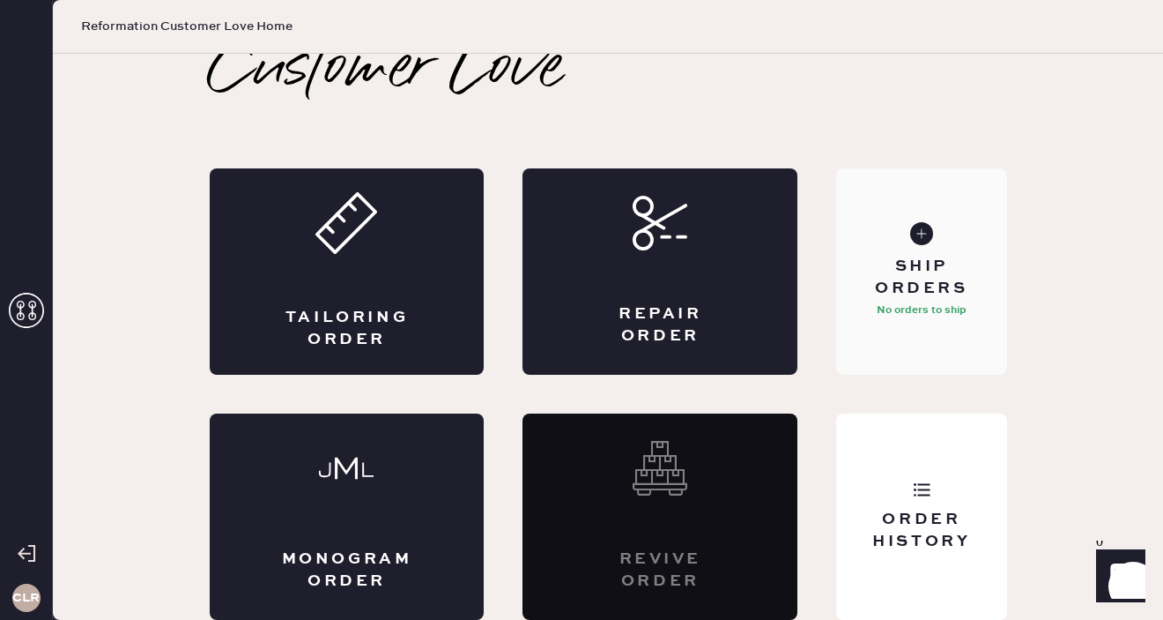
click at [930, 297] on div "Ship Orders" at bounding box center [921, 278] width 142 height 44
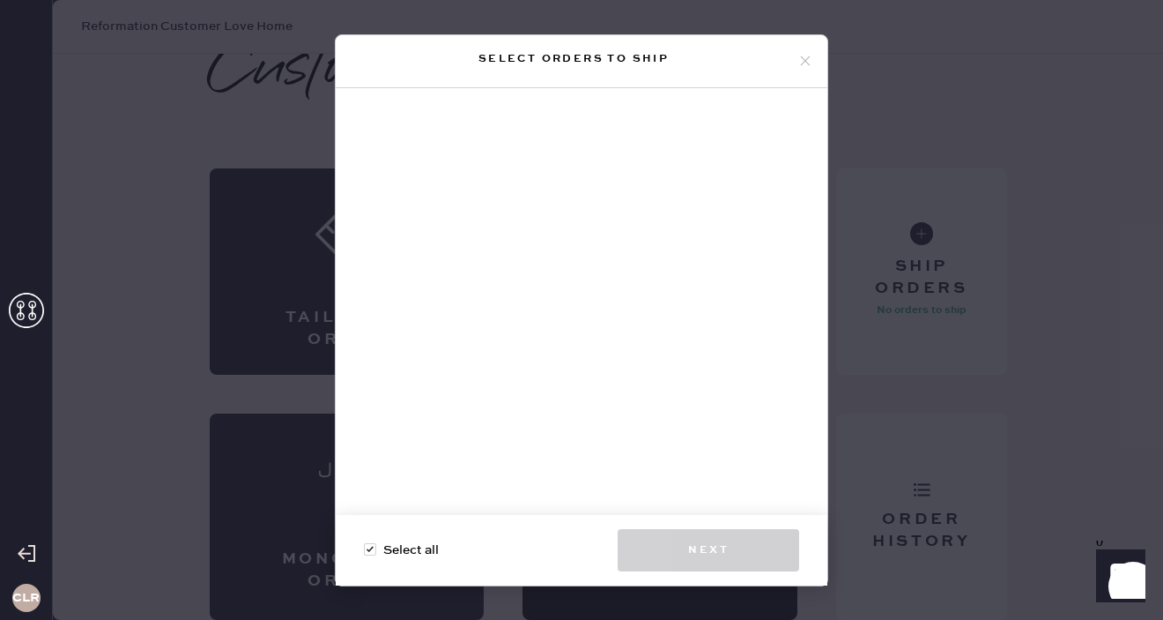
click at [801, 55] on icon at bounding box center [806, 61] width 16 height 16
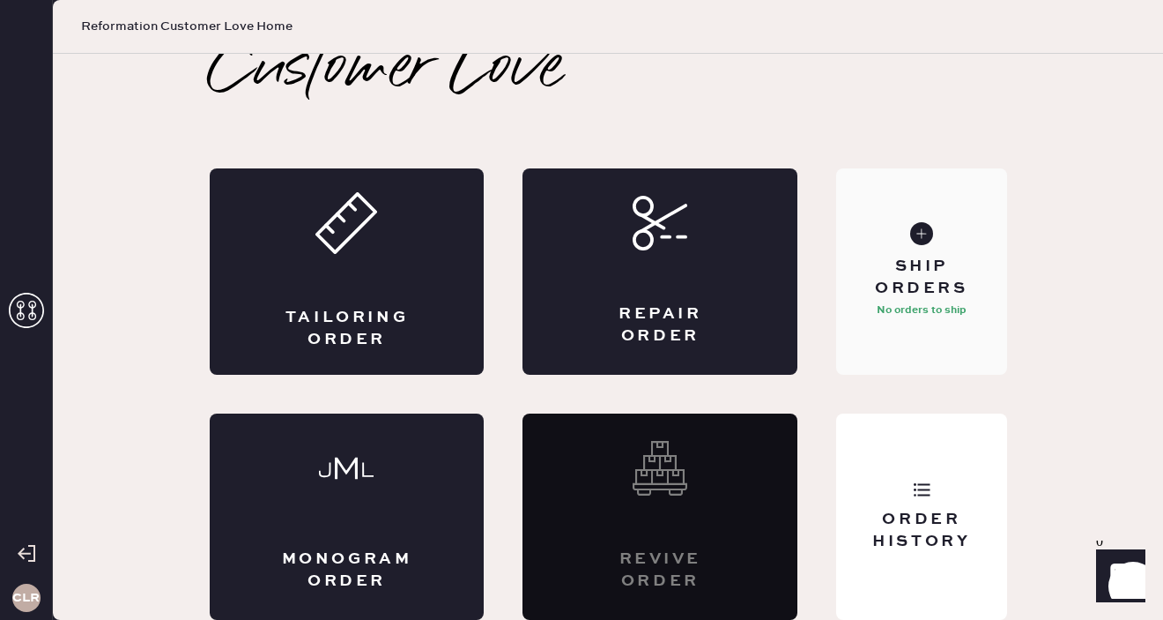
scroll to position [0, 0]
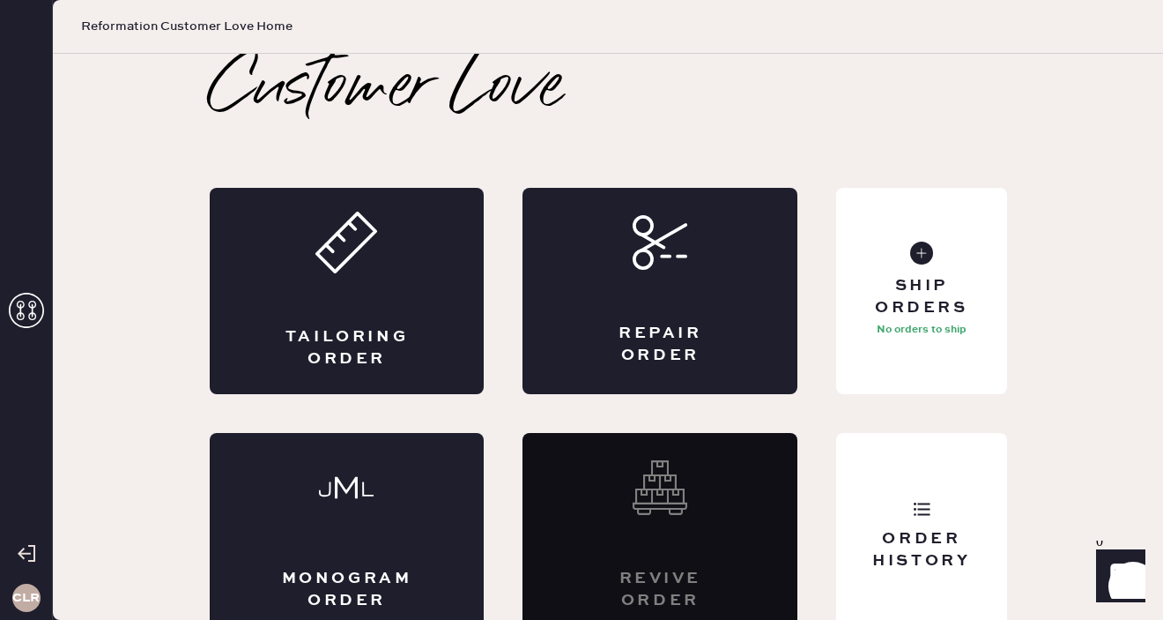
click at [30, 541] on div at bounding box center [26, 553] width 52 height 44
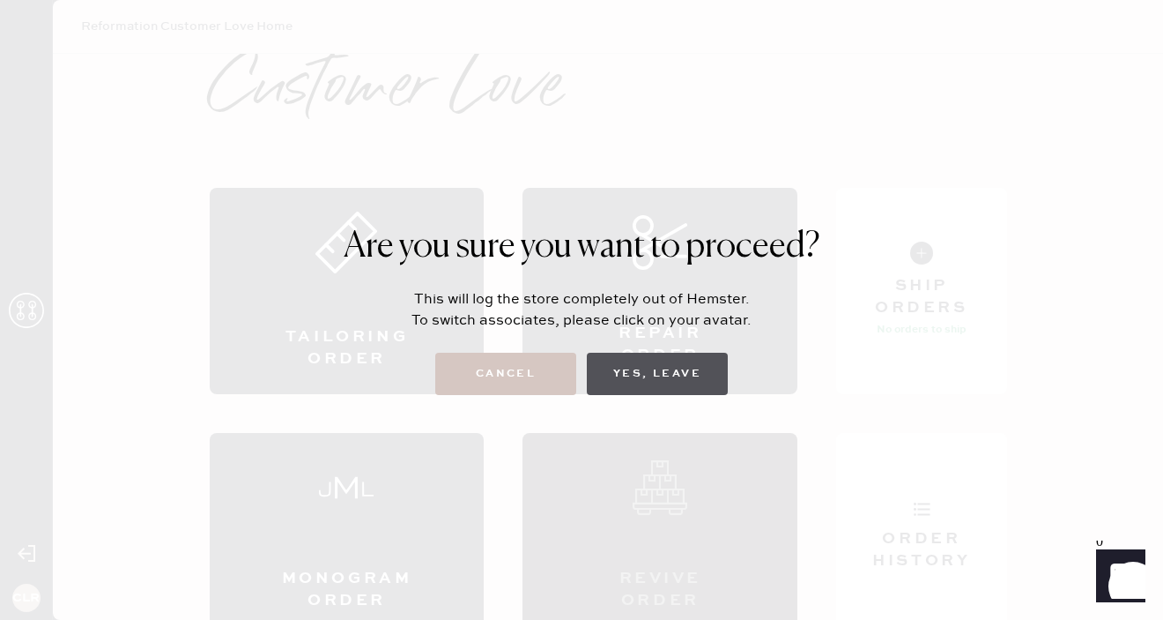
click at [668, 375] on button "Yes, Leave" at bounding box center [657, 374] width 141 height 42
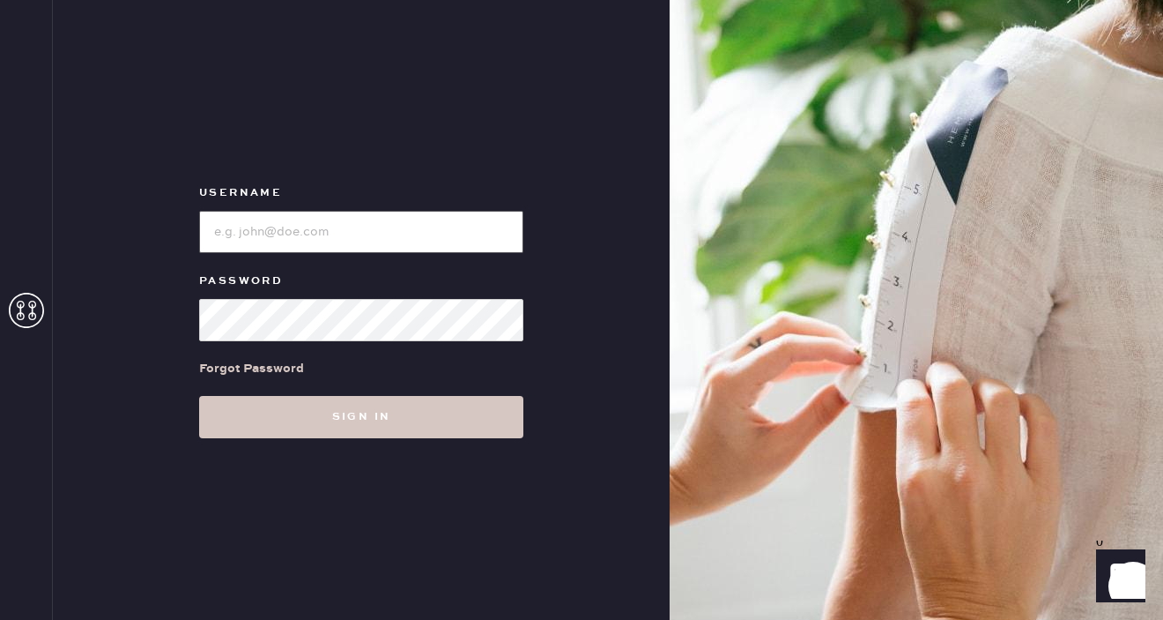
type input "reformation+customerlove@hemster.co"
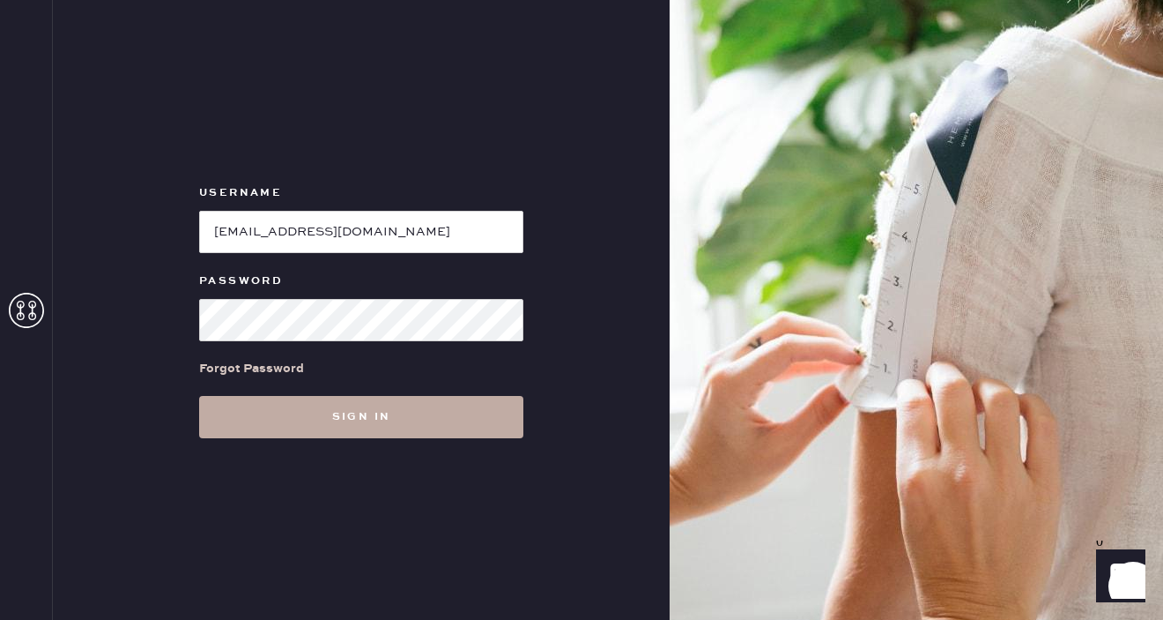
click at [306, 414] on button "Sign in" at bounding box center [361, 417] width 324 height 42
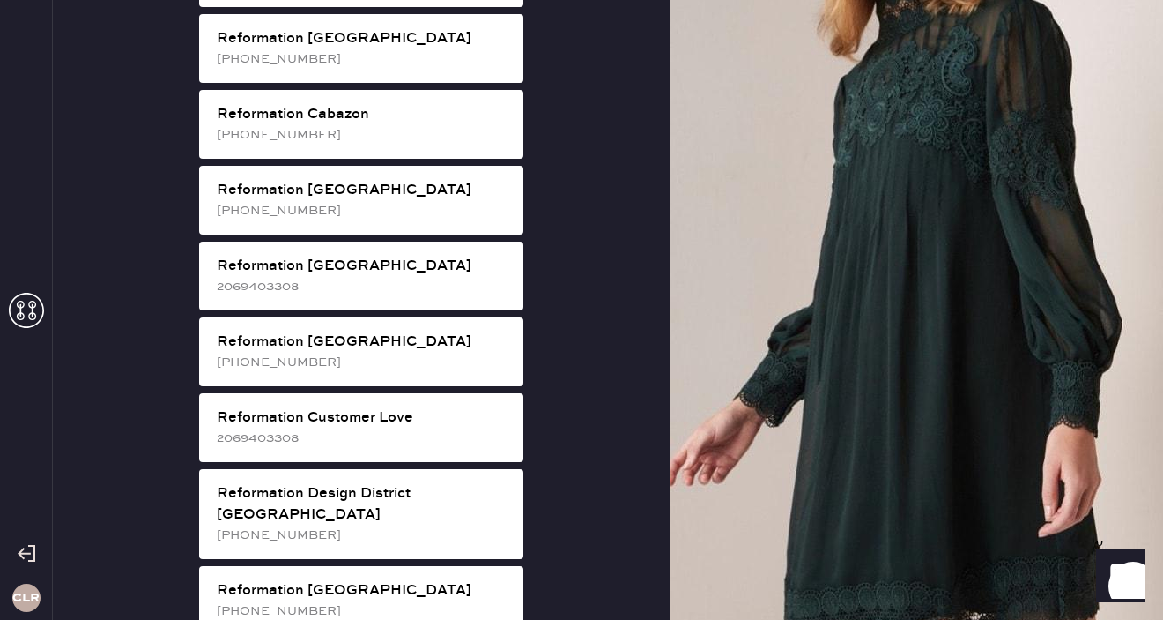
scroll to position [561, 0]
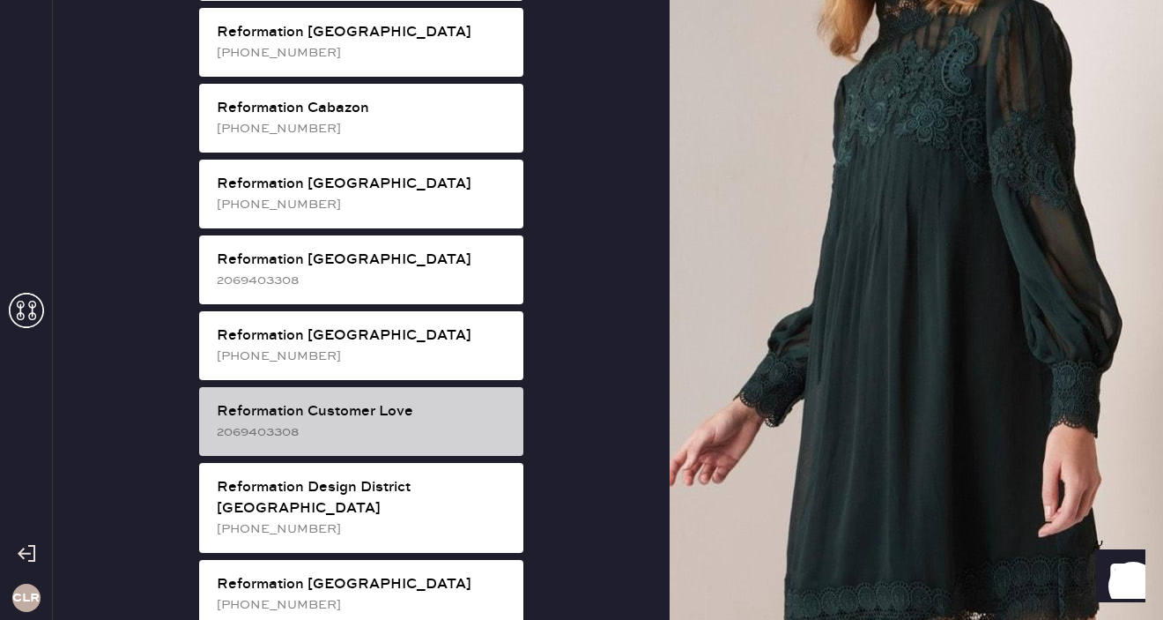
click at [394, 401] on div "Reformation Customer Love" at bounding box center [363, 411] width 293 height 21
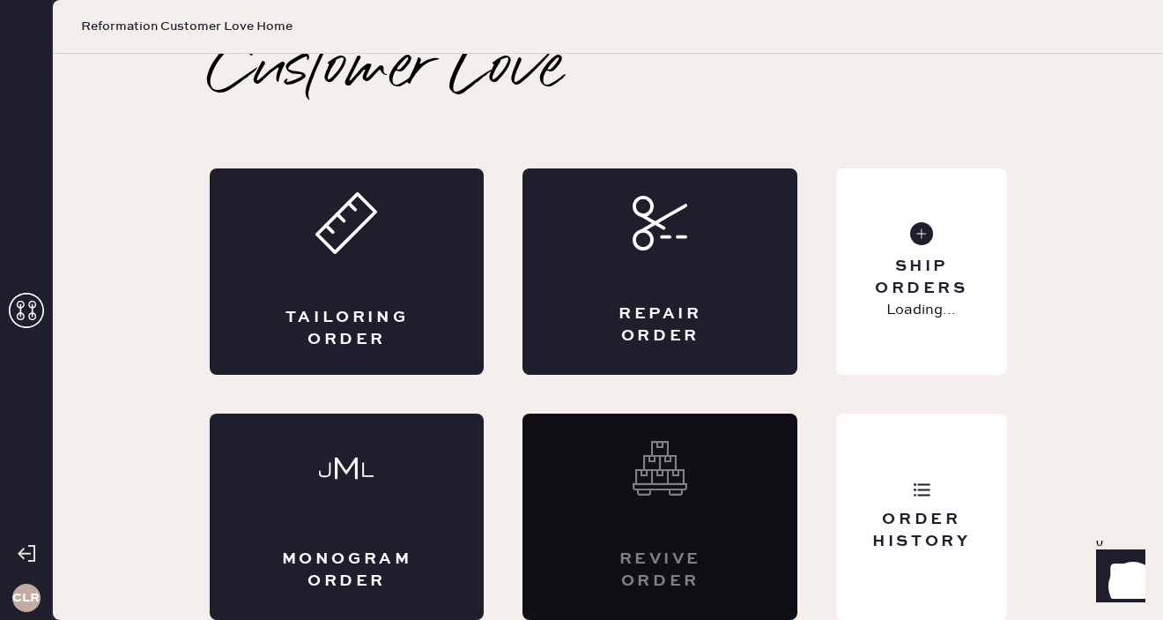
scroll to position [19, 0]
click at [27, 298] on icon at bounding box center [26, 310] width 35 height 35
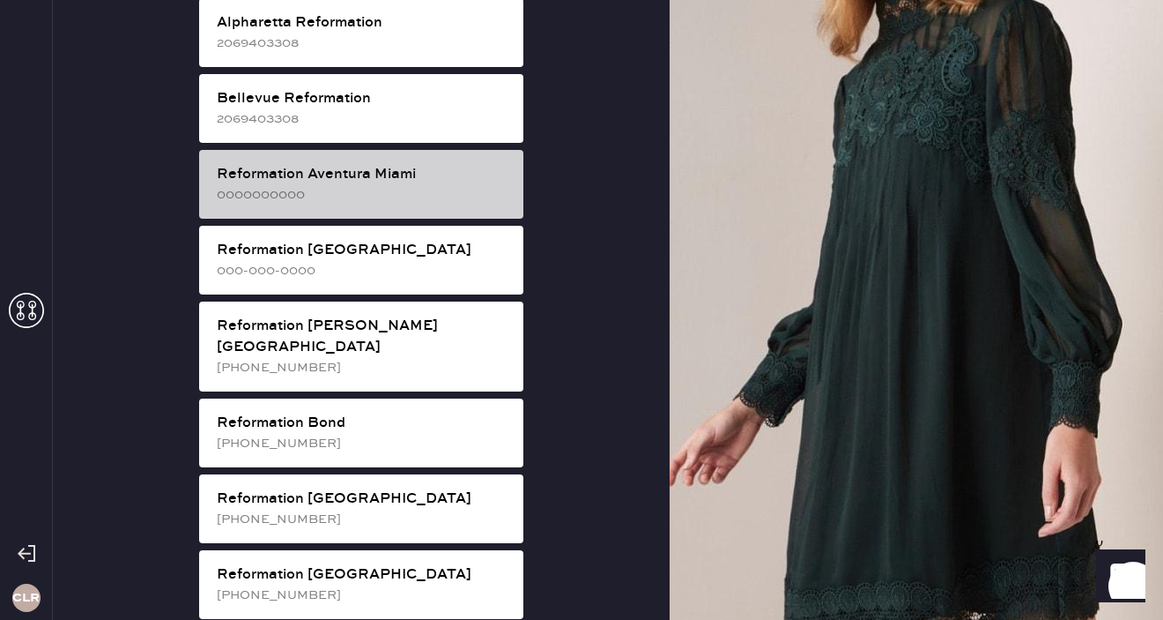
scroll to position [0, 0]
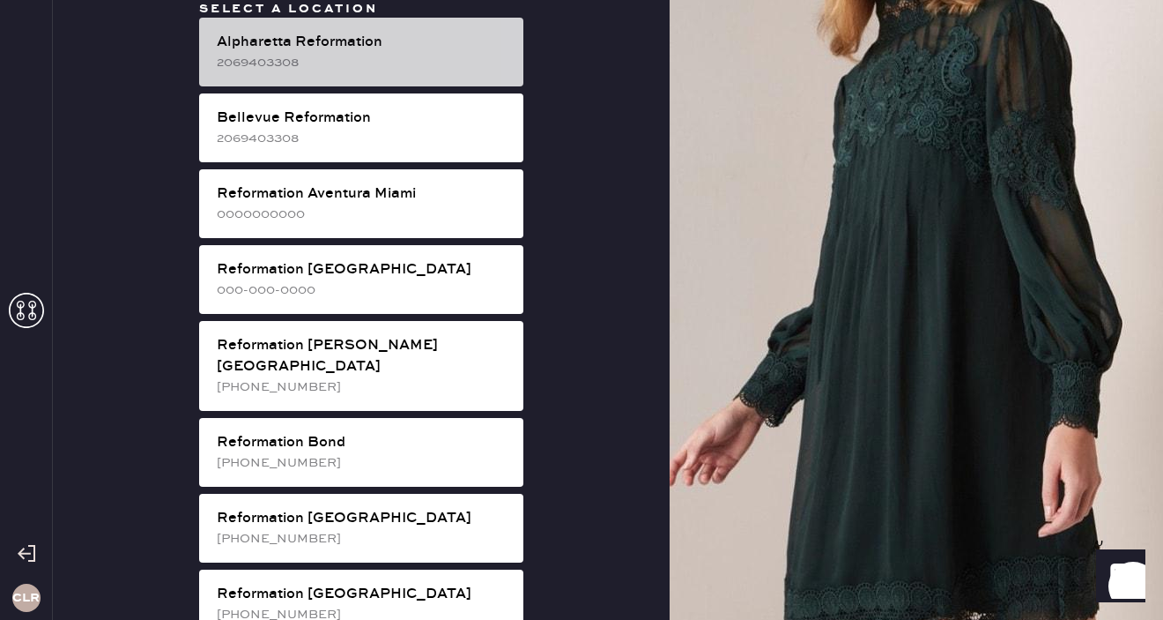
click at [293, 41] on div "Alpharetta Reformation" at bounding box center [363, 42] width 293 height 21
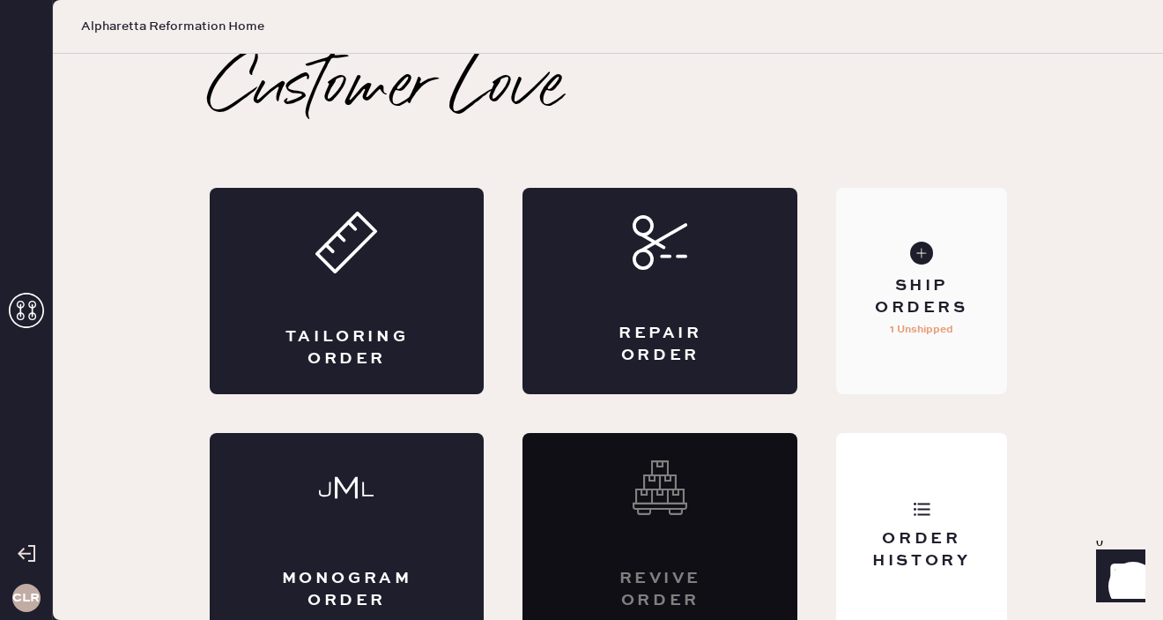
click at [918, 268] on div "Ship Orders 1 Unshipped" at bounding box center [921, 291] width 170 height 206
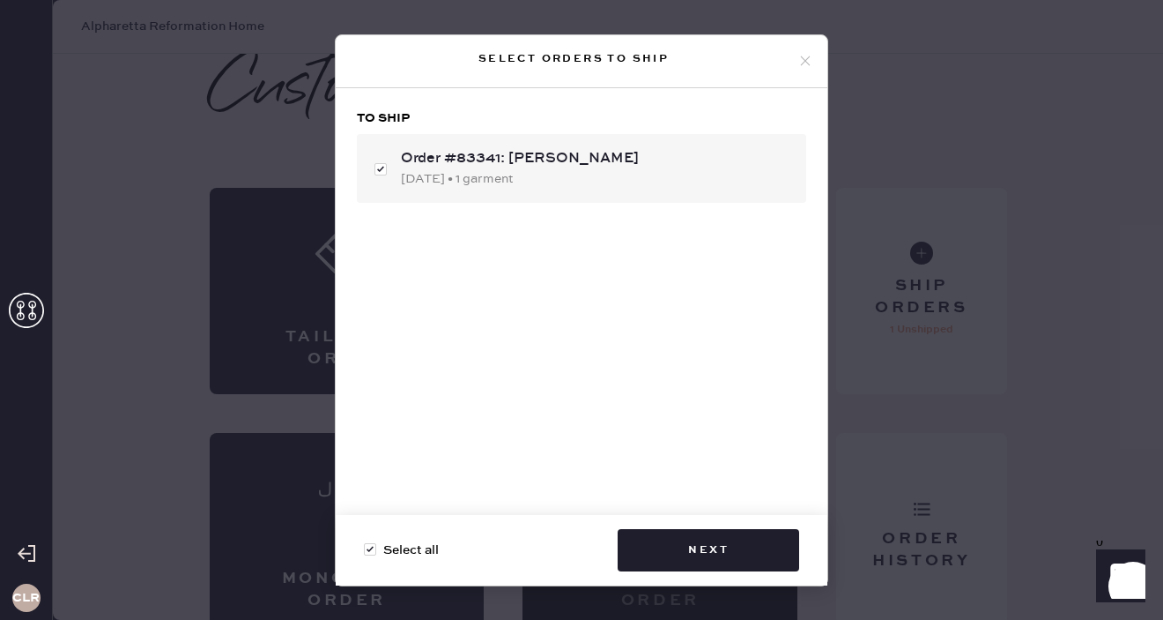
click at [803, 63] on use at bounding box center [806, 61] width 10 height 10
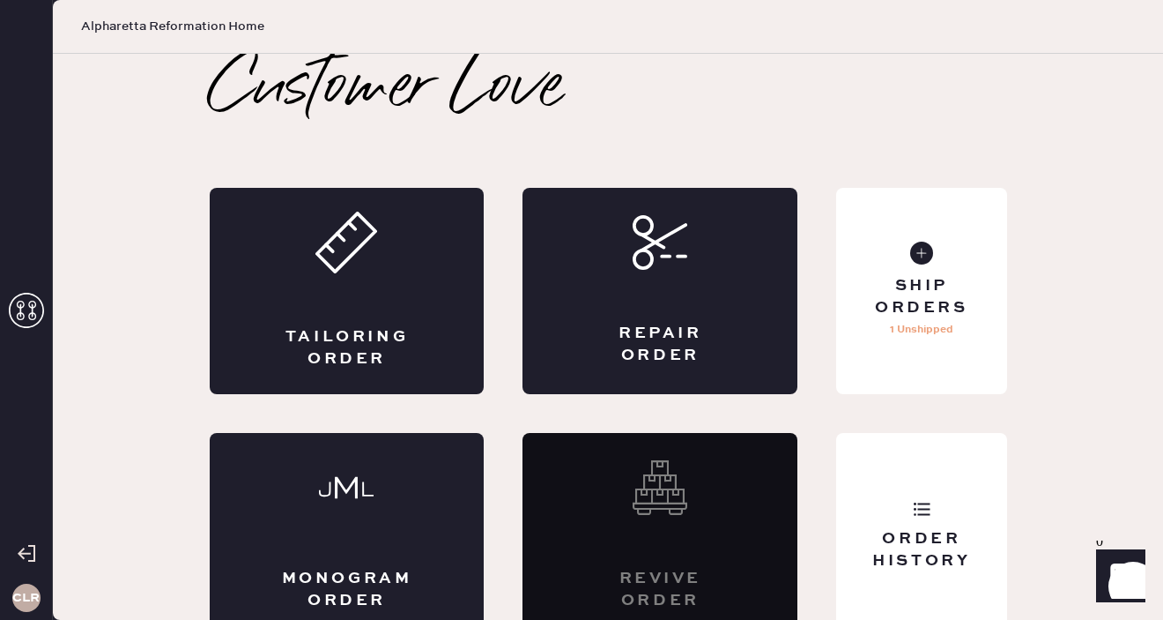
click at [32, 313] on use at bounding box center [26, 310] width 35 height 35
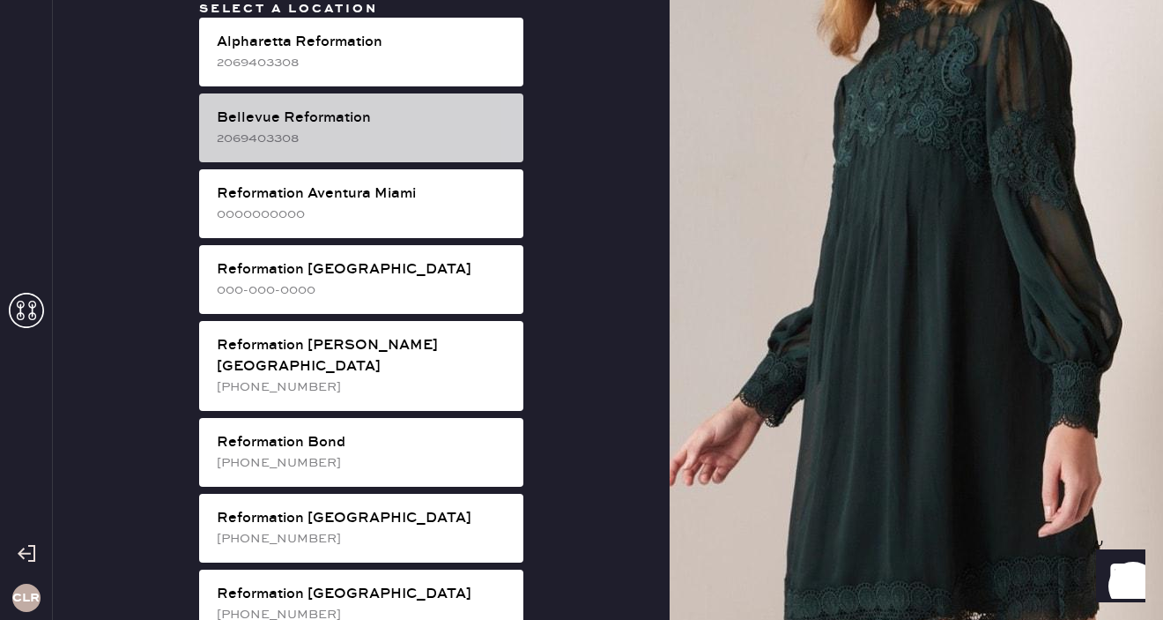
click at [431, 137] on div "2069403308" at bounding box center [363, 138] width 293 height 19
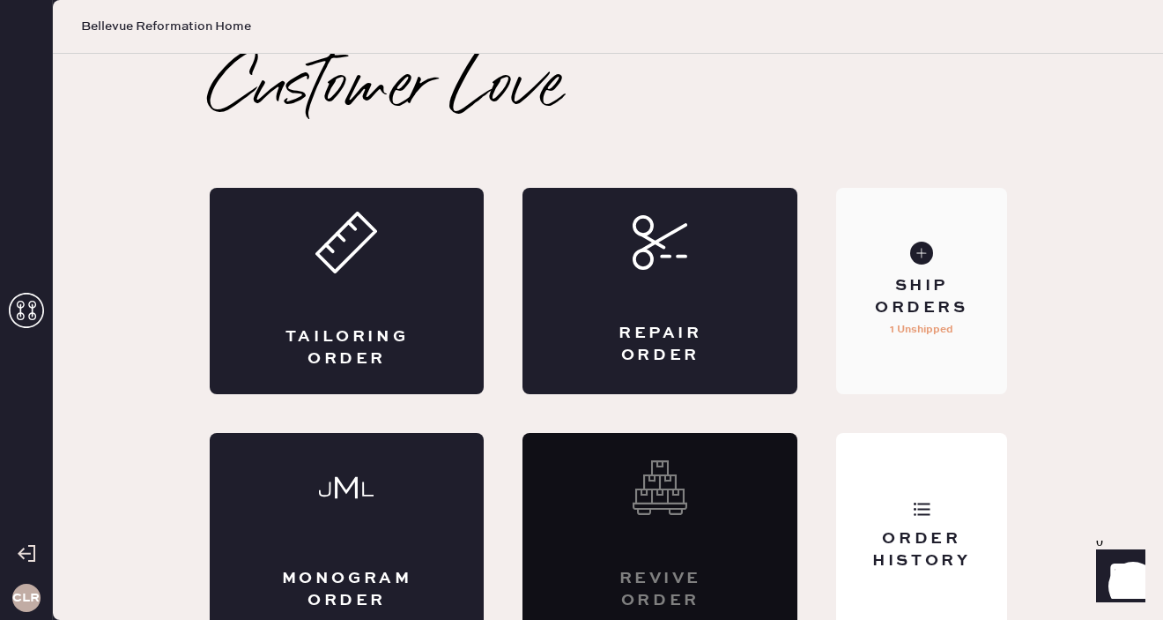
click at [912, 289] on div "Ship Orders" at bounding box center [921, 297] width 142 height 44
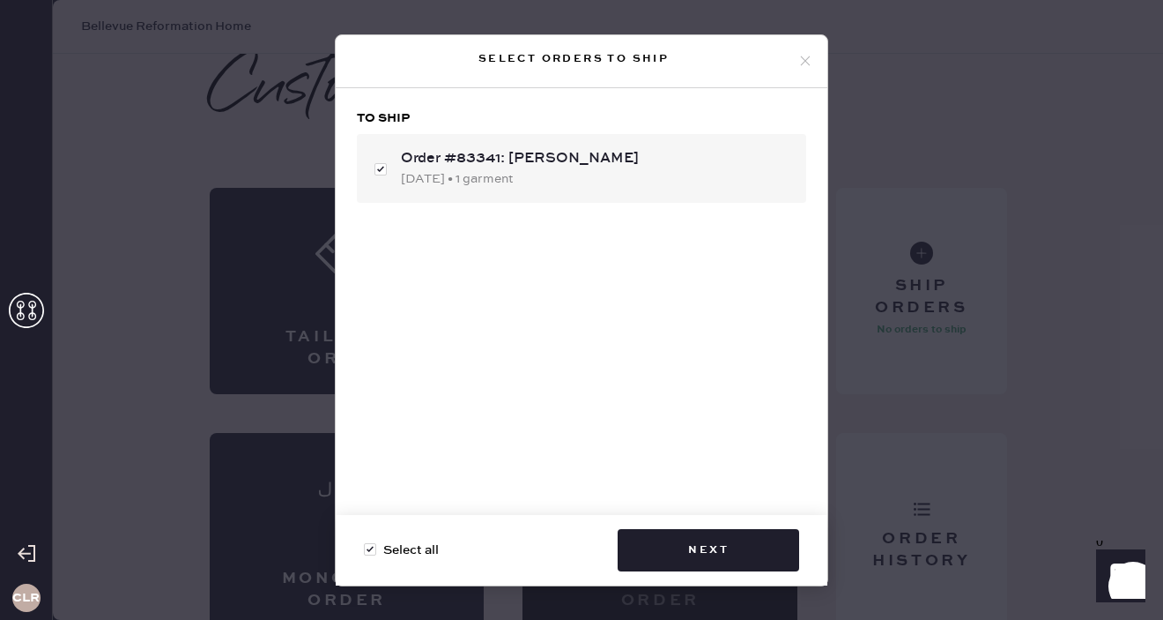
click at [803, 57] on icon at bounding box center [806, 61] width 16 height 16
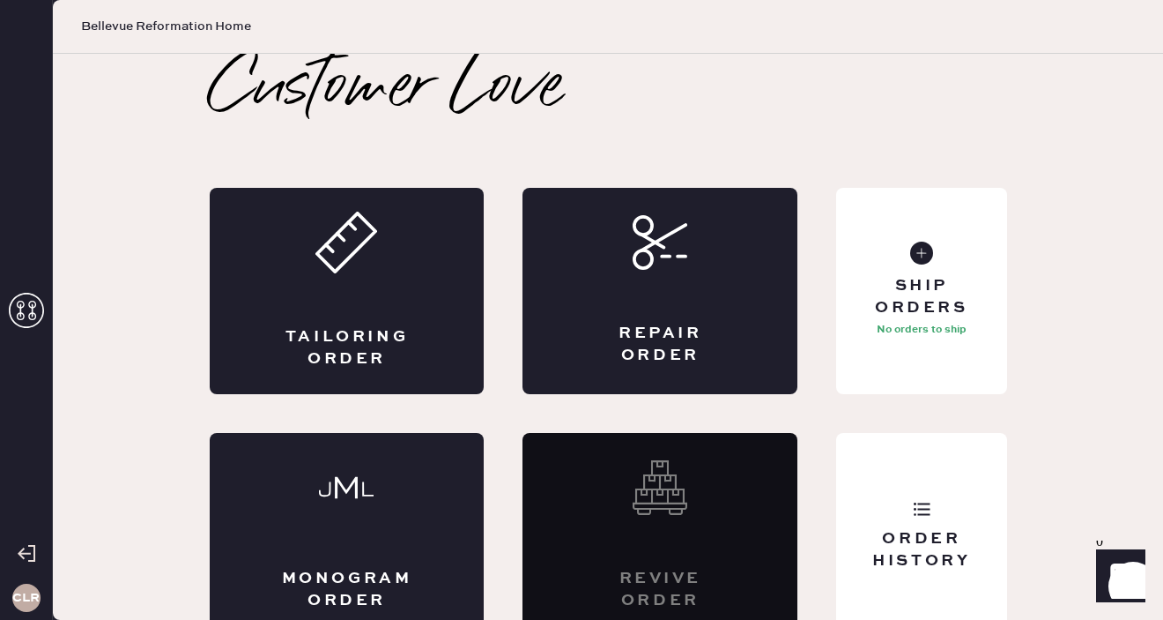
click at [26, 304] on icon at bounding box center [26, 310] width 35 height 35
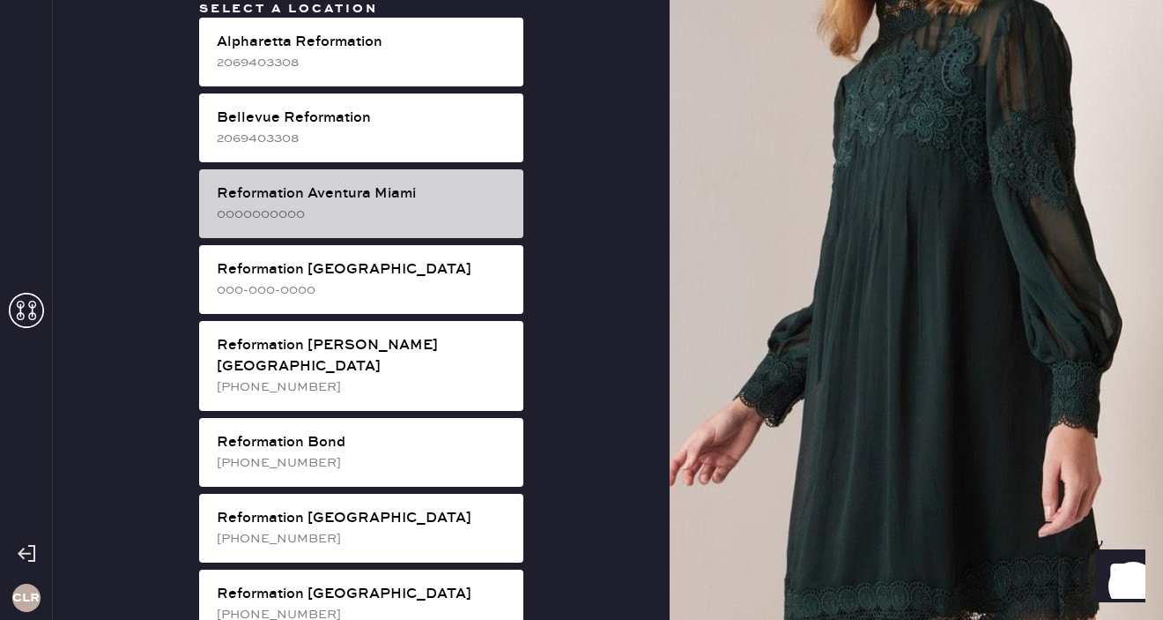
click at [369, 207] on div "0000000000" at bounding box center [363, 213] width 293 height 19
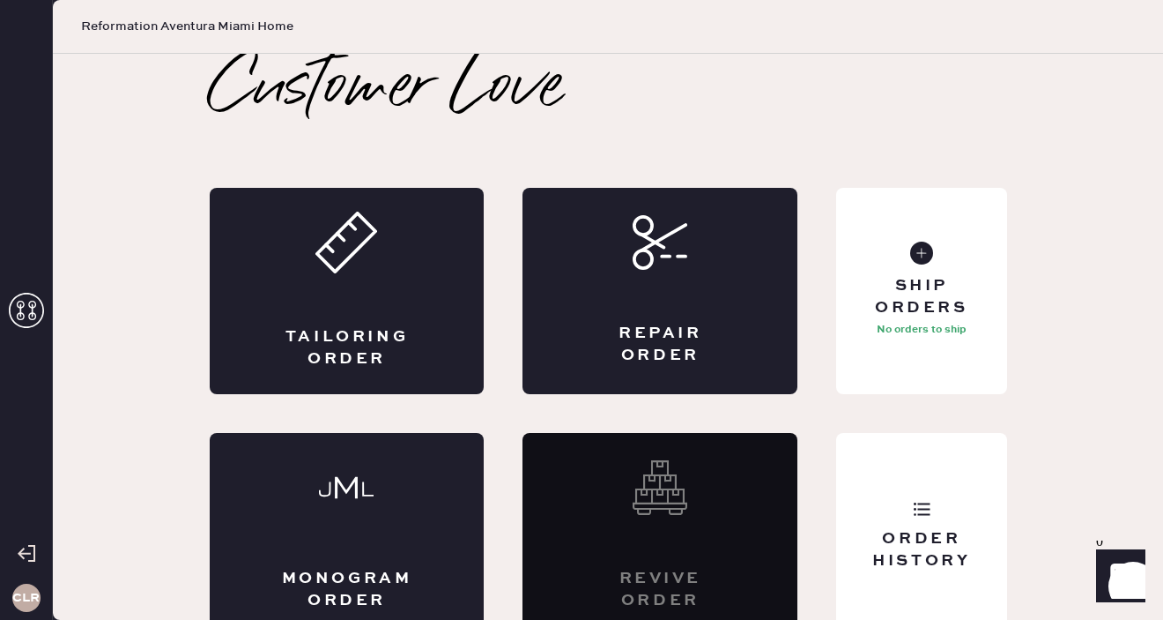
click at [37, 315] on icon at bounding box center [26, 310] width 35 height 35
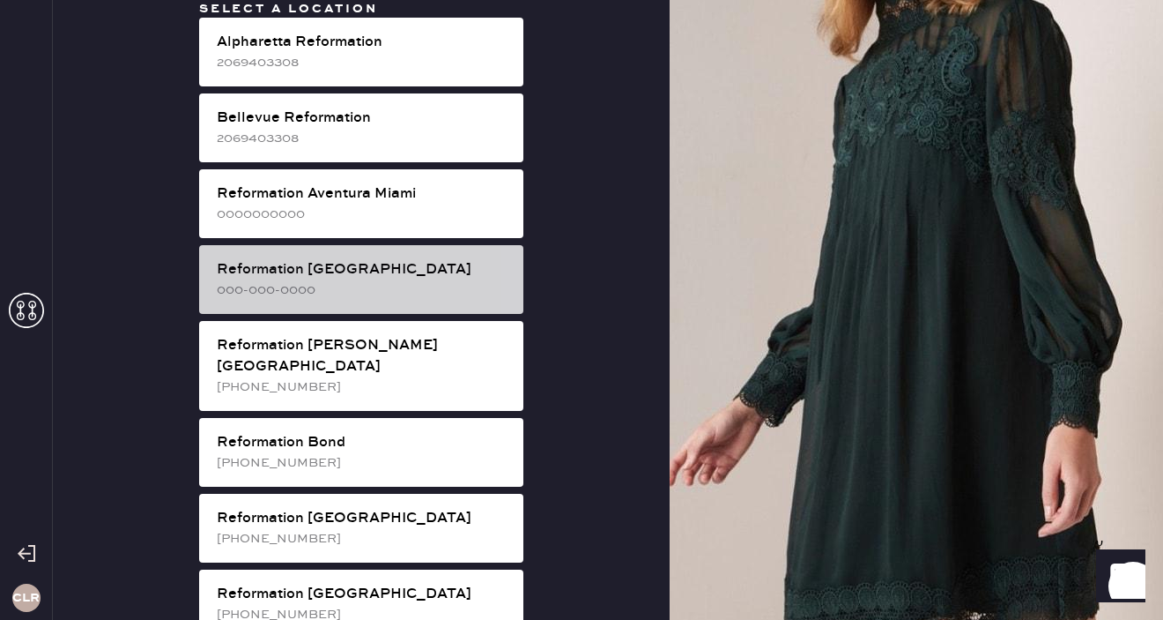
click at [343, 282] on div "000-000-0000" at bounding box center [363, 289] width 293 height 19
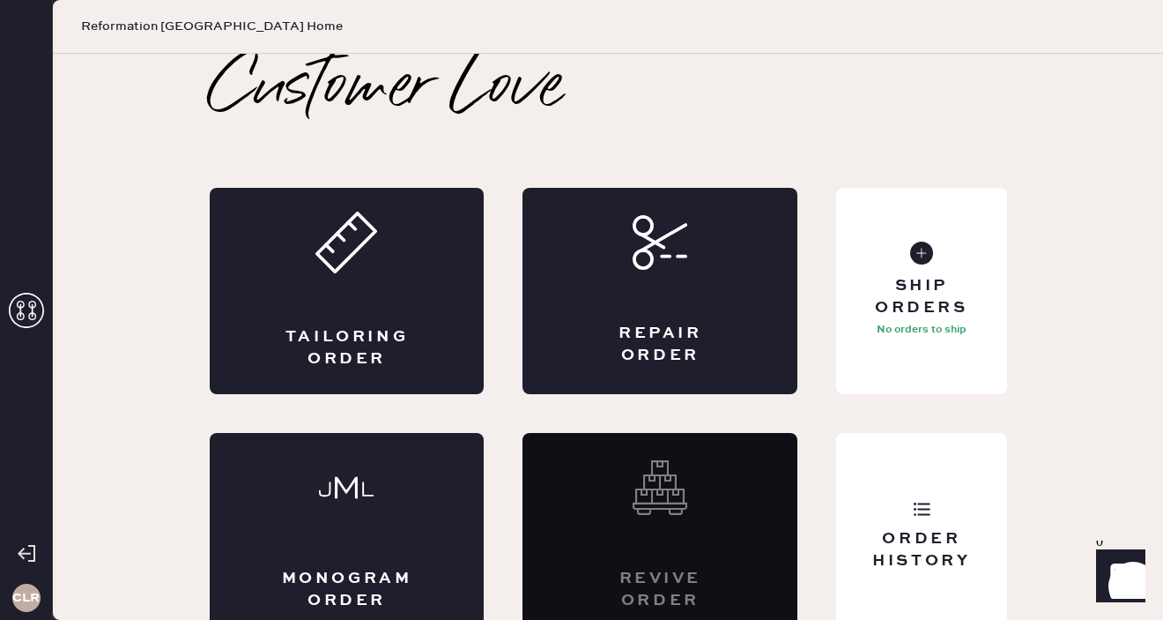
click at [35, 305] on use at bounding box center [26, 310] width 35 height 35
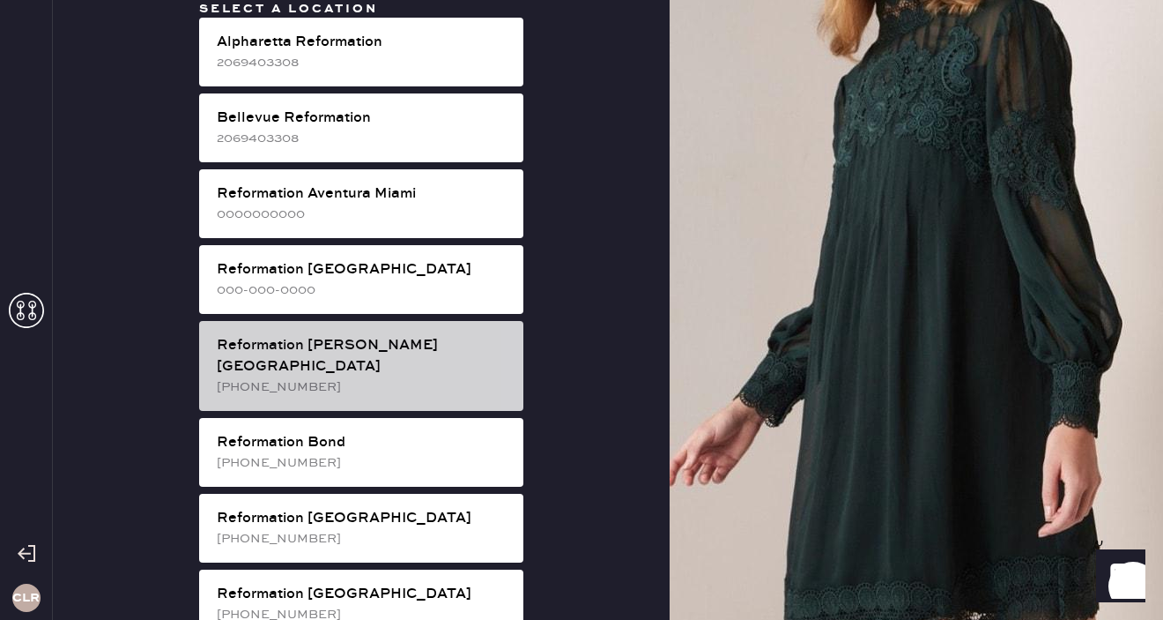
click at [386, 354] on div "Reformation [PERSON_NAME][GEOGRAPHIC_DATA]" at bounding box center [363, 356] width 293 height 42
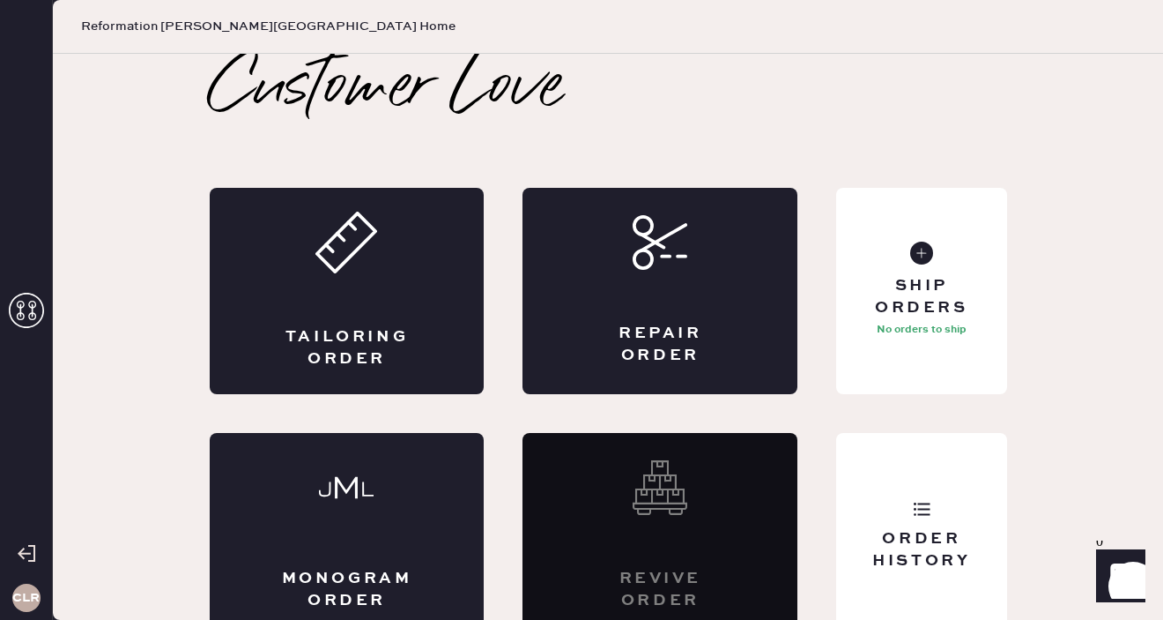
click at [24, 308] on icon at bounding box center [26, 310] width 35 height 35
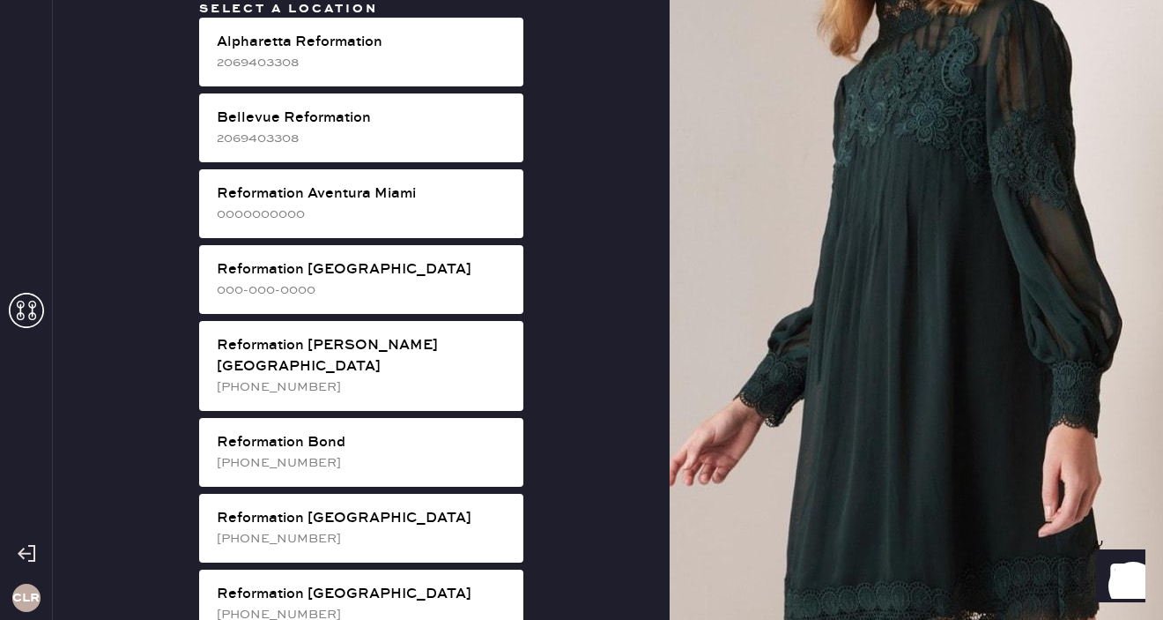
scroll to position [122, 0]
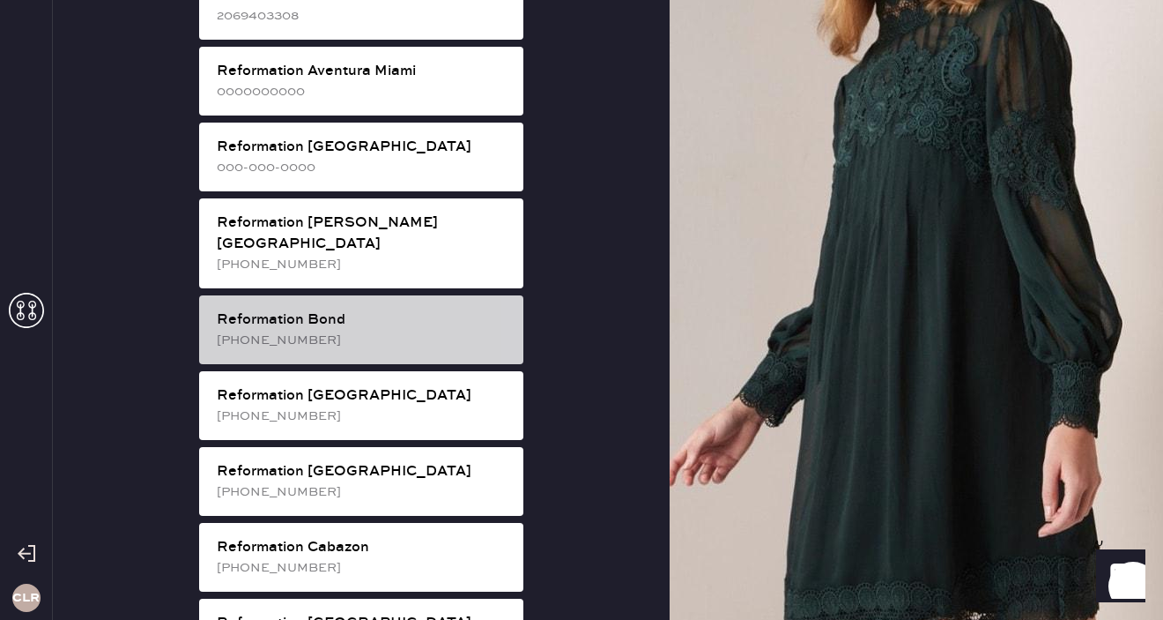
click at [370, 309] on div "Reformation Bond" at bounding box center [363, 319] width 293 height 21
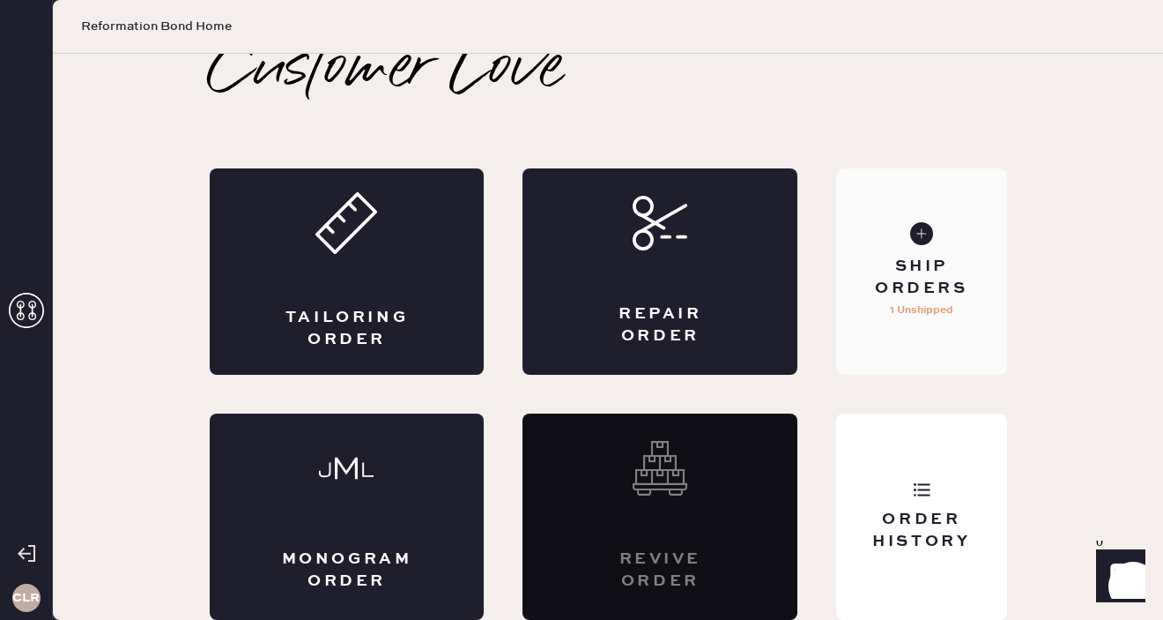
click at [952, 286] on div "Ship Orders" at bounding box center [921, 278] width 142 height 44
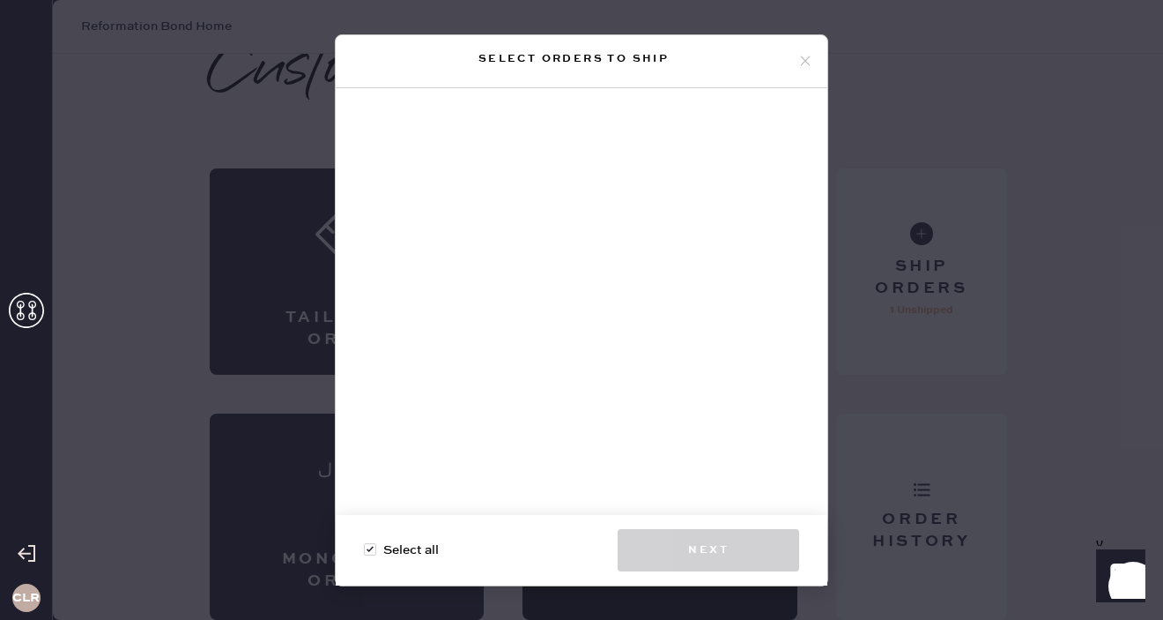
checkbox input "true"
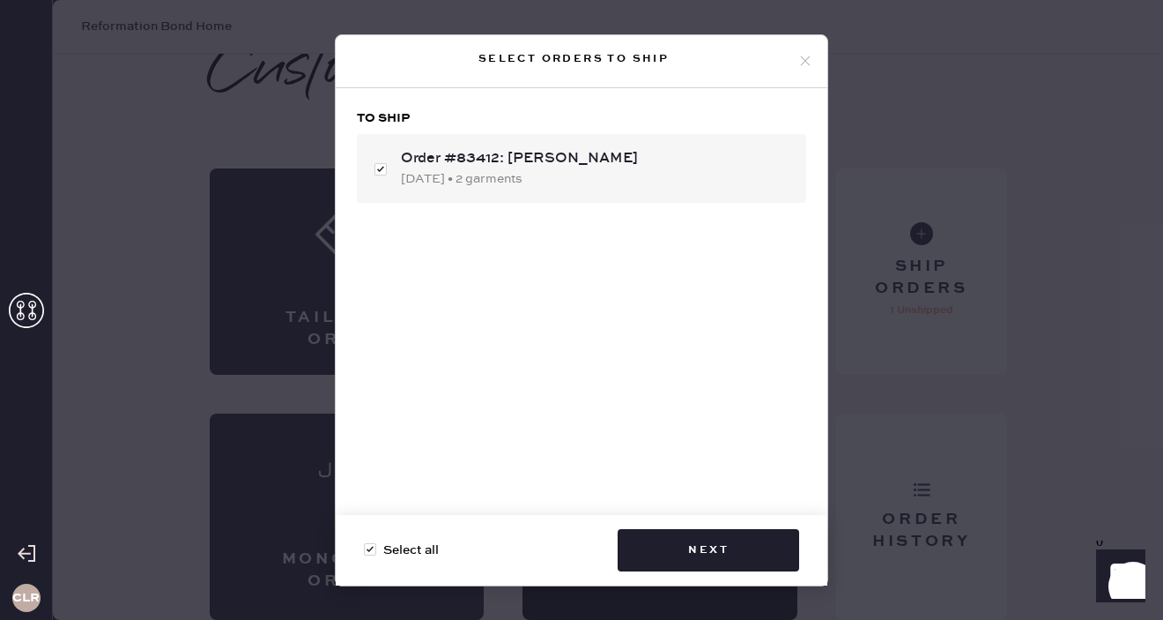
click at [801, 61] on icon at bounding box center [806, 61] width 16 height 16
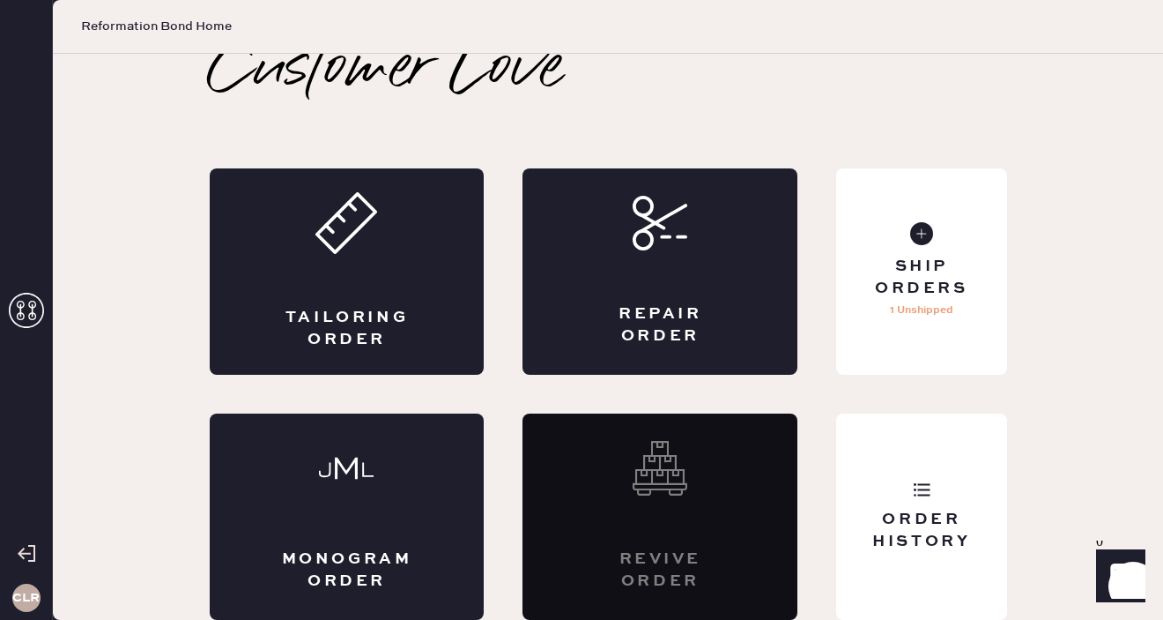
click at [26, 305] on icon at bounding box center [26, 310] width 35 height 35
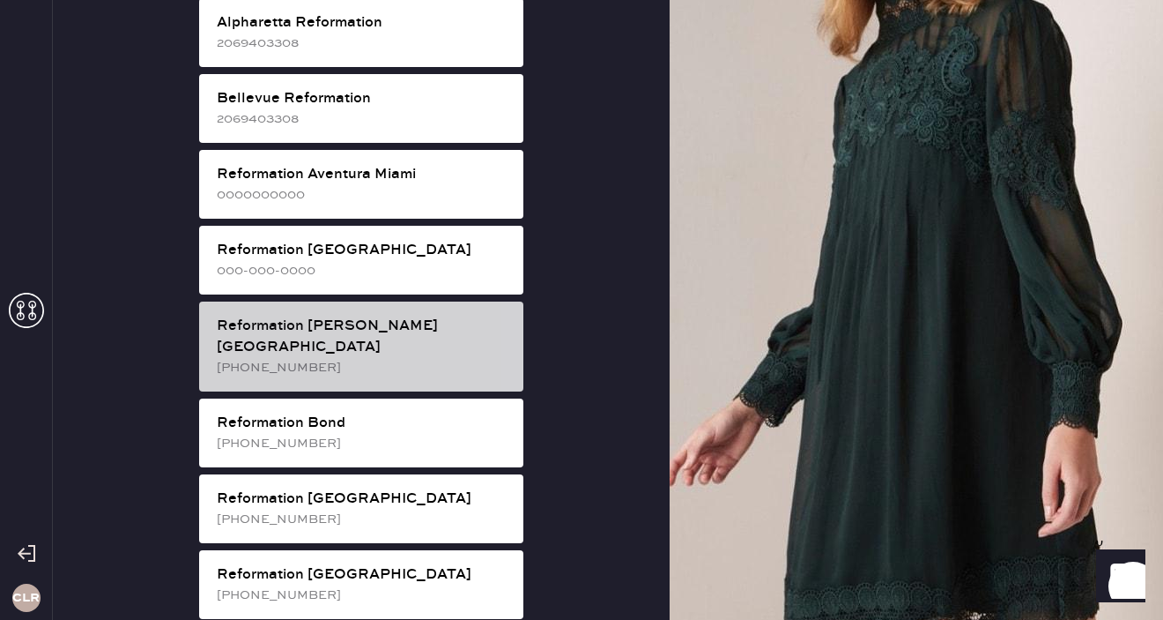
scroll to position [96, 0]
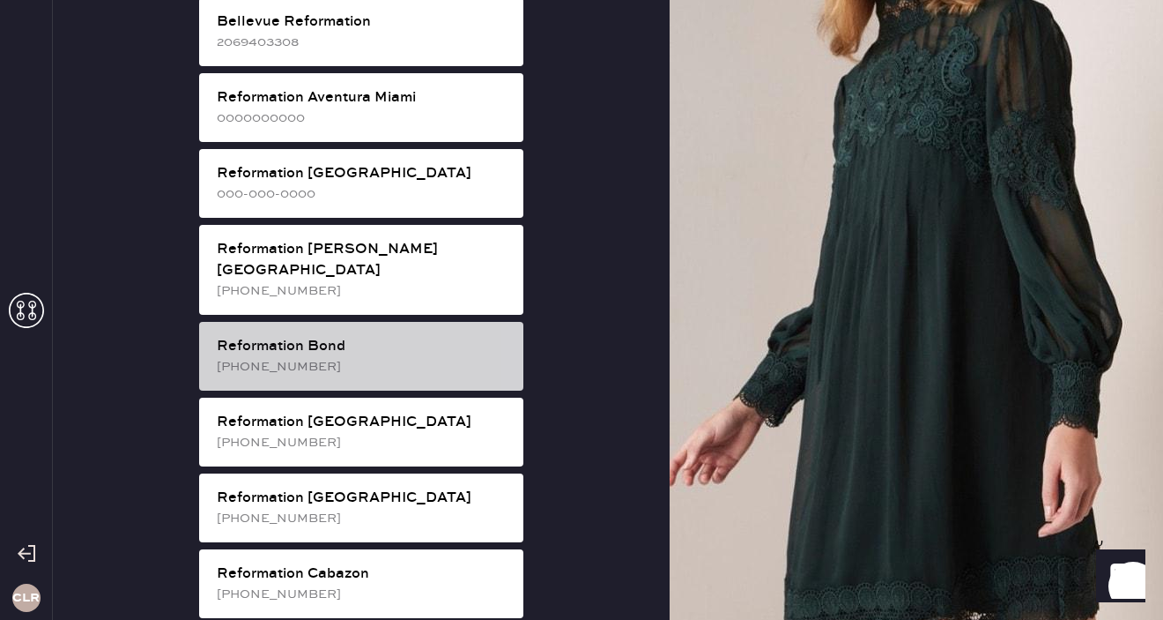
click at [404, 336] on div "Reformation Bond" at bounding box center [363, 346] width 293 height 21
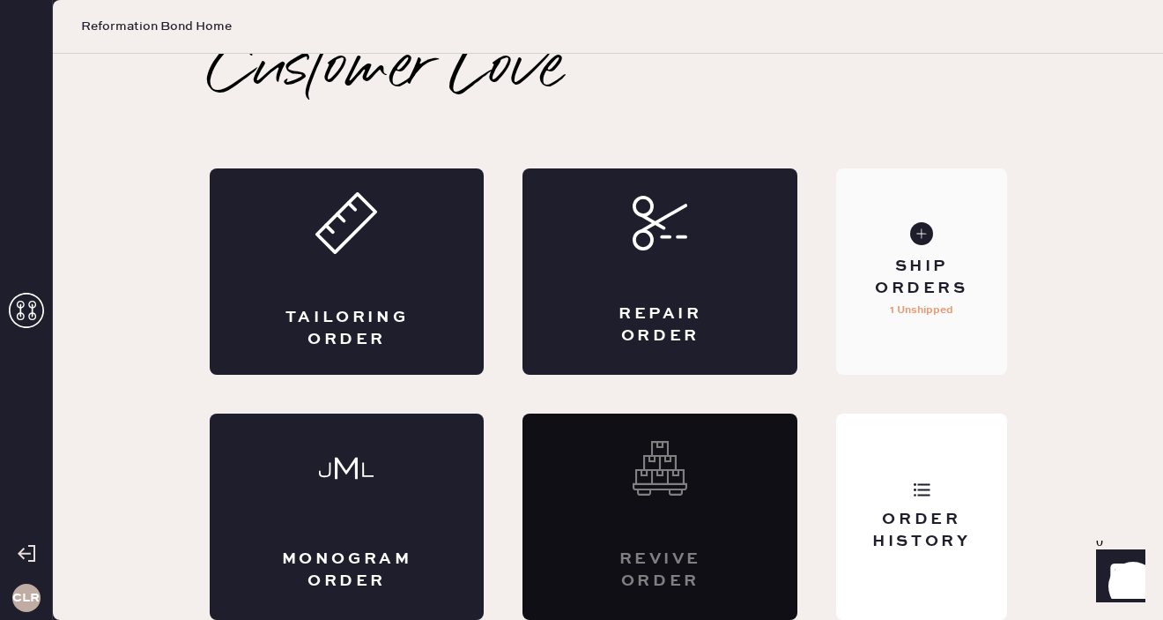
click at [922, 299] on div "Ship Orders" at bounding box center [921, 278] width 142 height 44
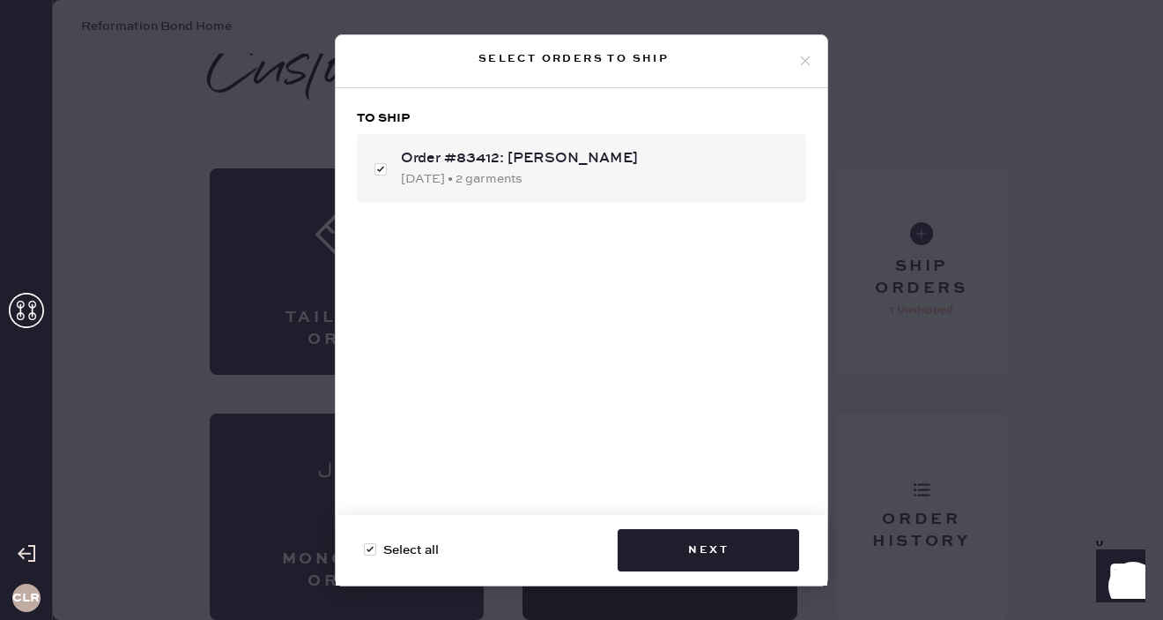
click at [810, 63] on icon at bounding box center [806, 61] width 16 height 16
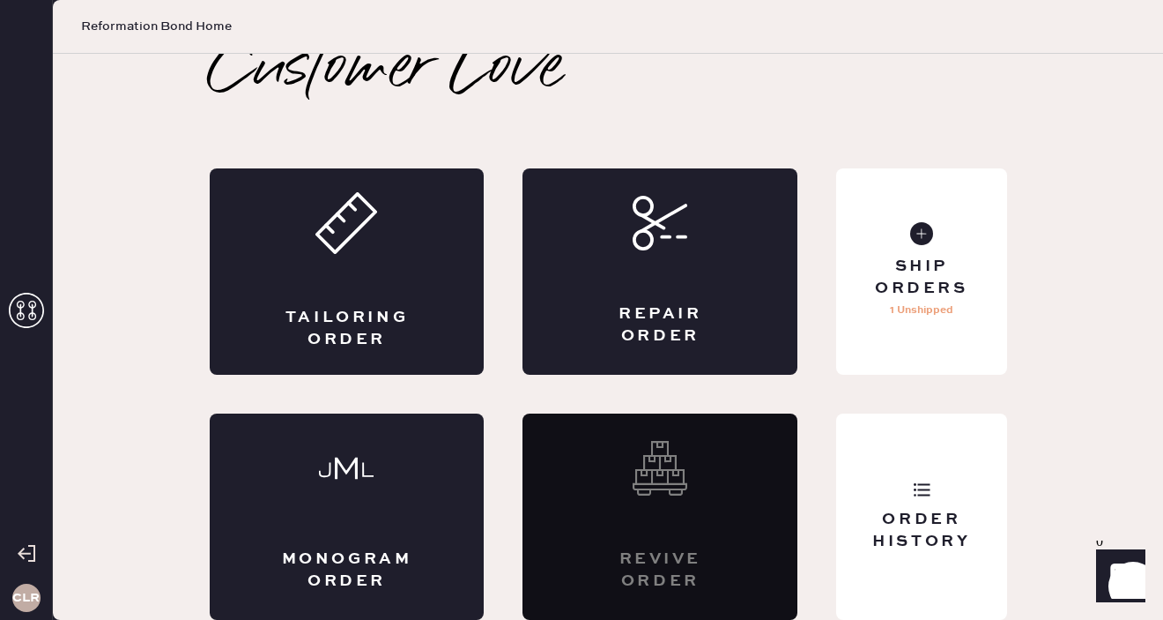
click at [30, 307] on use at bounding box center [26, 310] width 35 height 35
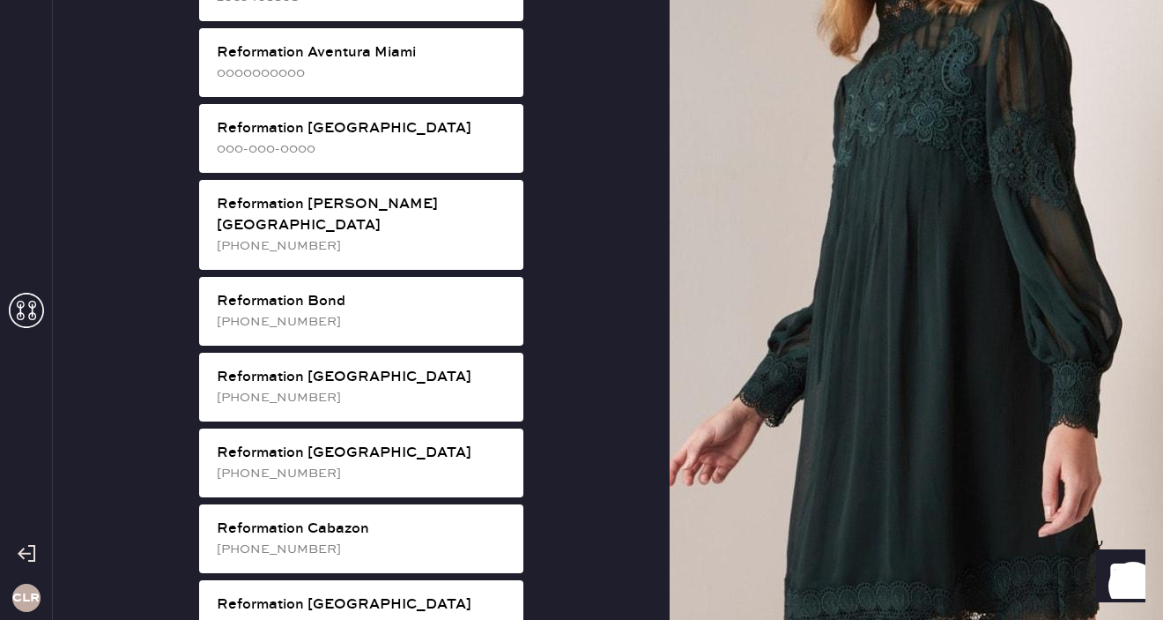
scroll to position [143, 0]
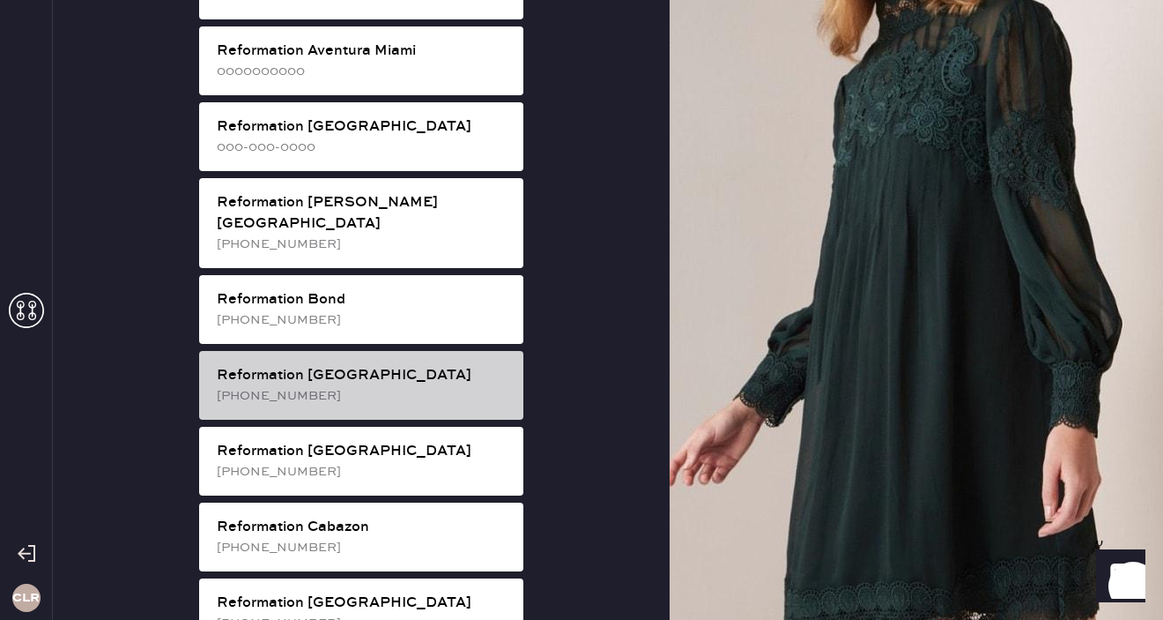
click at [380, 365] on div "Reformation [GEOGRAPHIC_DATA]" at bounding box center [363, 375] width 293 height 21
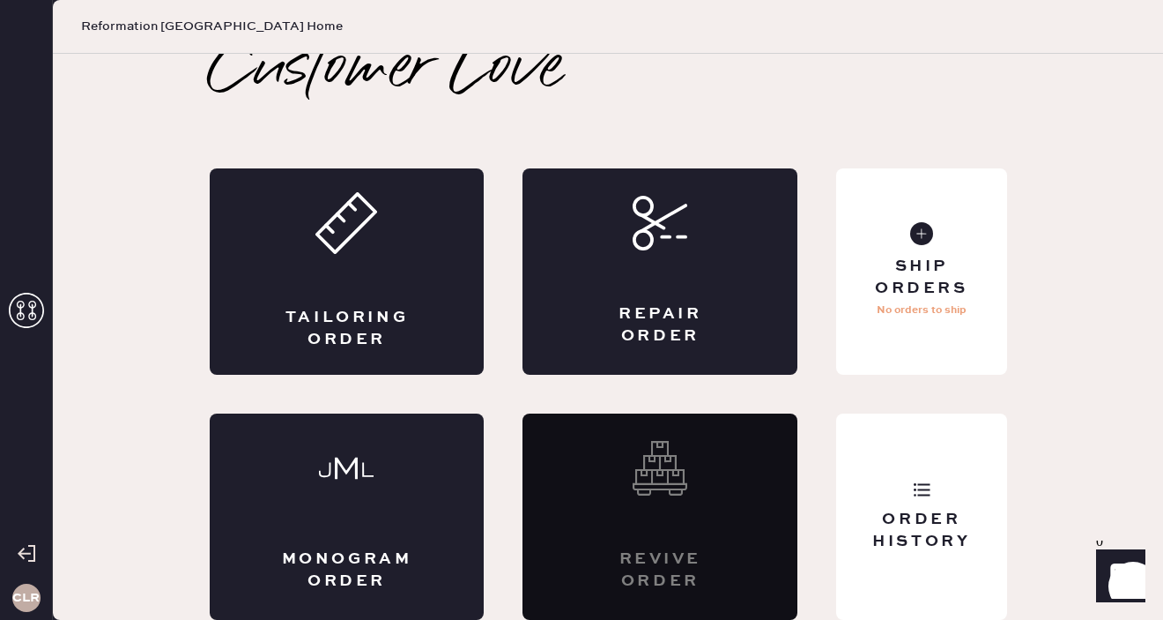
scroll to position [19, 0]
click at [941, 270] on div "Ship Orders" at bounding box center [921, 278] width 142 height 44
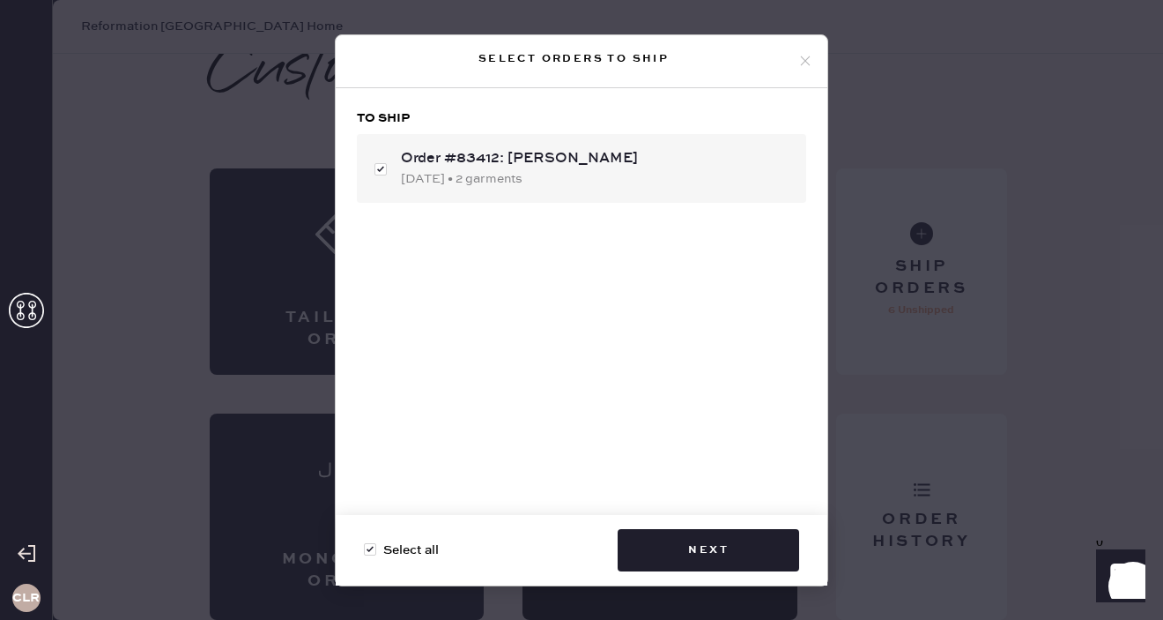
click at [803, 59] on icon at bounding box center [806, 61] width 16 height 16
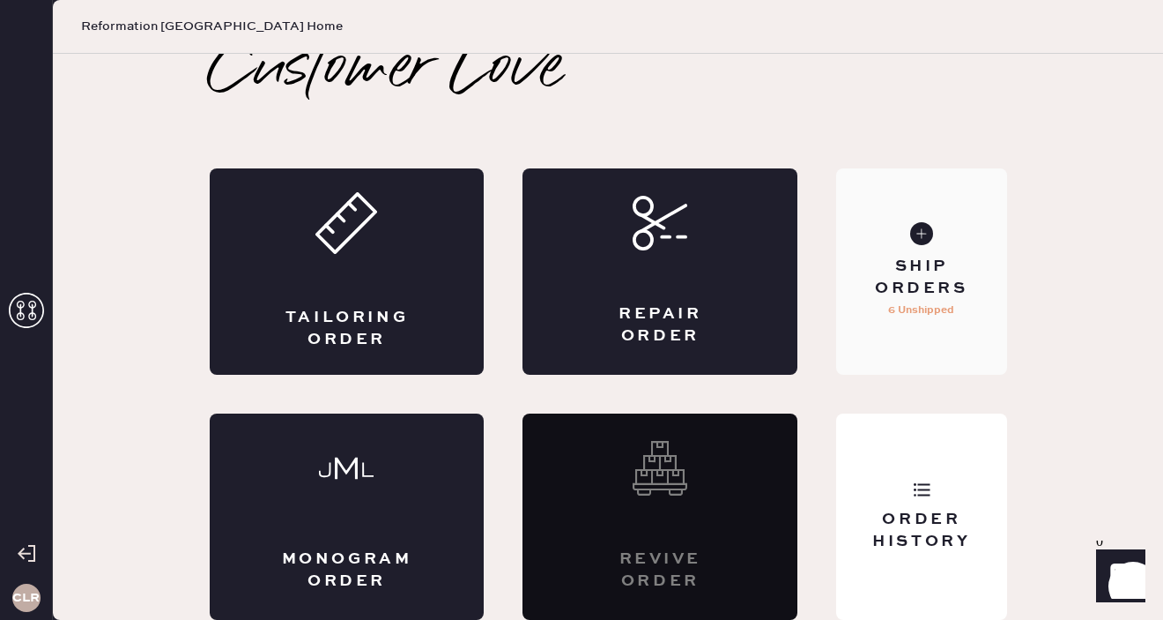
click at [909, 296] on div "Ship Orders" at bounding box center [921, 278] width 142 height 44
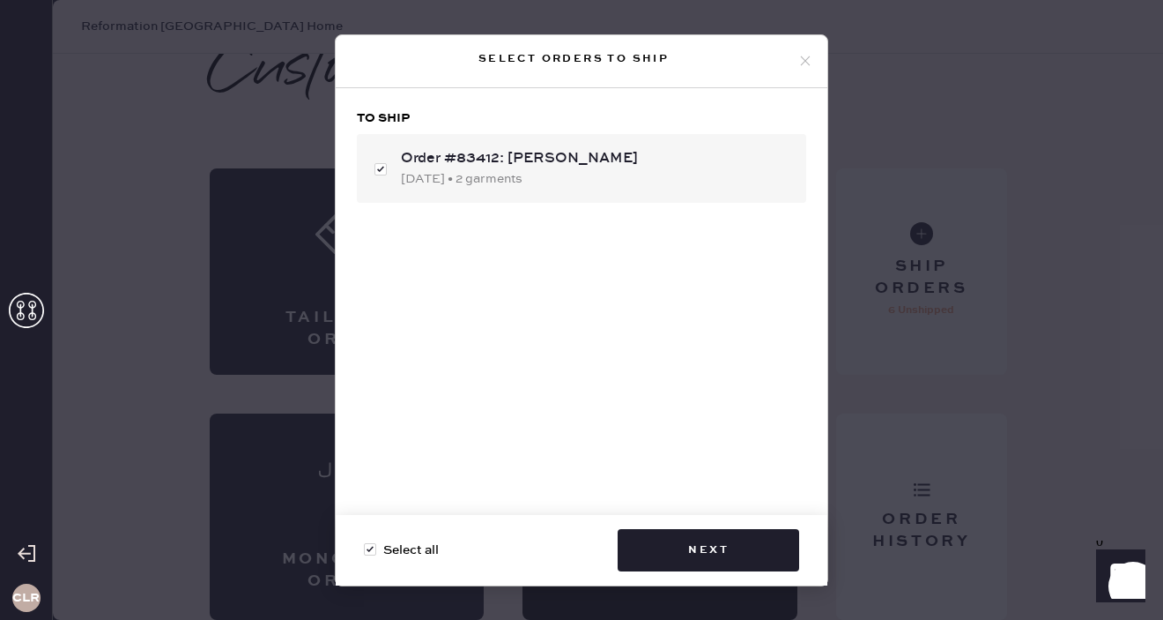
checkbox input "true"
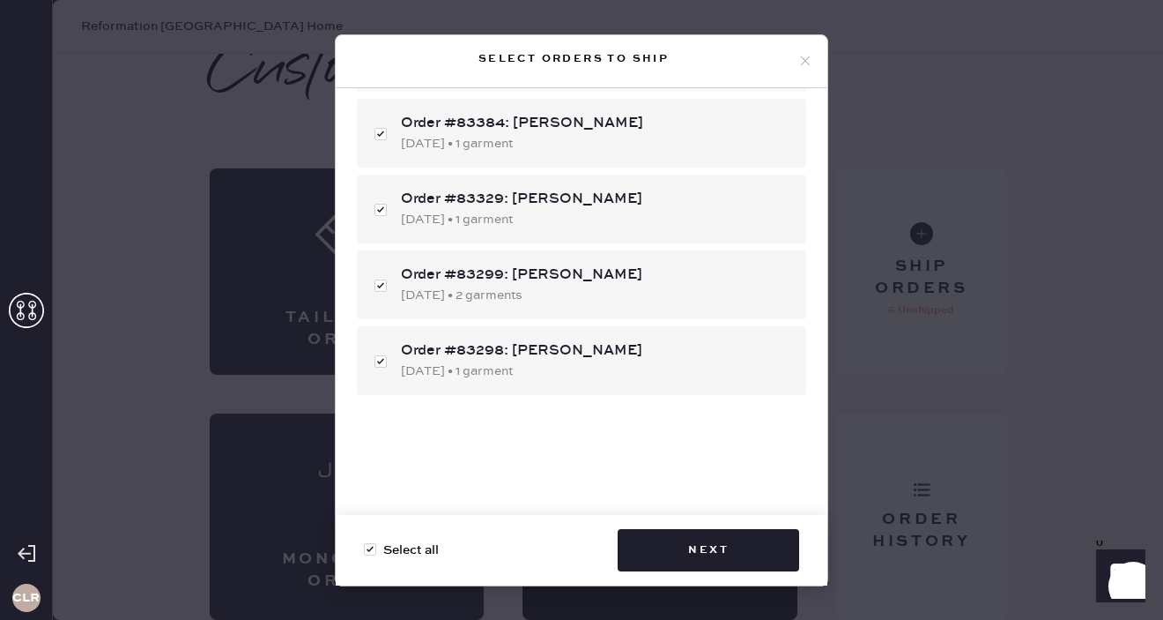
scroll to position [0, 0]
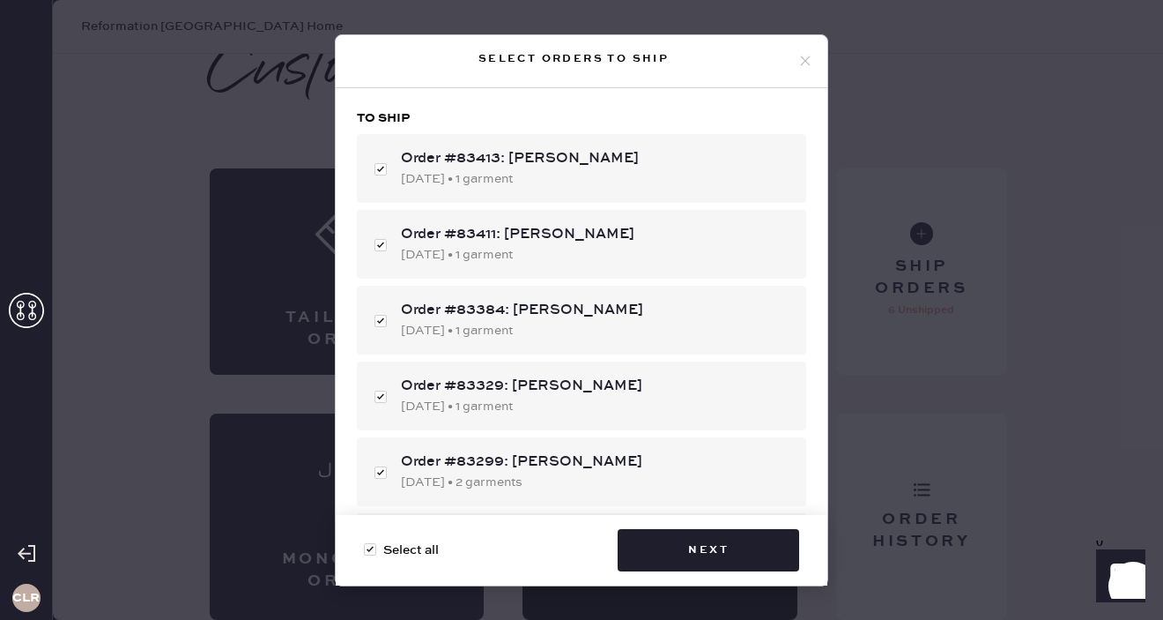
click at [807, 63] on use at bounding box center [806, 61] width 10 height 10
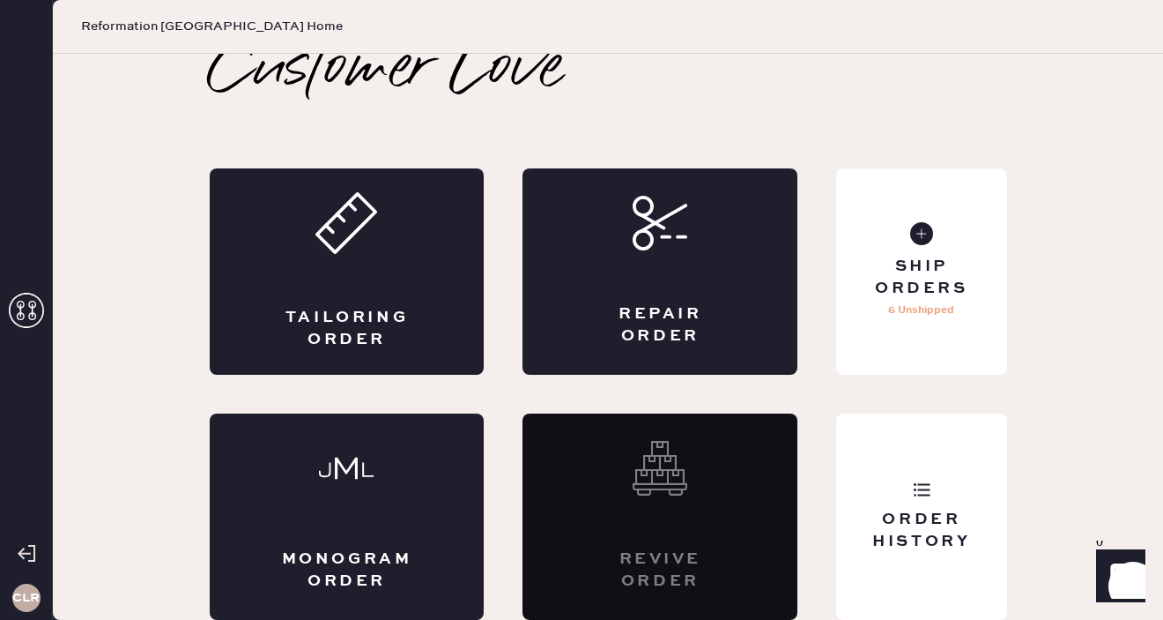
click at [33, 302] on icon at bounding box center [26, 310] width 35 height 35
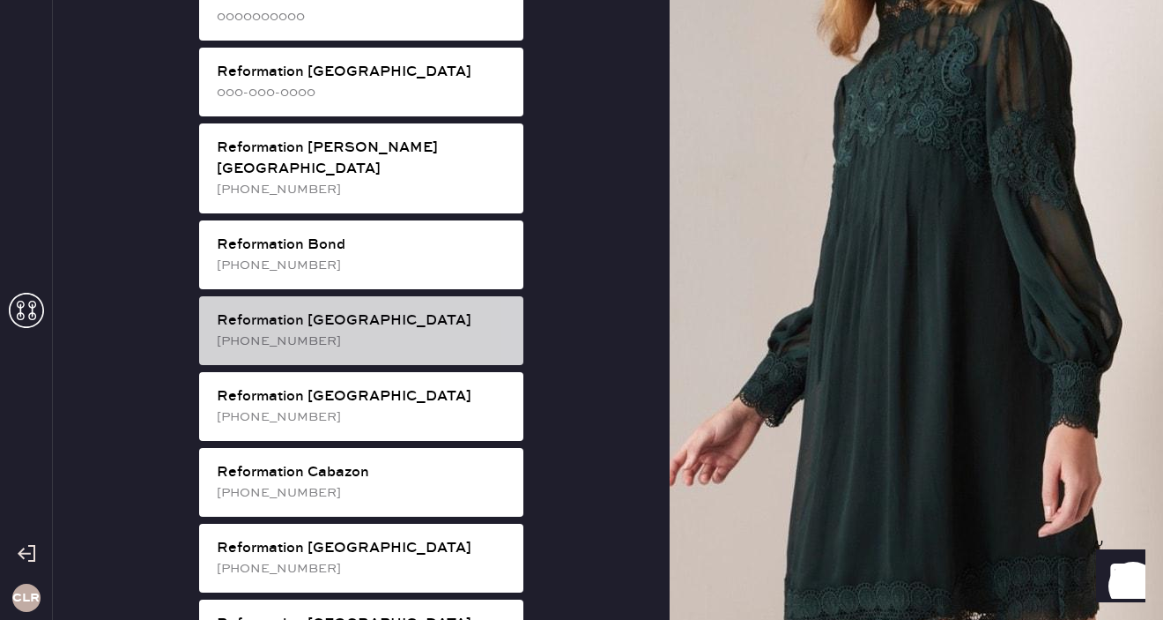
scroll to position [221, 0]
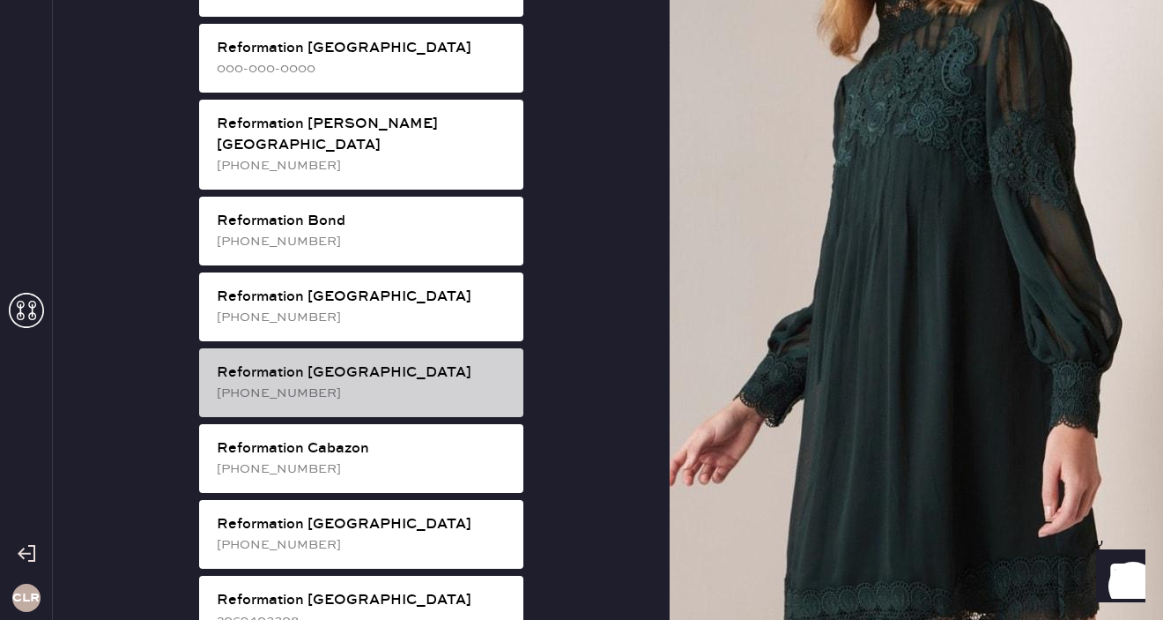
click at [370, 383] on div "[PHONE_NUMBER]" at bounding box center [363, 392] width 293 height 19
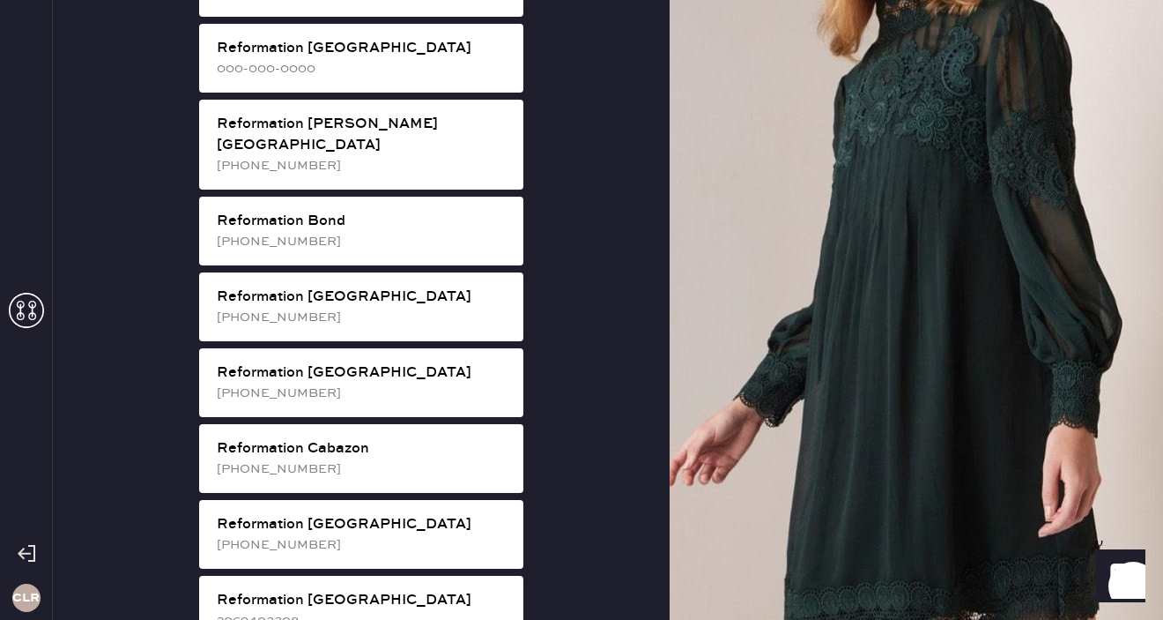
scroll to position [19, 0]
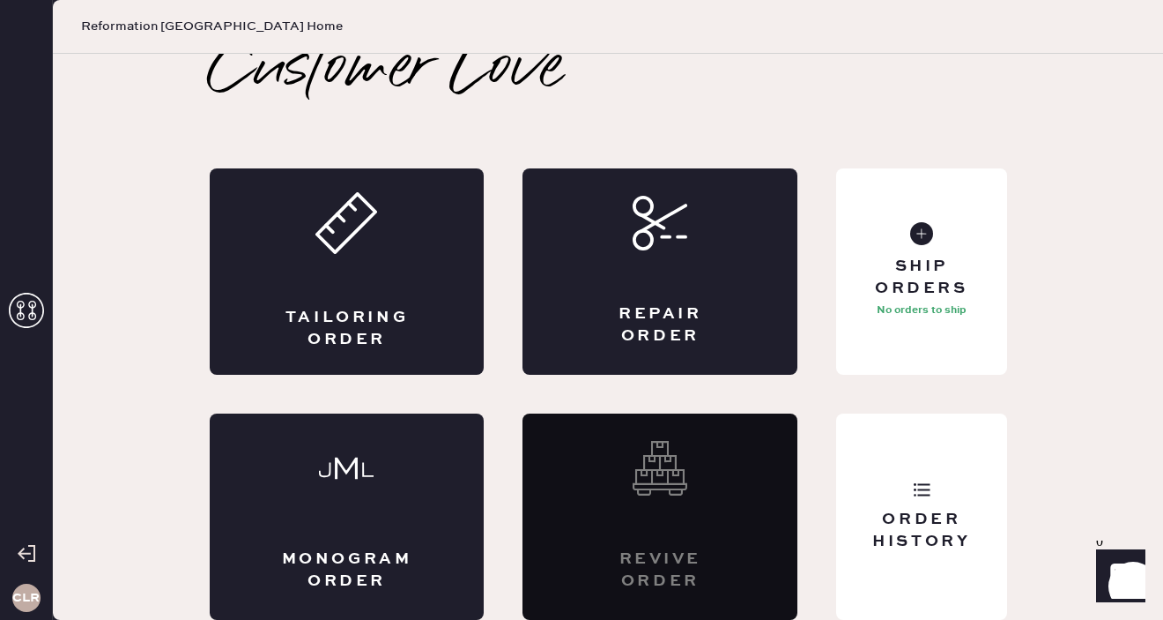
click at [21, 307] on use at bounding box center [26, 310] width 35 height 35
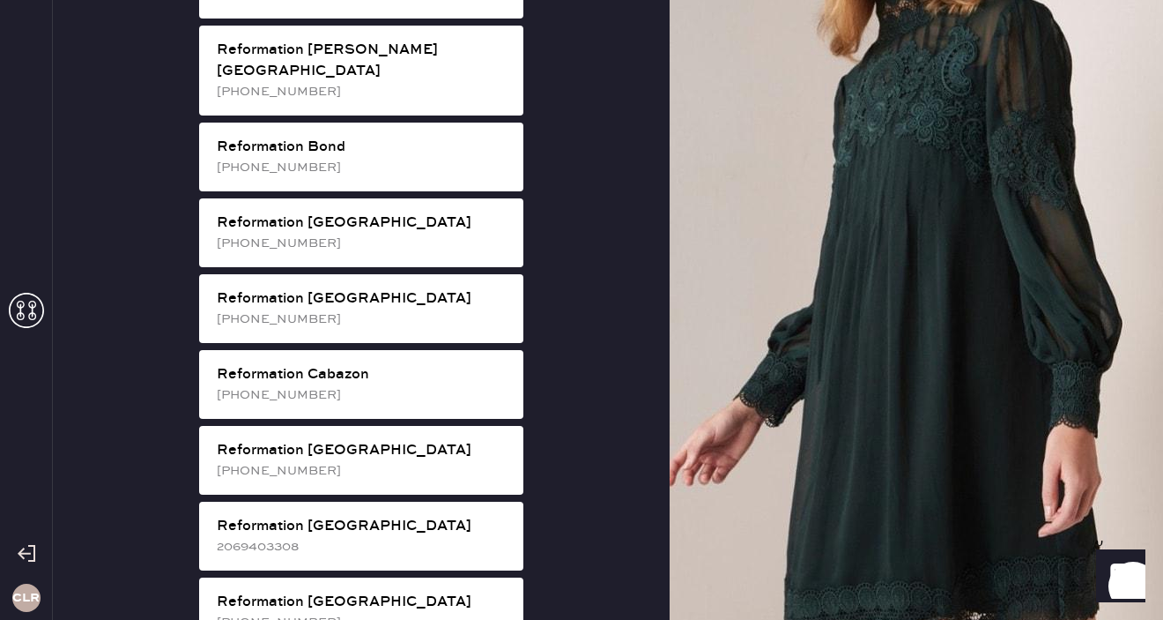
scroll to position [299, 0]
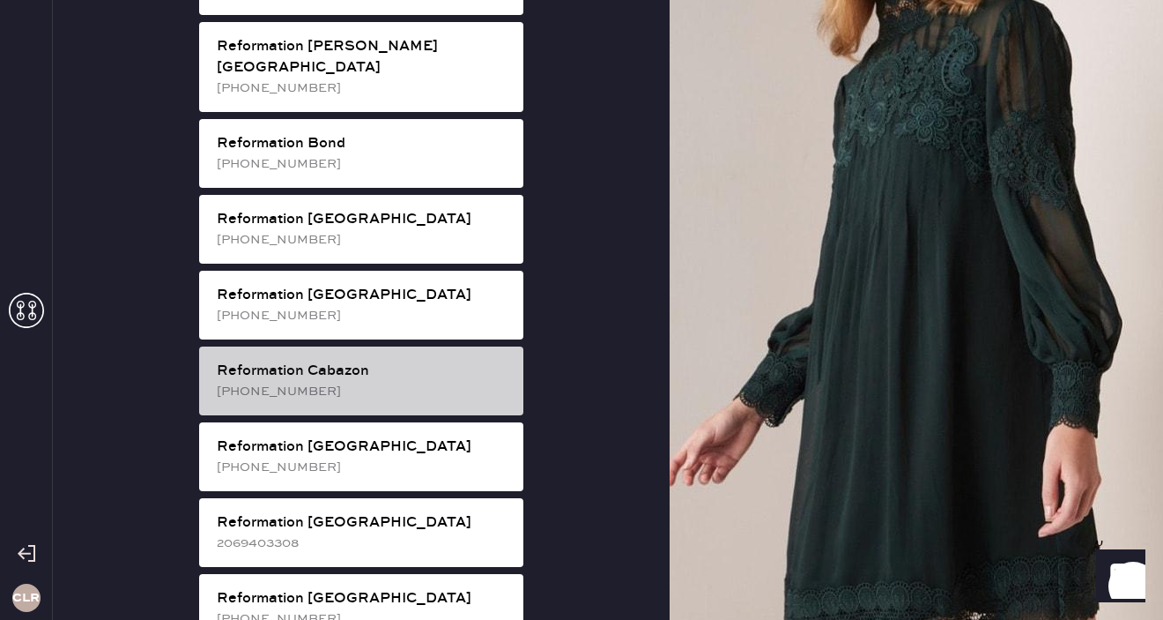
click at [390, 382] on div "[PHONE_NUMBER]" at bounding box center [363, 391] width 293 height 19
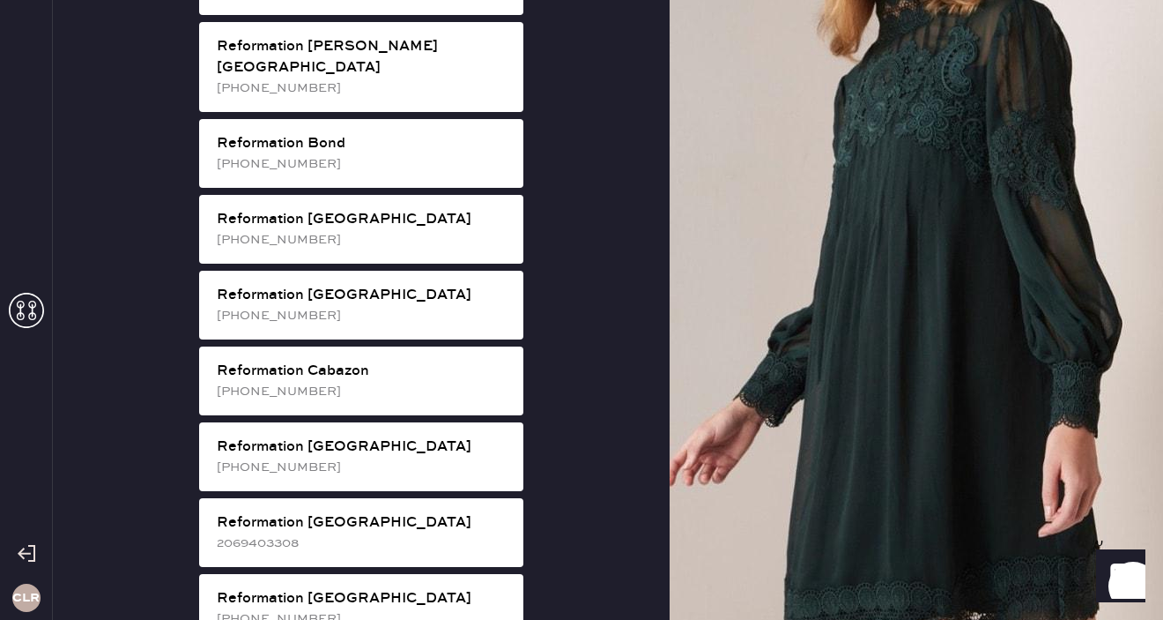
scroll to position [19, 0]
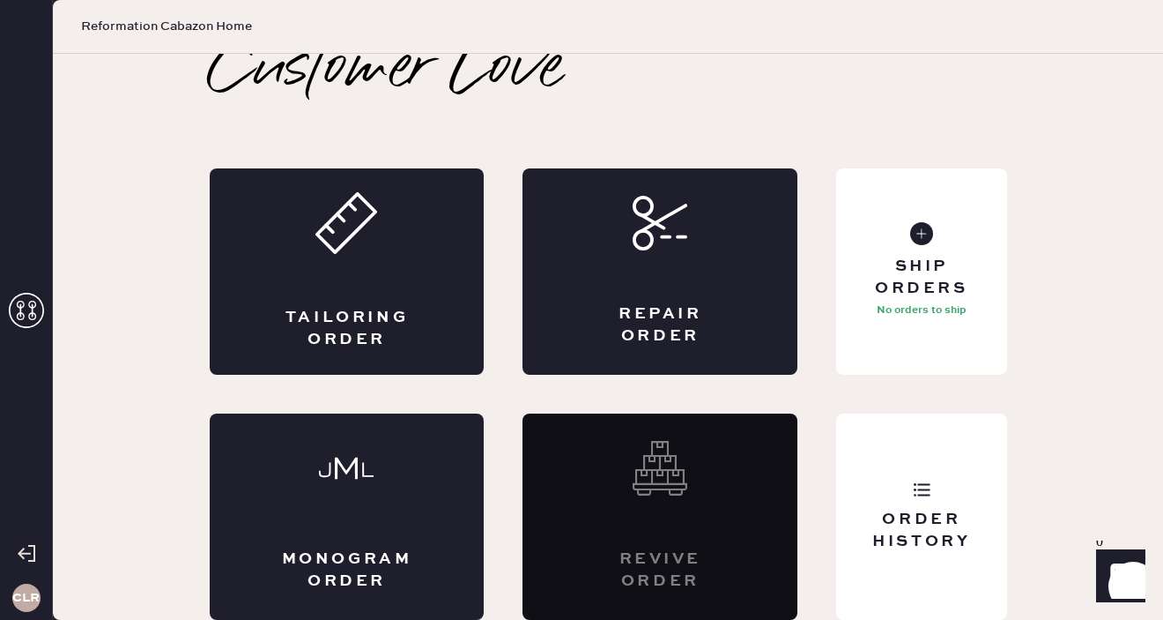
click at [38, 298] on use at bounding box center [26, 310] width 35 height 35
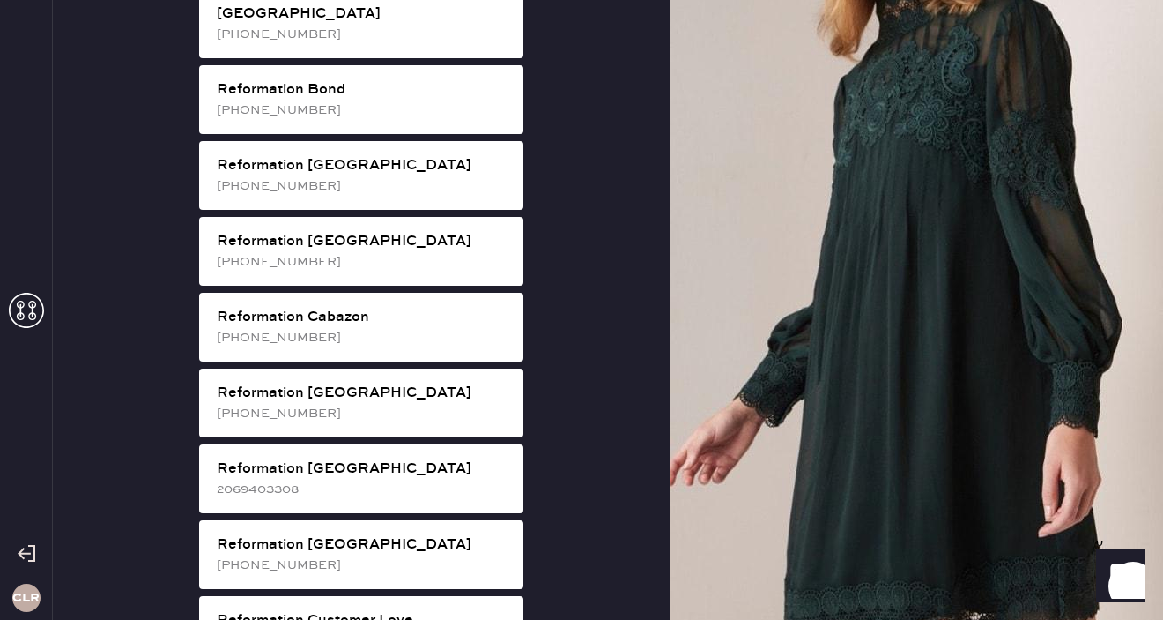
scroll to position [353, 0]
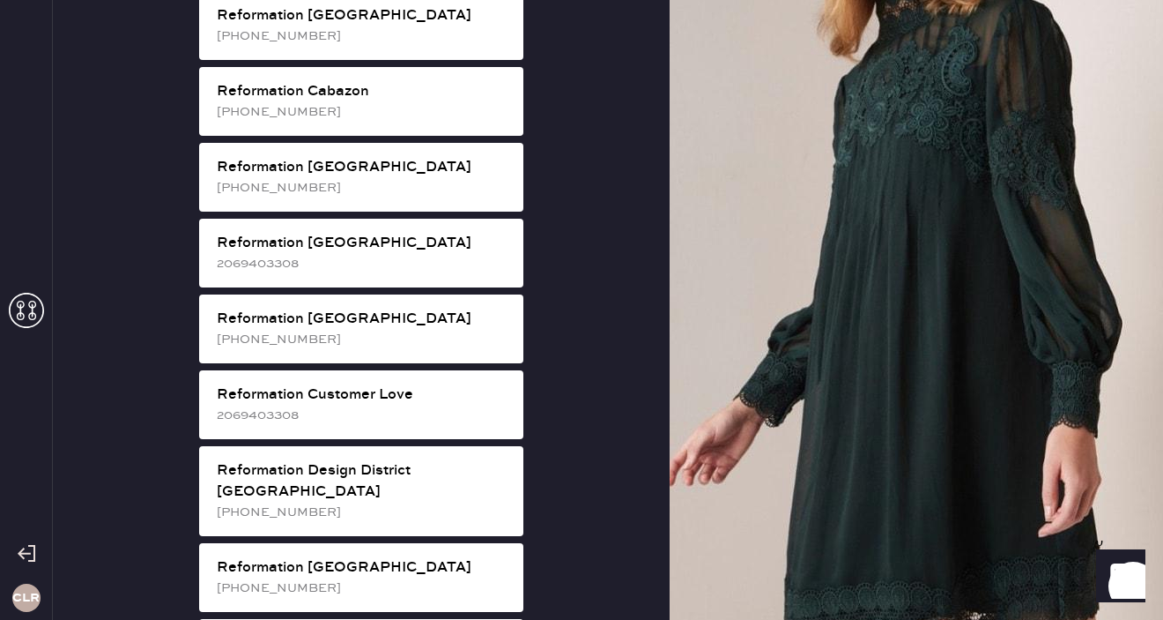
scroll to position [576, 0]
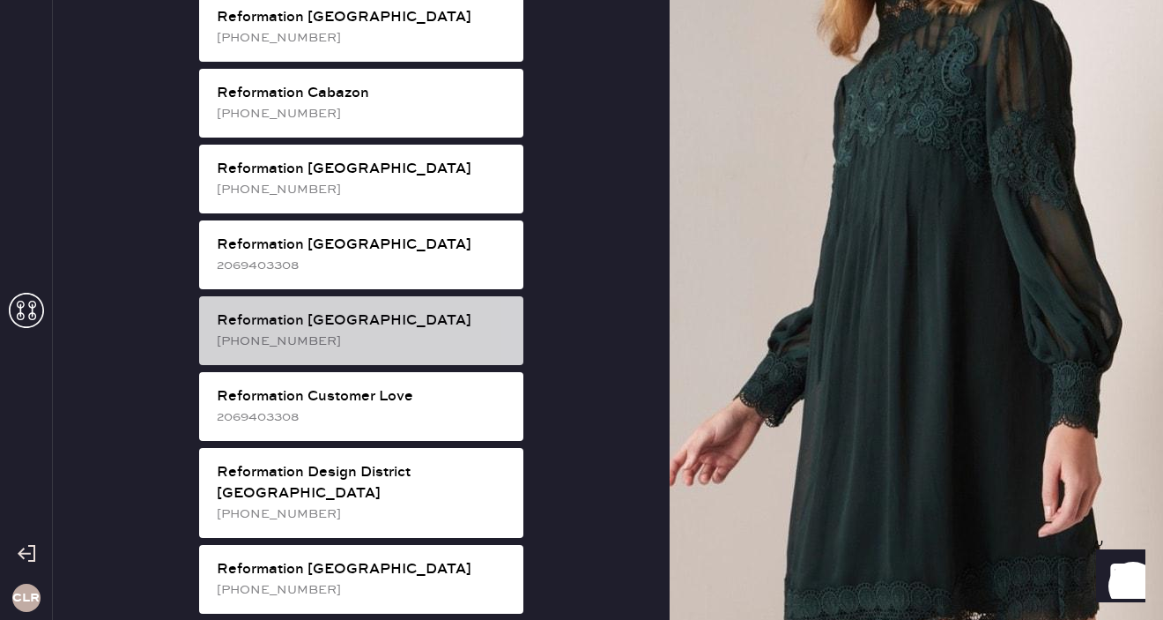
click at [411, 331] on div "[PHONE_NUMBER]" at bounding box center [363, 340] width 293 height 19
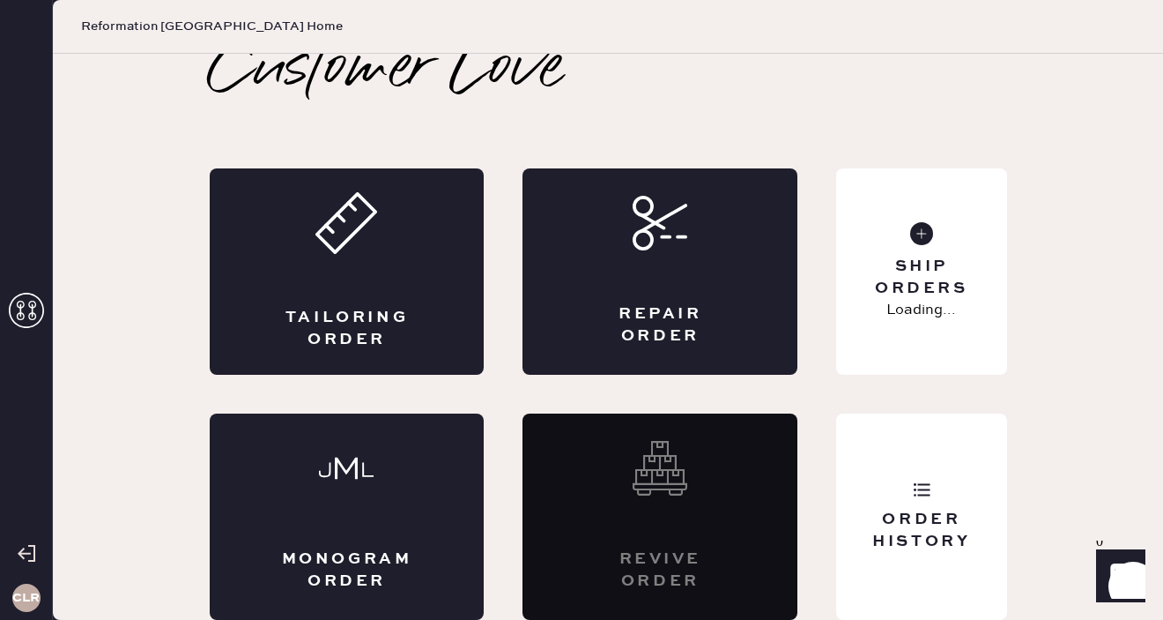
scroll to position [19, 0]
click at [955, 278] on div "Ship Orders" at bounding box center [921, 278] width 142 height 44
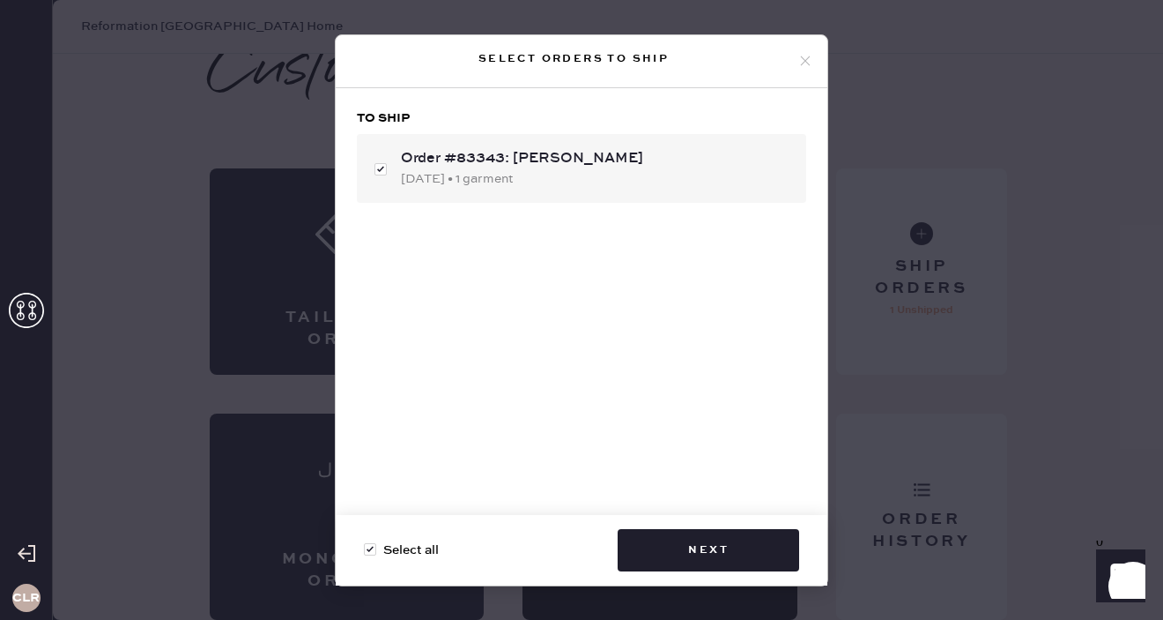
click at [809, 63] on use at bounding box center [806, 61] width 10 height 10
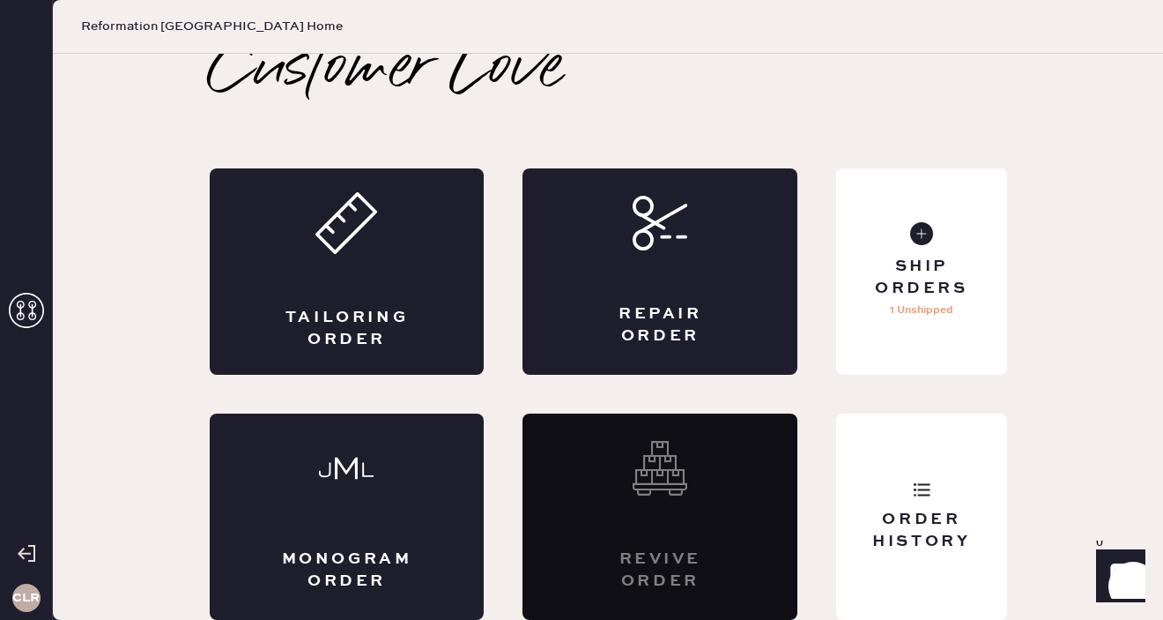
click at [31, 304] on icon at bounding box center [26, 310] width 35 height 35
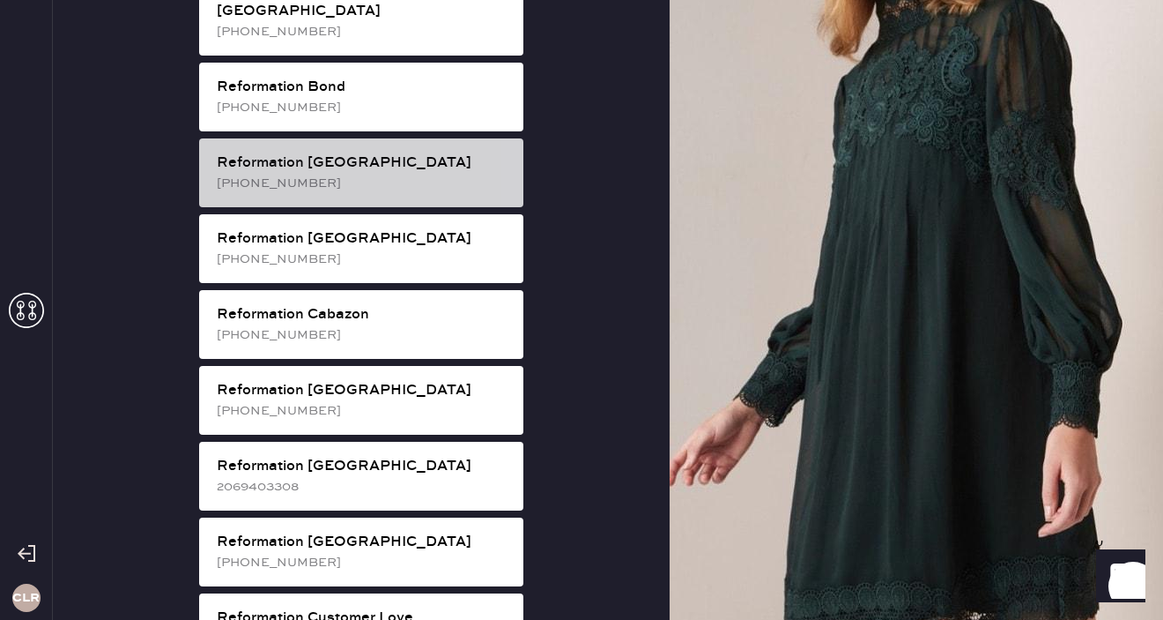
scroll to position [462, 0]
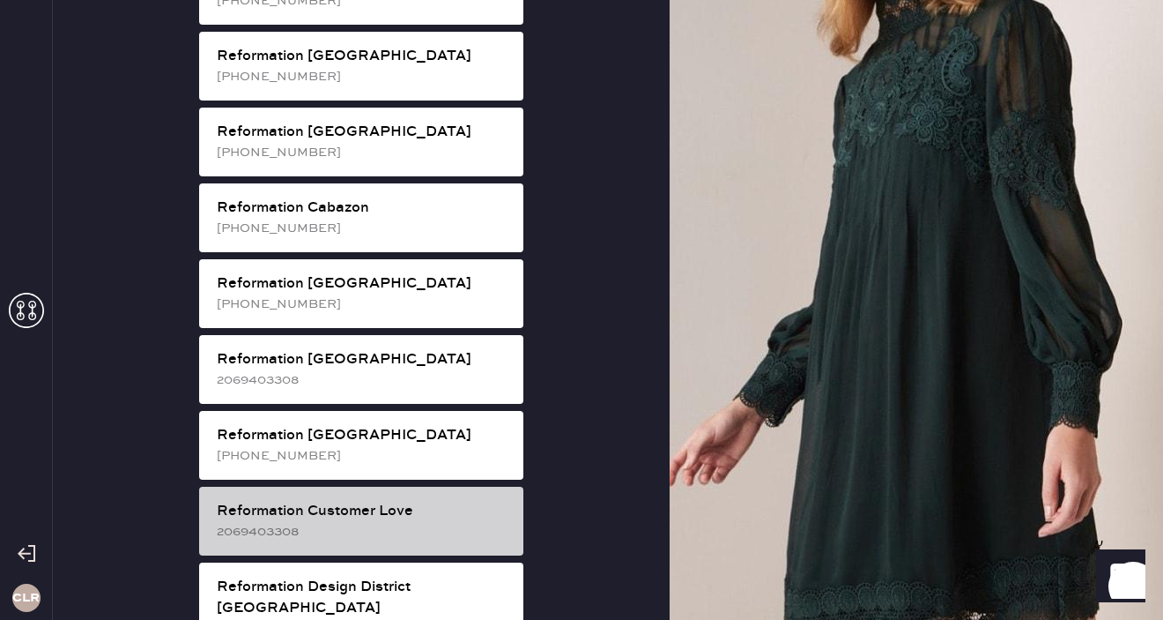
click at [344, 522] on div "2069403308" at bounding box center [363, 531] width 293 height 19
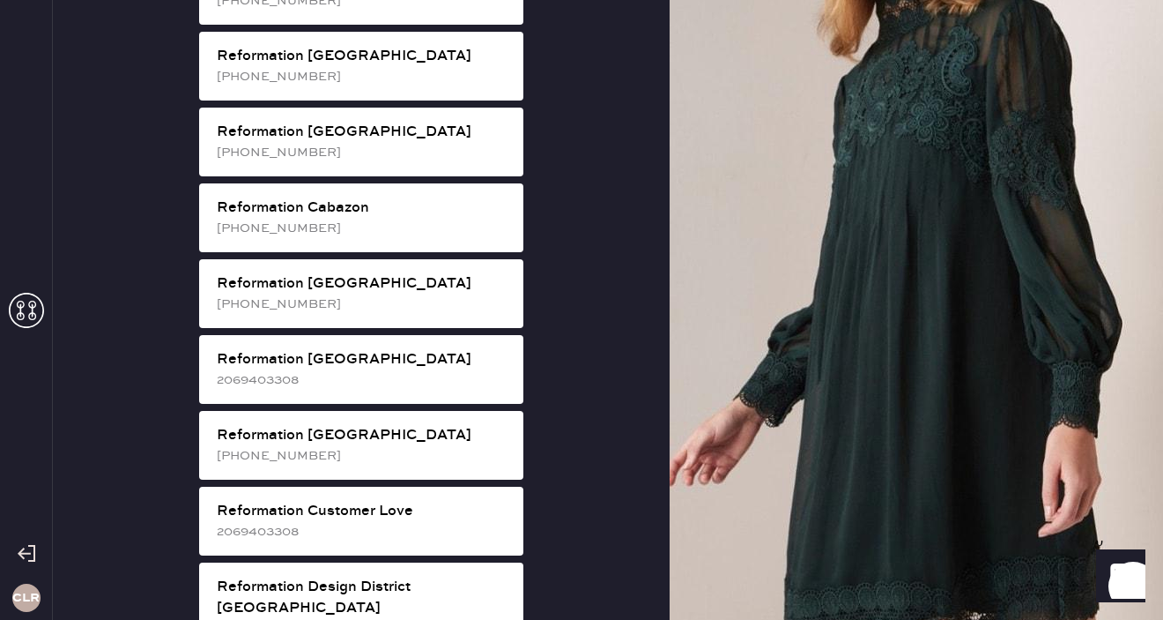
scroll to position [19, 0]
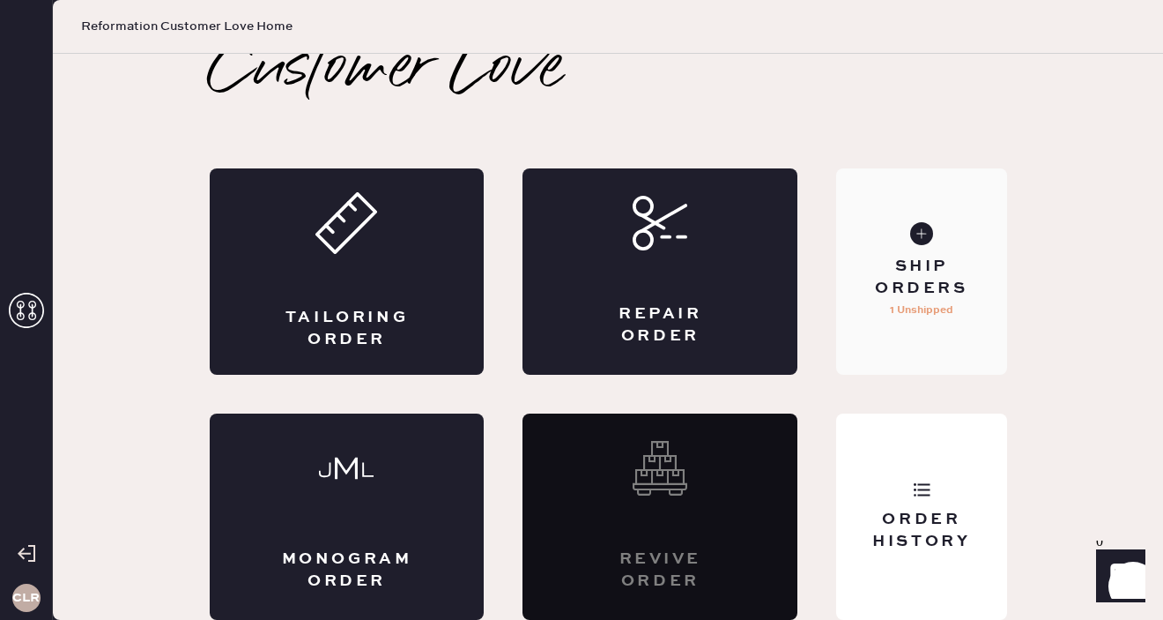
click at [948, 270] on div "Ship Orders" at bounding box center [921, 278] width 142 height 44
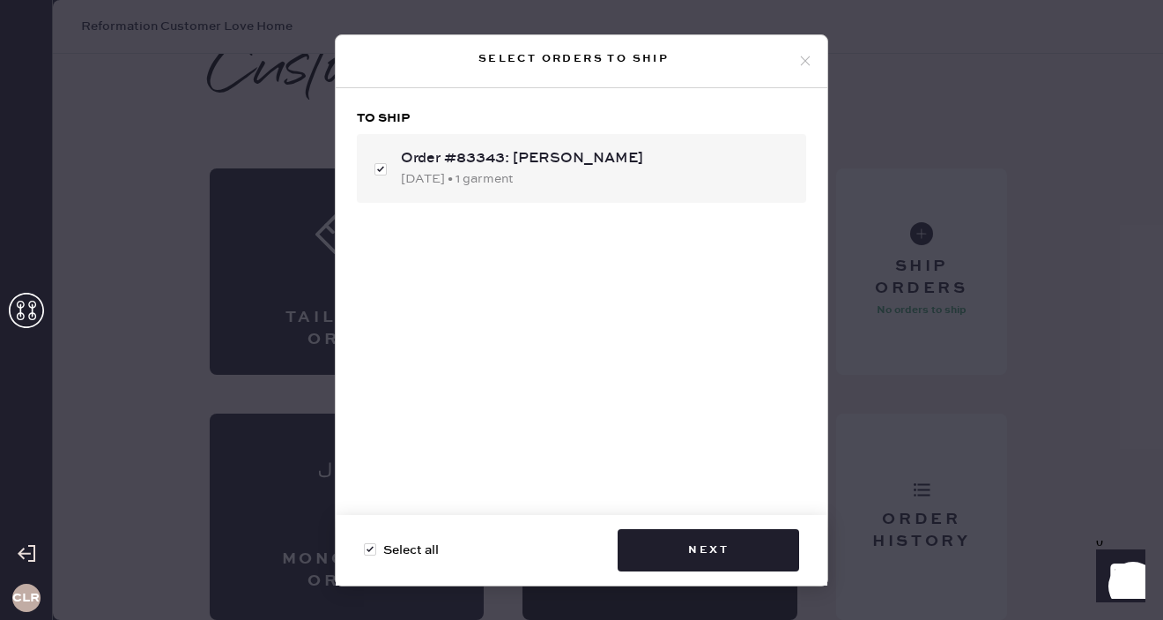
click at [802, 49] on div "Select orders to ship" at bounding box center [582, 61] width 492 height 53
checkbox input "false"
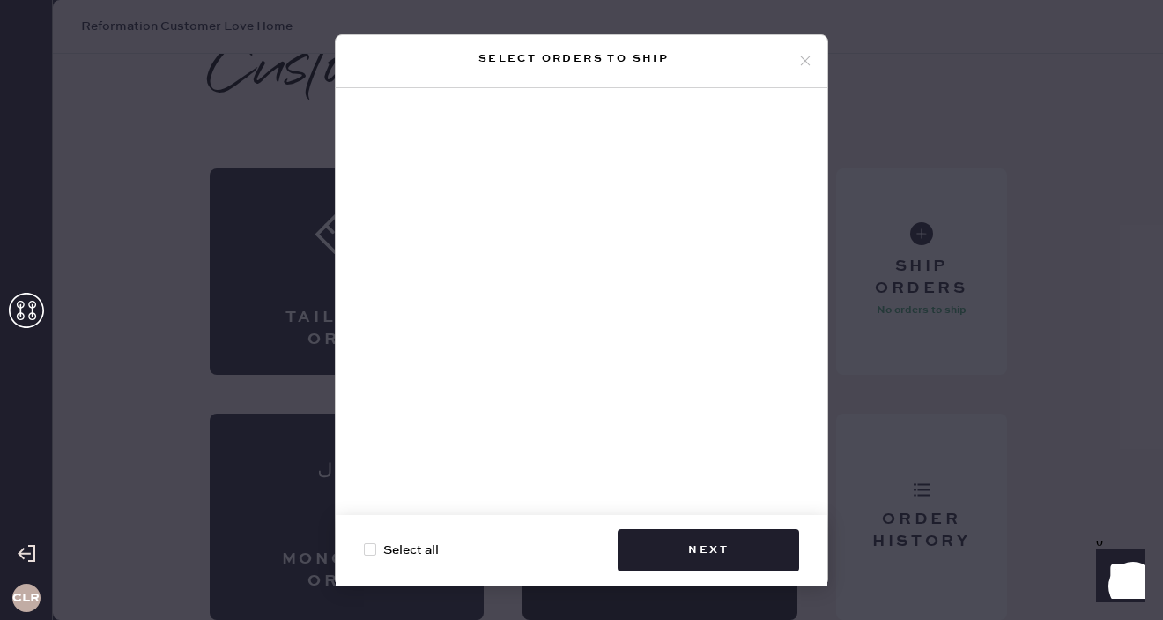
click at [804, 58] on icon at bounding box center [806, 61] width 16 height 16
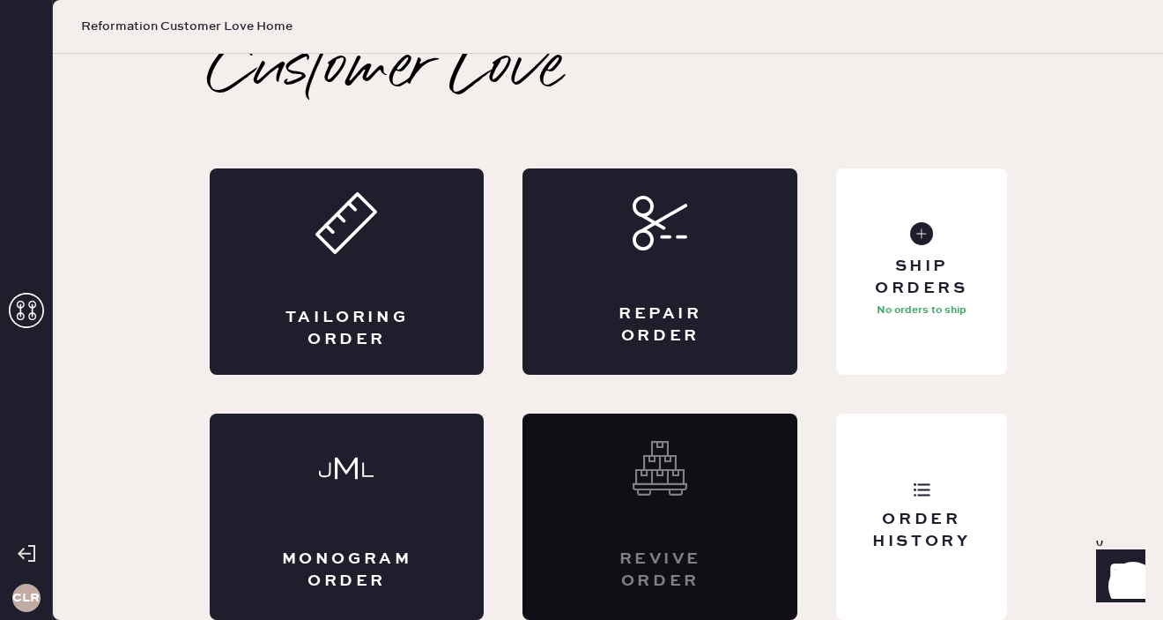
click at [33, 309] on icon at bounding box center [26, 310] width 35 height 35
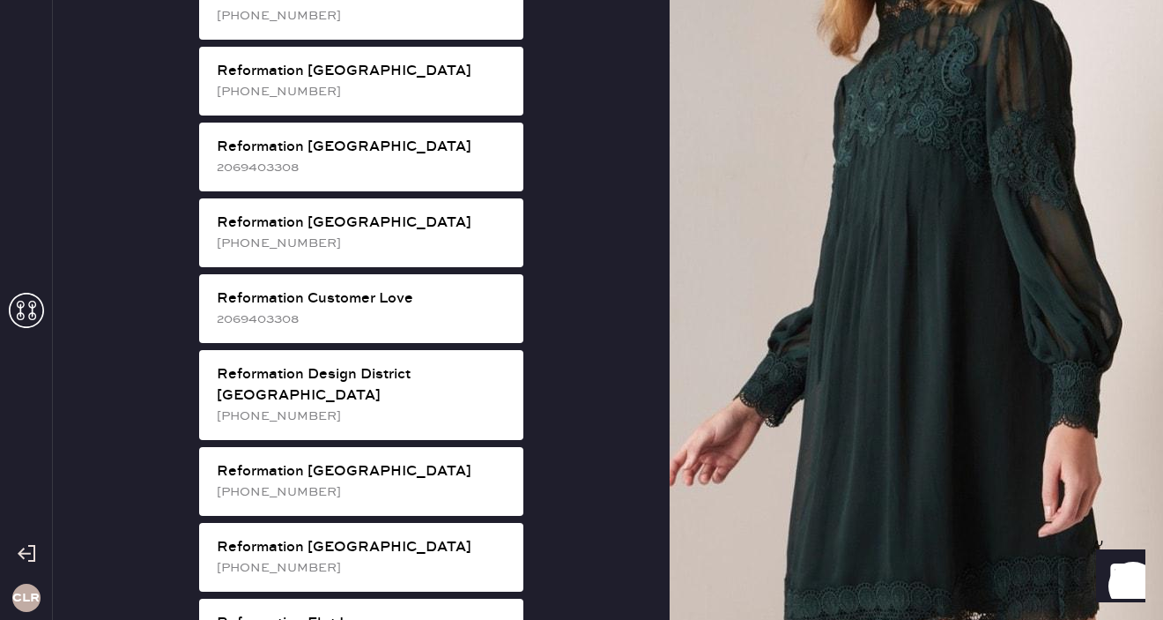
scroll to position [679, 0]
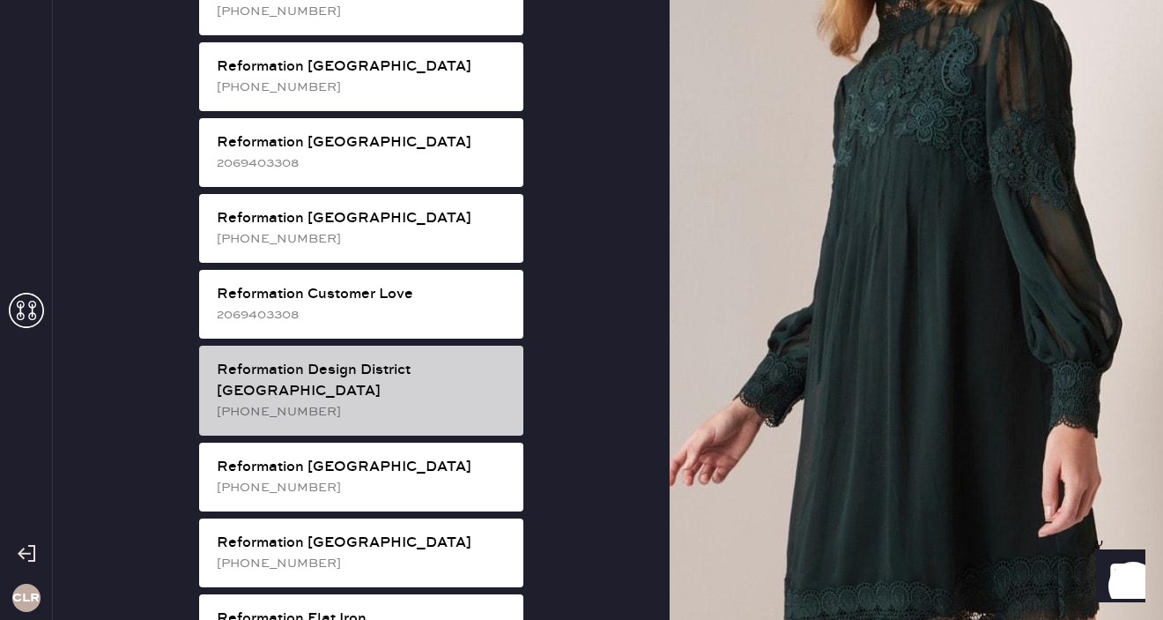
click at [446, 360] on div "Reformation Design District [GEOGRAPHIC_DATA]" at bounding box center [363, 381] width 293 height 42
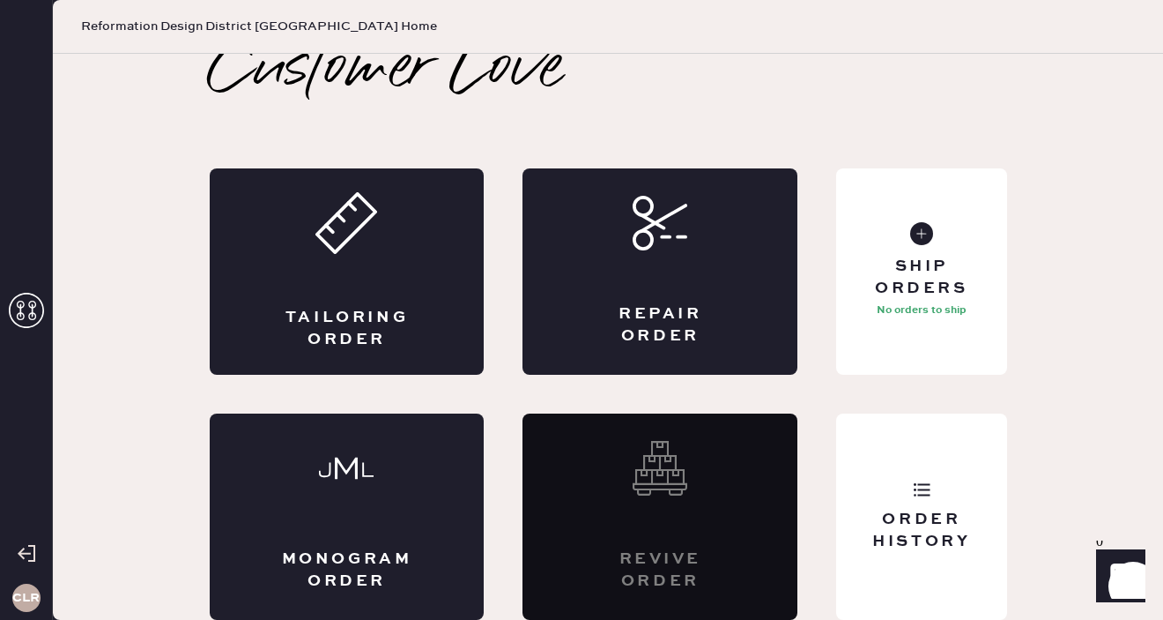
scroll to position [19, 0]
